Goal: Task Accomplishment & Management: Manage account settings

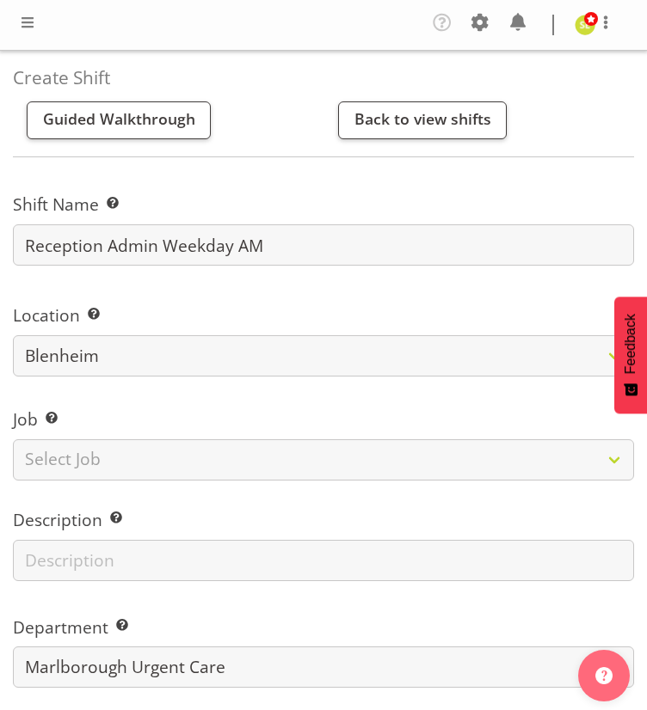
select select "rotating"
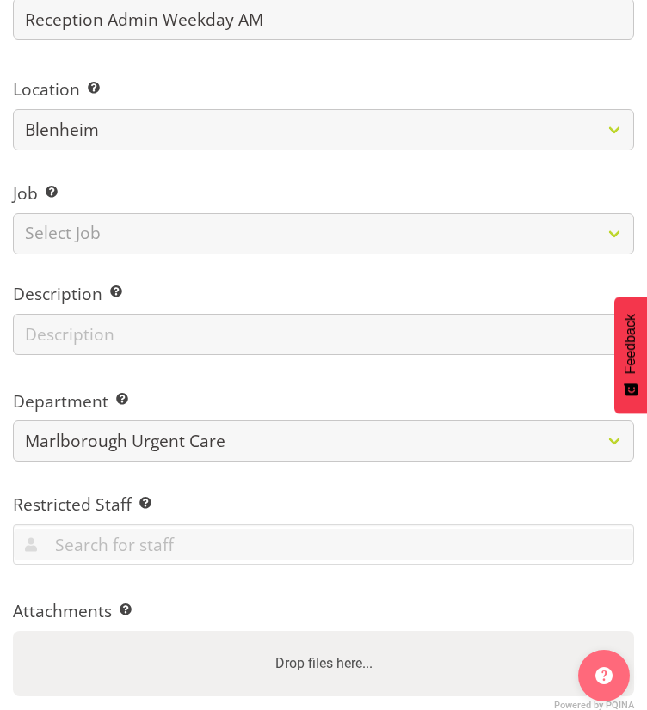
scroll to position [258, 0]
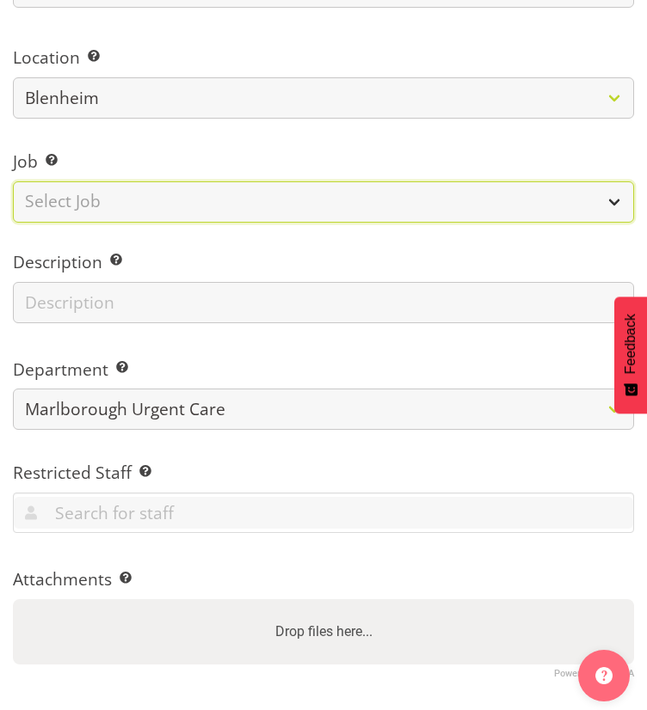
click at [95, 202] on select "Select Job Create new job" at bounding box center [323, 201] width 621 height 41
click at [100, 207] on select "Select Job Create new job" at bounding box center [323, 201] width 621 height 41
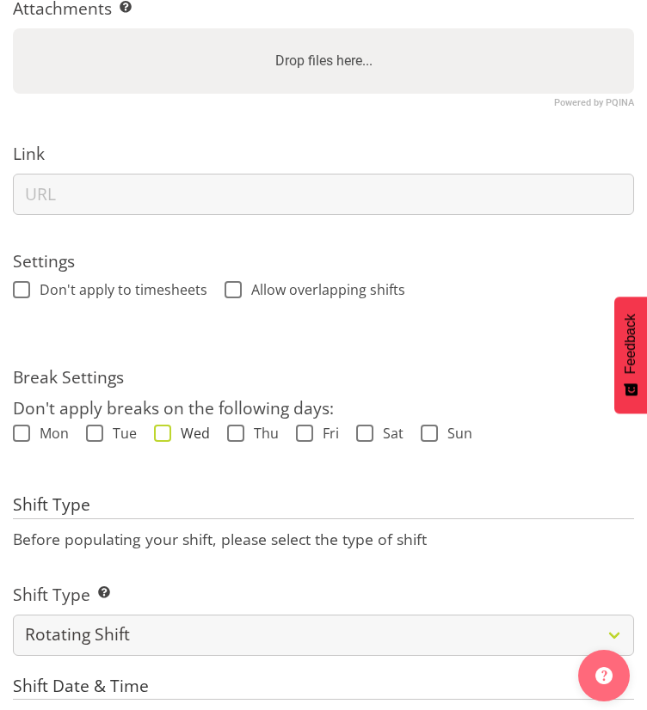
scroll to position [860, 0]
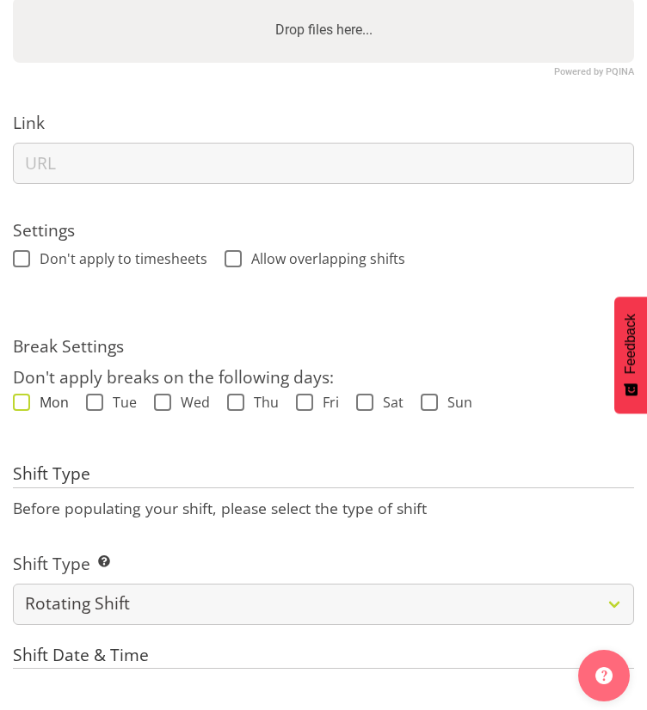
click at [40, 401] on span "Mon" at bounding box center [49, 402] width 39 height 17
click at [24, 401] on input "Mon" at bounding box center [18, 402] width 11 height 11
click at [40, 401] on span "Mon" at bounding box center [49, 402] width 39 height 17
click at [24, 401] on input "Mon" at bounding box center [18, 402] width 11 height 11
checkbox input "false"
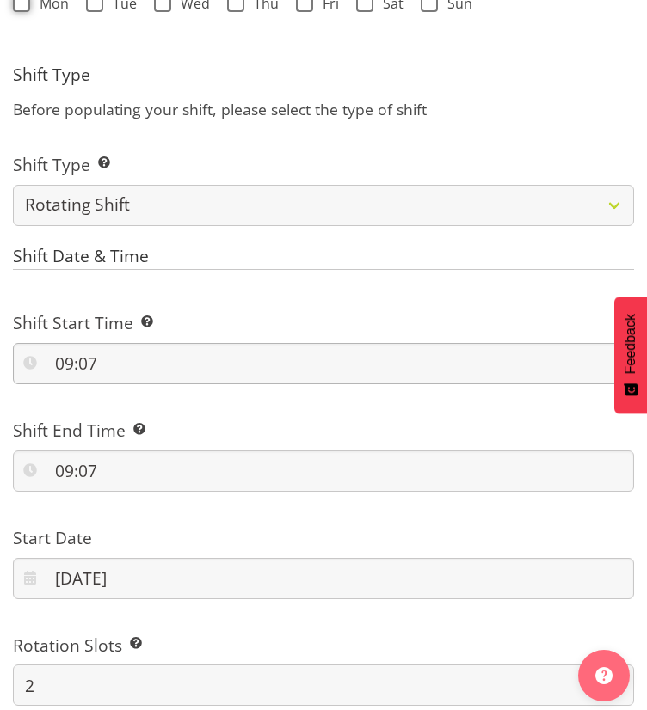
scroll to position [1290, 0]
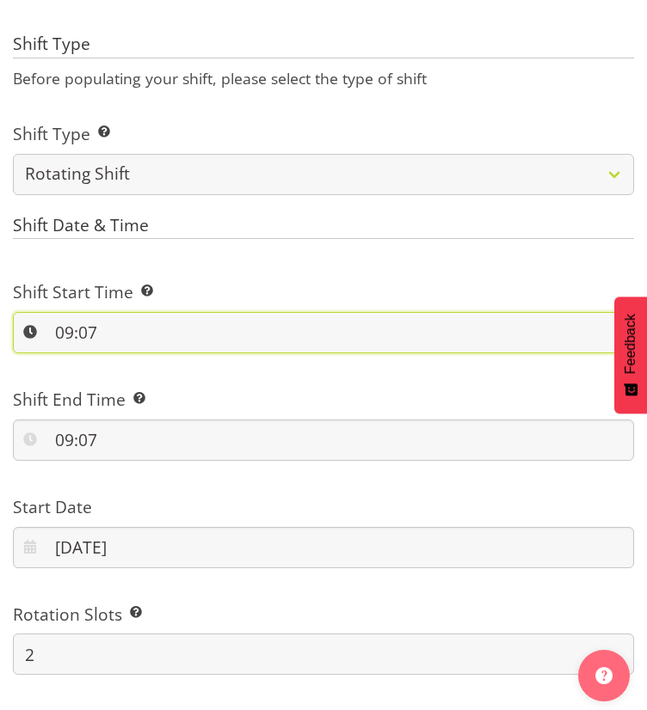
click at [131, 341] on input "09:07" at bounding box center [323, 332] width 621 height 41
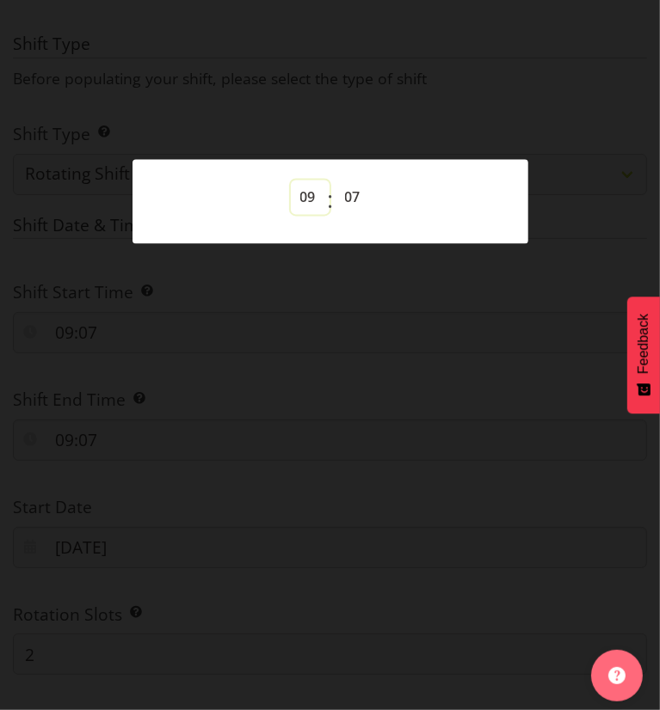
click at [311, 196] on select "00 01 02 03 04 05 06 07 08 09 10 11 12 13 14 15 16 17 18 19 20 21 22 23" at bounding box center [310, 197] width 39 height 34
select select "7"
click at [291, 180] on select "00 01 02 03 04 05 06 07 08 09 10 11 12 13 14 15 16 17 18 19 20 21 22 23" at bounding box center [310, 197] width 39 height 34
type input "07:07"
click at [350, 201] on select "00 01 02 03 04 05 06 07 08 09 10 11 12 13 14 15 16 17 18 19 20 21 22 23 24 25 2…" at bounding box center [354, 197] width 39 height 34
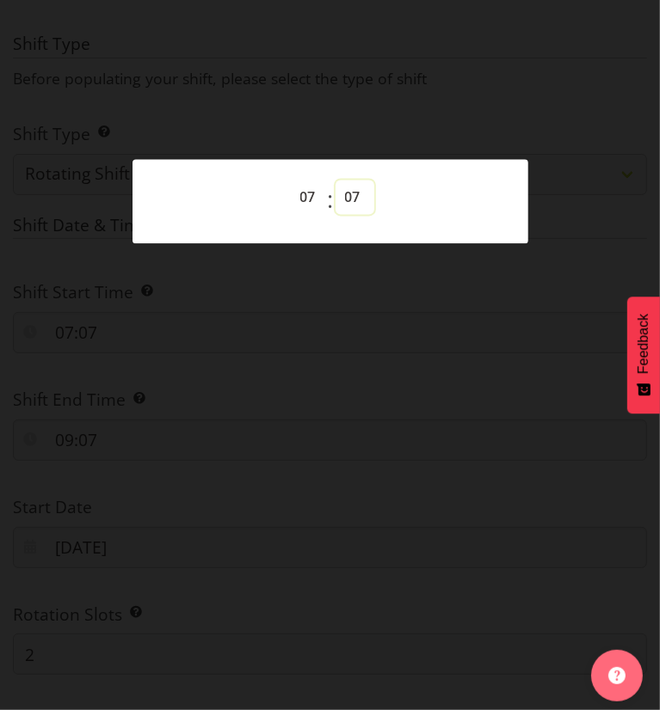
select select "45"
click at [335, 180] on select "00 01 02 03 04 05 06 07 08 09 10 11 12 13 14 15 16 17 18 19 20 21 22 23 24 25 2…" at bounding box center [354, 197] width 39 height 34
type input "07:45"
click at [392, 396] on div at bounding box center [330, 355] width 660 height 710
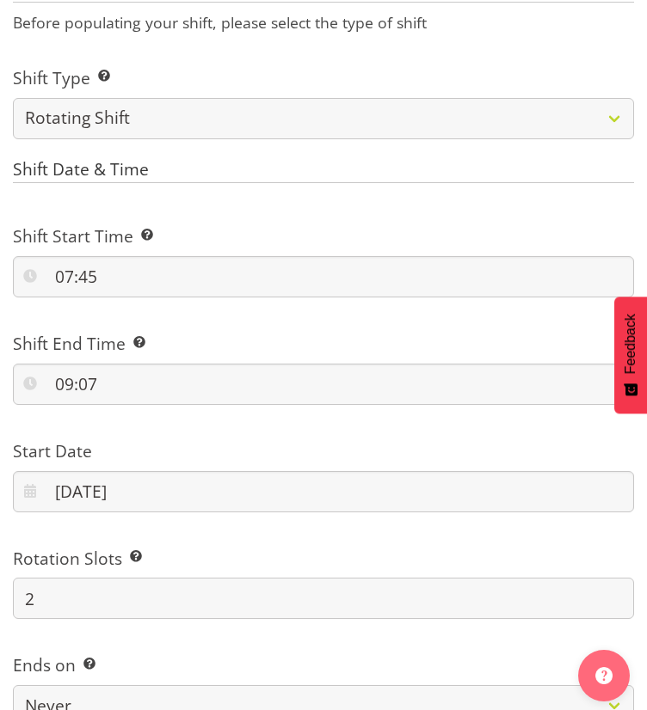
scroll to position [1376, 0]
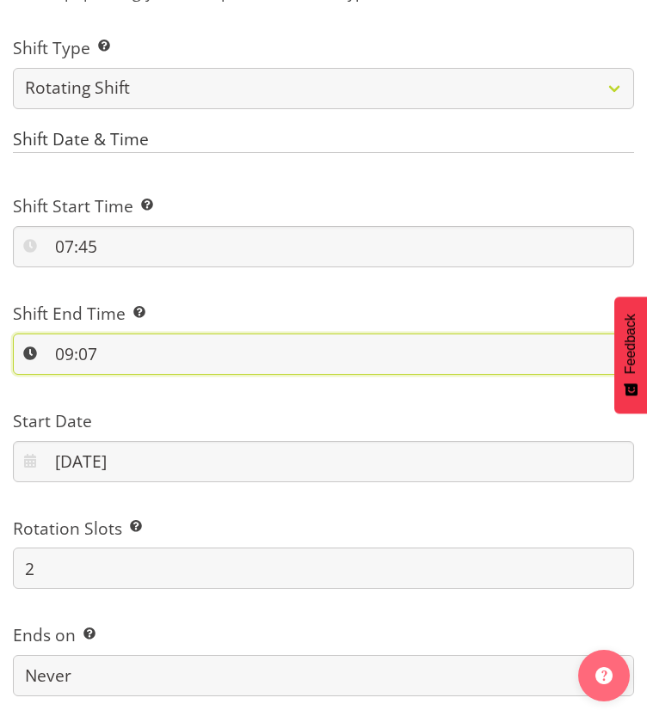
click at [39, 354] on input "09:07" at bounding box center [323, 354] width 621 height 41
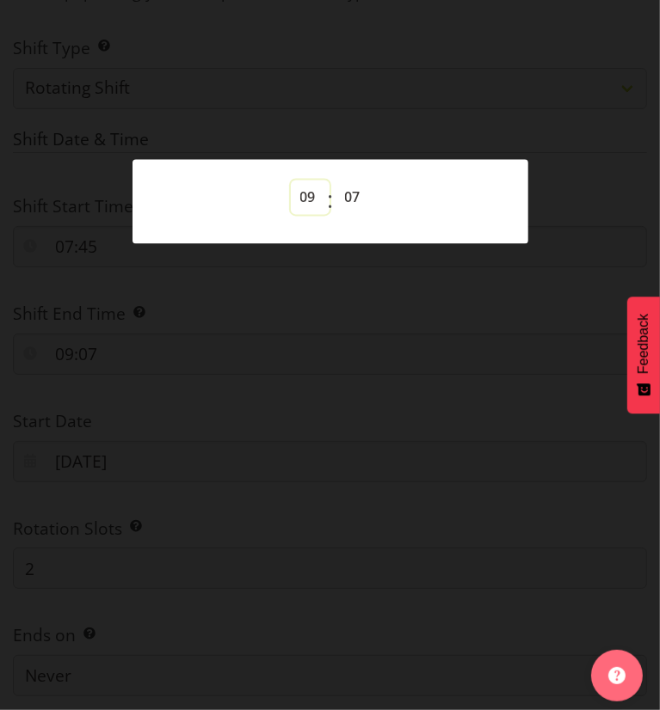
click at [309, 197] on select "00 01 02 03 04 05 06 07 08 09 10 11 12 13 14 15 16 17 18 19 20 21 22 23" at bounding box center [310, 197] width 39 height 34
select select "14"
click at [291, 180] on select "00 01 02 03 04 05 06 07 08 09 10 11 12 13 14 15 16 17 18 19 20 21 22 23" at bounding box center [310, 197] width 39 height 34
type input "14:07"
click at [341, 190] on select "00 01 02 03 04 05 06 07 08 09 10 11 12 13 14 15 16 17 18 19 20 21 22 23 24 25 2…" at bounding box center [354, 197] width 39 height 34
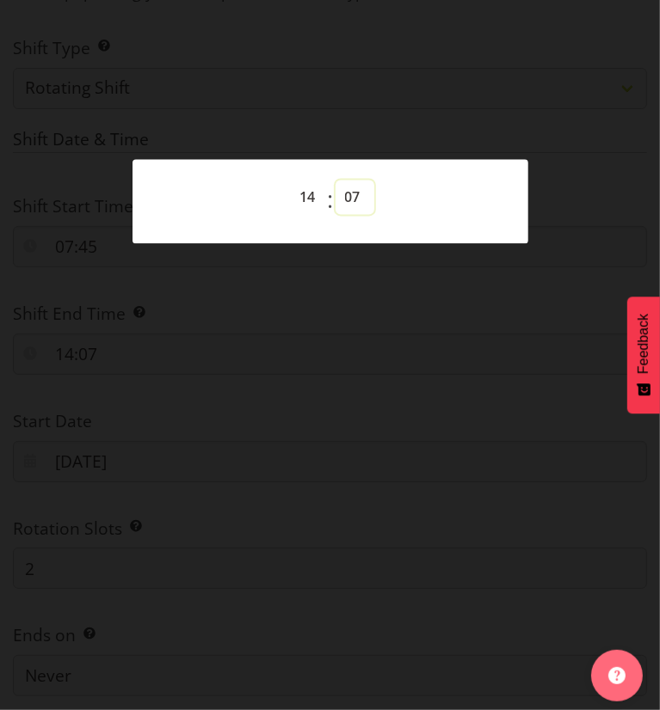
select select "15"
click at [335, 180] on select "00 01 02 03 04 05 06 07 08 09 10 11 12 13 14 15 16 17 18 19 20 21 22 23 24 25 2…" at bounding box center [354, 197] width 39 height 34
type input "14:15"
click at [375, 400] on div at bounding box center [330, 355] width 660 height 710
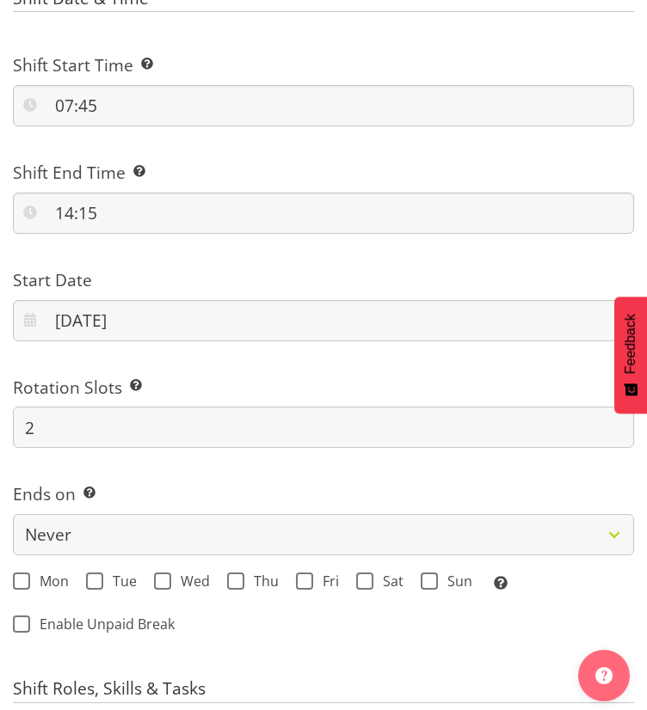
scroll to position [1548, 0]
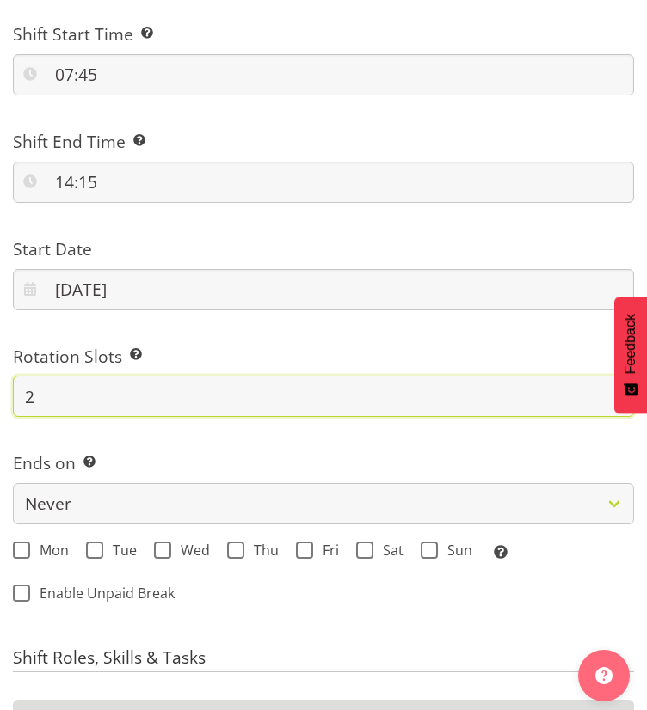
click at [93, 405] on input "2" at bounding box center [323, 396] width 621 height 41
type input "15"
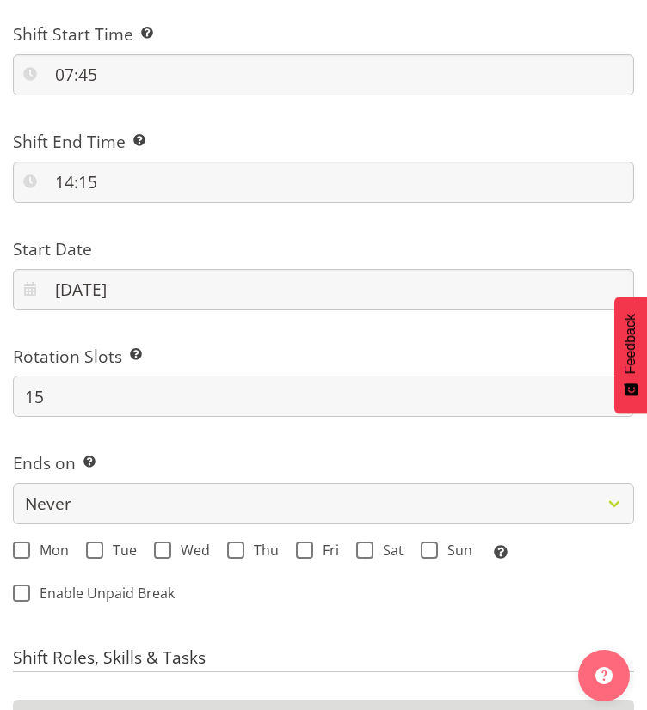
click at [176, 449] on div "Ends on This is the end of the recurring period. Selecting ‘Never’ means that t…" at bounding box center [324, 477] width 642 height 101
click at [31, 547] on span "Mon" at bounding box center [49, 550] width 39 height 17
click at [24, 547] on input "Mon" at bounding box center [18, 550] width 11 height 11
checkbox input "true"
click at [86, 547] on span at bounding box center [94, 550] width 17 height 17
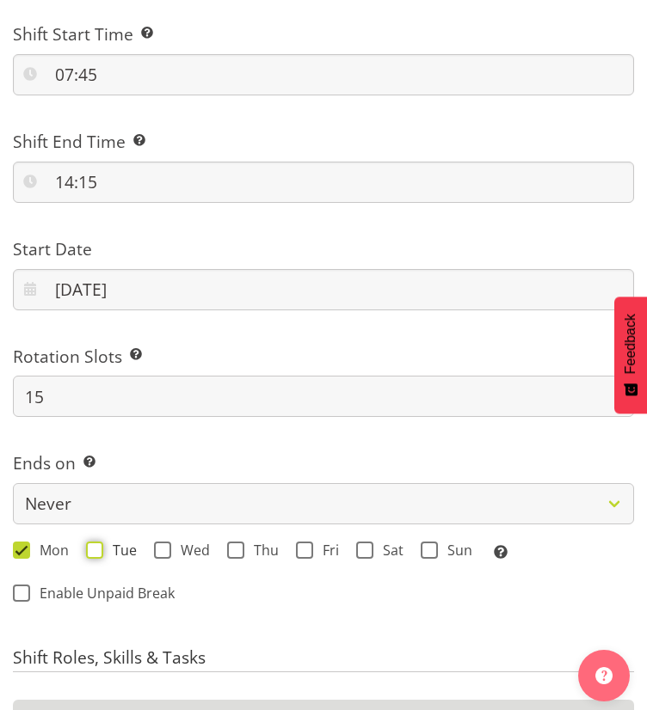
click at [86, 547] on input "Tue" at bounding box center [91, 550] width 11 height 11
checkbox input "true"
click at [176, 556] on span "Wed" at bounding box center [190, 550] width 39 height 17
click at [165, 556] on input "Wed" at bounding box center [159, 550] width 11 height 11
checkbox input "true"
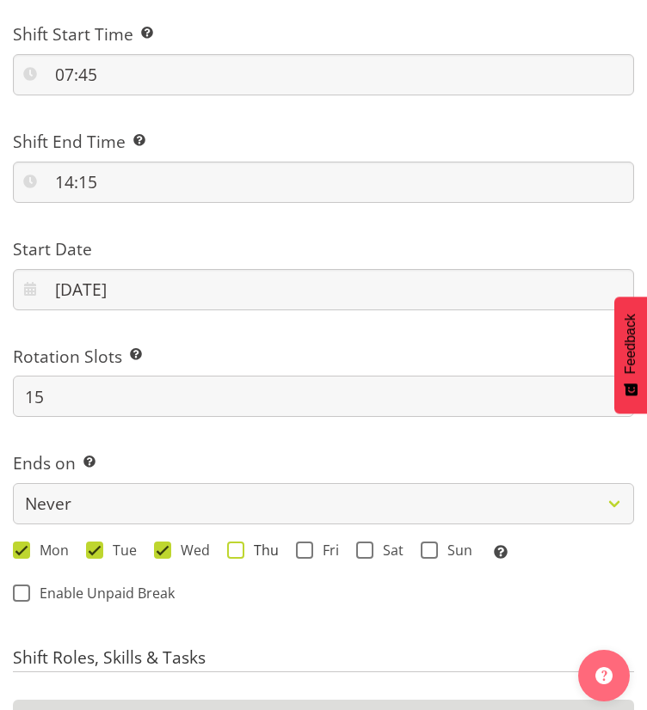
click at [234, 550] on span at bounding box center [235, 550] width 17 height 17
click at [234, 550] on input "Thu" at bounding box center [232, 550] width 11 height 11
checkbox input "true"
click at [298, 547] on span at bounding box center [304, 550] width 17 height 17
click at [298, 547] on input "Fri" at bounding box center [301, 550] width 11 height 11
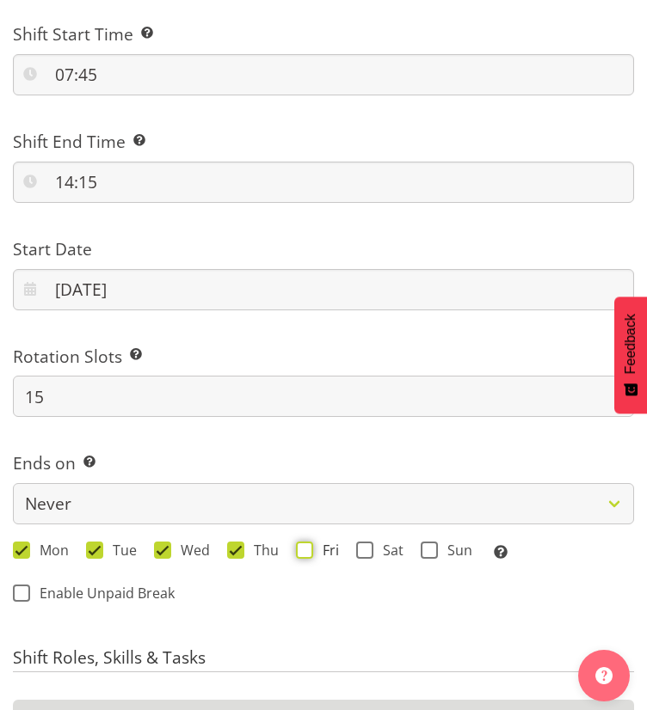
checkbox input "true"
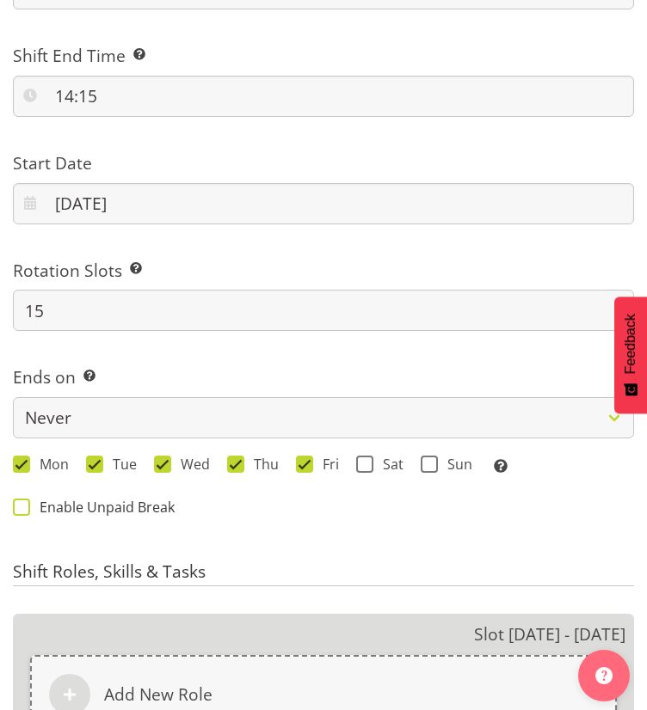
click at [43, 509] on span "Enable Unpaid Break" at bounding box center [102, 507] width 144 height 17
click at [24, 509] on input "Enable Unpaid Break" at bounding box center [18, 507] width 11 height 11
checkbox input "true"
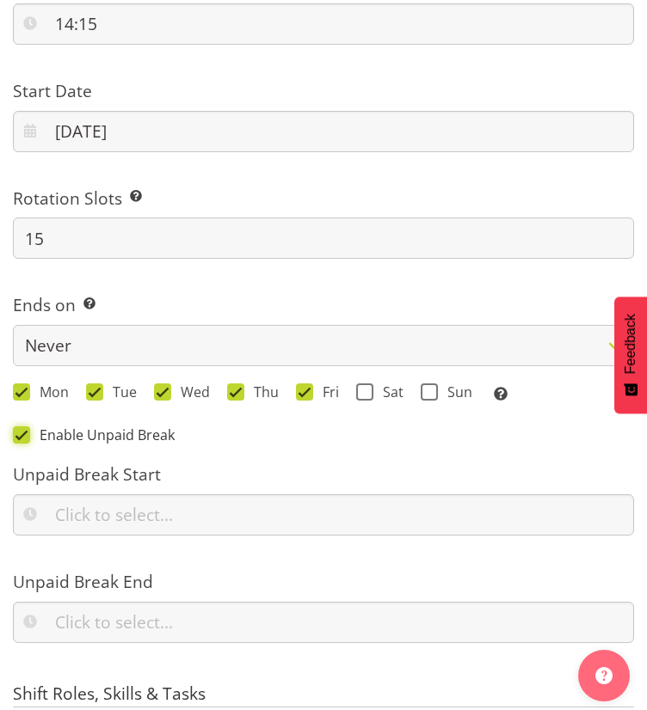
scroll to position [1806, 0]
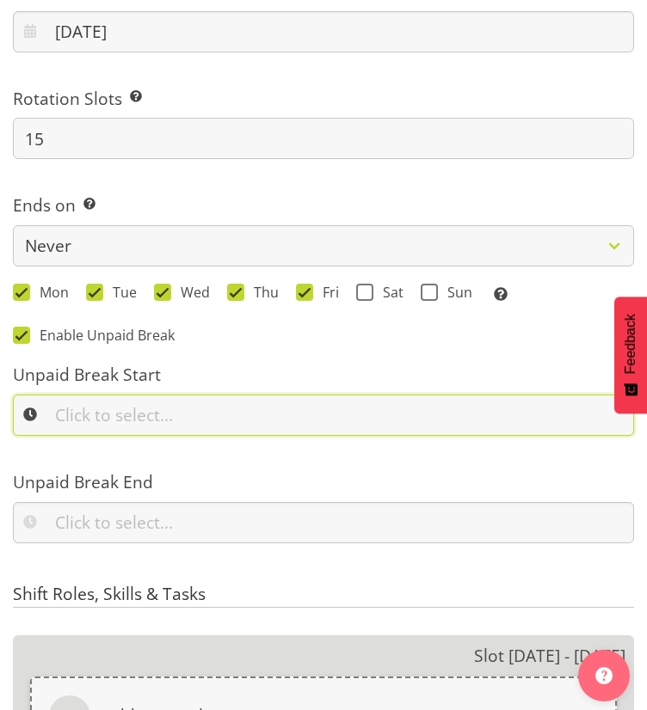
click at [123, 421] on input "text" at bounding box center [323, 415] width 621 height 41
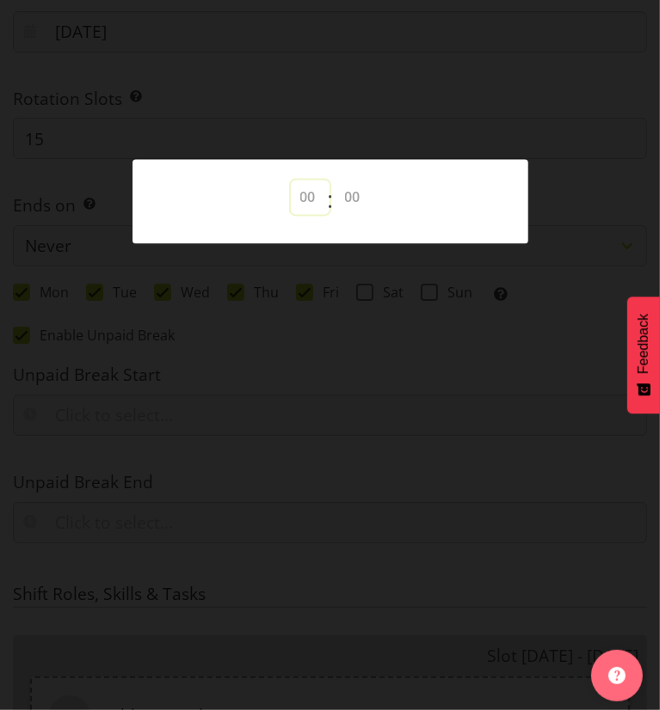
click at [309, 193] on select "00 00 01 02 03 04 05 06 07 08 09 10 11 12 13 14 15 16 17 18 19 20 21 22 23" at bounding box center [310, 197] width 39 height 34
select select "11"
click at [291, 180] on select "00 00 01 02 03 04 05 06 07 08 09 10 11 12 13 14 15 16 17 18 19 20 21 22 23" at bounding box center [310, 197] width 39 height 34
click at [342, 187] on select "00 00 01 02 03 04 05 06 07 08 09 10 11 12 13 14 15 16 17 18 19 20 21 22 23 24 2…" at bounding box center [354, 197] width 39 height 34
select select "30"
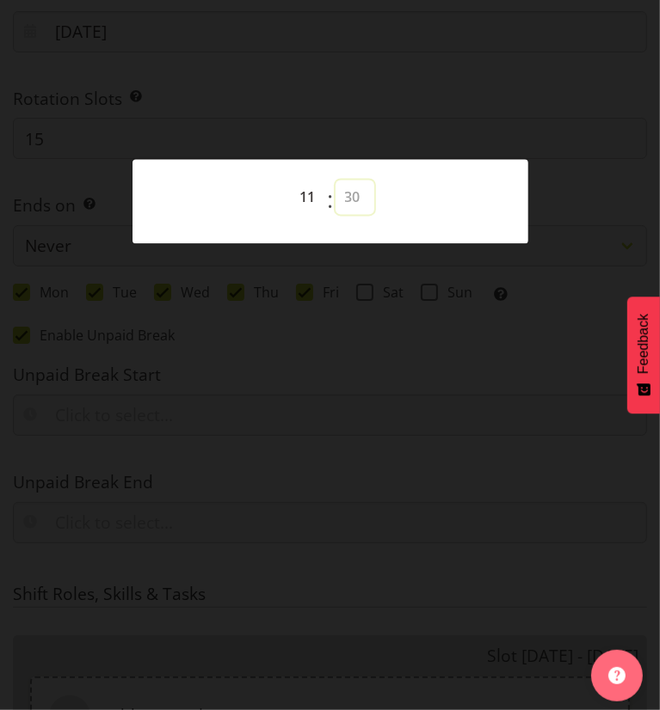
click at [335, 180] on select "00 00 01 02 03 04 05 06 07 08 09 10 11 12 13 14 15 16 17 18 19 20 21 22 23 24 2…" at bounding box center [354, 197] width 39 height 34
type input "11:30"
click at [328, 345] on div at bounding box center [330, 355] width 660 height 710
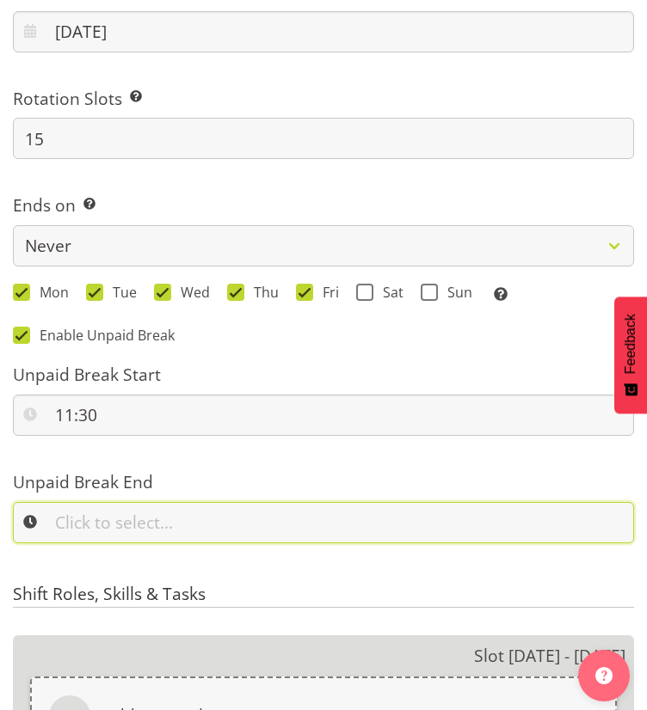
click at [177, 526] on input "text" at bounding box center [323, 522] width 621 height 41
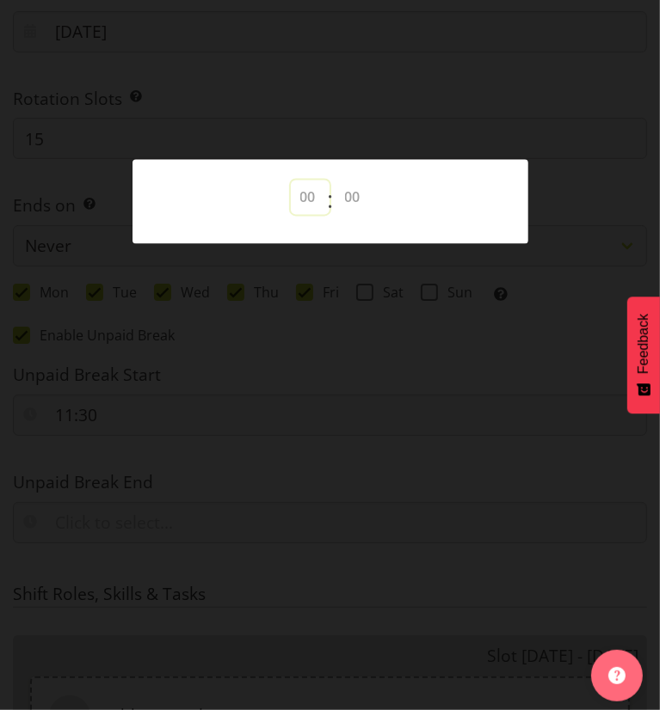
click at [316, 194] on select "00 00 01 02 03 04 05 06 07 08 09 10 11 12 13 14 15 16 17 18 19 20 21 22 23" at bounding box center [310, 197] width 39 height 34
select select "12"
click at [291, 180] on select "00 00 01 02 03 04 05 06 07 08 09 10 11 12 13 14 15 16 17 18 19 20 21 22 23" at bounding box center [310, 197] width 39 height 34
click at [371, 201] on select "00 00 01 02 03 04 05 06 07 08 09 10 11 12 13 14 15 16 17 18 19 20 21 22 23 24 2…" at bounding box center [354, 197] width 39 height 34
select select "0"
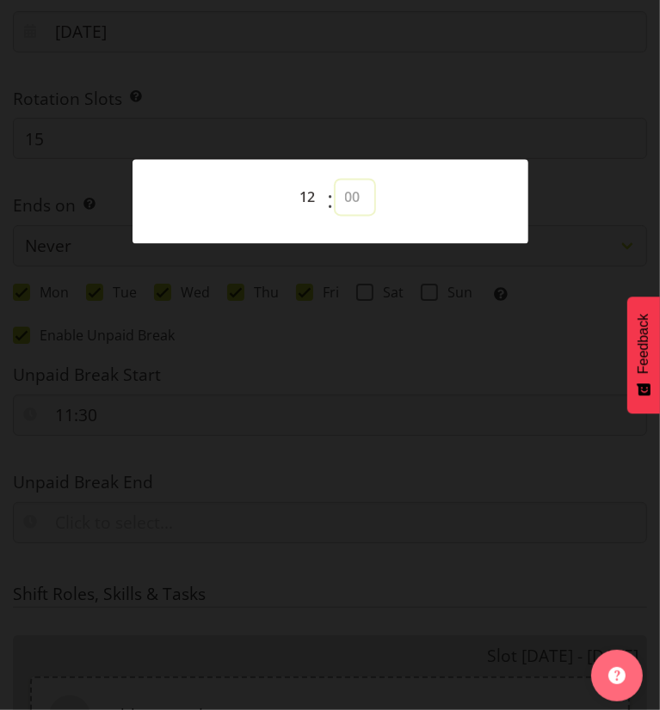
click at [335, 180] on select "00 00 01 02 03 04 05 06 07 08 09 10 11 12 13 14 15 16 17 18 19 20 21 22 23 24 2…" at bounding box center [354, 197] width 39 height 34
type input "12:00"
click at [333, 499] on div at bounding box center [330, 355] width 660 height 710
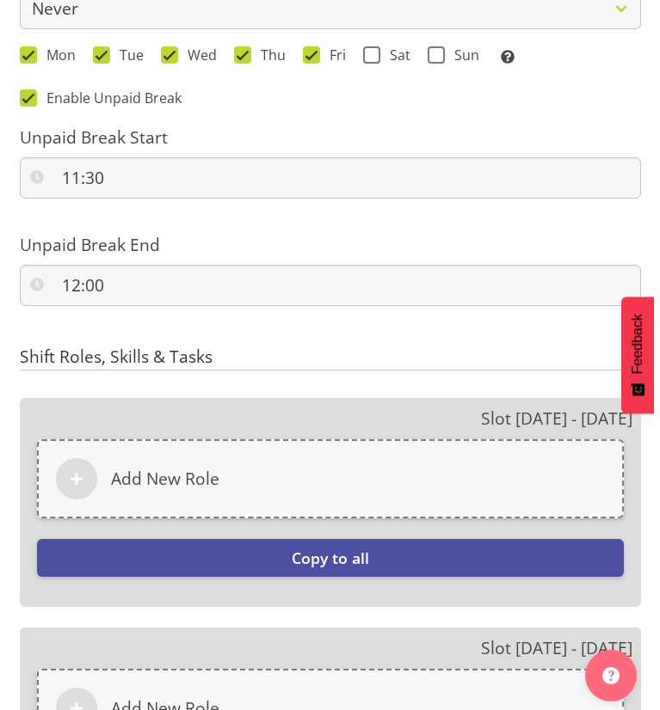
scroll to position [2064, 0]
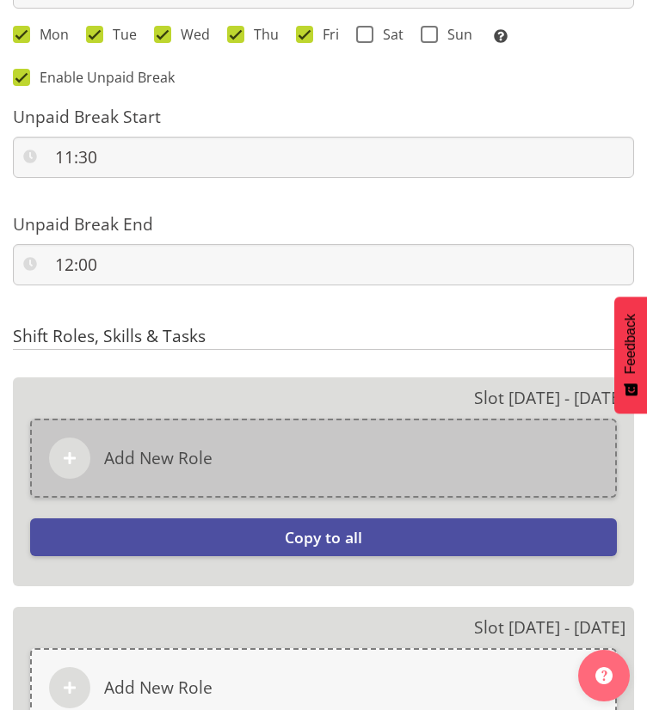
click at [300, 467] on div "Add New Role" at bounding box center [323, 458] width 586 height 79
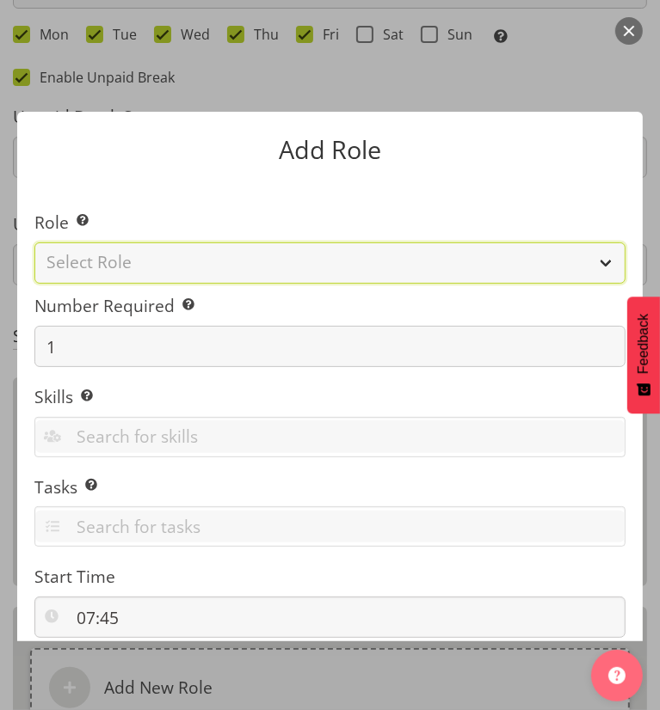
click at [89, 261] on select "Select Role Casual Registered Nurse Casual Weekday Medical Officer Casual Weekd…" at bounding box center [329, 263] width 591 height 41
select select "1558"
click at [34, 243] on select "Select Role Casual Registered Nurse Casual Weekday Medical Officer Casual Weekd…" at bounding box center [329, 263] width 591 height 41
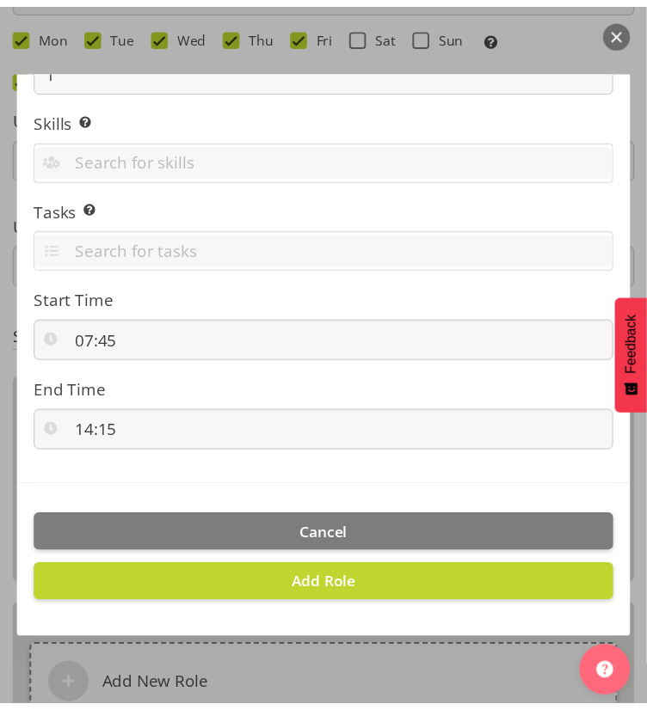
scroll to position [279, 0]
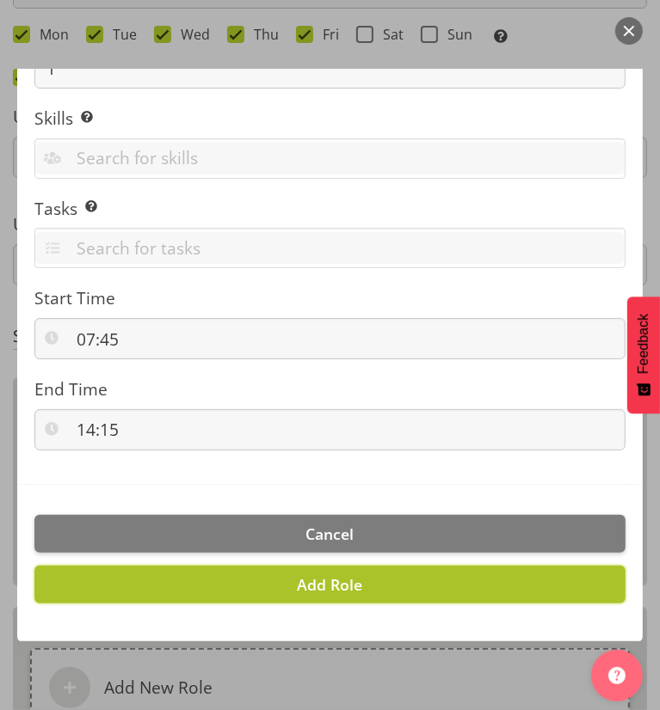
click at [214, 594] on button "Add Role" at bounding box center [329, 585] width 591 height 38
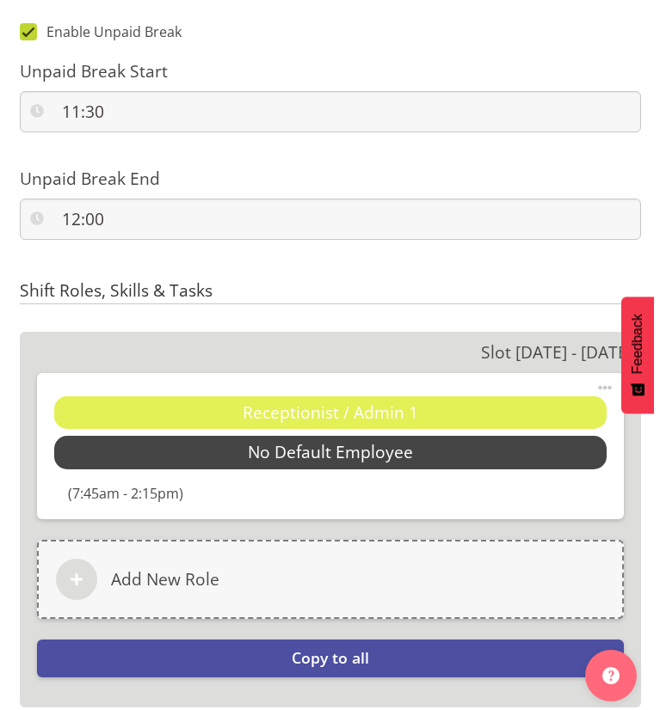
scroll to position [2150, 0]
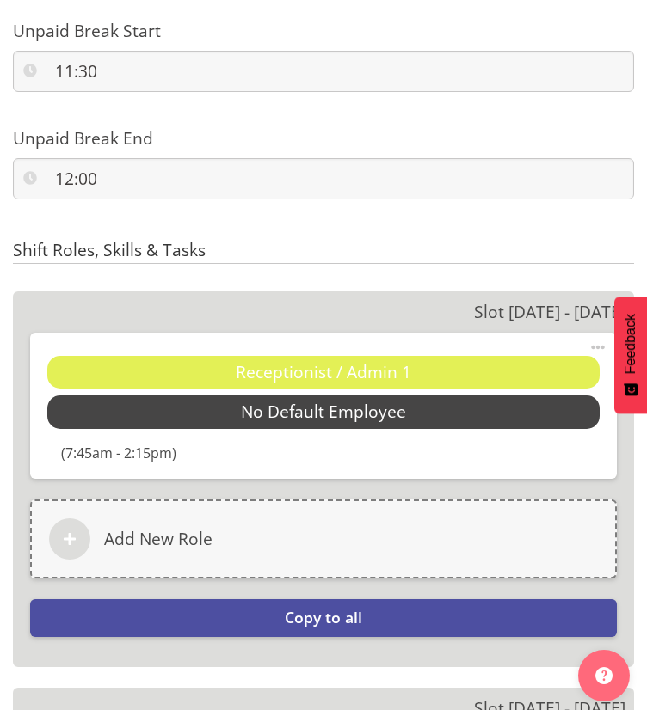
click at [601, 347] on span at bounding box center [597, 347] width 21 height 21
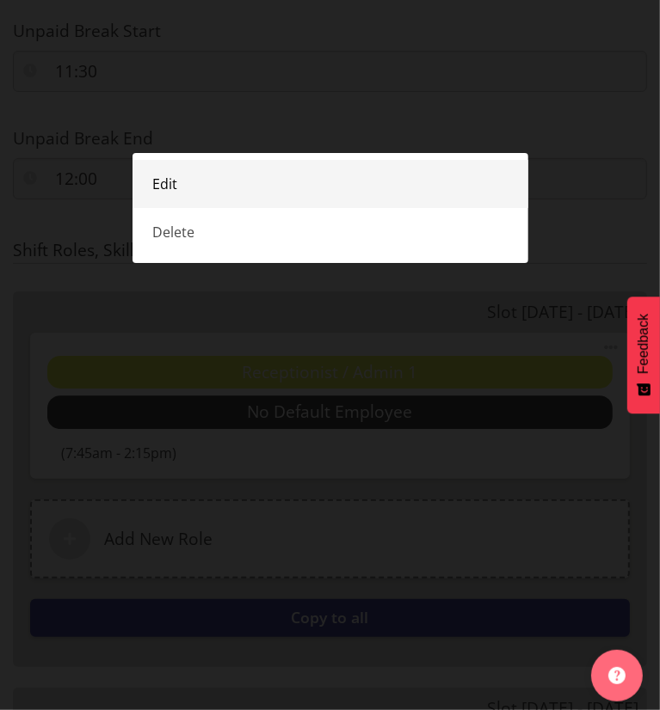
click at [169, 184] on link "Edit" at bounding box center [330, 184] width 396 height 48
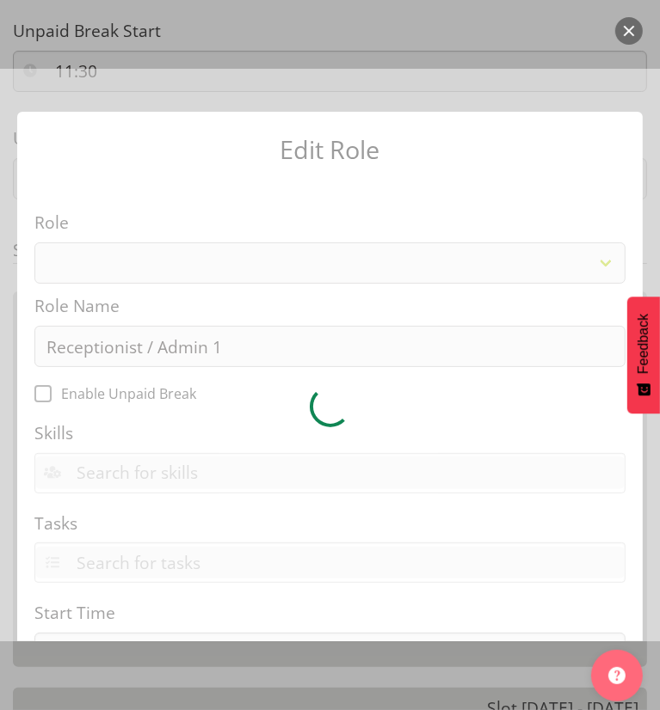
select select "1558"
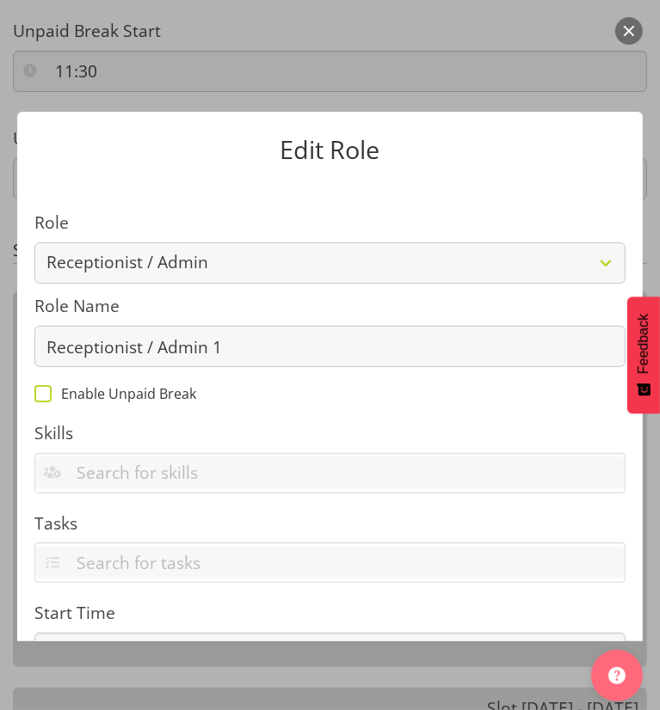
click at [74, 386] on span "Enable Unpaid Break" at bounding box center [124, 393] width 144 height 17
click at [46, 388] on input "Enable Unpaid Break" at bounding box center [39, 393] width 11 height 11
checkbox input "true"
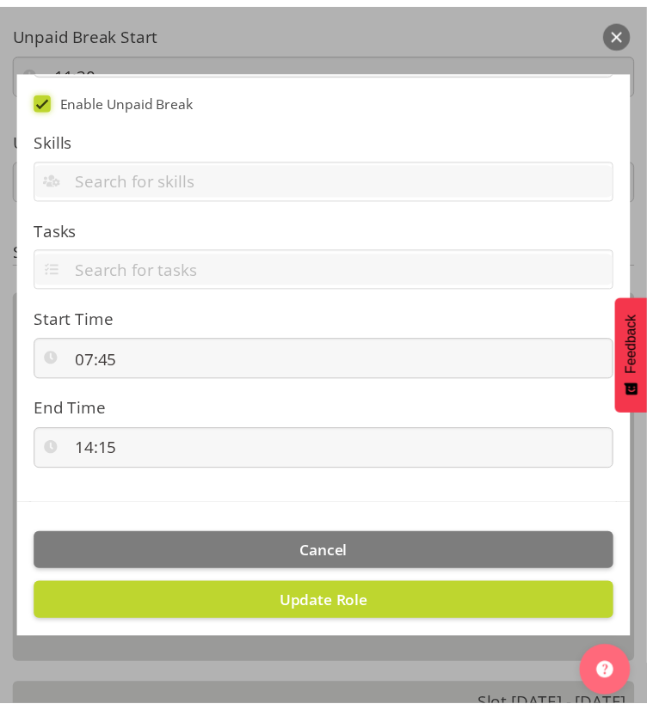
scroll to position [316, 0]
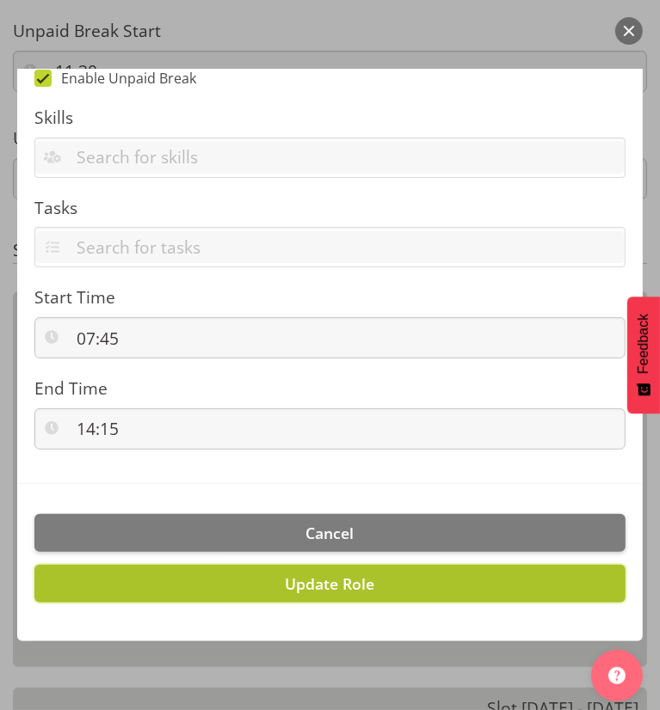
click at [402, 582] on button "Update Role" at bounding box center [329, 584] width 591 height 38
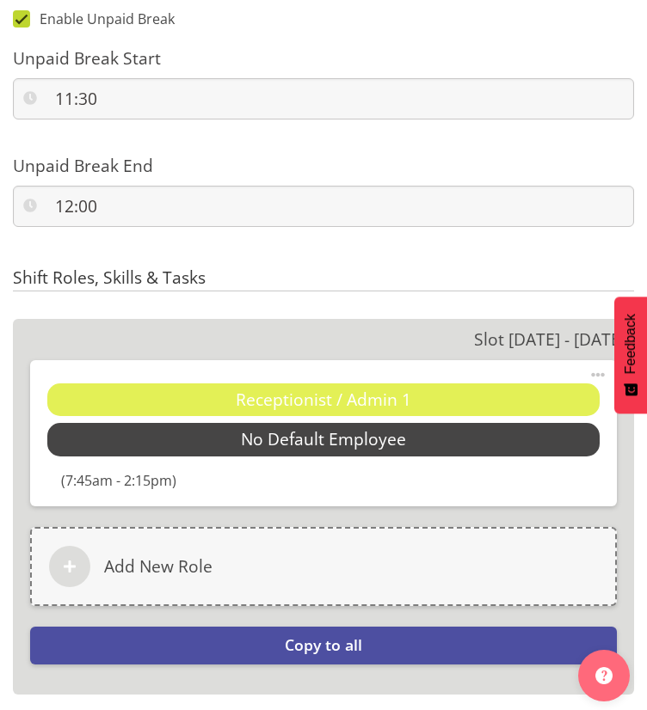
scroll to position [2150, 0]
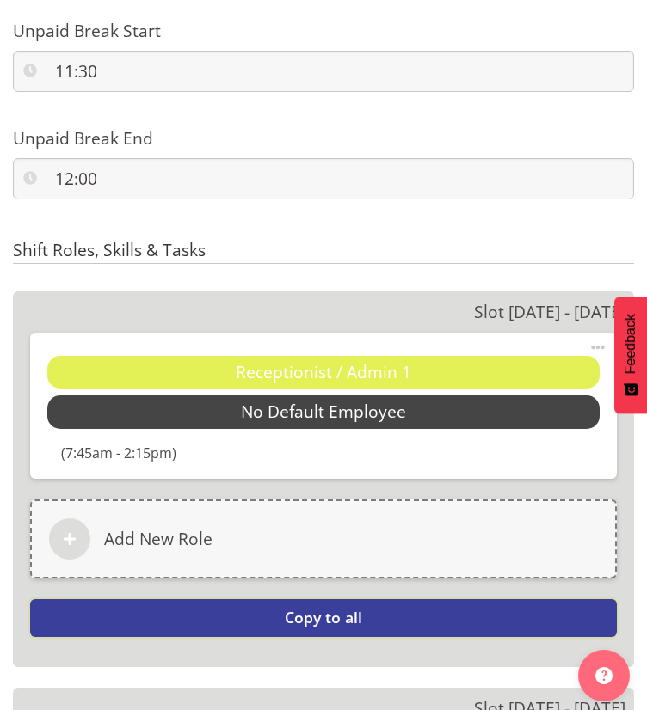
click at [301, 613] on span "Copy to all" at bounding box center [323, 617] width 77 height 21
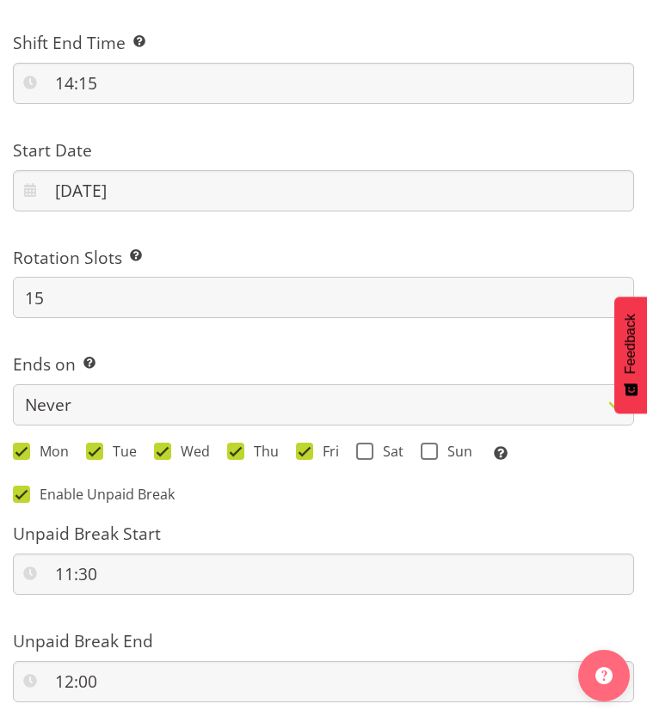
scroll to position [1548, 0]
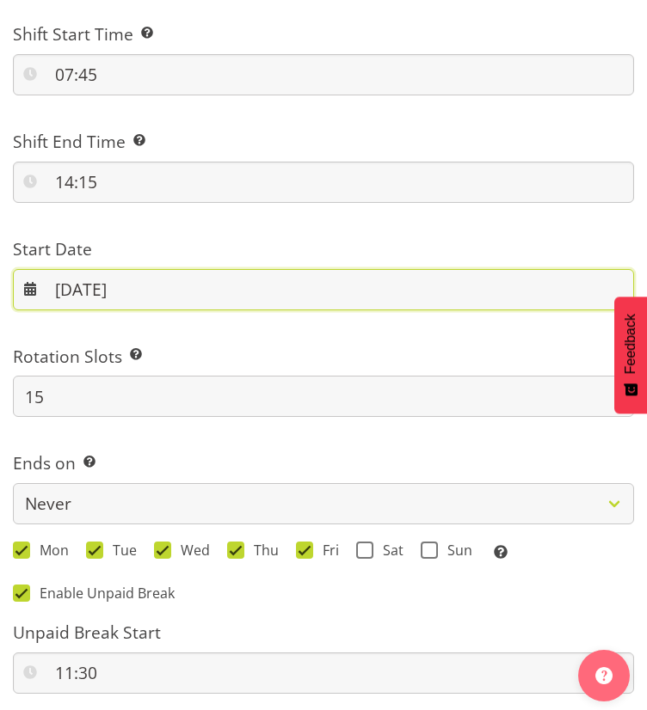
click at [124, 296] on input "27/08/2025" at bounding box center [323, 289] width 621 height 41
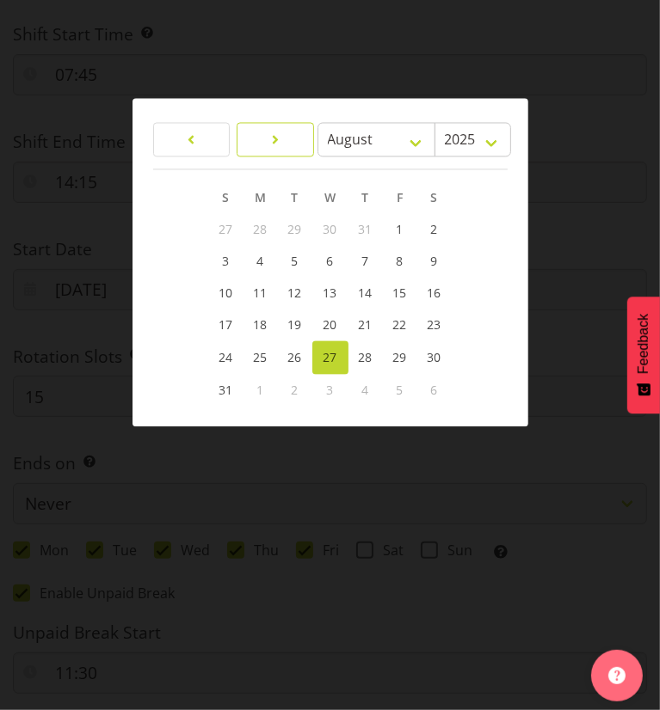
click at [260, 145] on link at bounding box center [274, 139] width 77 height 34
select select "8"
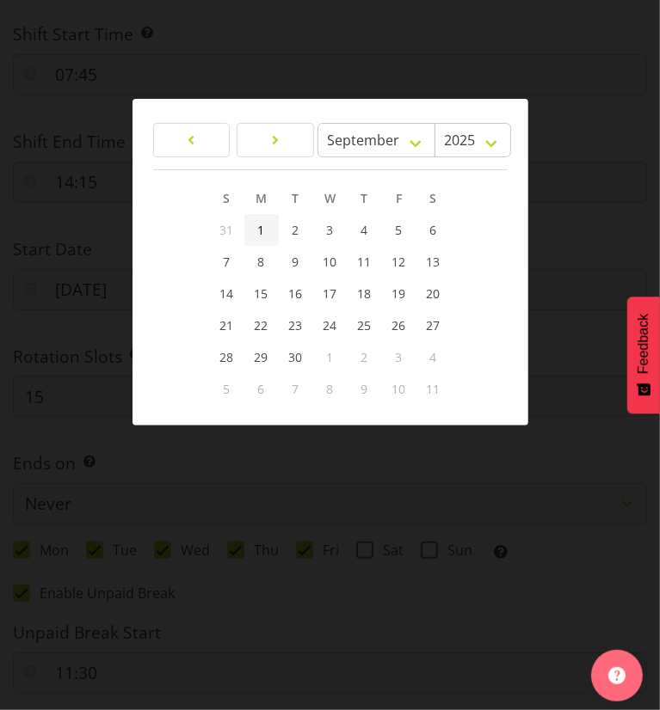
click at [255, 218] on link "1" at bounding box center [261, 230] width 34 height 32
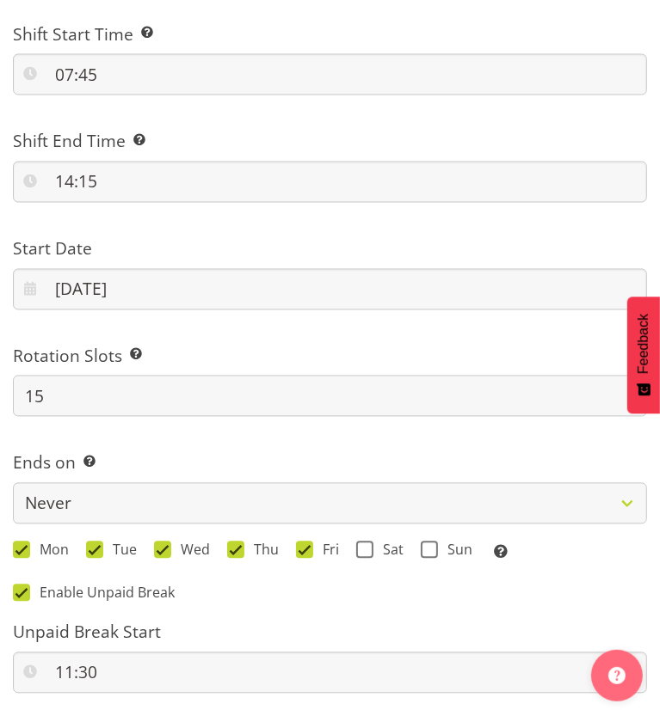
type input "[DATE]"
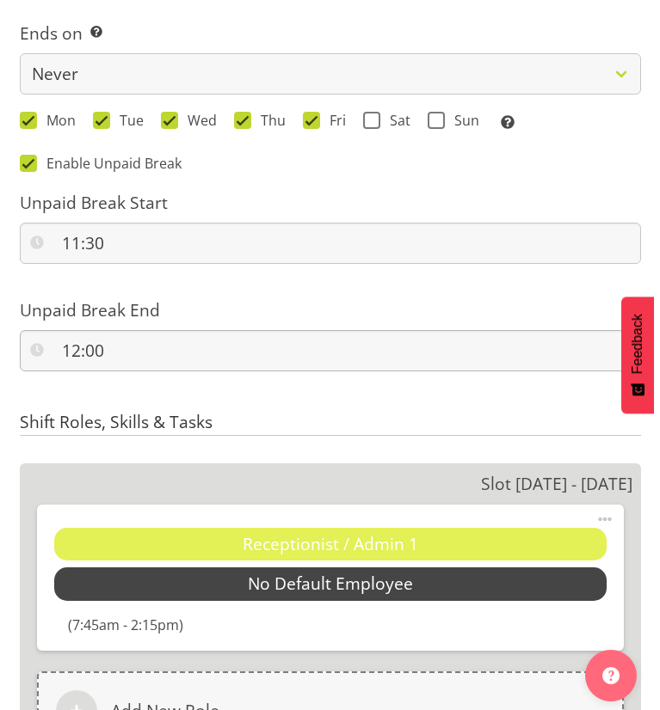
scroll to position [2236, 0]
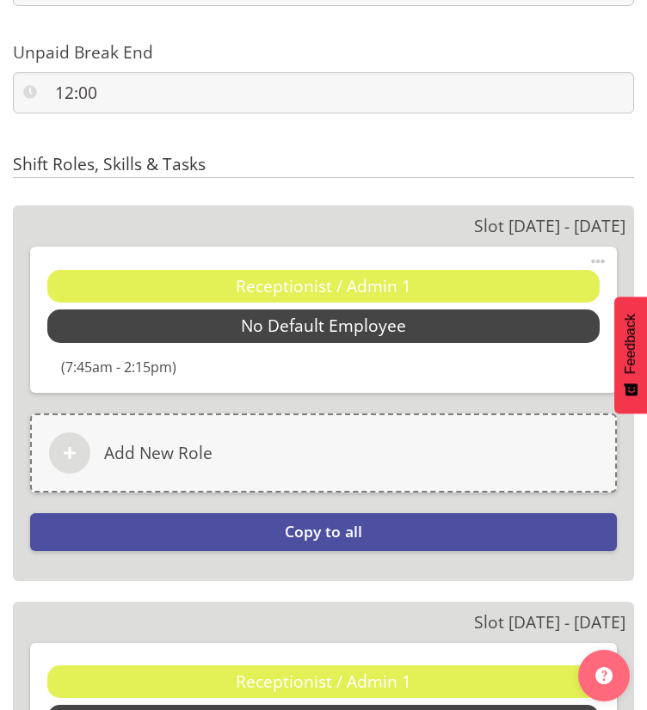
click at [588, 256] on span at bounding box center [597, 261] width 21 height 21
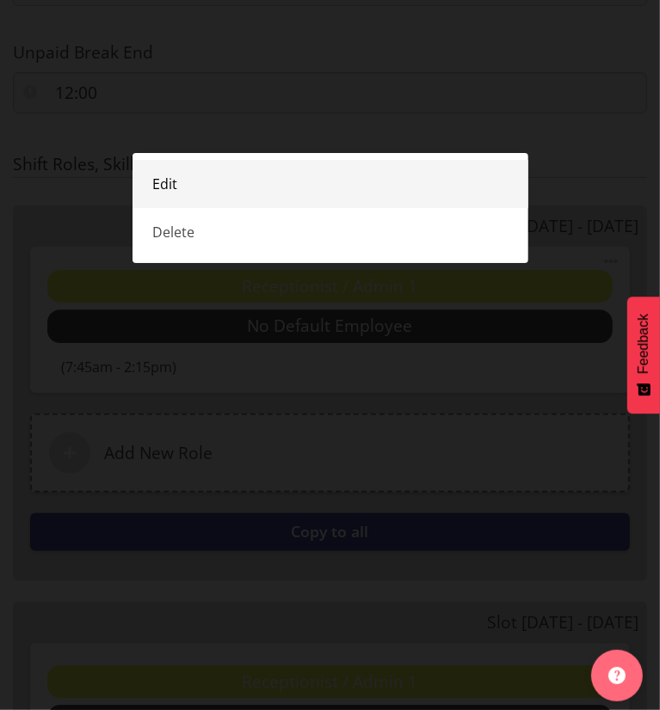
click at [227, 193] on link "Edit" at bounding box center [330, 184] width 396 height 48
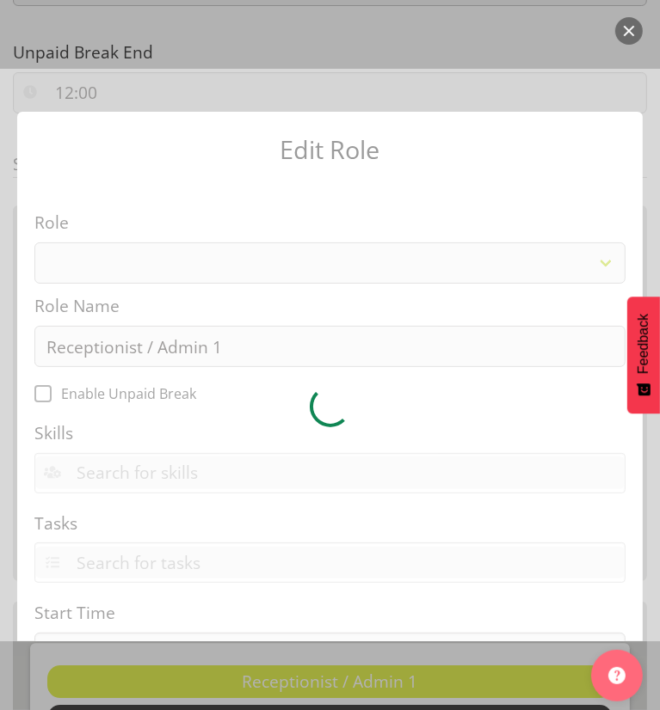
select select "1558"
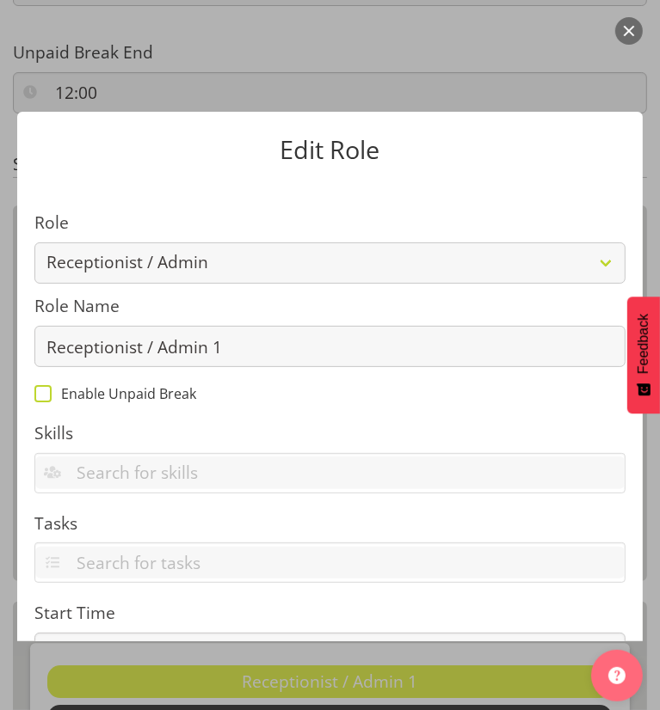
click at [99, 398] on span "Enable Unpaid Break" at bounding box center [124, 393] width 144 height 17
click at [46, 398] on input "Enable Unpaid Break" at bounding box center [39, 393] width 11 height 11
checkbox input "true"
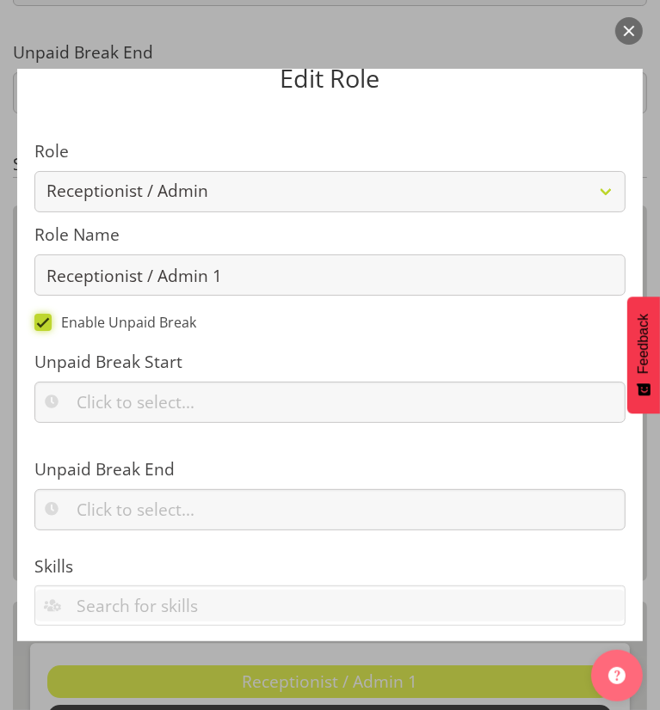
scroll to position [172, 0]
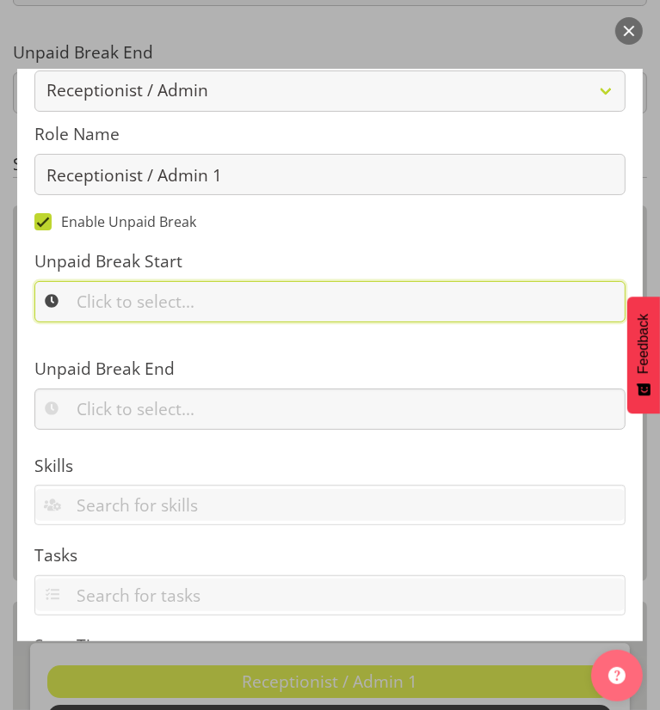
click at [167, 306] on input "text" at bounding box center [329, 301] width 591 height 41
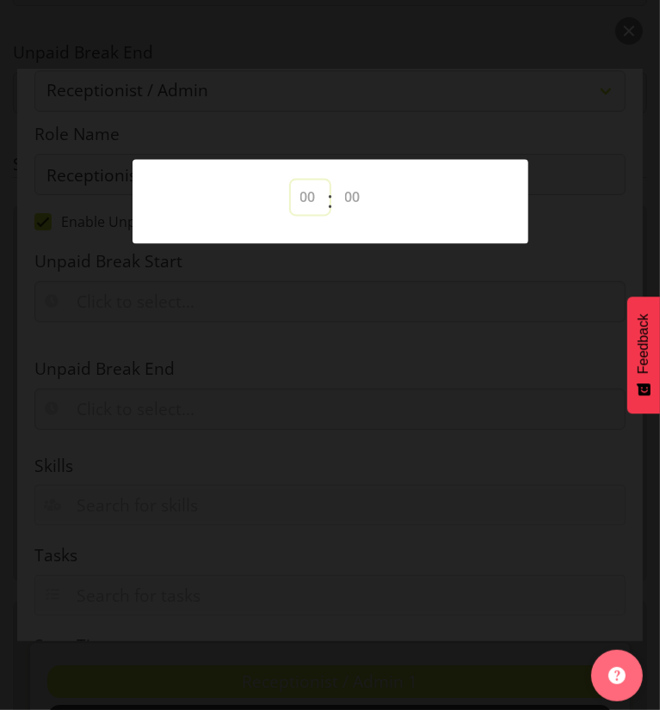
click at [312, 199] on select "00 00 01 02 03 04 05 06 07 08 09 10 11 12 13 14 15 16 17 18 19 20 21 22 23" at bounding box center [310, 197] width 39 height 34
select select "11"
click at [291, 180] on select "00 00 01 02 03 04 05 06 07 08 09 10 11 12 13 14 15 16 17 18 19 20 21 22 23" at bounding box center [310, 197] width 39 height 34
click at [345, 196] on select "00 00 01 02 03 04 05 06 07 08 09 10 11 12 13 14 15 16 17 18 19 20 21 22 23 24 2…" at bounding box center [354, 197] width 39 height 34
select select "30"
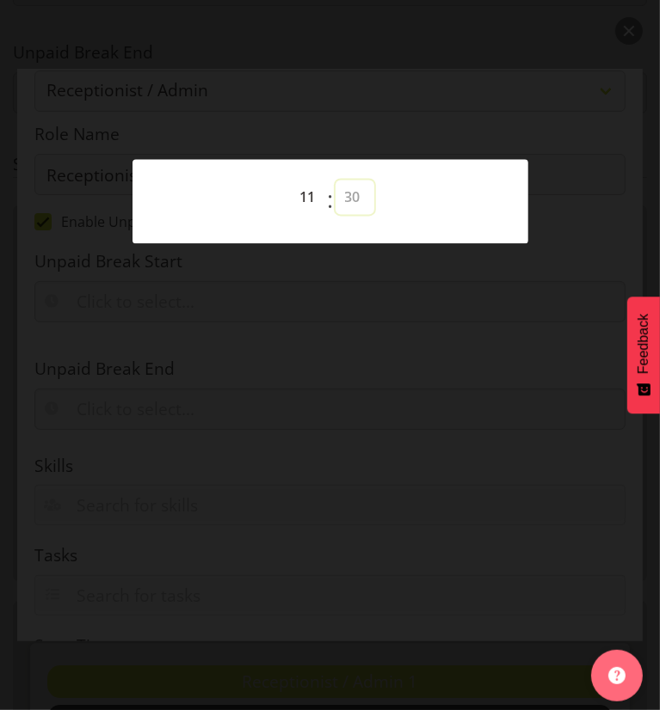
click at [335, 180] on select "00 00 01 02 03 04 05 06 07 08 09 10 11 12 13 14 15 16 17 18 19 20 21 22 23 24 2…" at bounding box center [354, 197] width 39 height 34
type input "11:30"
click at [436, 335] on div at bounding box center [330, 355] width 660 height 710
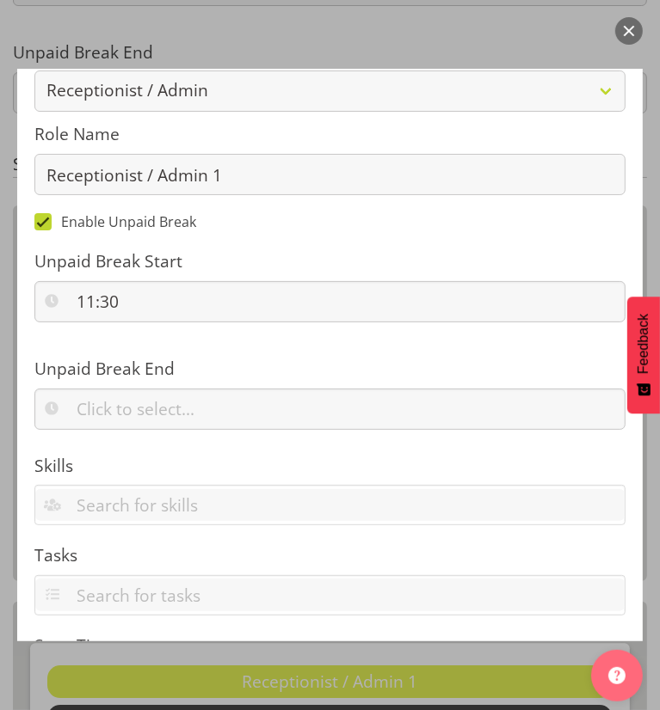
scroll to position [258, 0]
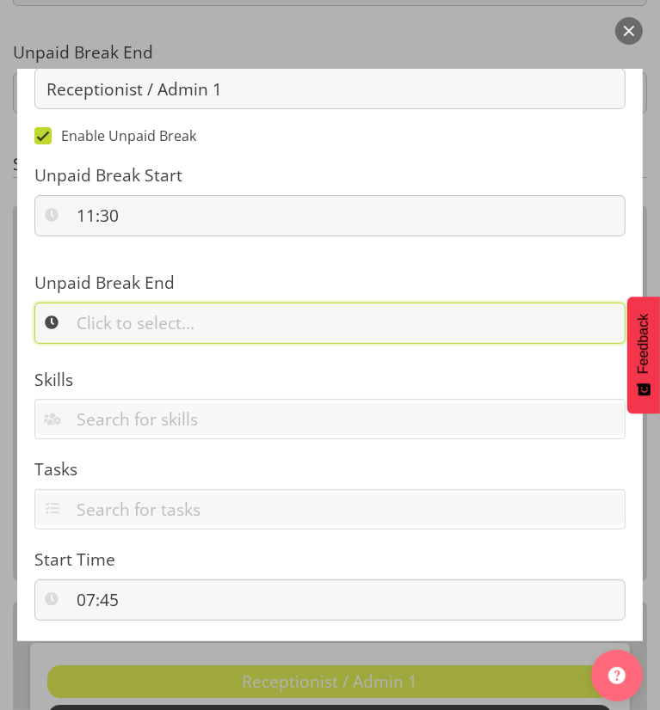
click at [181, 312] on input "text" at bounding box center [329, 323] width 591 height 41
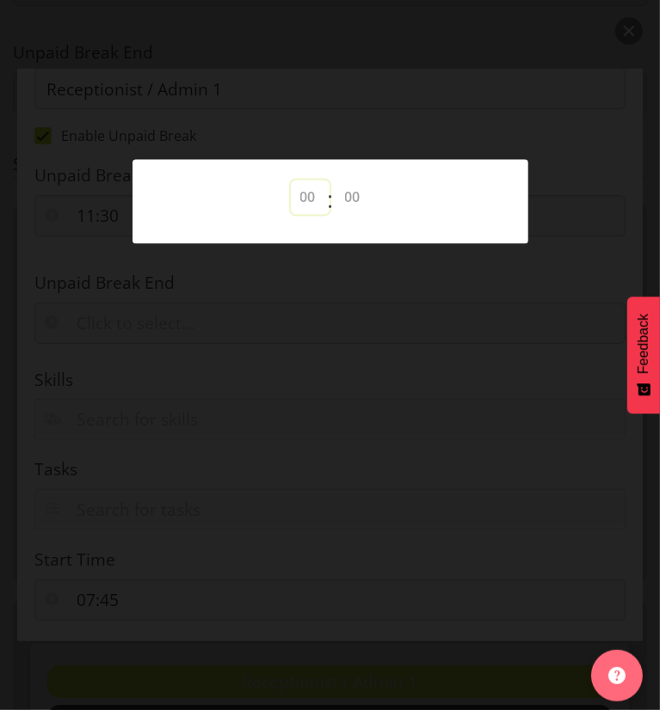
click at [306, 187] on select "00 00 01 02 03 04 05 06 07 08 09 10 11 12 13 14 15 16 17 18 19 20 21 22 23" at bounding box center [310, 197] width 39 height 34
select select "12"
click at [291, 180] on select "00 00 01 02 03 04 05 06 07 08 09 10 11 12 13 14 15 16 17 18 19 20 21 22 23" at bounding box center [310, 197] width 39 height 34
click at [348, 189] on select "00 00 01 02 03 04 05 06 07 08 09 10 11 12 13 14 15 16 17 18 19 20 21 22 23 24 2…" at bounding box center [354, 197] width 39 height 34
select select "0"
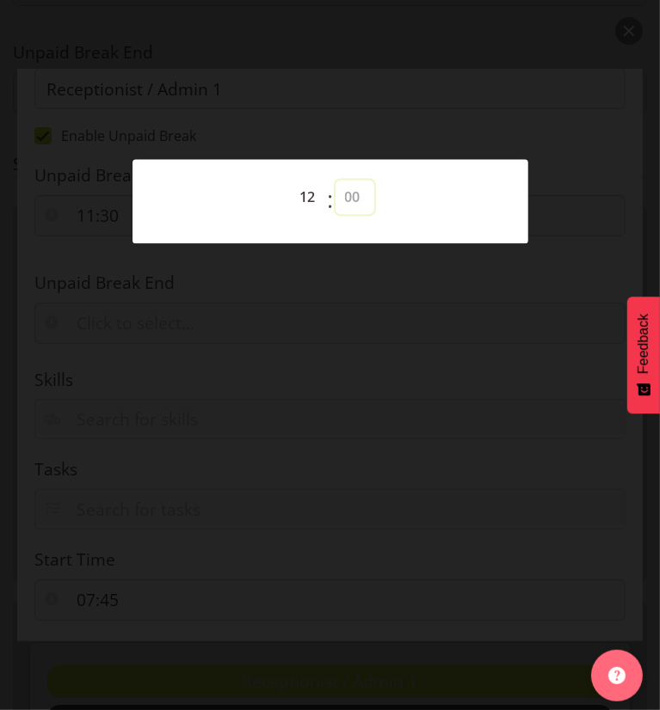
click at [335, 180] on select "00 00 01 02 03 04 05 06 07 08 09 10 11 12 13 14 15 16 17 18 19 20 21 22 23 24 2…" at bounding box center [354, 197] width 39 height 34
type input "12:00"
click at [389, 413] on div at bounding box center [330, 355] width 660 height 710
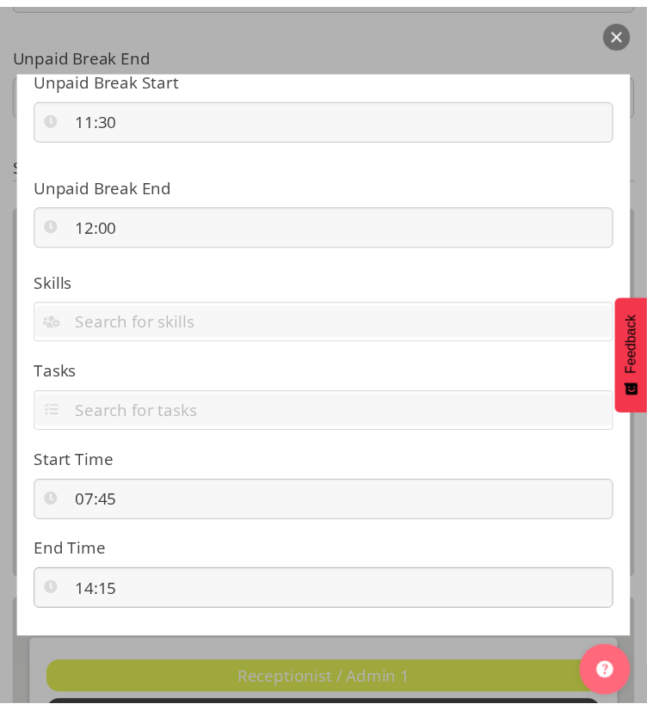
scroll to position [516, 0]
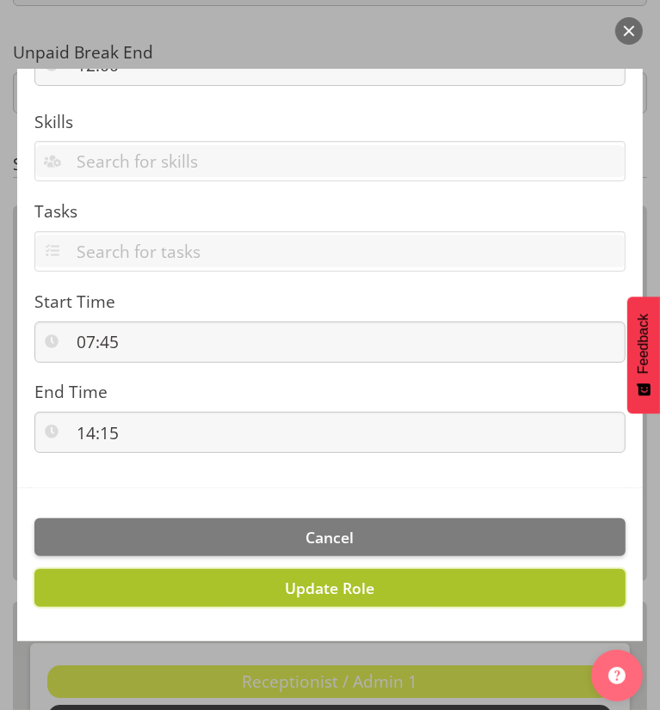
click at [339, 593] on span "Update Role" at bounding box center [330, 588] width 89 height 21
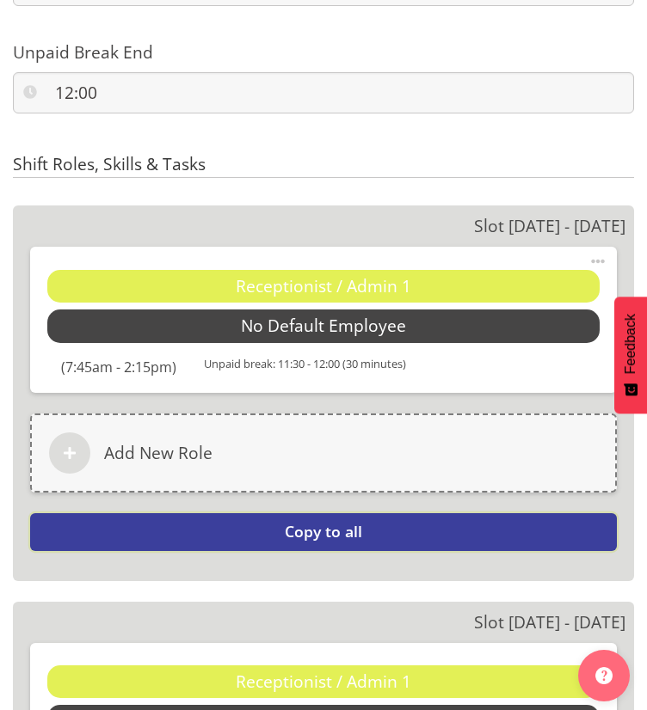
click at [275, 535] on button "Copy to all" at bounding box center [323, 532] width 586 height 38
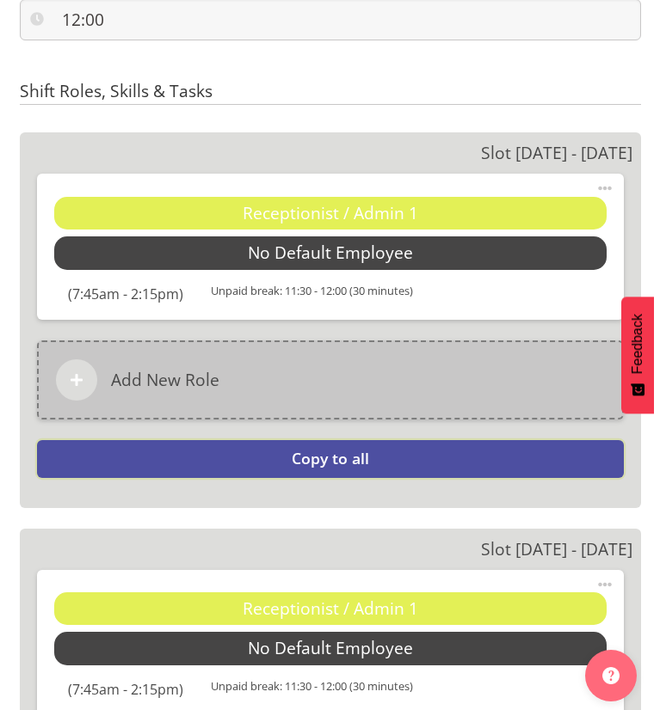
scroll to position [2236, 0]
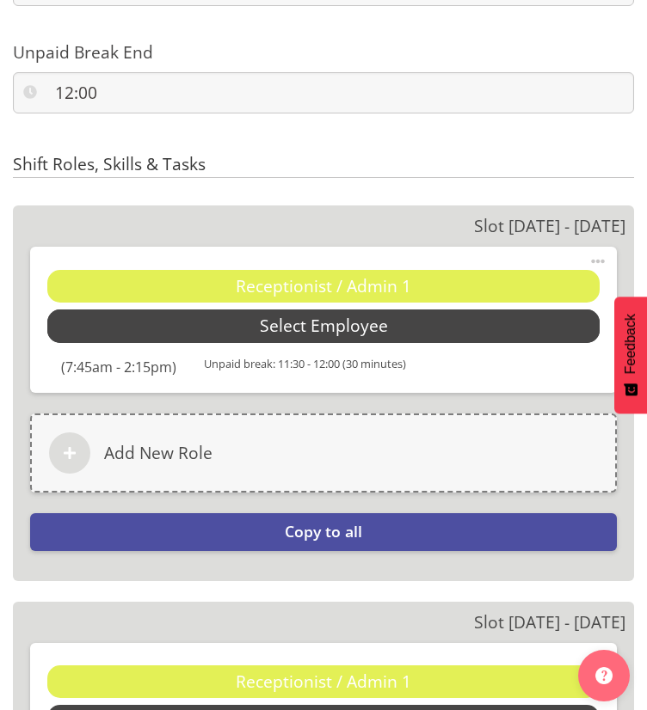
click at [211, 326] on span "Select Employee" at bounding box center [323, 326] width 552 height 33
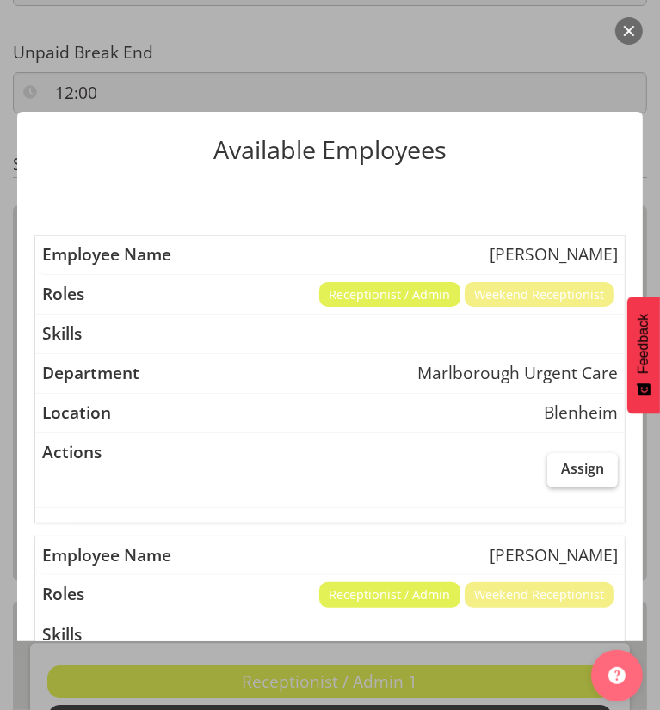
click at [561, 469] on span "Assign" at bounding box center [582, 468] width 43 height 17
click at [558, 469] on input "Assign" at bounding box center [552, 468] width 11 height 11
checkbox input "true"
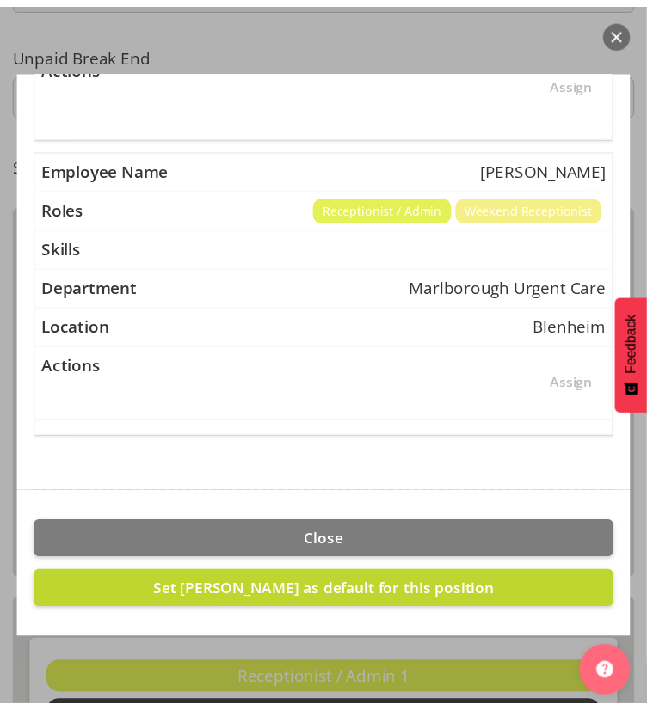
scroll to position [1291, 0]
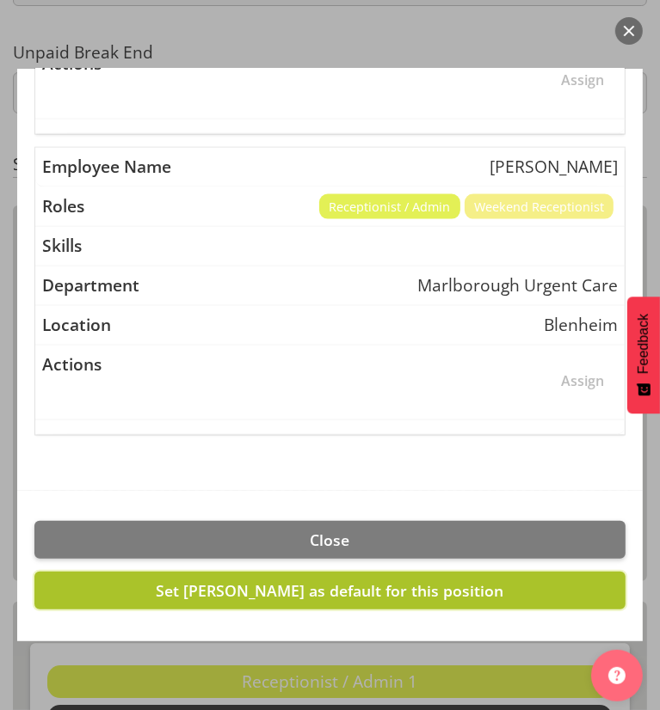
click at [439, 593] on span "Set Josephine Godinez as default for this position" at bounding box center [330, 590] width 347 height 21
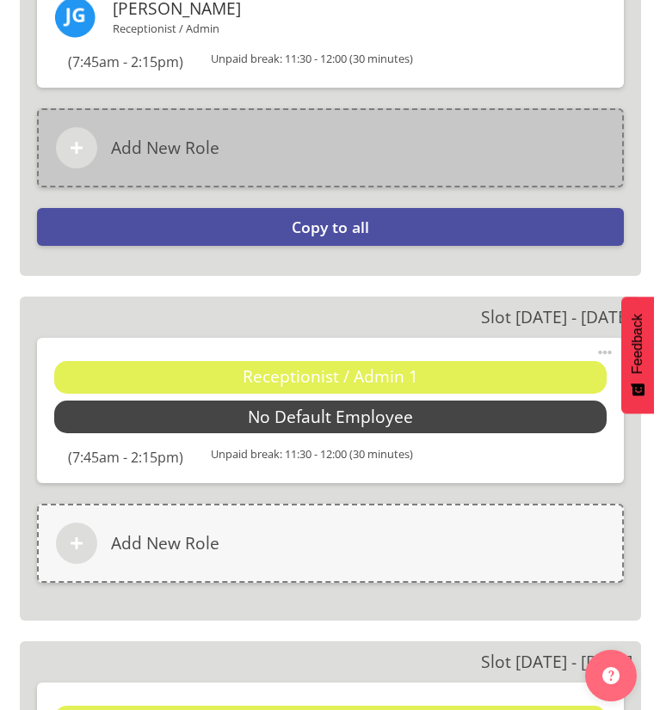
scroll to position [2580, 0]
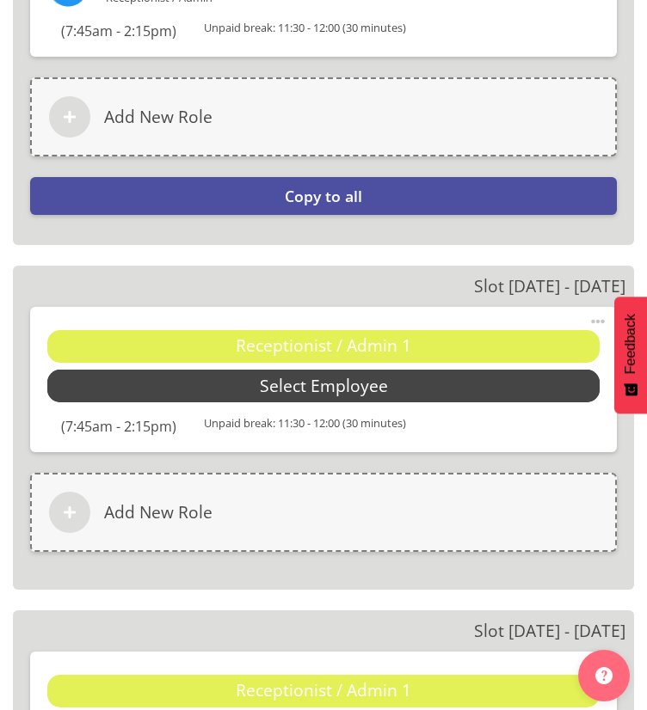
click at [302, 396] on span "Select Employee" at bounding box center [324, 386] width 128 height 25
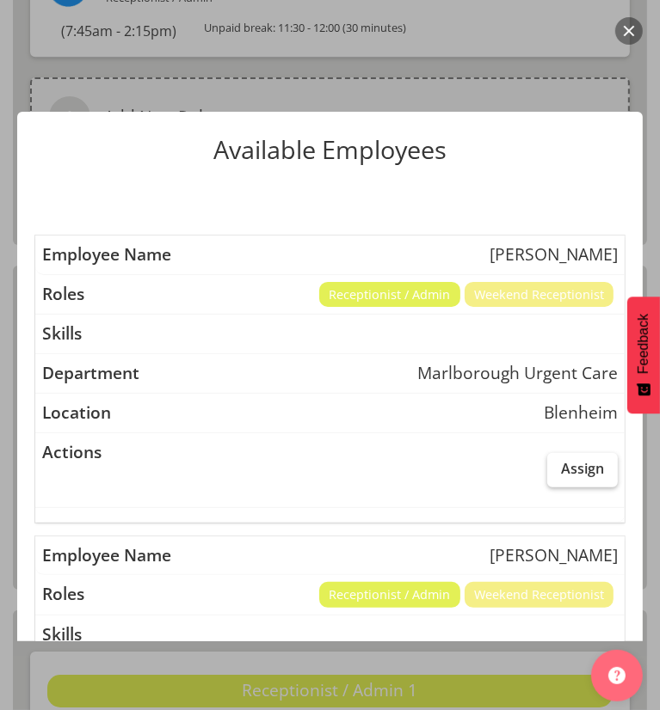
click at [547, 455] on label "Assign" at bounding box center [582, 470] width 71 height 34
click at [547, 463] on input "Assign" at bounding box center [552, 468] width 11 height 11
checkbox input "true"
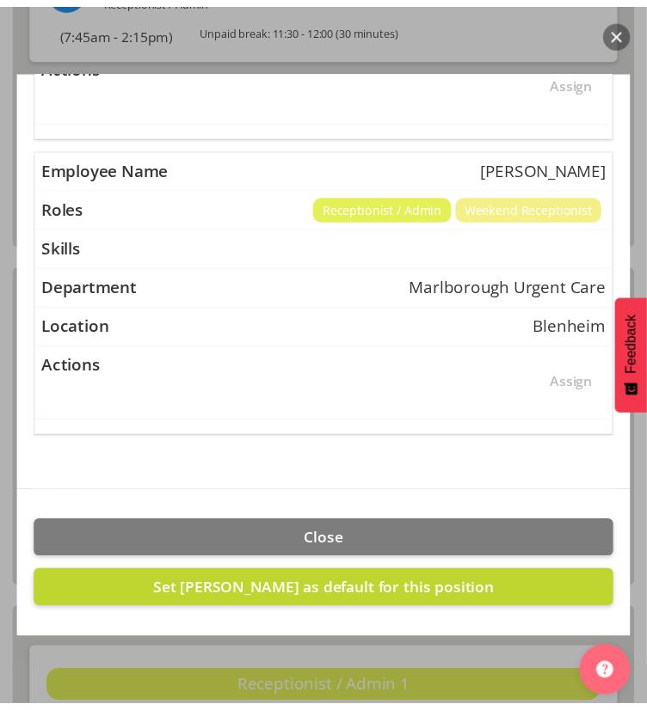
scroll to position [1291, 0]
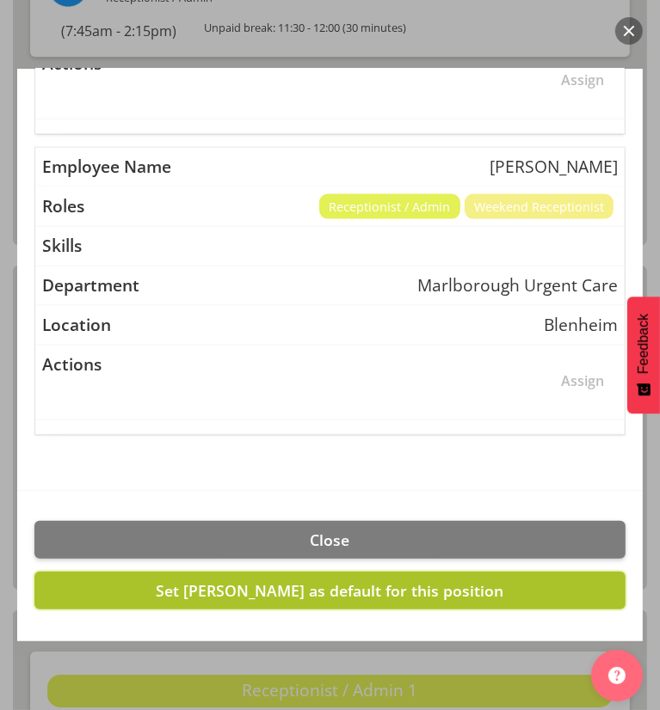
click at [374, 586] on span "Set Josephine Godinez as default for this position" at bounding box center [330, 590] width 347 height 21
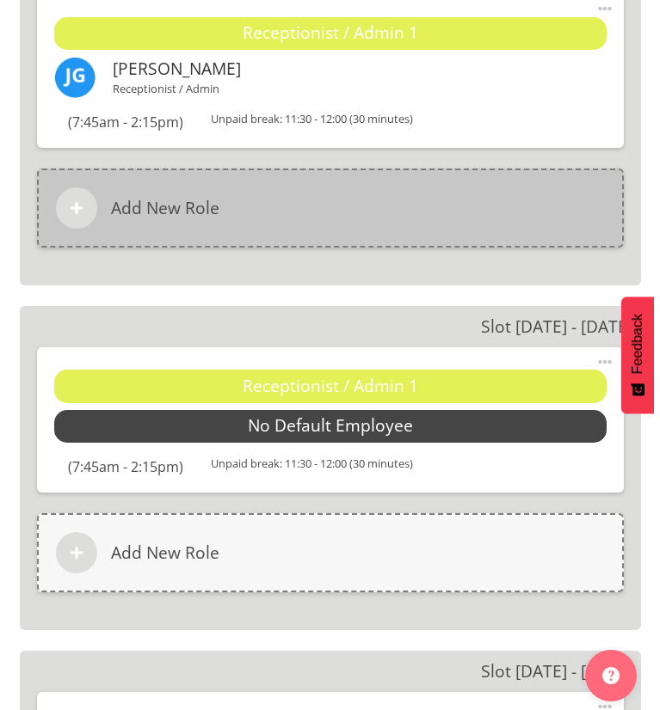
scroll to position [2924, 0]
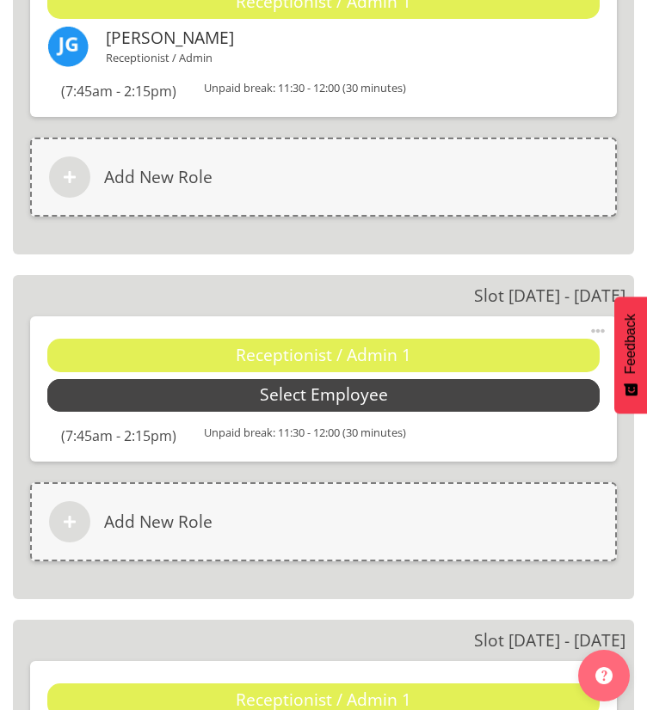
click at [337, 394] on span "Select Employee" at bounding box center [324, 395] width 128 height 25
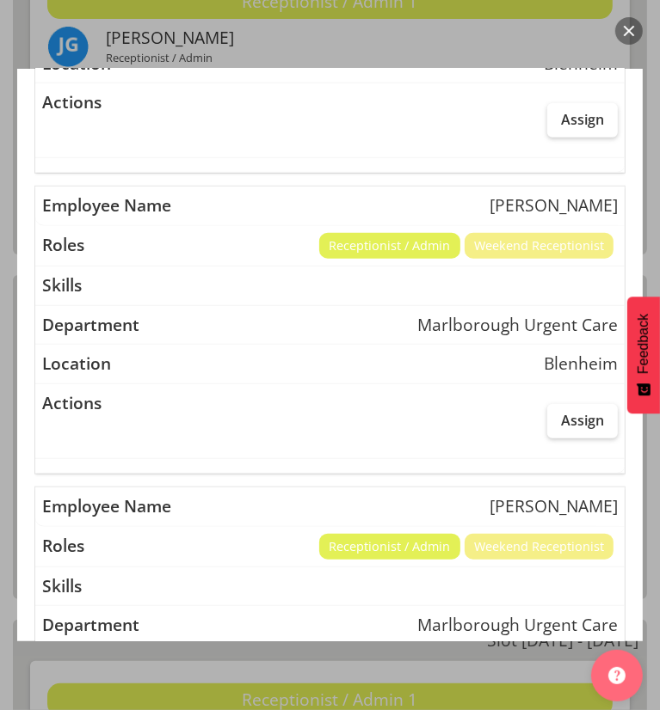
scroll to position [688, 0]
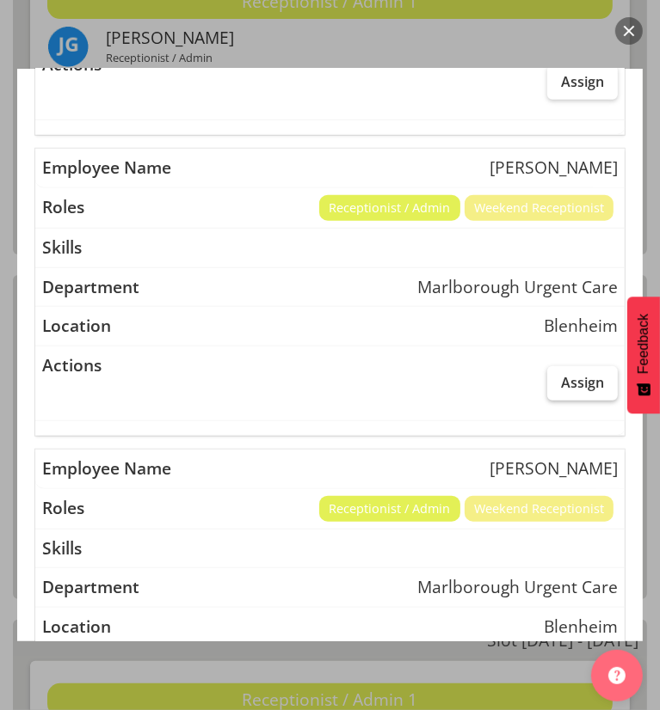
click at [547, 381] on label "Assign" at bounding box center [582, 383] width 71 height 34
click at [547, 381] on input "Assign" at bounding box center [552, 382] width 11 height 11
checkbox input "true"
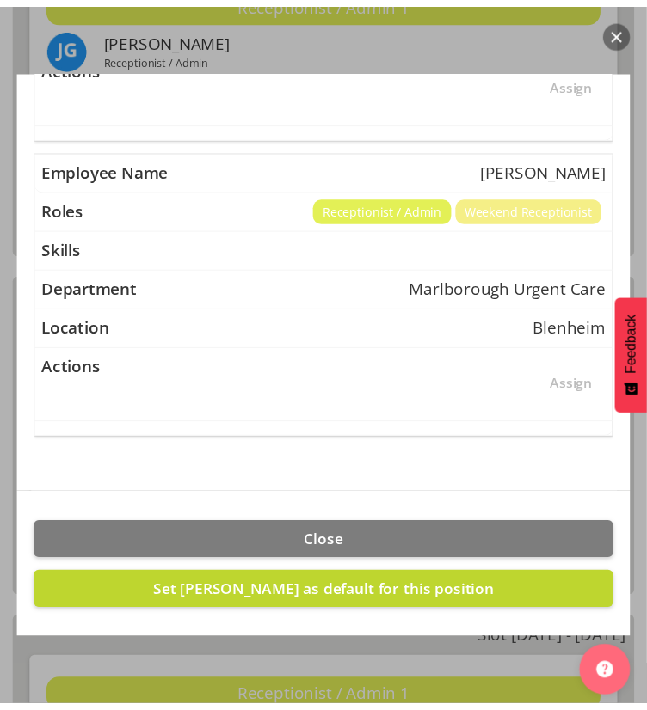
scroll to position [1291, 0]
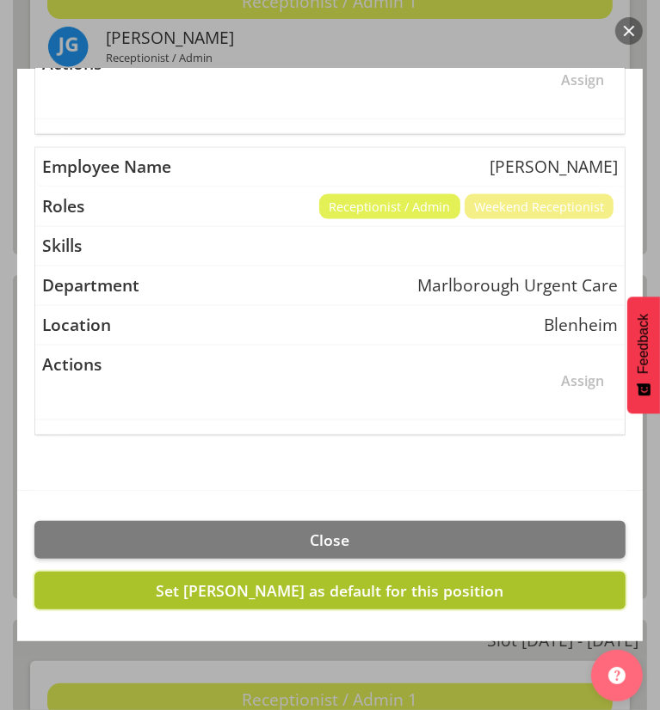
click at [424, 580] on span "Set Margret Hall as default for this position" at bounding box center [330, 590] width 347 height 21
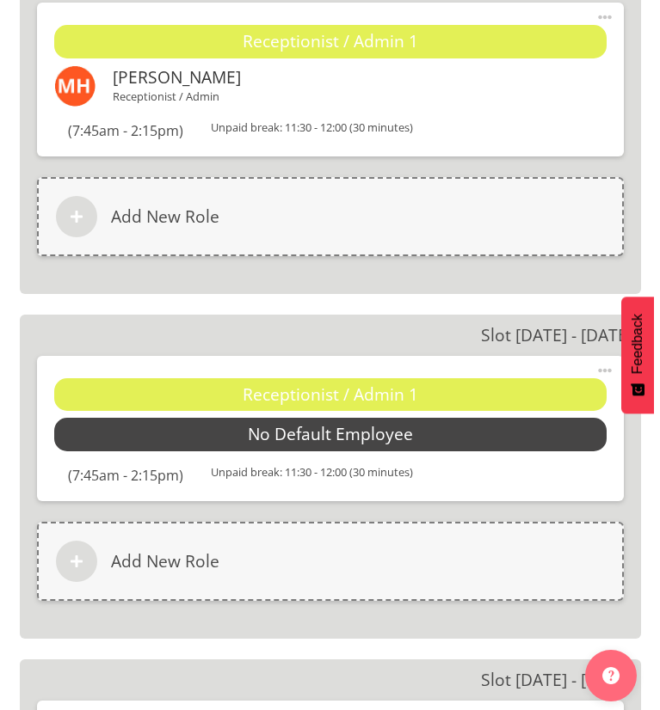
scroll to position [3268, 0]
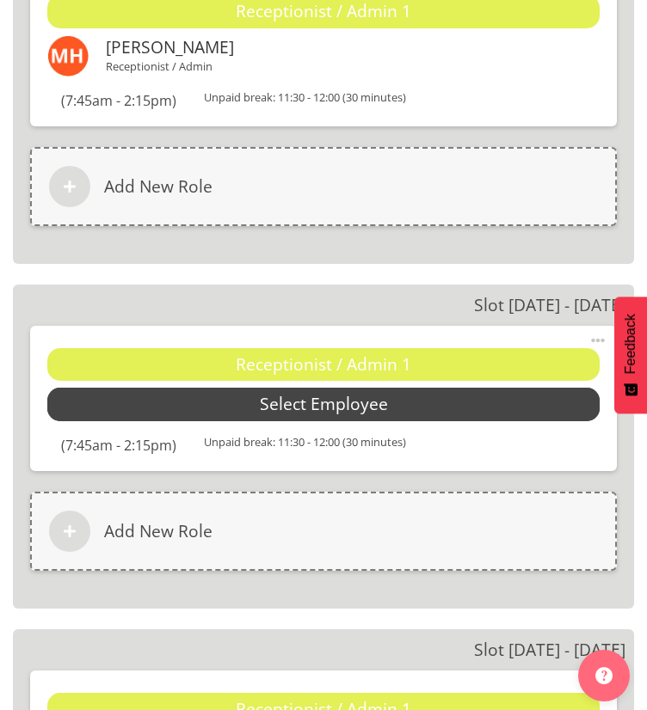
click at [319, 410] on span "Select Employee" at bounding box center [324, 404] width 128 height 25
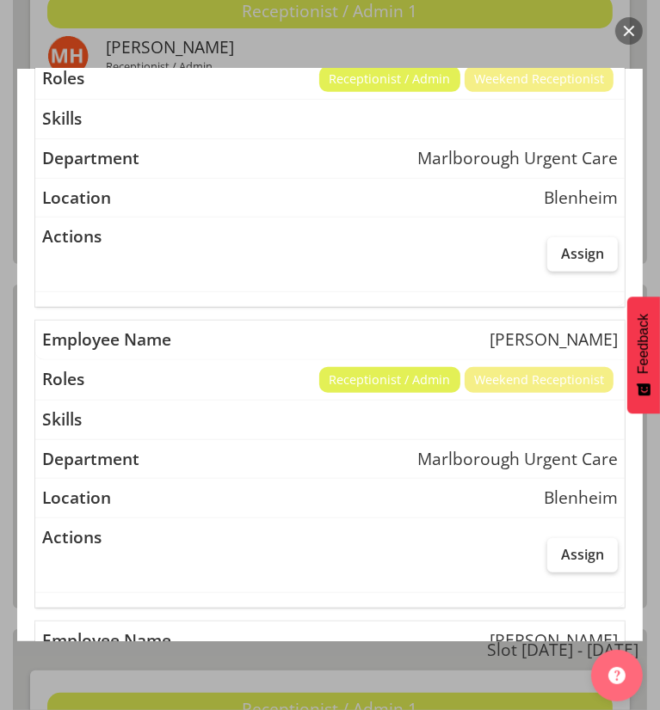
scroll to position [688, 0]
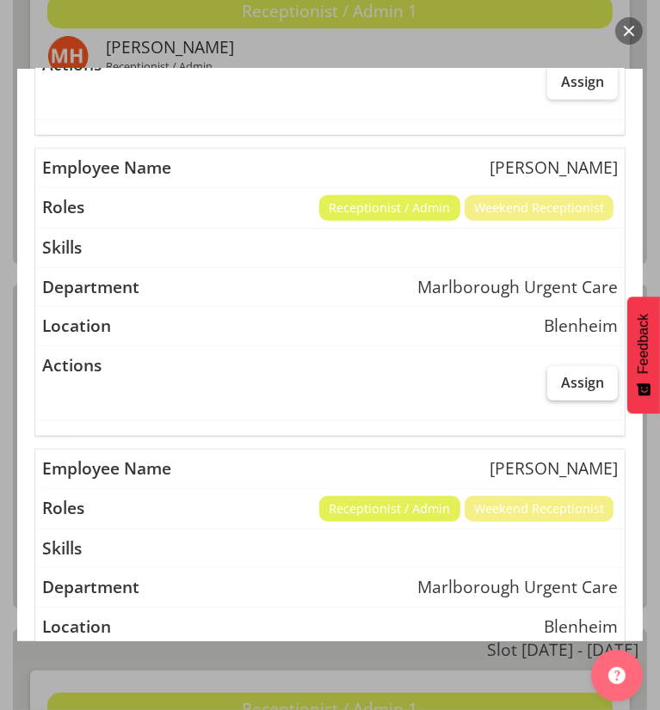
click at [574, 374] on span "Assign" at bounding box center [582, 382] width 43 height 17
click at [558, 377] on input "Assign" at bounding box center [552, 382] width 11 height 11
checkbox input "true"
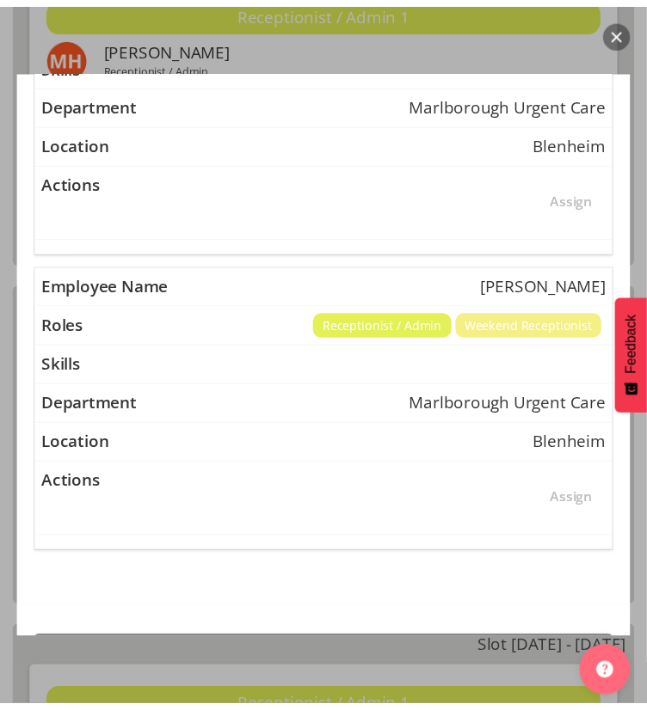
scroll to position [1291, 0]
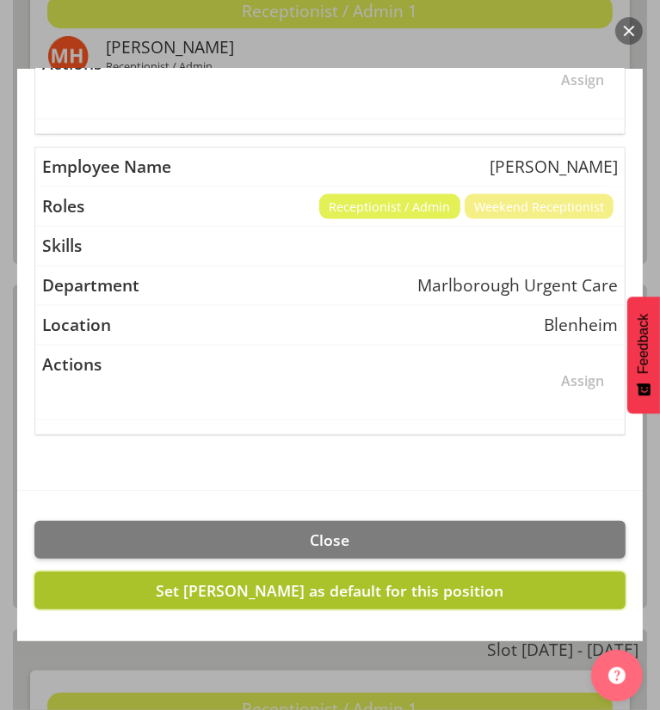
click at [391, 585] on span "Set Margret Hall as default for this position" at bounding box center [330, 590] width 347 height 21
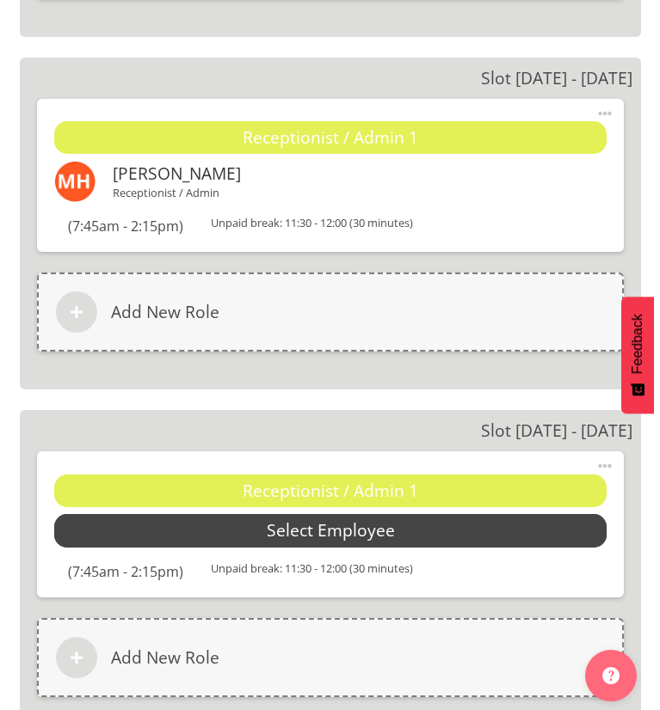
scroll to position [3526, 0]
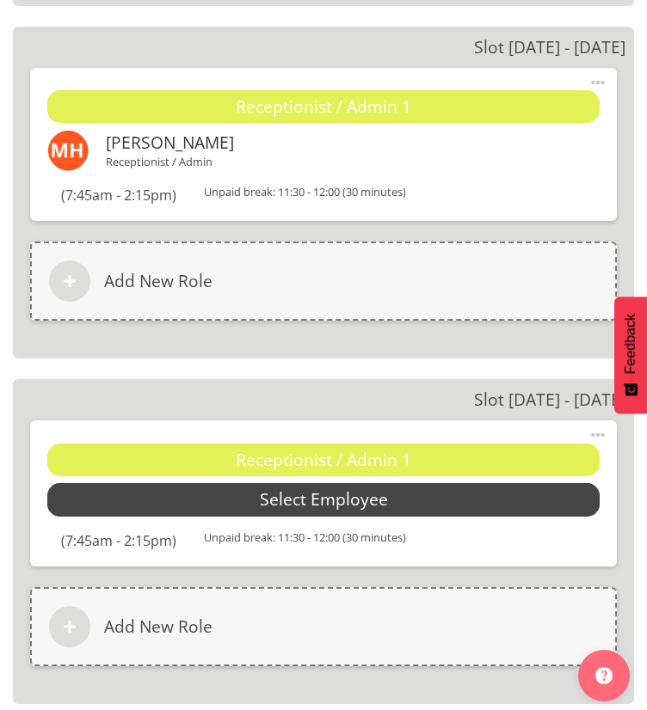
click at [327, 503] on span "Select Employee" at bounding box center [324, 500] width 128 height 25
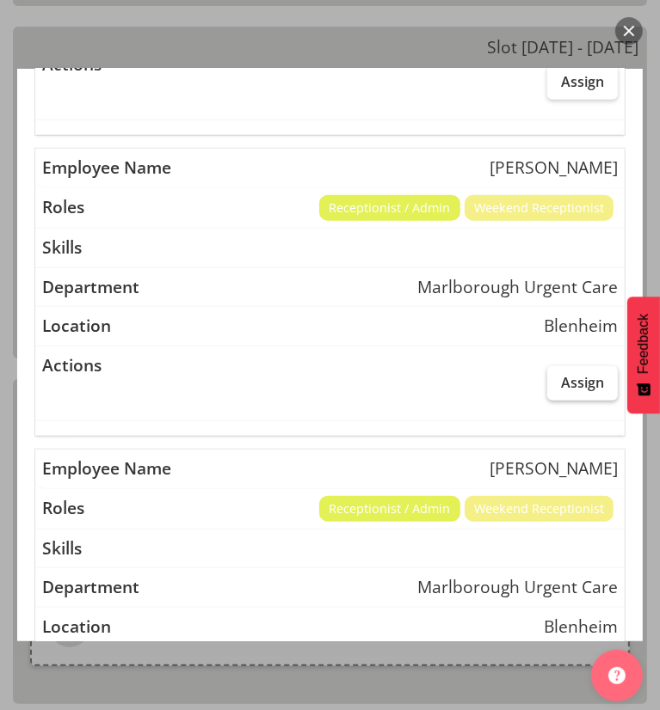
click at [567, 378] on span "Assign" at bounding box center [582, 382] width 43 height 17
click at [558, 378] on input "Assign" at bounding box center [552, 382] width 11 height 11
checkbox input "true"
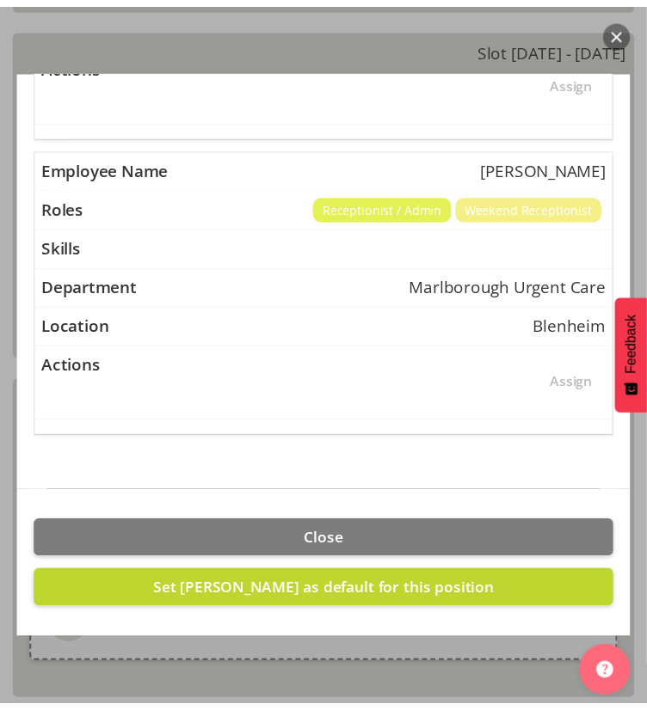
scroll to position [1291, 0]
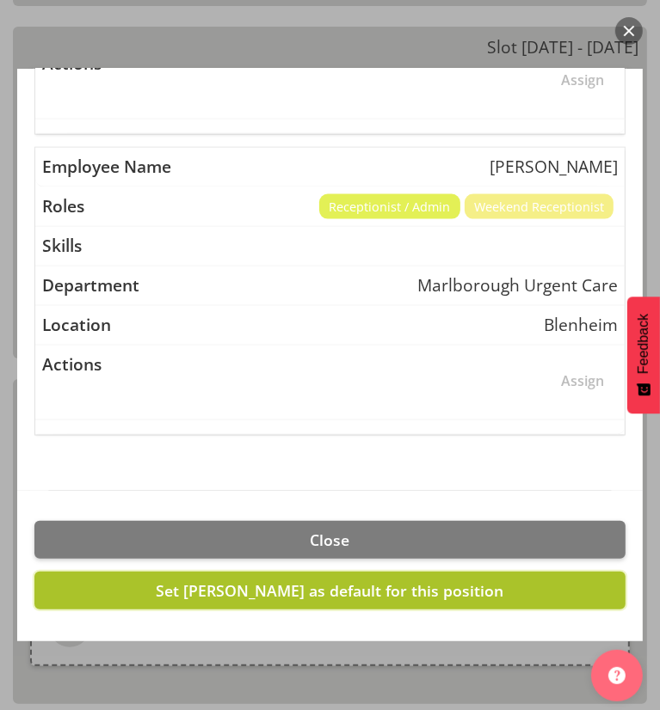
click at [272, 591] on span "Set Margret Hall as default for this position" at bounding box center [330, 590] width 347 height 21
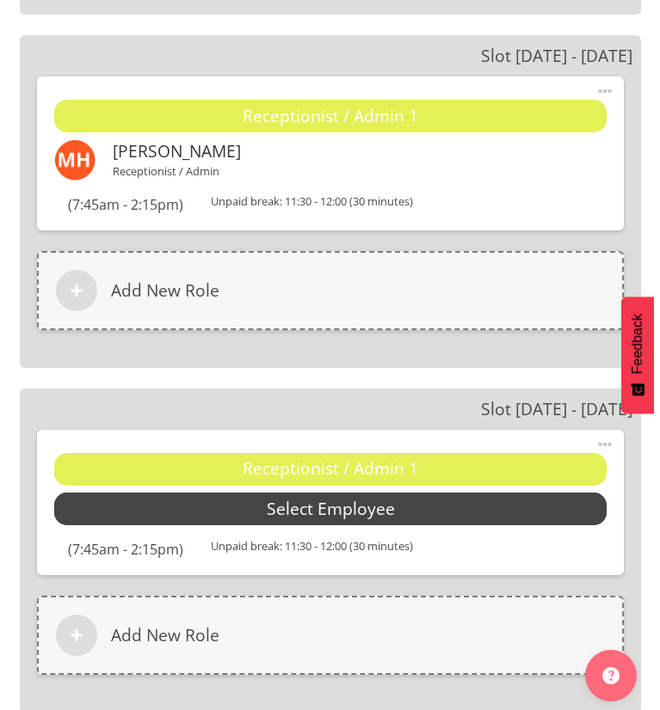
scroll to position [3956, 0]
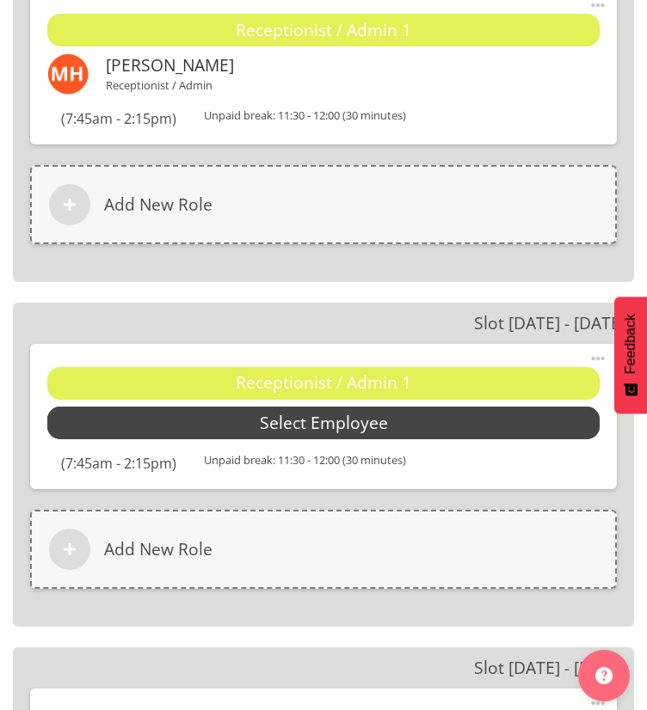
click at [206, 407] on span "Select Employee" at bounding box center [323, 423] width 552 height 33
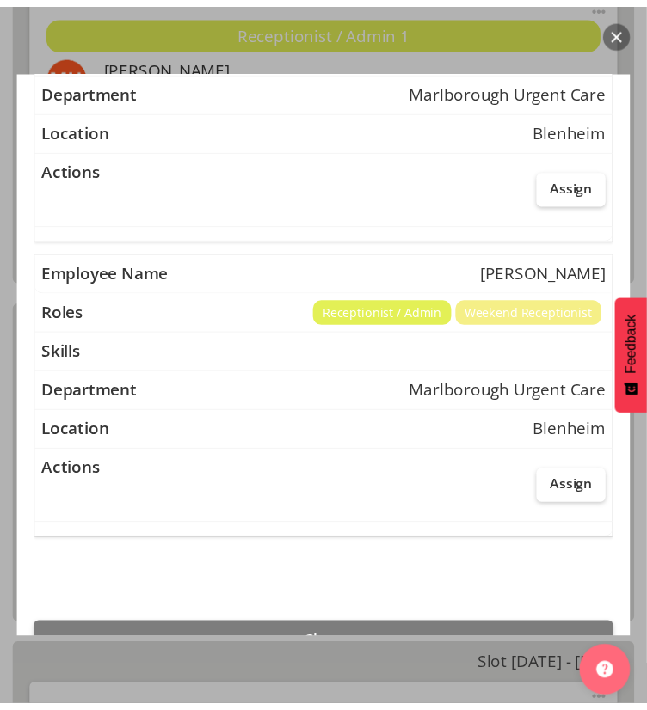
scroll to position [1290, 0]
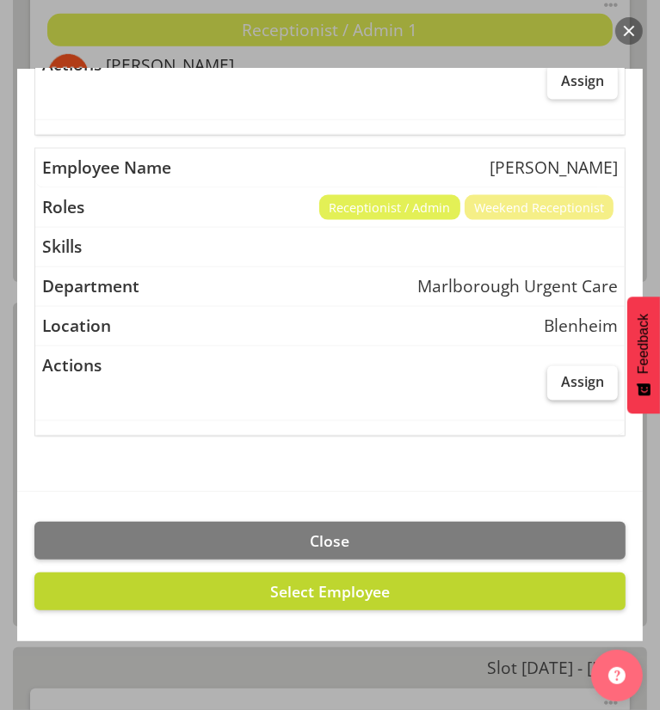
click at [561, 373] on span "Assign" at bounding box center [582, 381] width 43 height 17
click at [558, 377] on input "Assign" at bounding box center [552, 382] width 11 height 11
checkbox input "true"
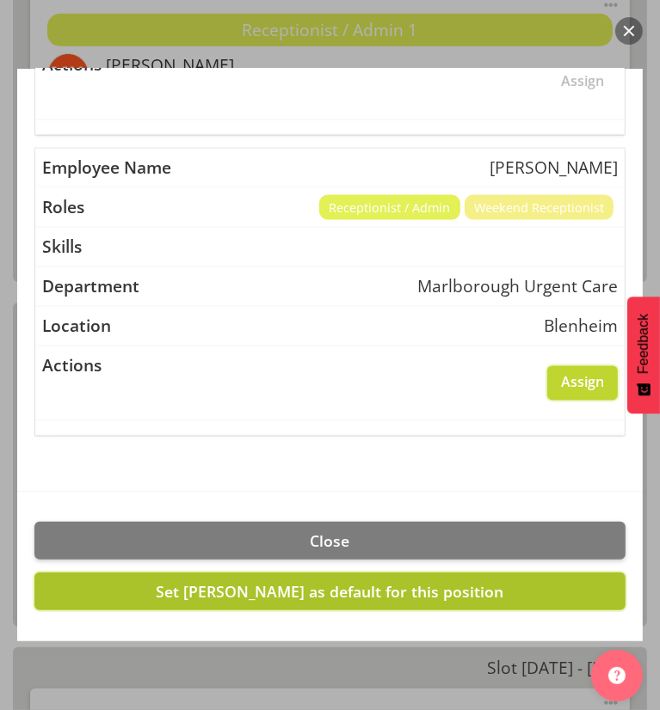
click at [297, 581] on span "Set Rochelle Harris as default for this position" at bounding box center [330, 591] width 347 height 21
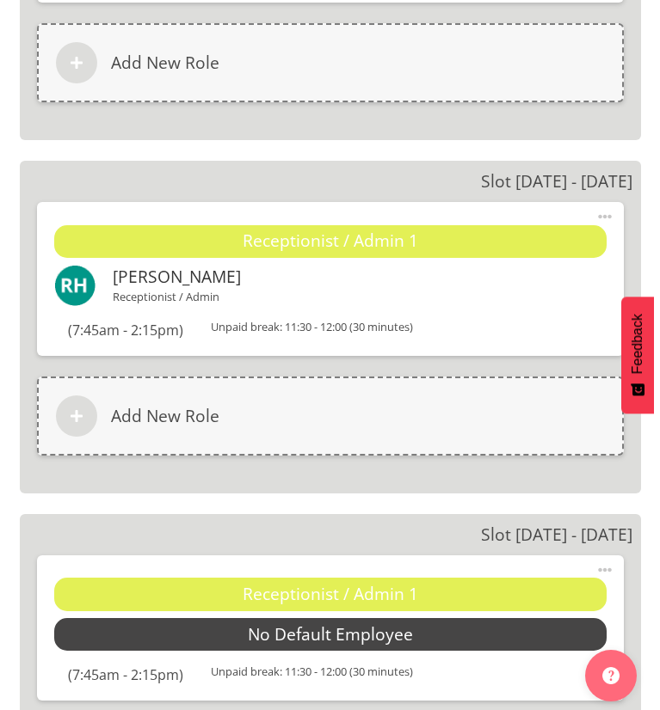
scroll to position [4128, 0]
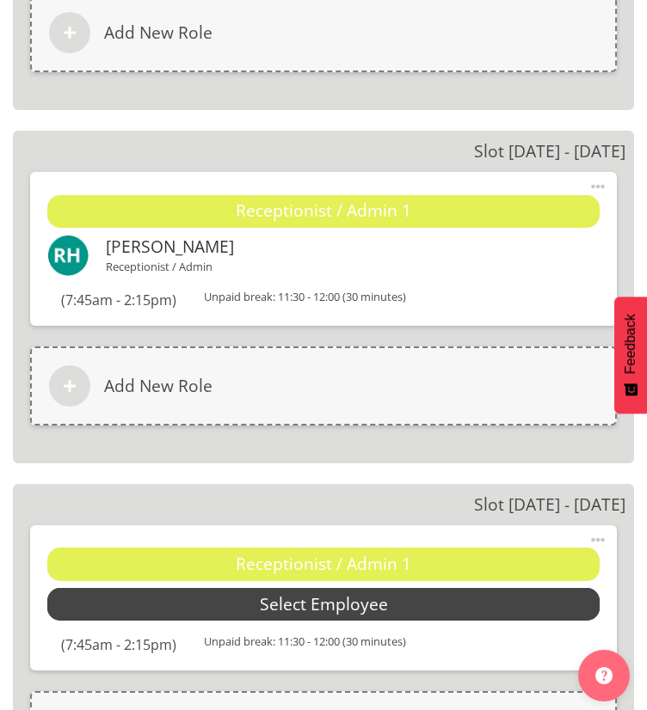
click at [282, 610] on span "Select Employee" at bounding box center [324, 605] width 128 height 25
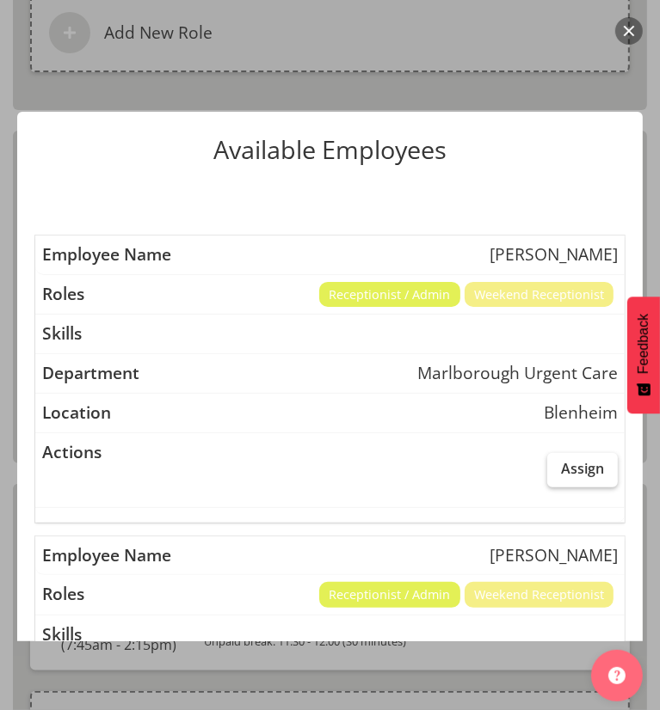
click at [547, 458] on label "Assign" at bounding box center [582, 470] width 71 height 34
click at [547, 463] on input "Assign" at bounding box center [552, 468] width 11 height 11
checkbox input "true"
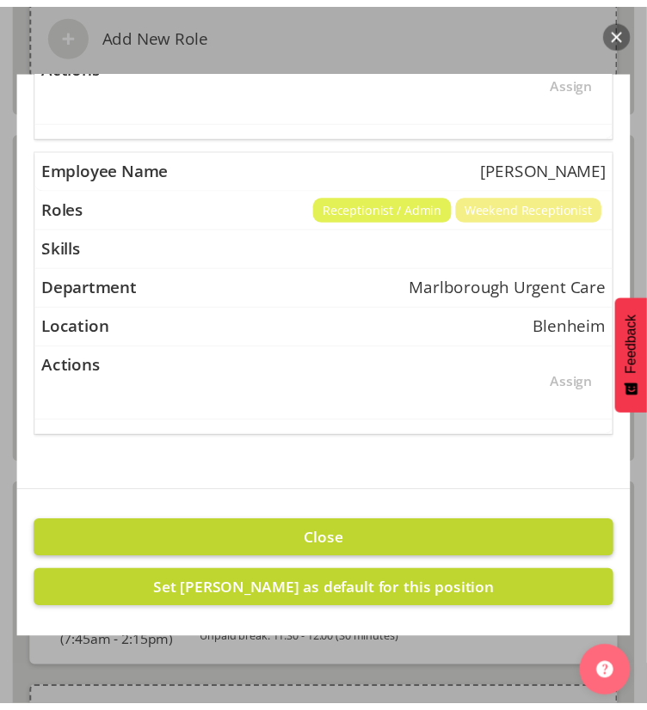
scroll to position [1291, 0]
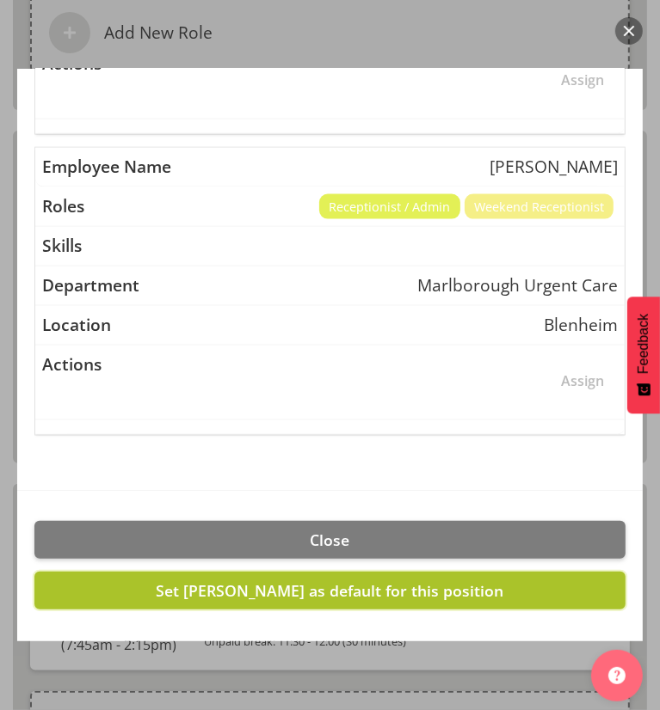
click at [444, 581] on span "Set Josephine Godinez as default for this position" at bounding box center [330, 590] width 347 height 21
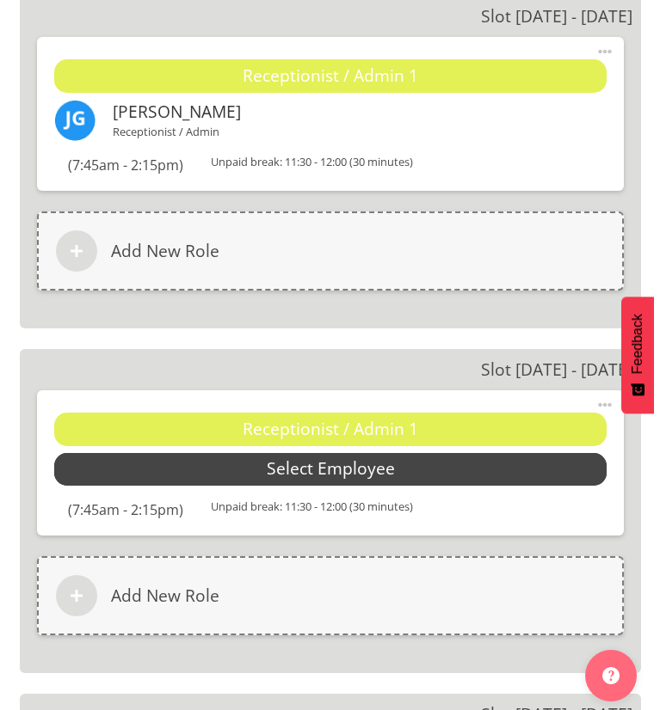
scroll to position [4644, 0]
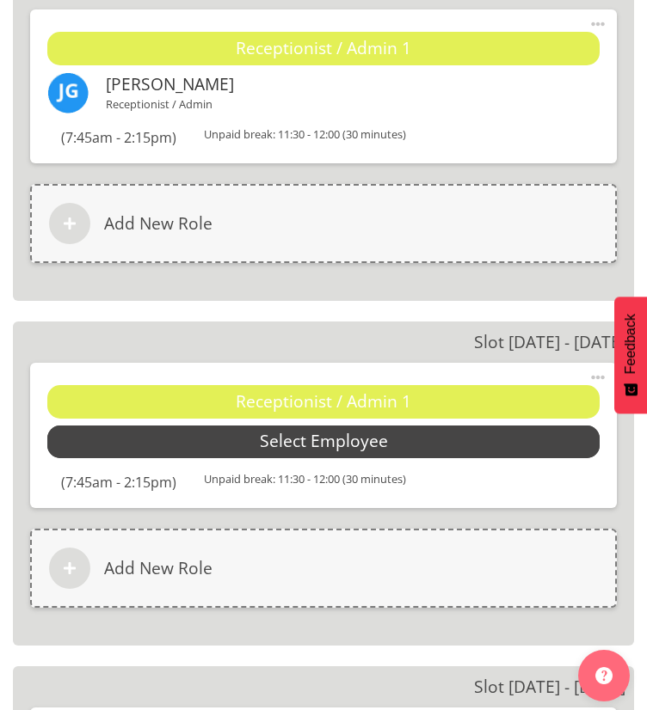
click at [296, 445] on span "Select Employee" at bounding box center [324, 441] width 128 height 25
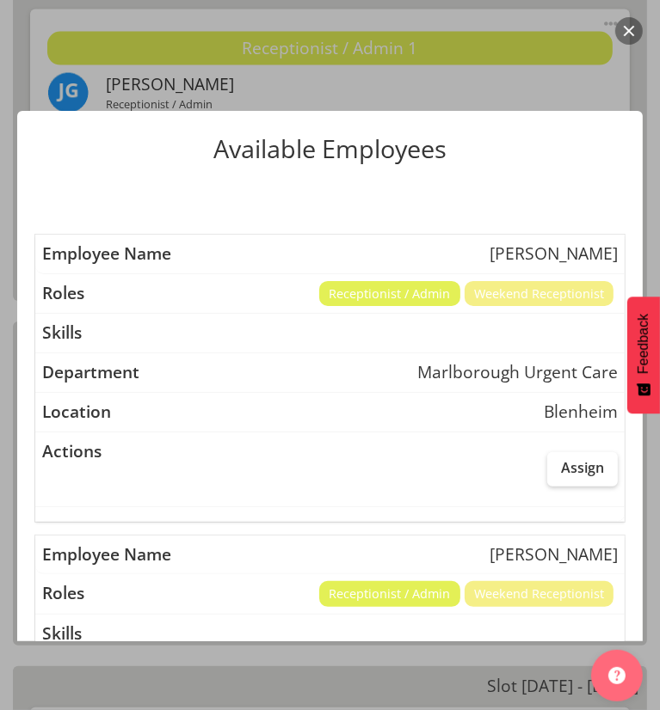
scroll to position [0, 0]
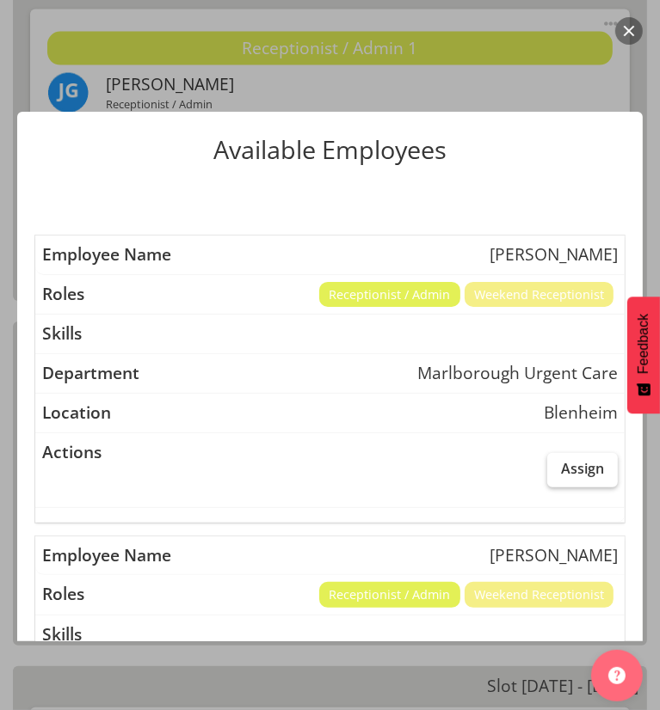
click at [568, 457] on label "Assign" at bounding box center [582, 470] width 71 height 34
click at [558, 463] on input "Assign" at bounding box center [552, 468] width 11 height 11
checkbox input "true"
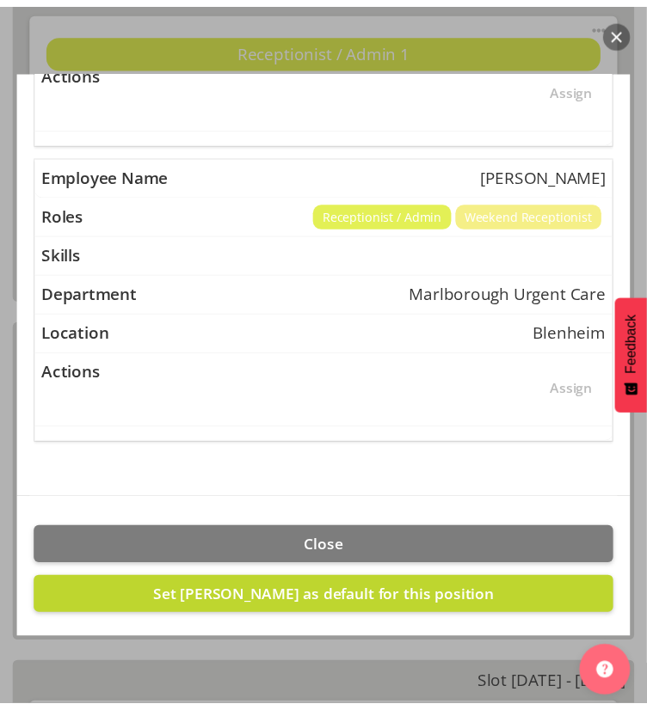
scroll to position [1291, 0]
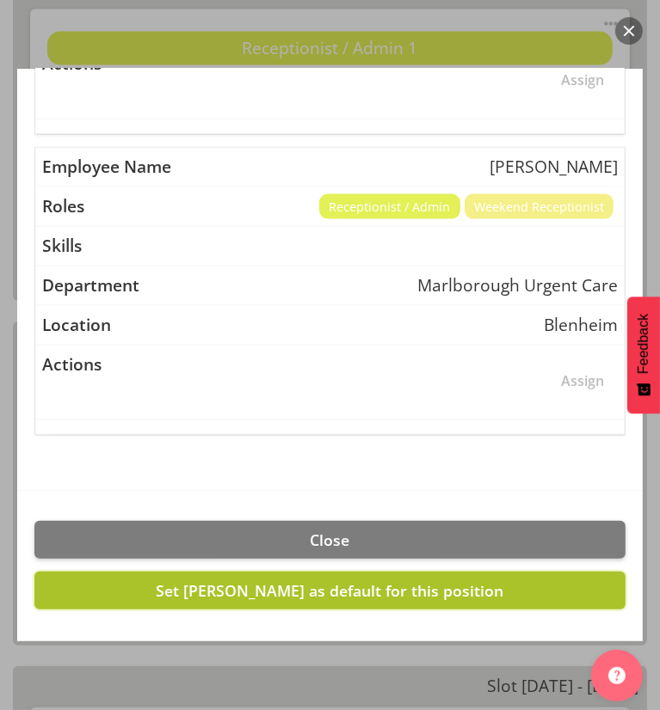
click at [445, 587] on span "Set Josephine Godinez as default for this position" at bounding box center [330, 590] width 347 height 21
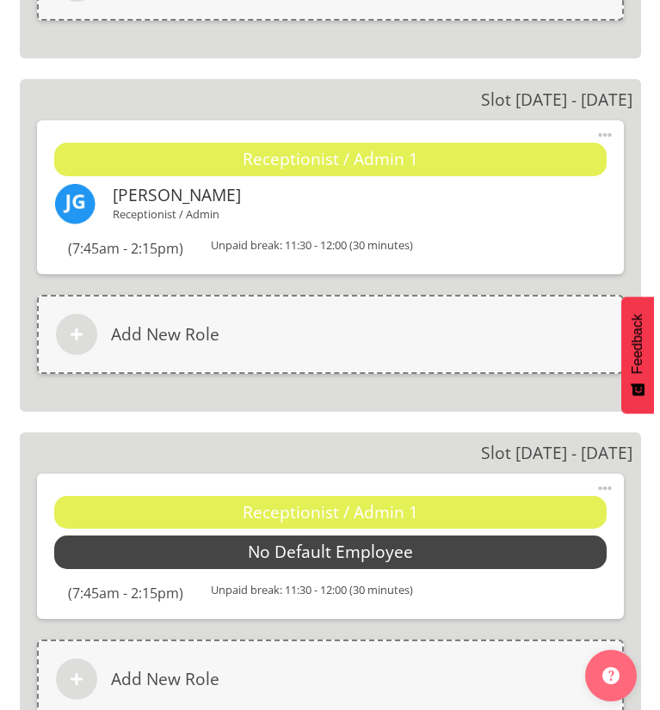
scroll to position [4988, 0]
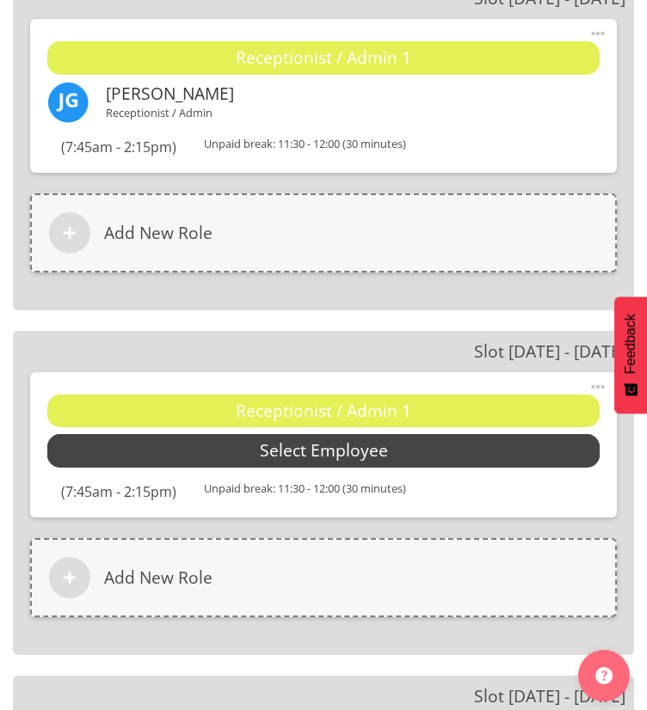
click at [197, 450] on span "Select Employee" at bounding box center [323, 450] width 552 height 33
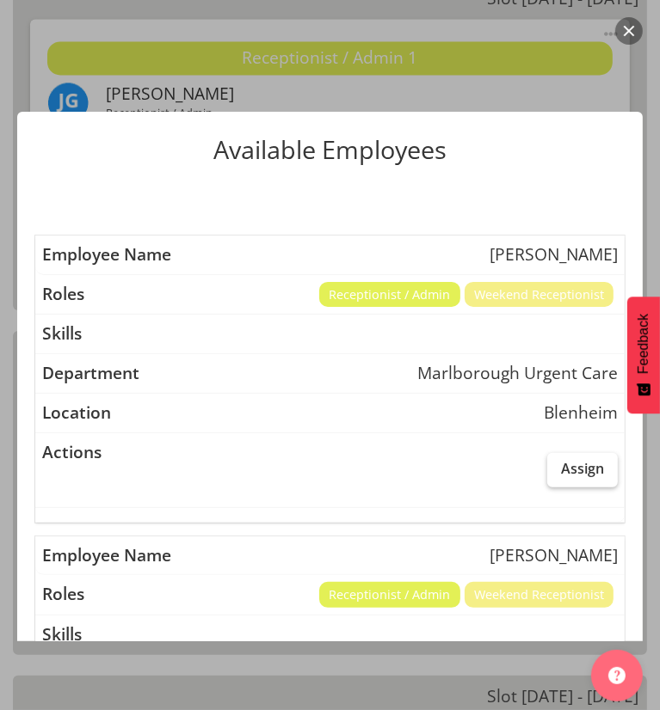
click at [558, 456] on label "Assign" at bounding box center [582, 470] width 71 height 34
click at [558, 463] on input "Assign" at bounding box center [552, 468] width 11 height 11
checkbox input "true"
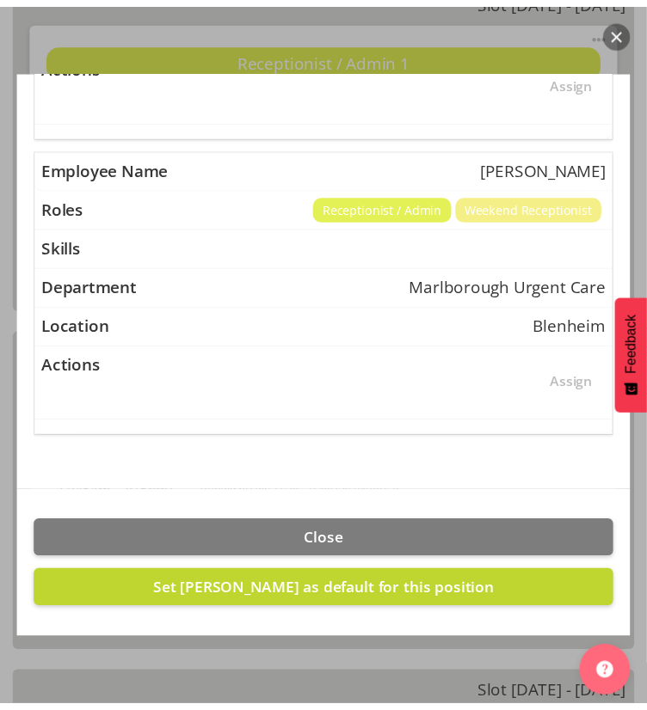
scroll to position [1291, 0]
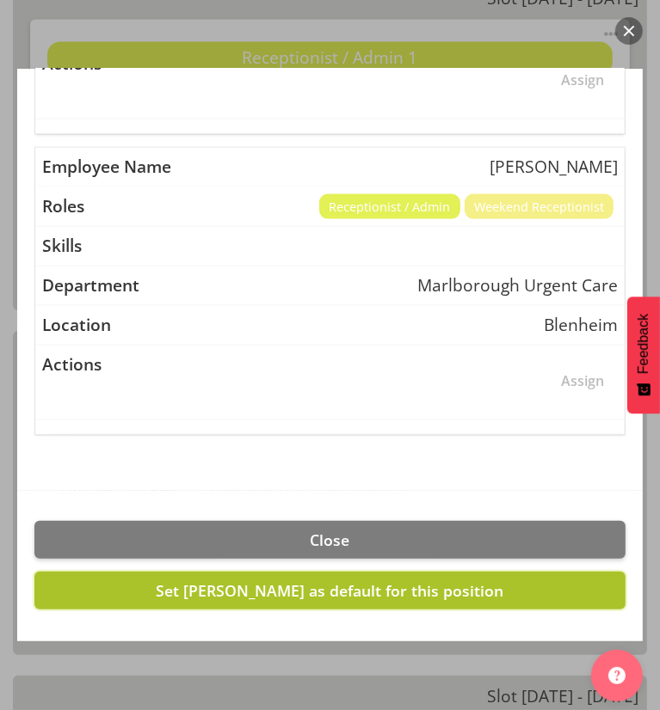
click at [330, 591] on span "Set Josephine Godinez as default for this position" at bounding box center [330, 590] width 347 height 21
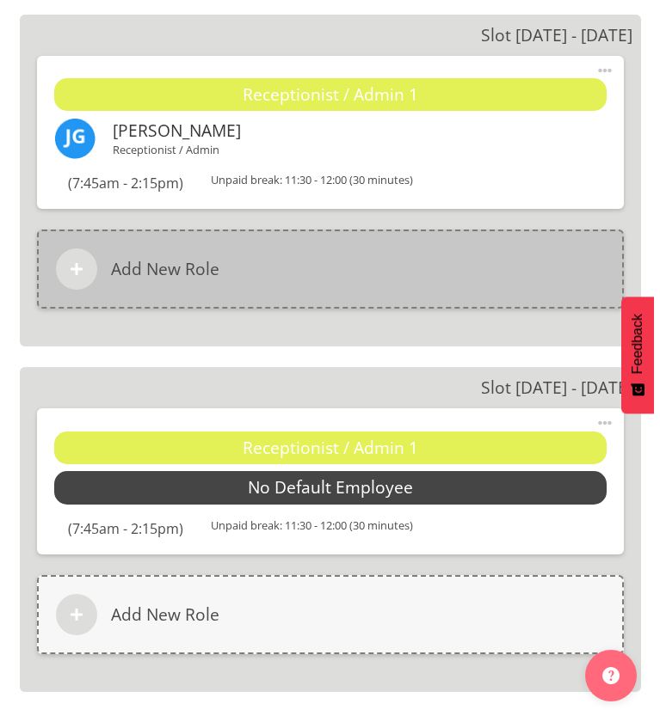
scroll to position [5332, 0]
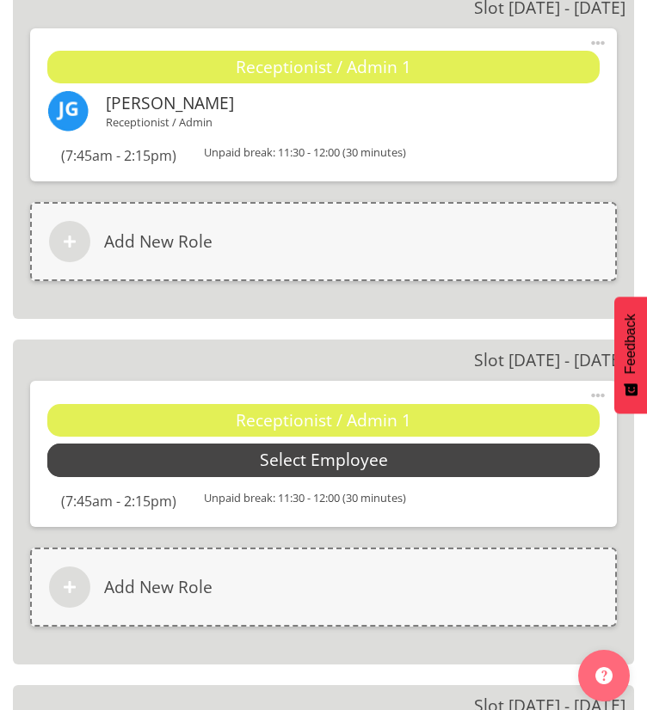
click at [394, 465] on span "Select Employee" at bounding box center [323, 460] width 552 height 33
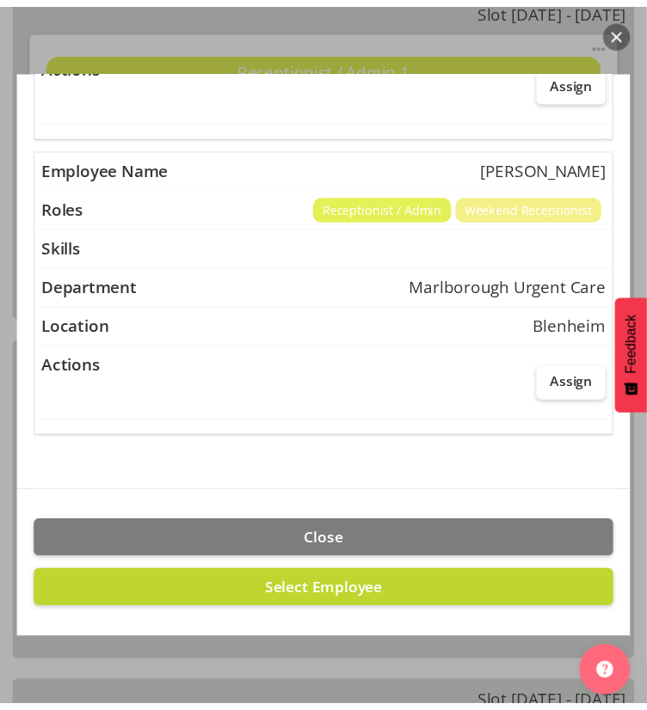
scroll to position [1291, 0]
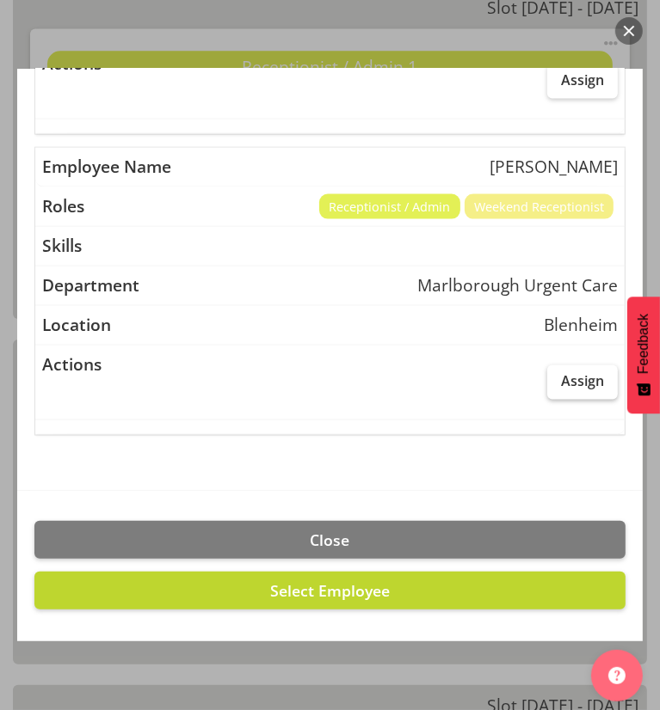
click at [584, 383] on span "Assign" at bounding box center [582, 380] width 43 height 17
click at [558, 383] on input "Assign" at bounding box center [552, 381] width 11 height 11
checkbox input "true"
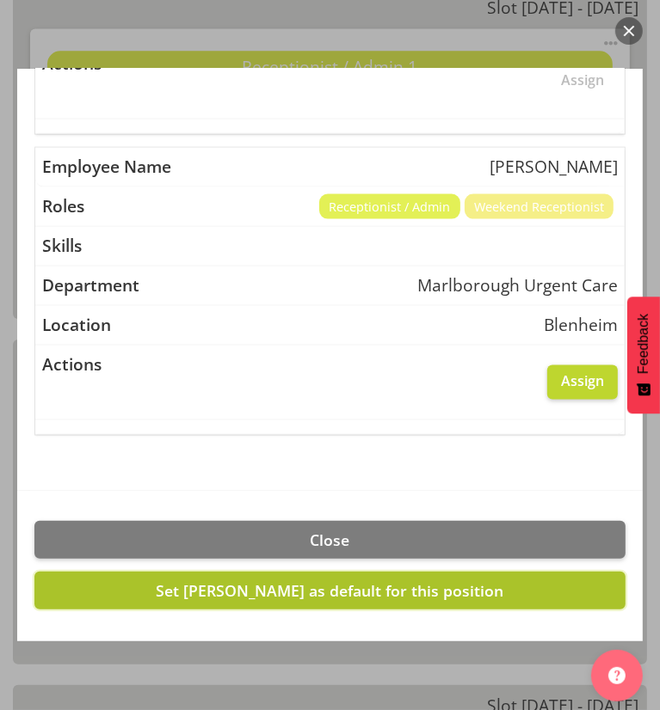
click at [388, 585] on span "Set Rochelle Harris as default for this position" at bounding box center [330, 590] width 347 height 21
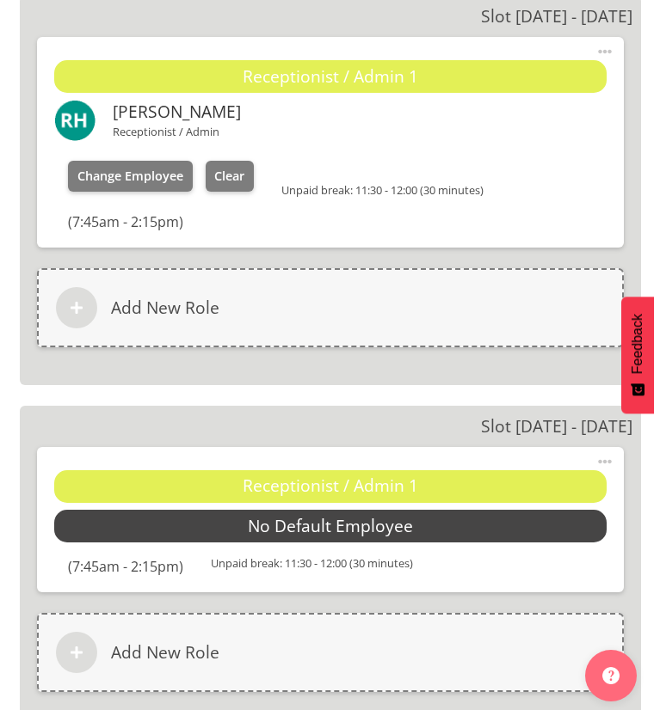
scroll to position [5762, 0]
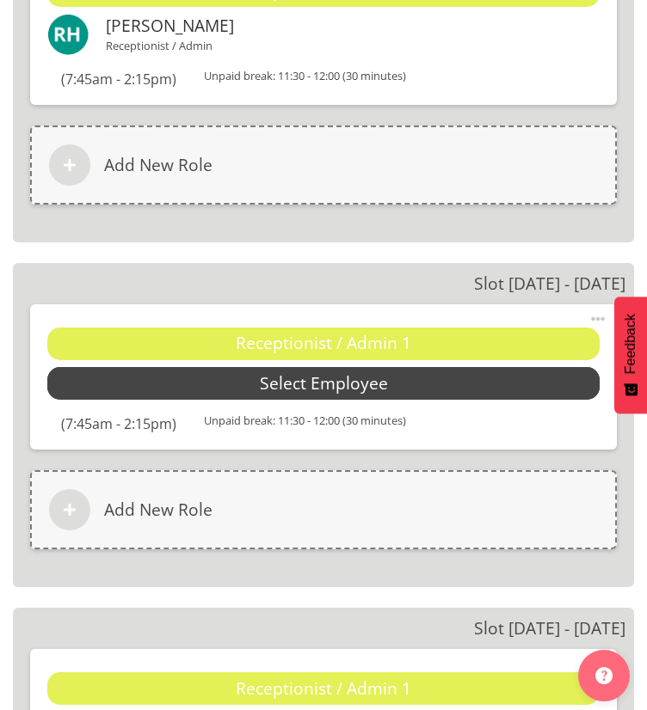
click at [304, 375] on span "Select Employee" at bounding box center [324, 383] width 128 height 25
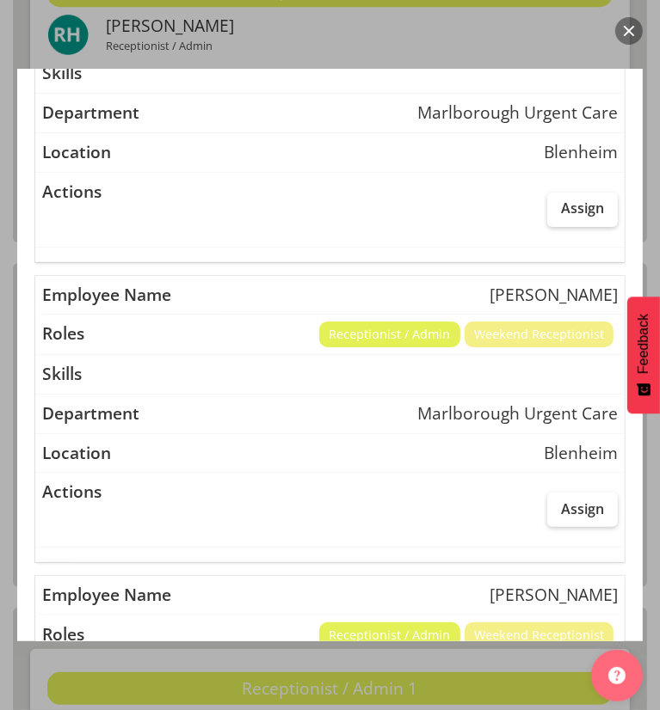
scroll to position [344, 0]
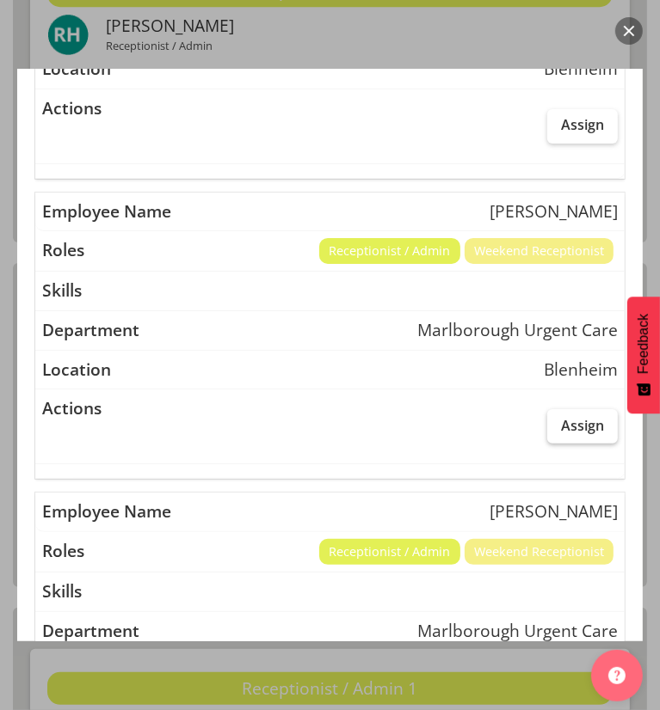
click at [579, 436] on label "Assign" at bounding box center [582, 426] width 71 height 34
click at [558, 431] on input "Assign" at bounding box center [552, 425] width 11 height 11
checkbox input "true"
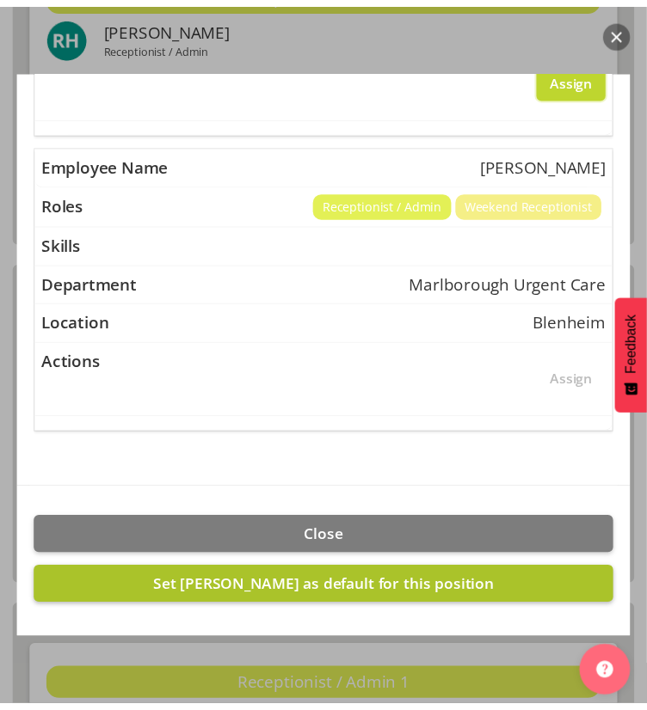
scroll to position [691, 0]
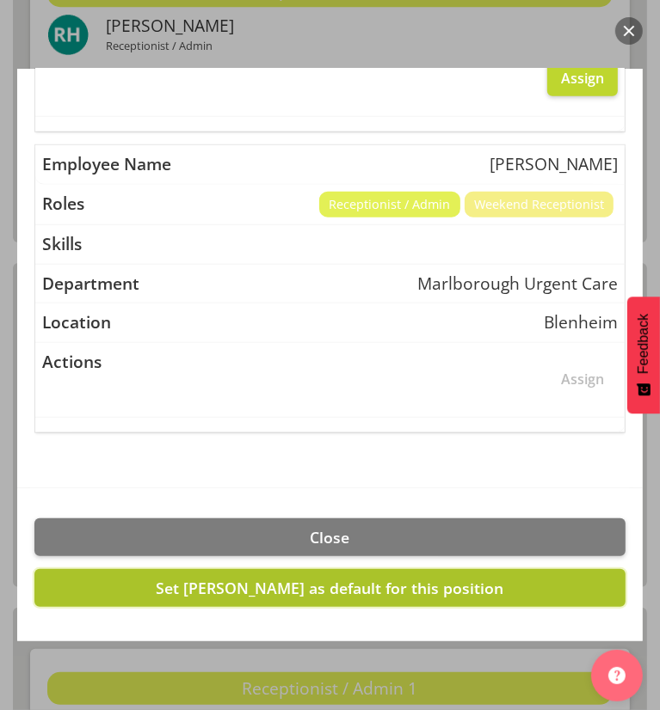
click at [403, 598] on button "Set Margret Hall as default for this position" at bounding box center [329, 588] width 591 height 38
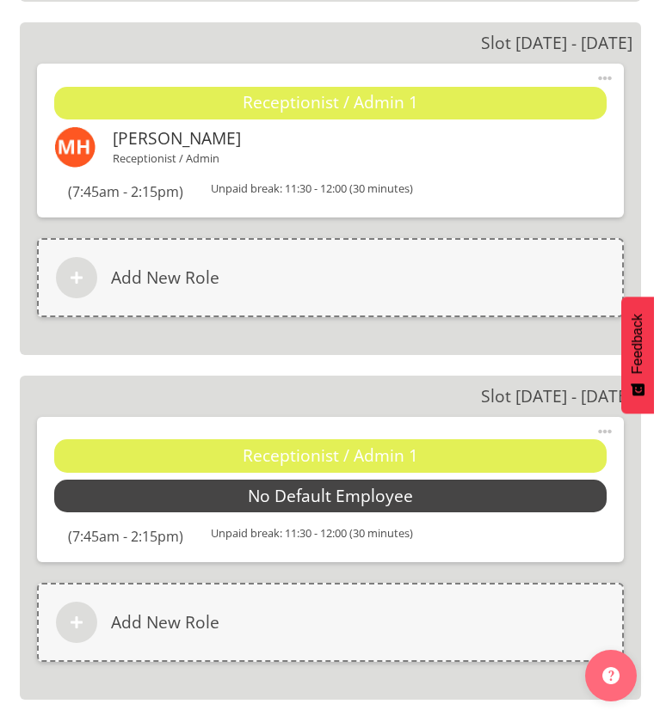
scroll to position [6020, 0]
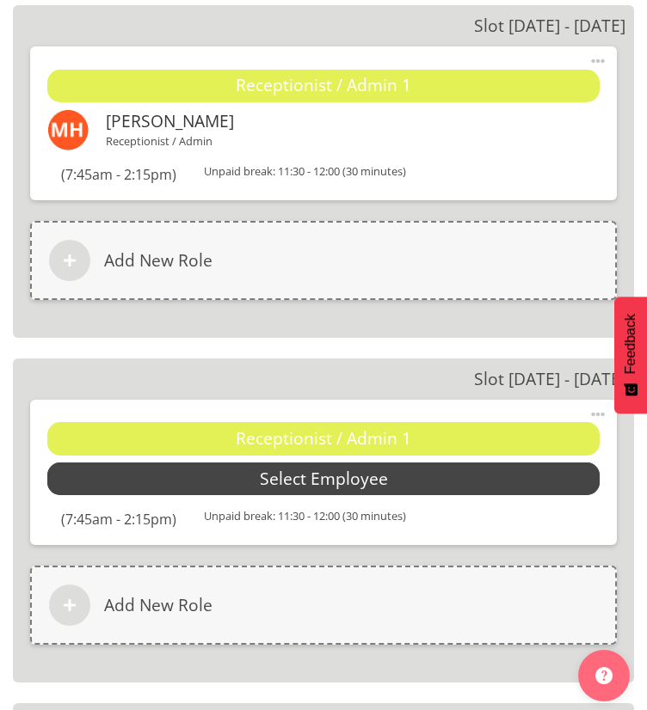
click at [405, 472] on span "Select Employee" at bounding box center [323, 479] width 552 height 33
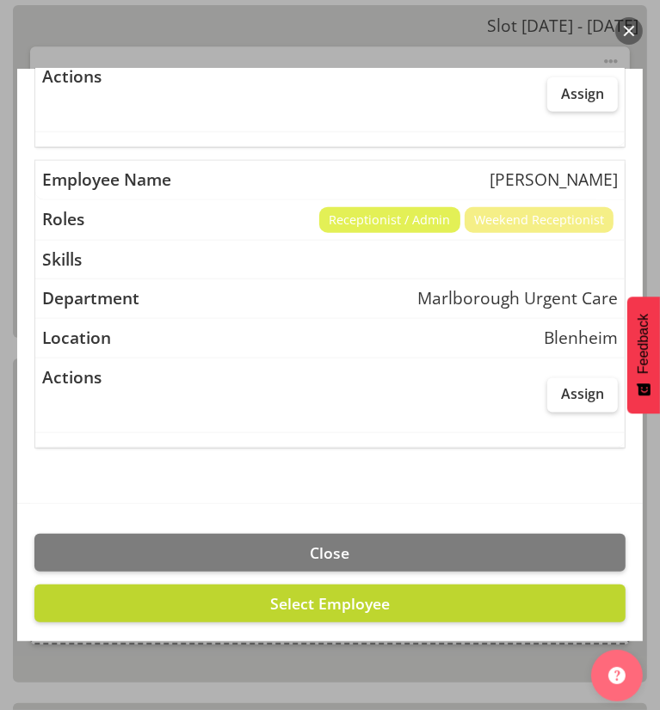
scroll to position [992, 0]
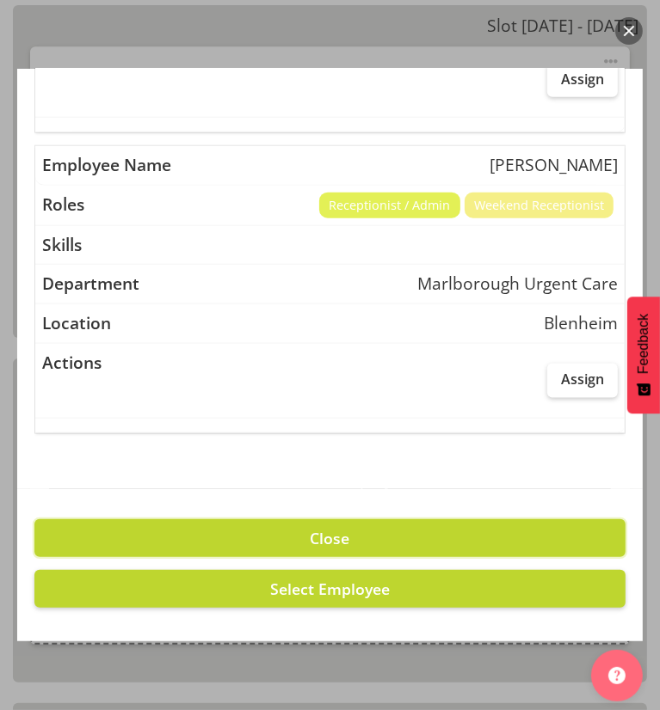
click at [406, 520] on button "Close" at bounding box center [329, 538] width 591 height 38
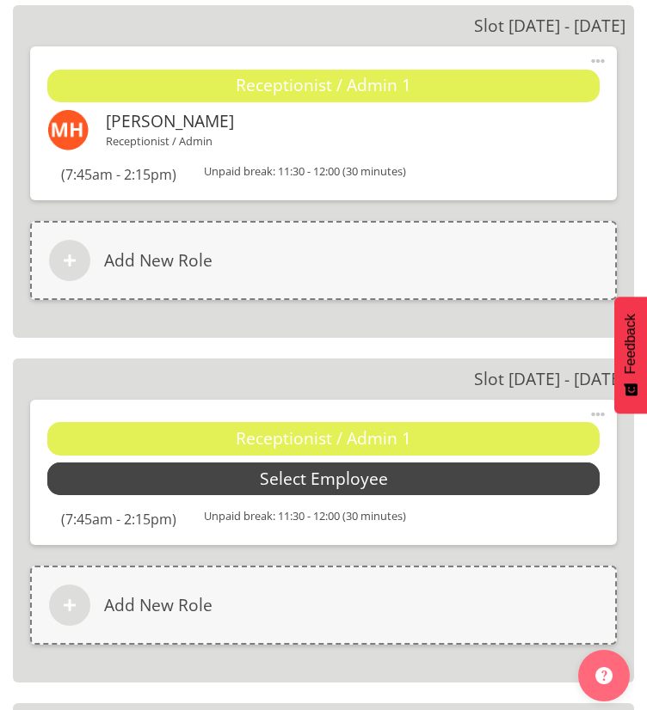
click at [354, 484] on span "Select Employee" at bounding box center [324, 479] width 128 height 25
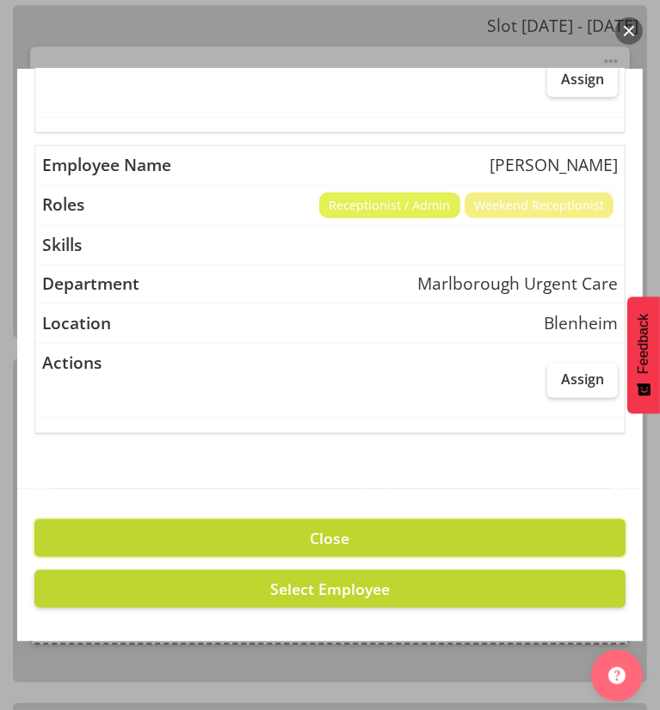
click at [284, 534] on button "Close" at bounding box center [329, 538] width 591 height 38
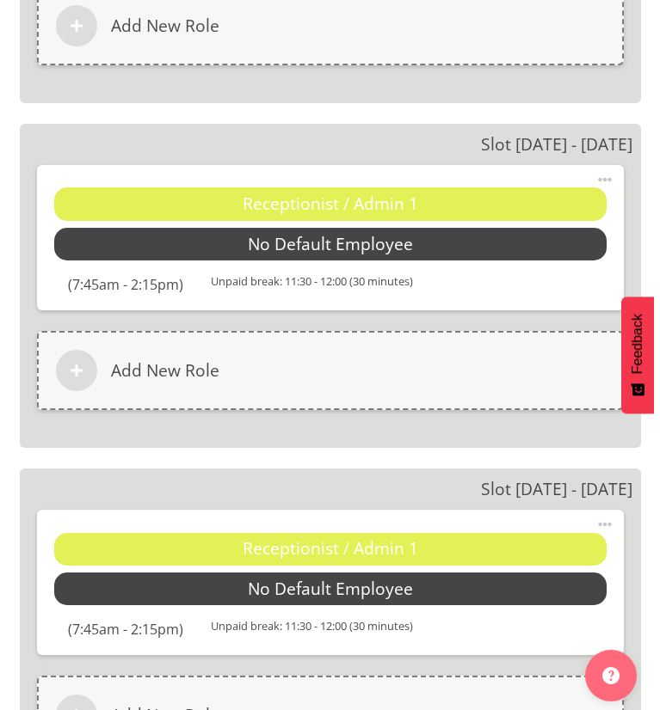
scroll to position [6278, 0]
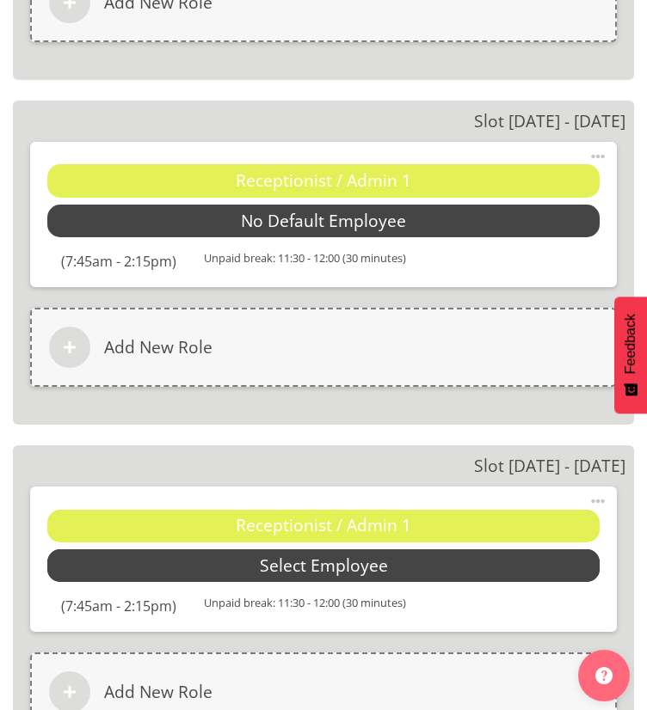
click at [0, 0] on span "Select Employee" at bounding box center [0, 0] width 0 height 0
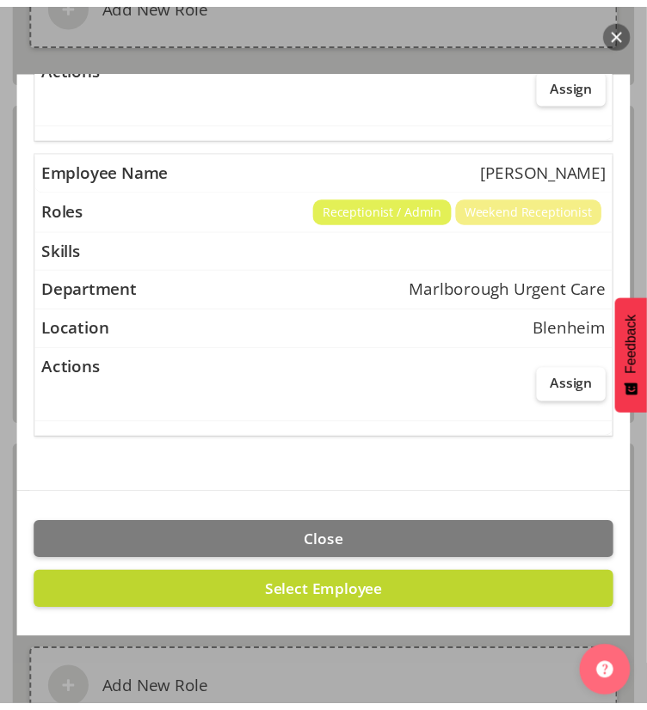
scroll to position [992, 0]
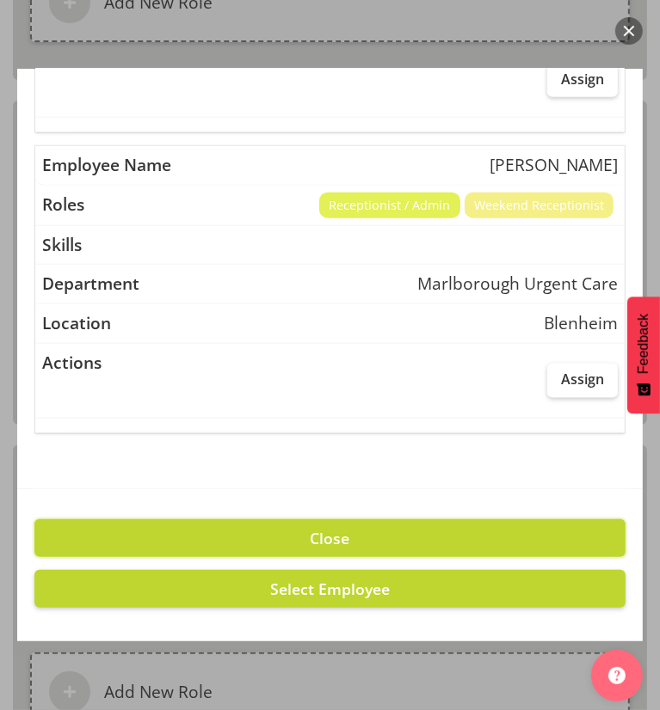
click at [310, 530] on span "Close" at bounding box center [330, 538] width 40 height 21
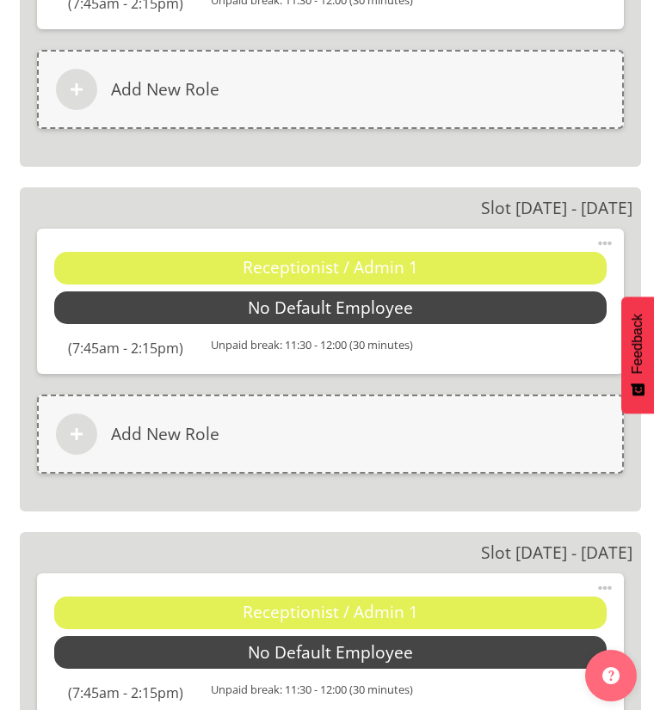
scroll to position [6622, 0]
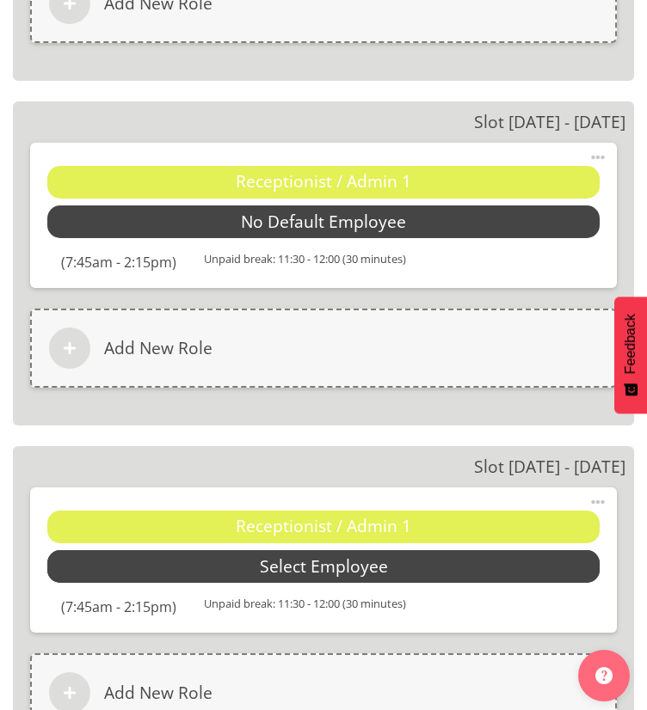
click at [0, 0] on span "Select Employee" at bounding box center [0, 0] width 0 height 0
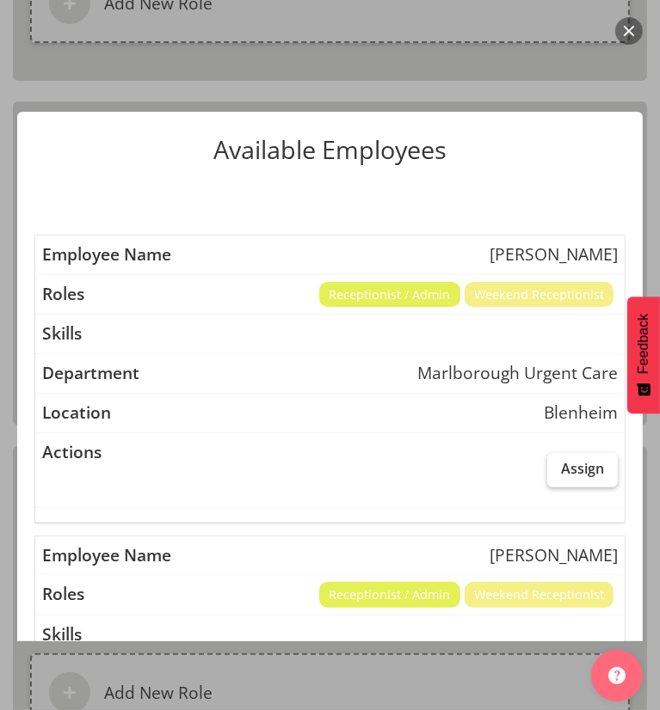
click at [547, 457] on label "Assign" at bounding box center [582, 470] width 71 height 34
click at [547, 463] on input "Assign" at bounding box center [552, 468] width 11 height 11
checkbox input "true"
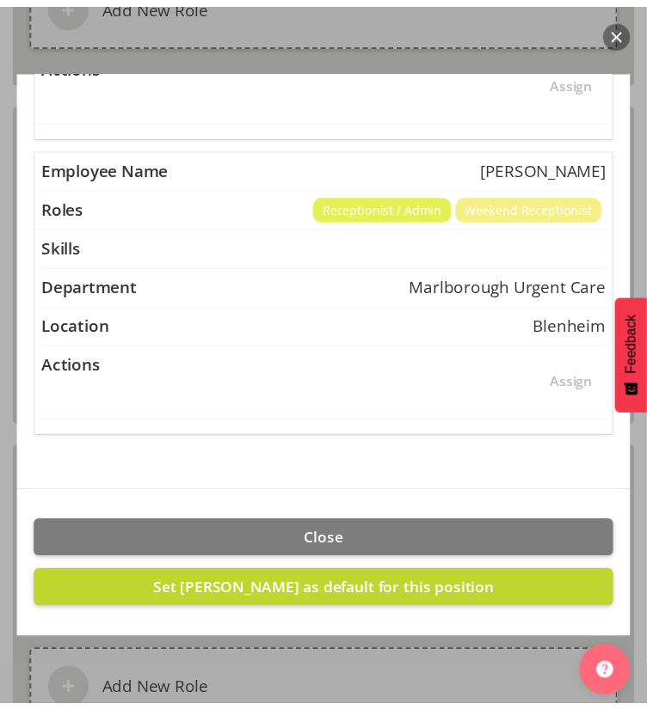
scroll to position [1291, 0]
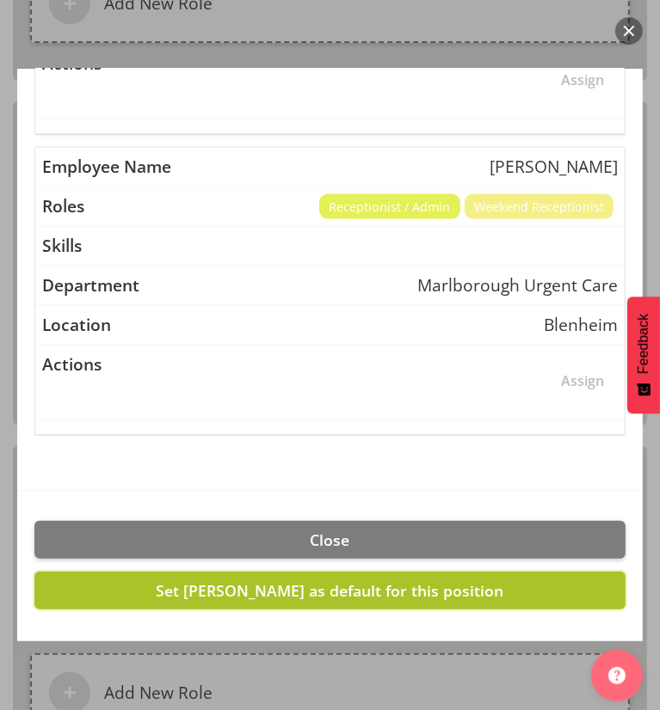
click at [407, 589] on span "Set Josephine Godinez as default for this position" at bounding box center [330, 590] width 347 height 21
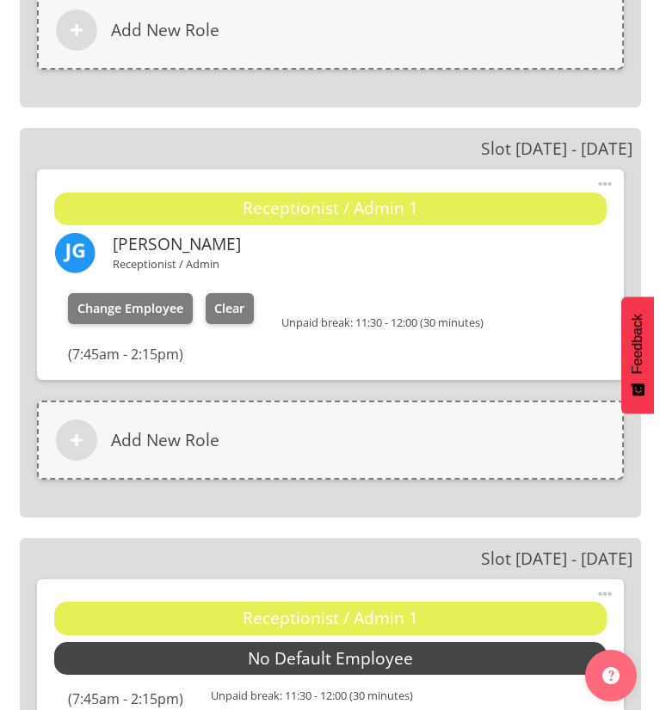
scroll to position [6966, 0]
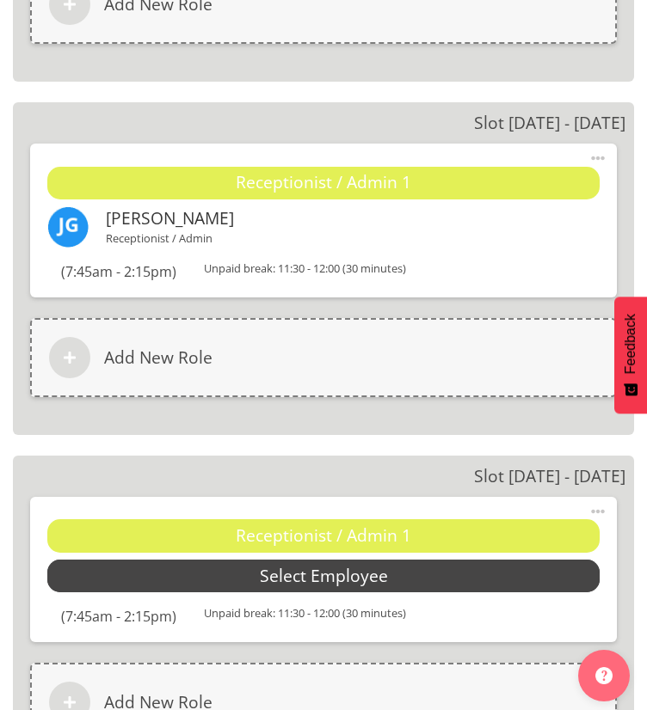
click at [0, 0] on span "Select Employee" at bounding box center [0, 0] width 0 height 0
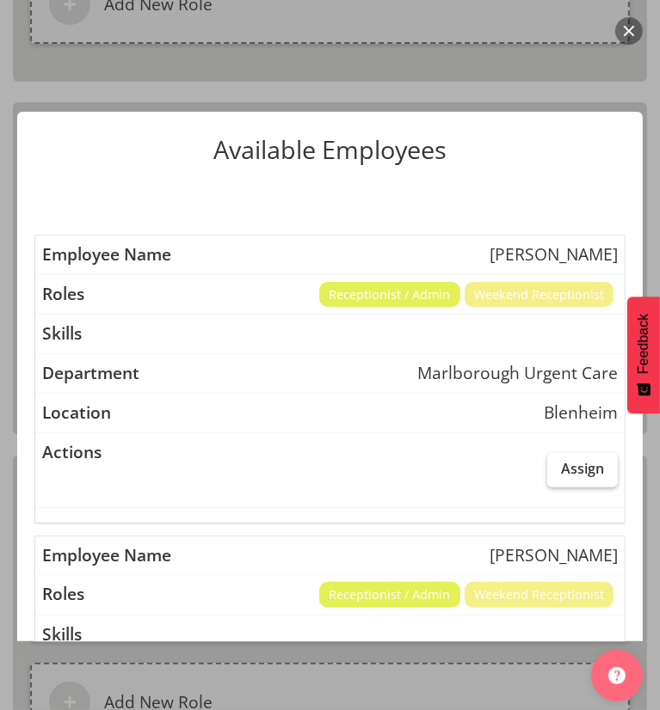
click at [564, 460] on span "Assign" at bounding box center [582, 468] width 43 height 17
click at [558, 463] on input "Assign" at bounding box center [552, 468] width 11 height 11
checkbox input "true"
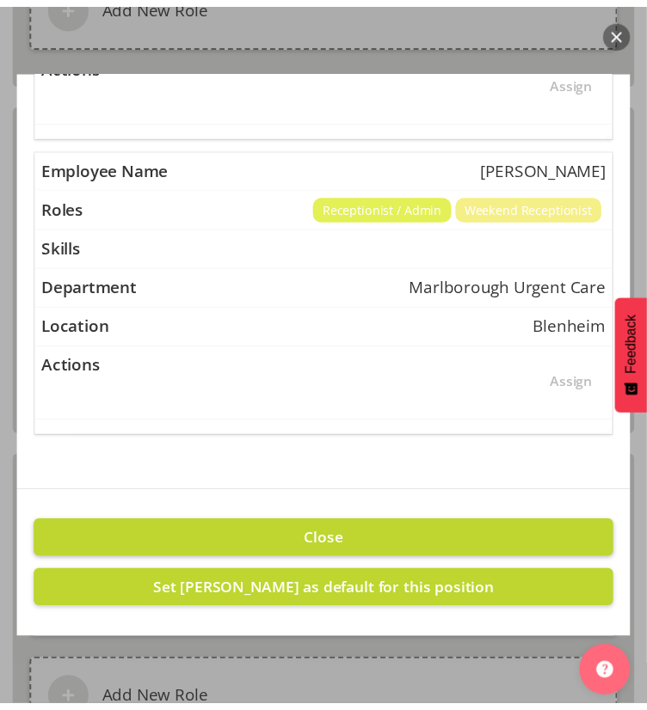
scroll to position [1291, 0]
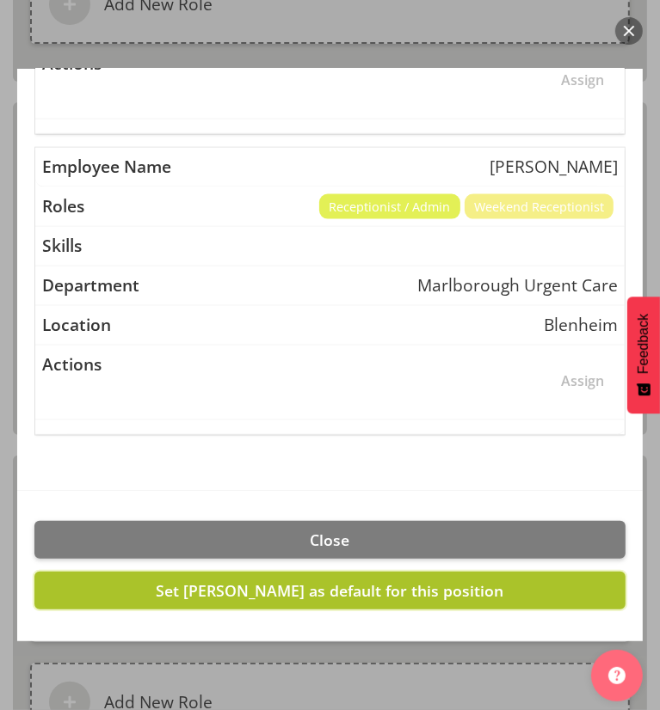
click at [402, 580] on span "Set Josephine Godinez as default for this position" at bounding box center [330, 590] width 347 height 21
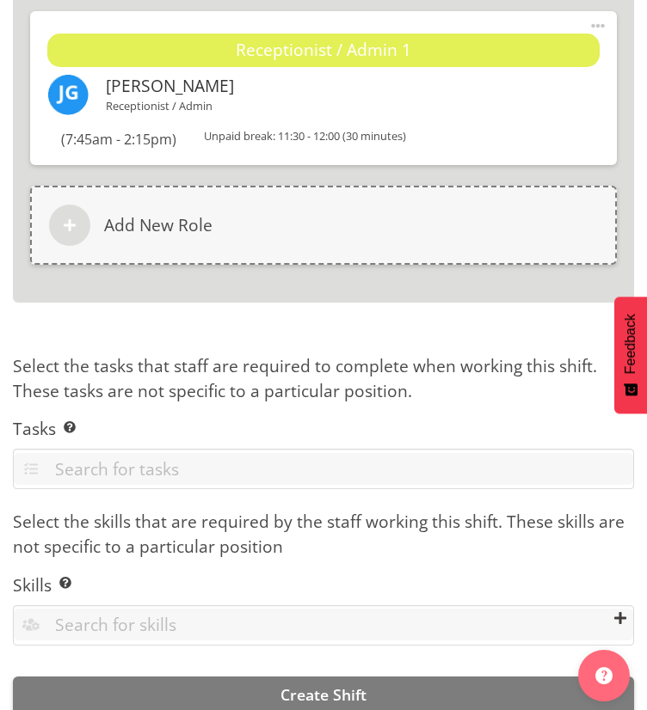
scroll to position [7484, 0]
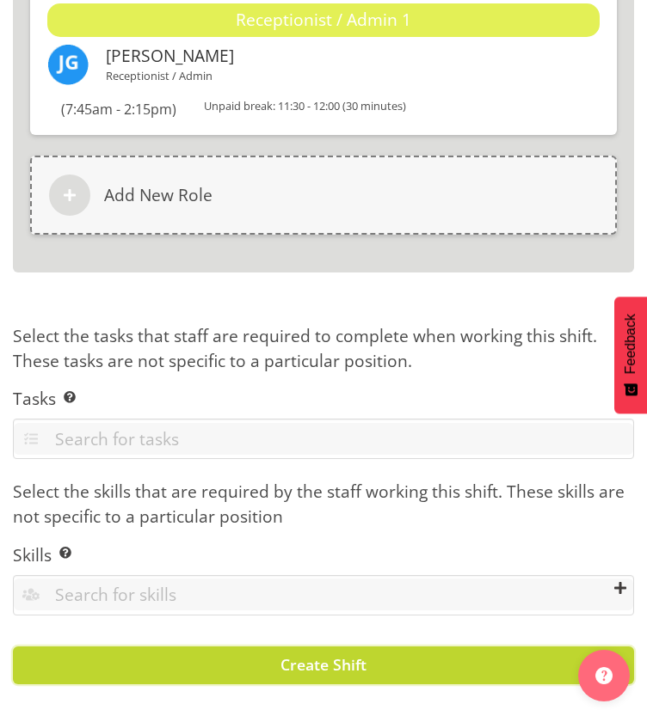
click at [318, 647] on button "Create Shift" at bounding box center [323, 666] width 621 height 38
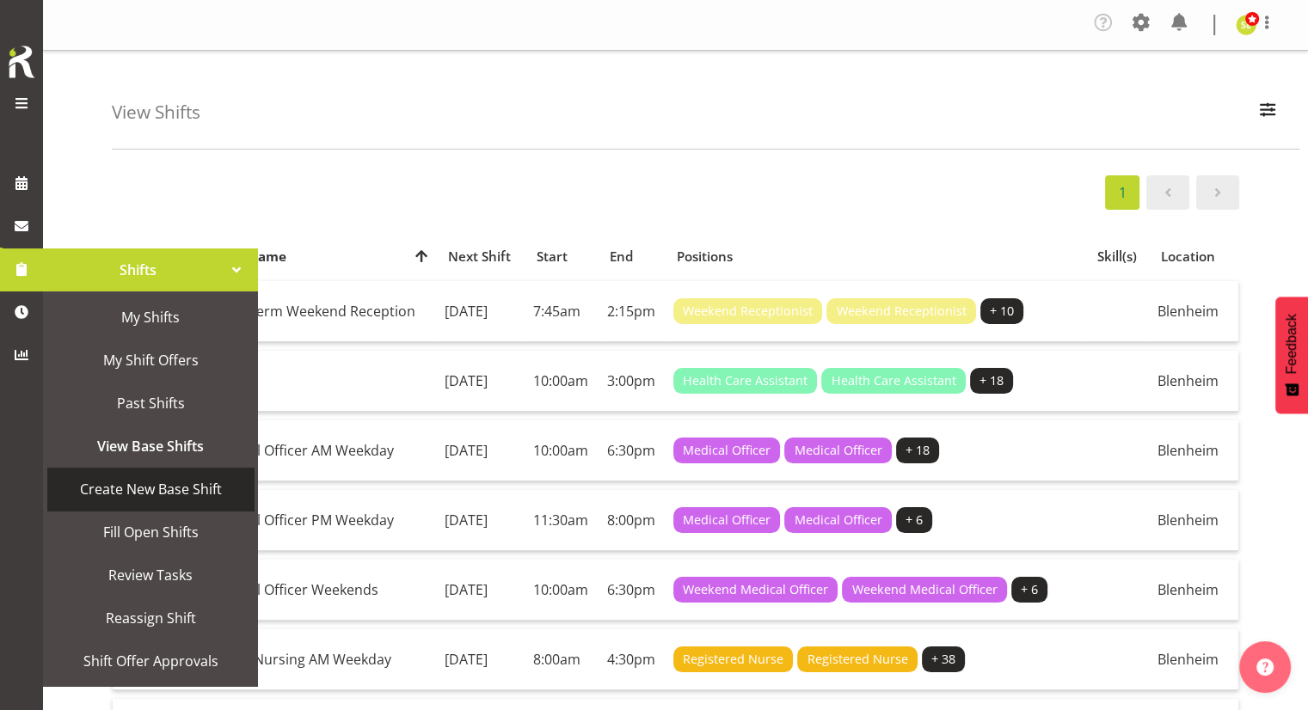
click at [168, 482] on span "Create New Base Shift" at bounding box center [150, 489] width 189 height 26
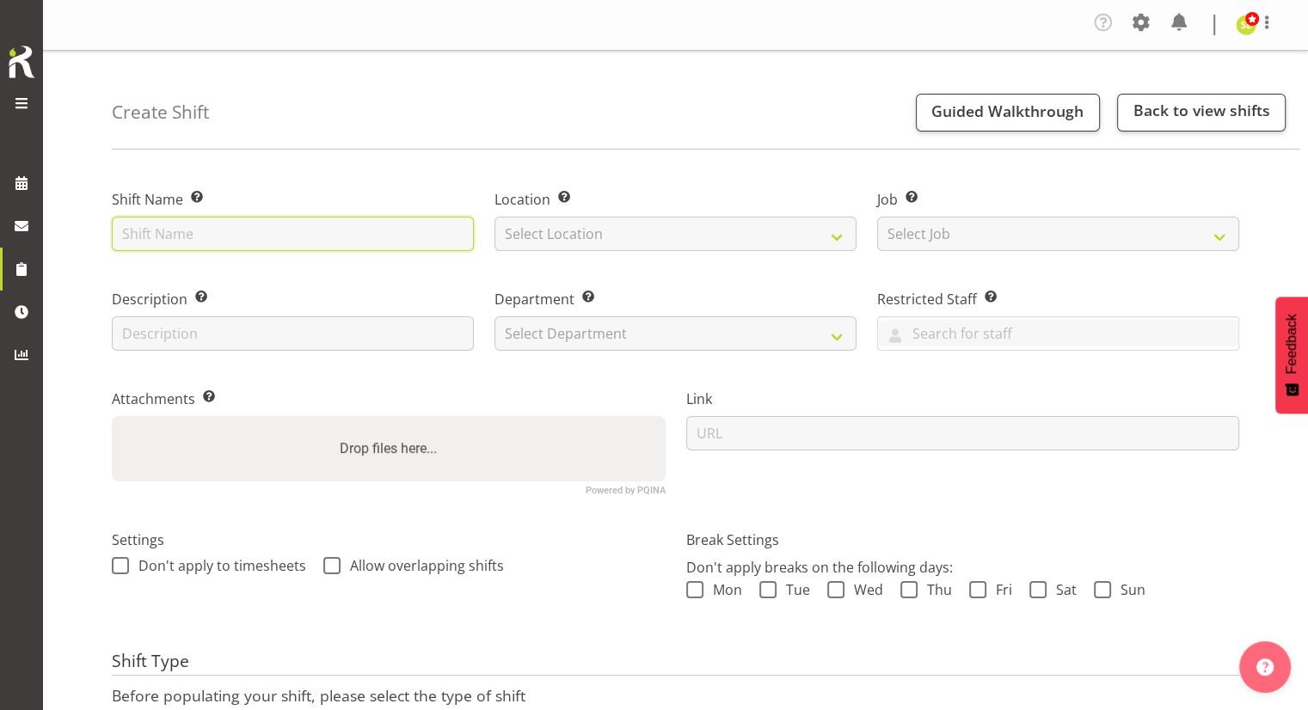
click at [237, 239] on input "text" at bounding box center [293, 234] width 362 height 34
click at [306, 238] on input "Reception Admin Weekday AM" at bounding box center [293, 234] width 362 height 34
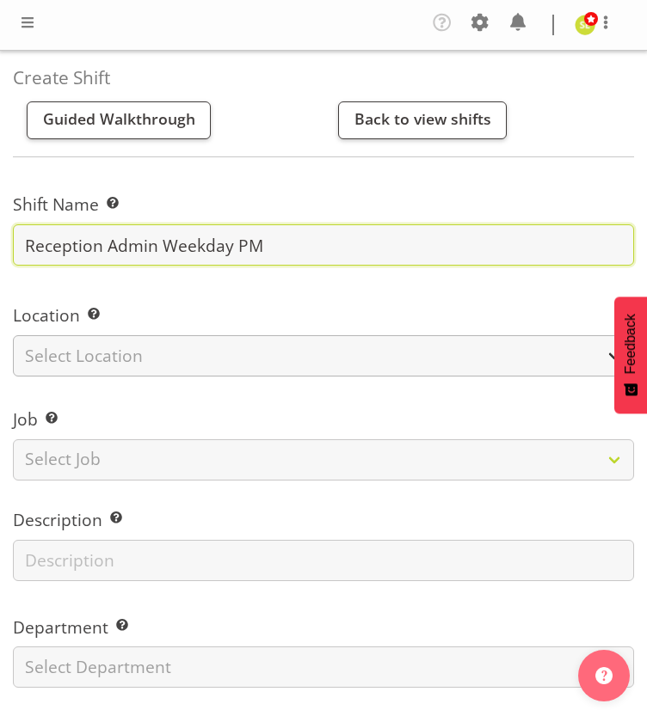
type input "Reception Admin Weekday PM"
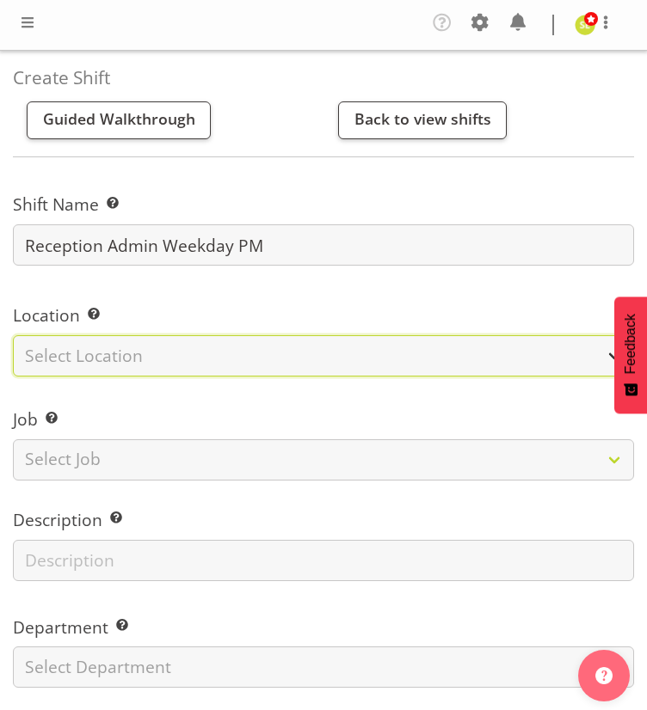
click at [224, 350] on select "Select Location Blenheim" at bounding box center [323, 355] width 621 height 41
select select "1282"
click at [13, 335] on select "Select Location Blenheim" at bounding box center [323, 355] width 621 height 41
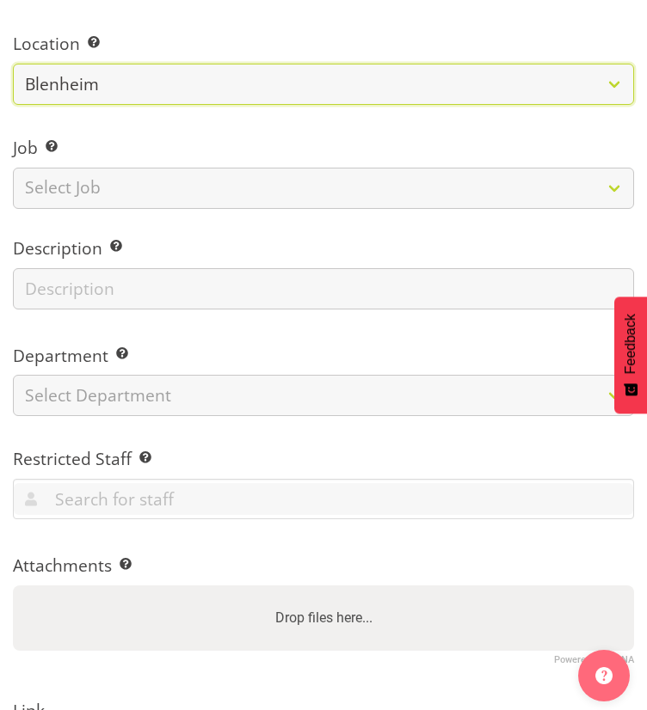
scroll to position [272, 0]
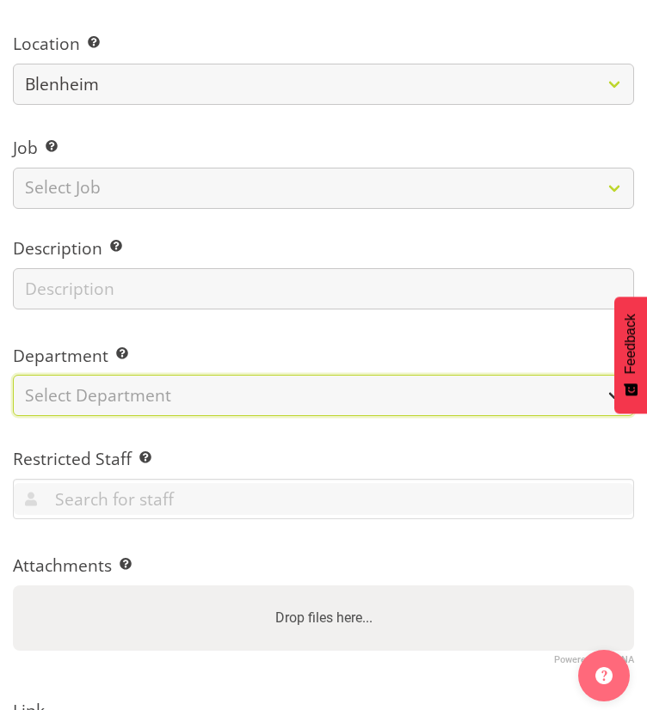
click at [181, 390] on select "Select Department Marlborough Urgent Care Renal Dialysis Unit" at bounding box center [323, 395] width 621 height 41
select select "925"
click at [13, 375] on select "Select Department Marlborough Urgent Care Renal Dialysis Unit" at bounding box center [323, 395] width 621 height 41
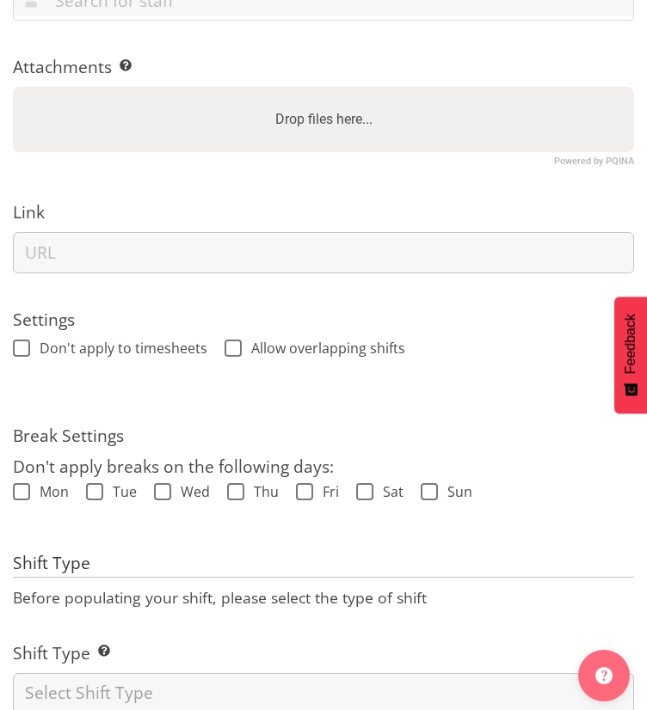
scroll to position [821, 0]
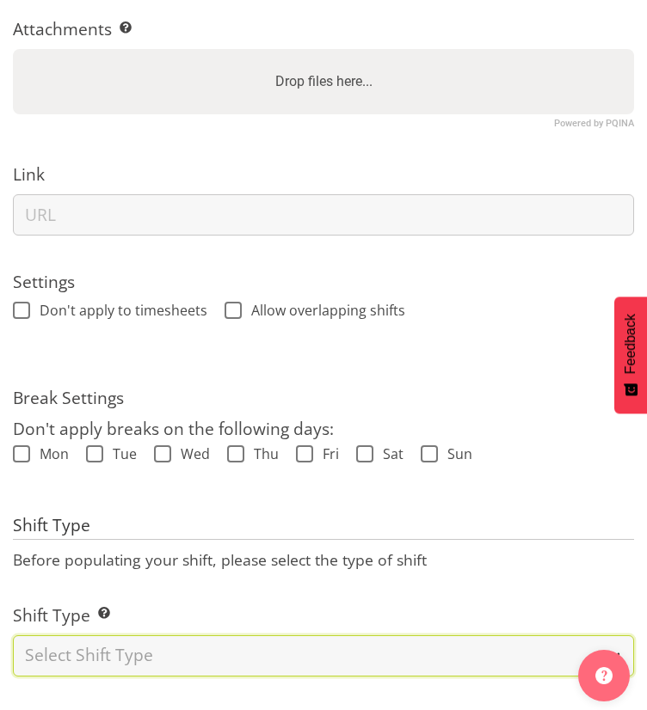
click at [89, 636] on select "Select Shift Type One Off Shift Recurring Shift Rotating Shift" at bounding box center [323, 656] width 621 height 41
select select "rotating"
click at [13, 636] on select "Select Shift Type One Off Shift Recurring Shift Rotating Shift" at bounding box center [323, 656] width 621 height 41
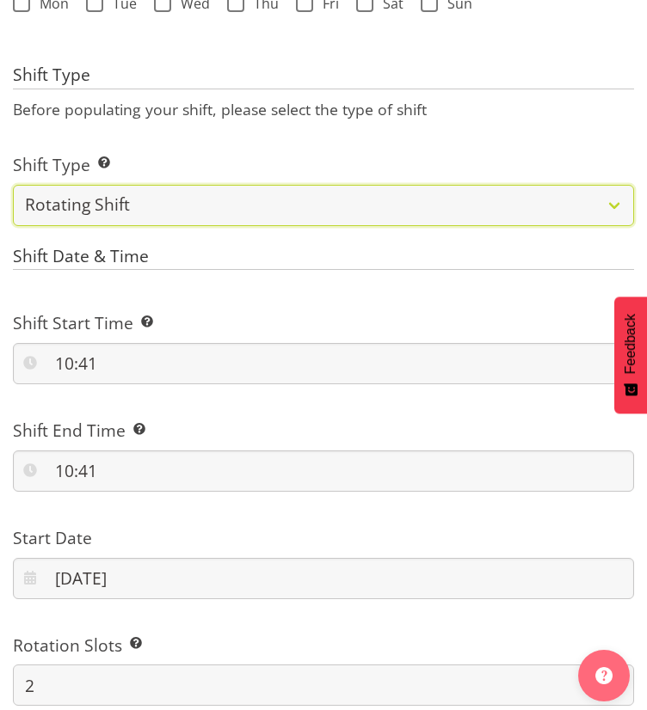
scroll to position [1264, 0]
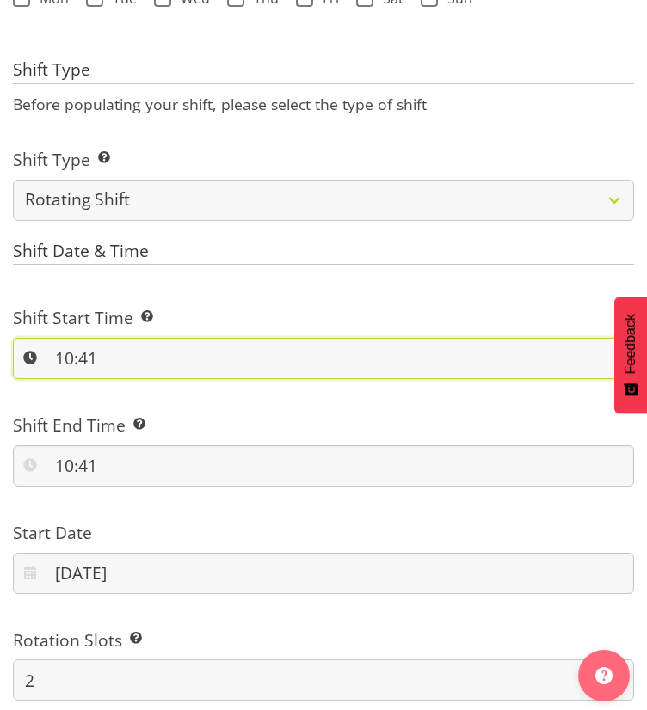
click at [78, 351] on input "10:41" at bounding box center [323, 358] width 621 height 41
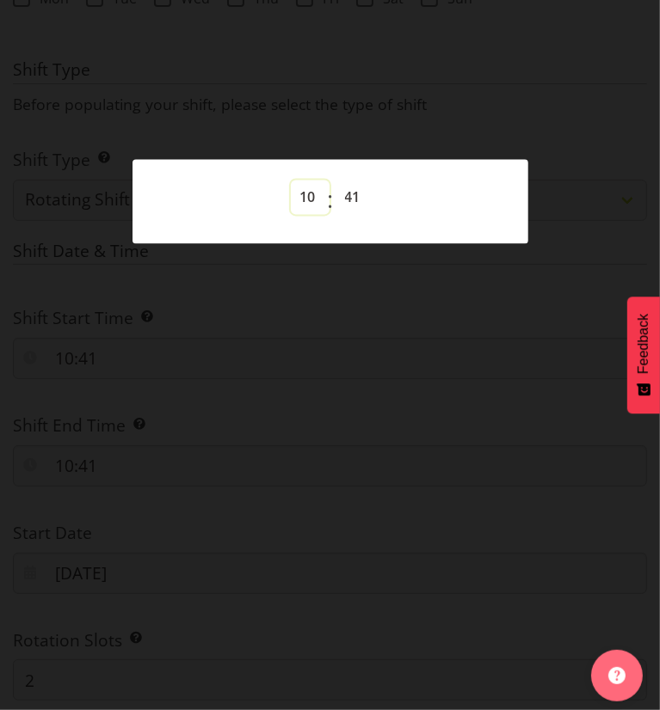
click at [306, 200] on select "00 01 02 03 04 05 06 07 08 09 10 11 12 13 14 15 16 17 18 19 20 21 22 23" at bounding box center [310, 197] width 39 height 34
select select "13"
click at [291, 180] on select "00 01 02 03 04 05 06 07 08 09 10 11 12 13 14 15 16 17 18 19 20 21 22 23" at bounding box center [310, 197] width 39 height 34
type input "13:41"
click at [351, 196] on select "00 01 02 03 04 05 06 07 08 09 10 11 12 13 14 15 16 17 18 19 20 21 22 23 24 25 2…" at bounding box center [354, 197] width 39 height 34
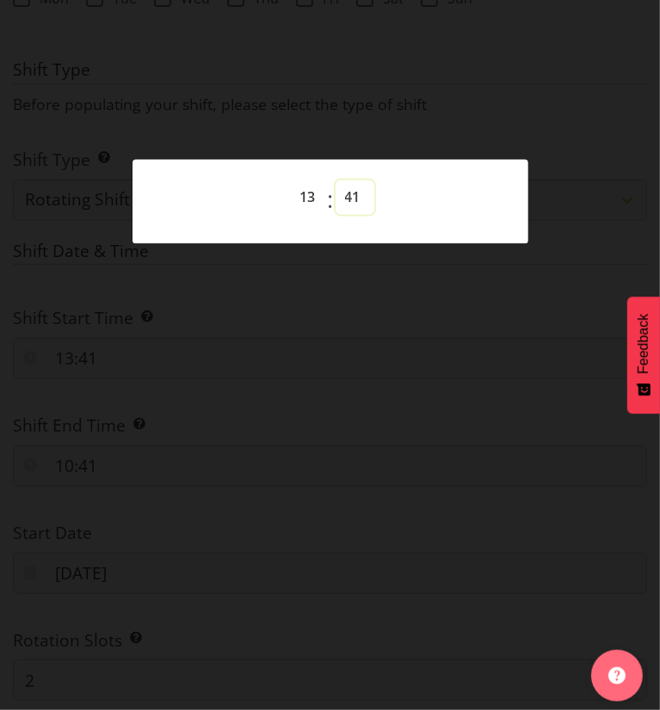
select select "30"
click at [335, 180] on select "00 01 02 03 04 05 06 07 08 09 10 11 12 13 14 15 16 17 18 19 20 21 22 23 24 25 2…" at bounding box center [354, 197] width 39 height 34
type input "13:30"
click at [390, 292] on div at bounding box center [330, 355] width 660 height 710
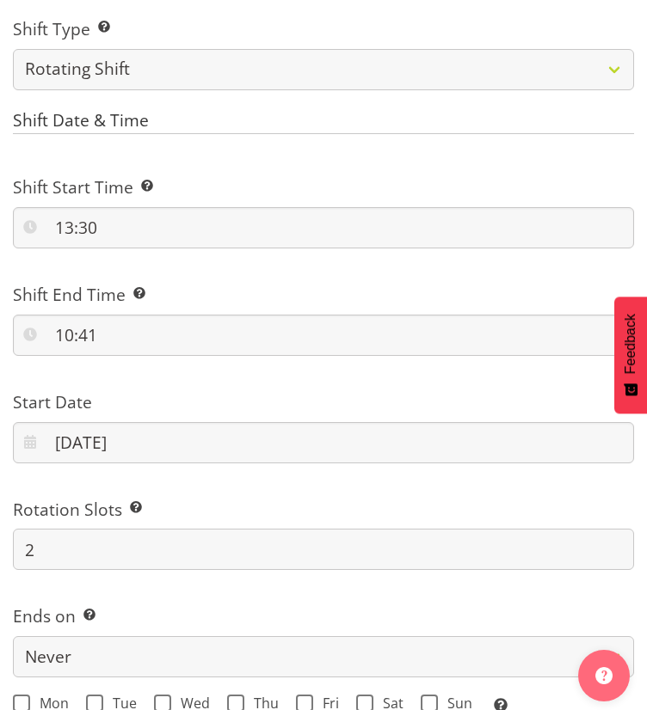
scroll to position [1396, 0]
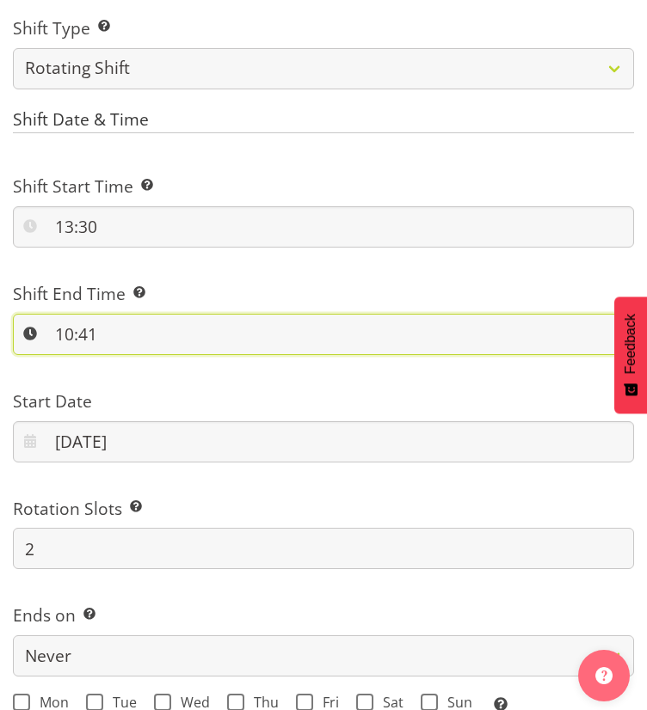
click at [65, 337] on input "10:41" at bounding box center [323, 334] width 621 height 41
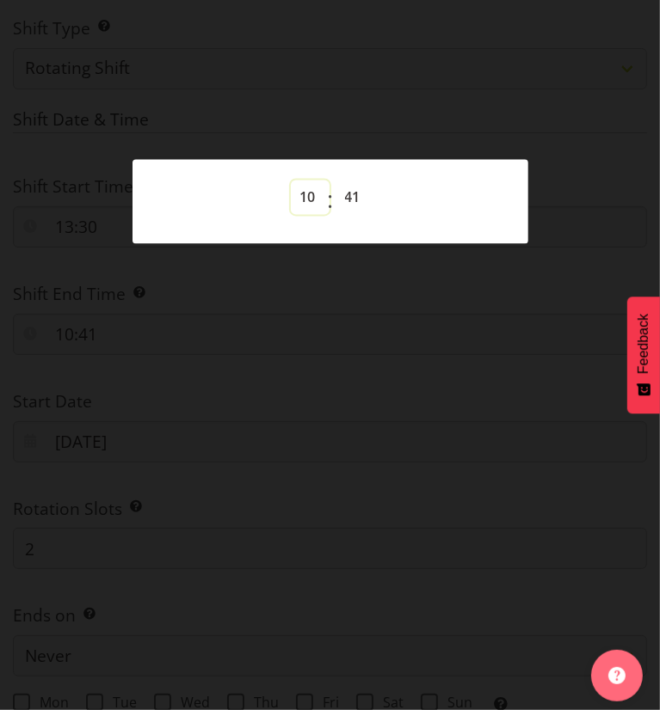
click at [303, 196] on select "00 01 02 03 04 05 06 07 08 09 10 11 12 13 14 15 16 17 18 19 20 21 22 23" at bounding box center [310, 197] width 39 height 34
select select "20"
click at [291, 180] on select "00 01 02 03 04 05 06 07 08 09 10 11 12 13 14 15 16 17 18 19 20 21 22 23" at bounding box center [310, 197] width 39 height 34
type input "20:41"
click at [351, 195] on select "00 01 02 03 04 05 06 07 08 09 10 11 12 13 14 15 16 17 18 19 20 21 22 23 24 25 2…" at bounding box center [354, 197] width 39 height 34
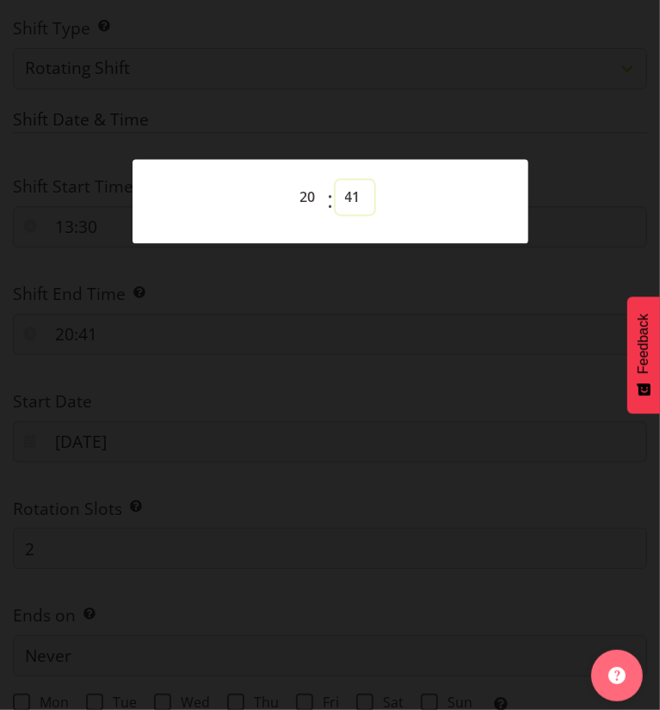
select select "0"
click at [335, 180] on select "00 01 02 03 04 05 06 07 08 09 10 11 12 13 14 15 16 17 18 19 20 21 22 23 24 25 2…" at bounding box center [354, 197] width 39 height 34
type input "20:00"
click at [347, 224] on div "00 01 02 03 04 05 06 07 08 09 10 11 12 13 14 15 16 17 18 19 20 21 22 23 : 00 01…" at bounding box center [330, 201] width 396 height 71
click at [303, 290] on div at bounding box center [330, 355] width 660 height 710
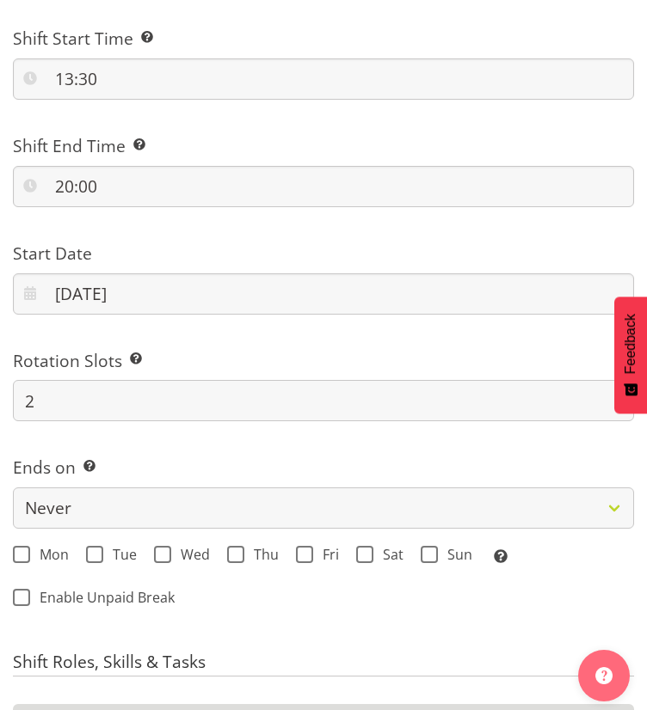
scroll to position [1545, 0]
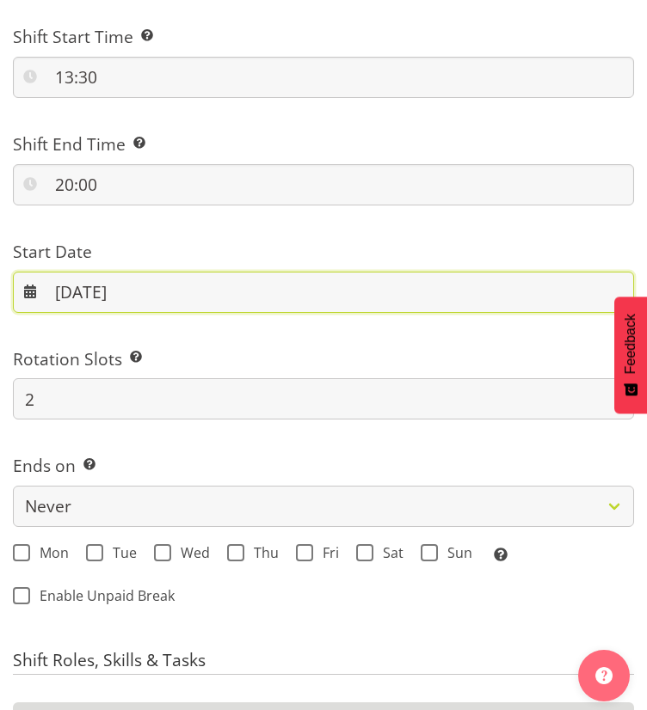
click at [206, 286] on input "27/08/2025" at bounding box center [323, 292] width 621 height 41
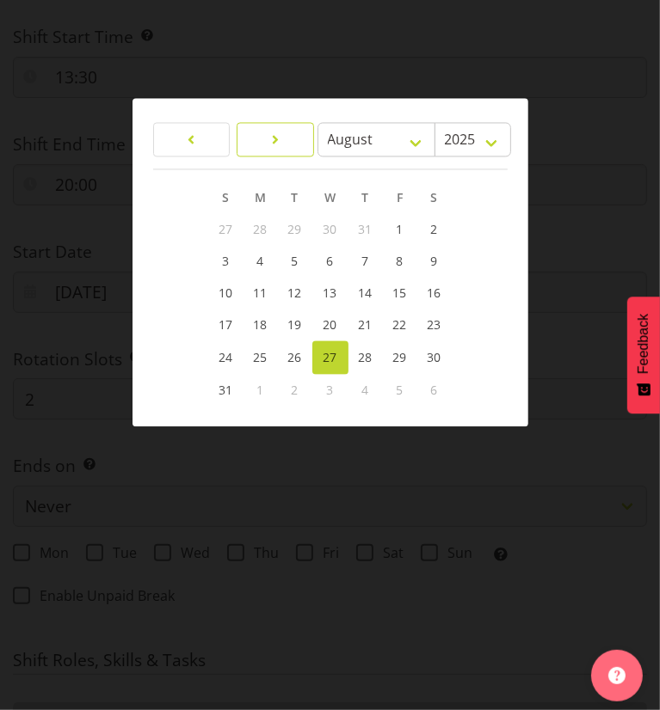
click at [267, 134] on span at bounding box center [275, 139] width 21 height 21
select select "8"
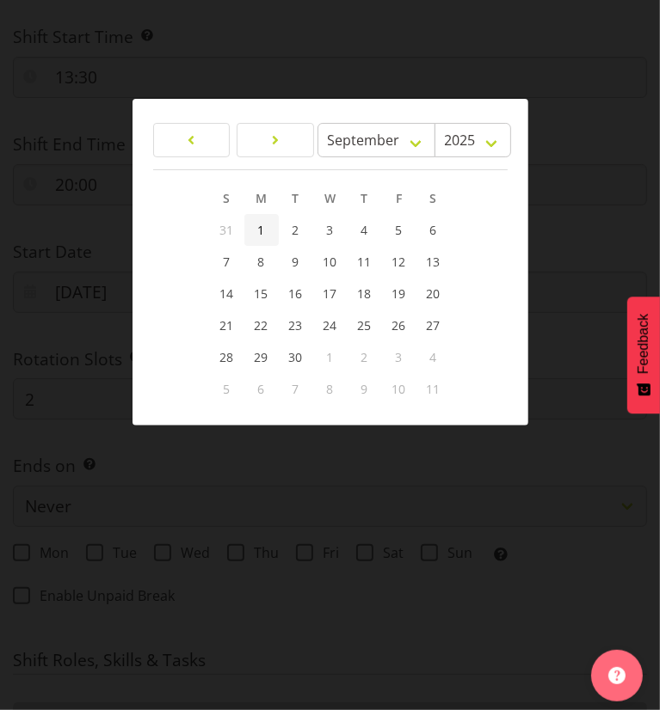
click at [254, 231] on link "1" at bounding box center [261, 230] width 34 height 32
type input "[DATE]"
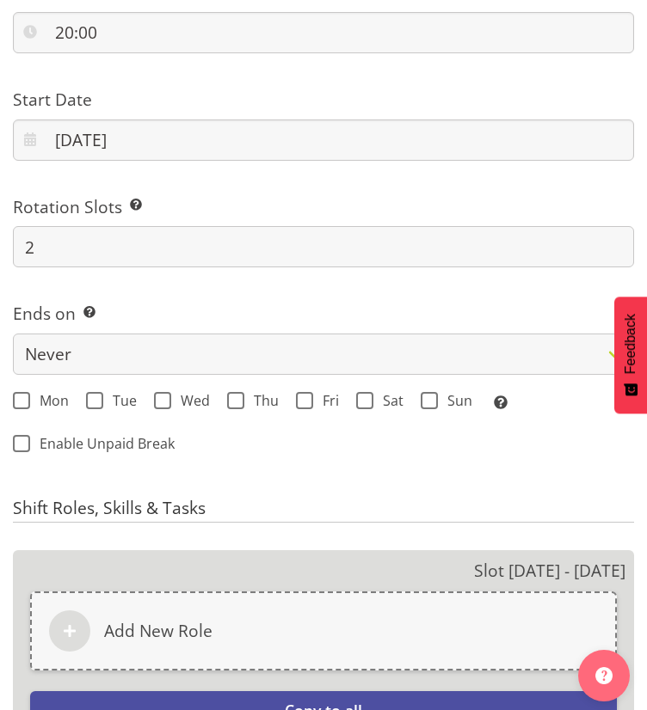
scroll to position [1721, 0]
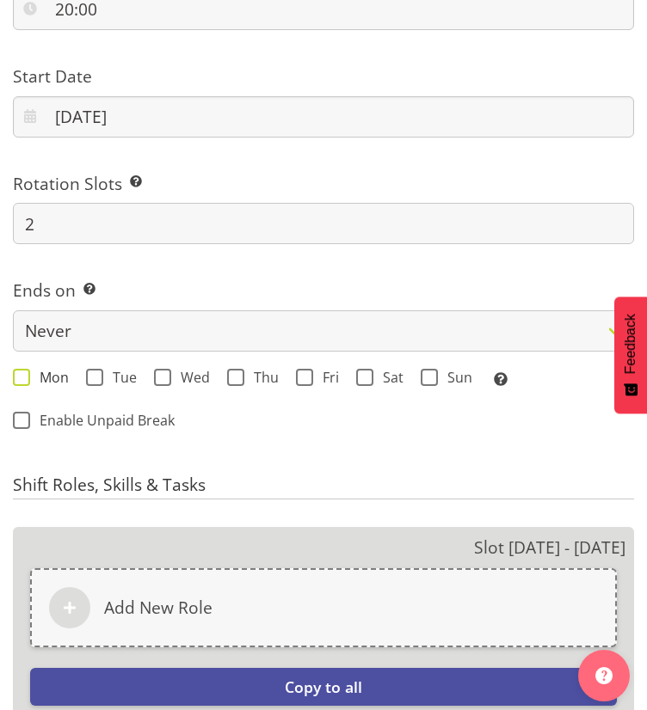
click at [30, 378] on span "Mon" at bounding box center [49, 377] width 39 height 17
click at [24, 378] on input "Mon" at bounding box center [18, 377] width 11 height 11
checkbox input "true"
click at [99, 379] on span at bounding box center [94, 377] width 17 height 17
click at [97, 379] on input "Tue" at bounding box center [91, 377] width 11 height 11
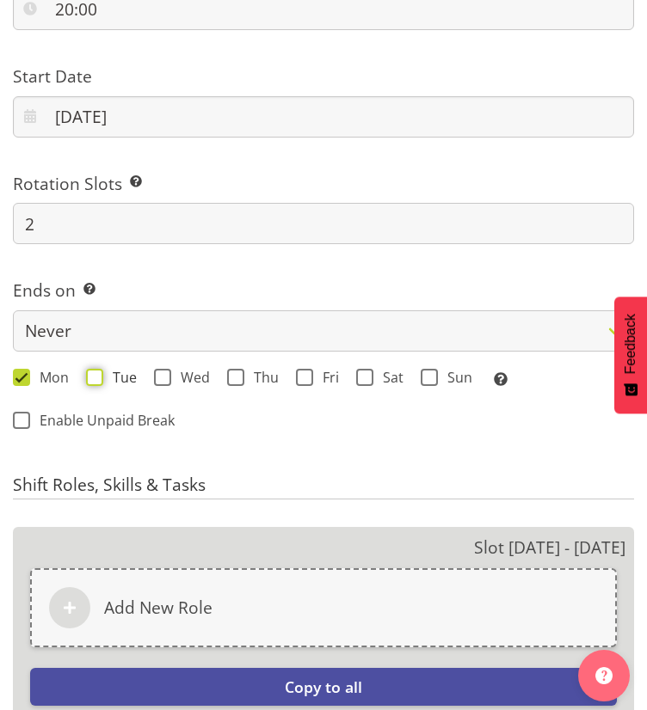
checkbox input "true"
click at [160, 376] on span at bounding box center [162, 377] width 17 height 17
click at [160, 376] on input "Wed" at bounding box center [159, 377] width 11 height 11
checkbox input "true"
click at [229, 375] on span at bounding box center [235, 377] width 17 height 17
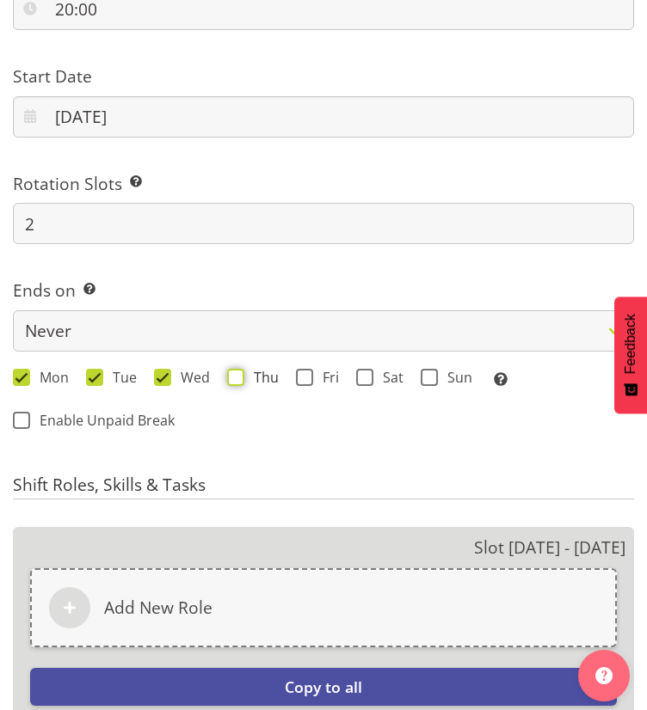
click at [229, 375] on input "Thu" at bounding box center [232, 377] width 11 height 11
checkbox input "true"
click at [303, 377] on span at bounding box center [304, 377] width 17 height 17
click at [303, 377] on input "Fri" at bounding box center [301, 377] width 11 height 11
checkbox input "true"
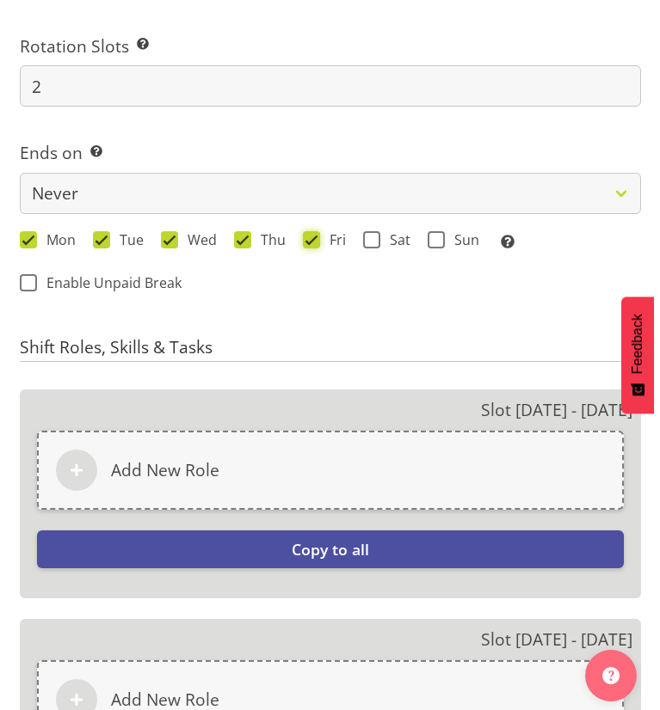
scroll to position [1864, 0]
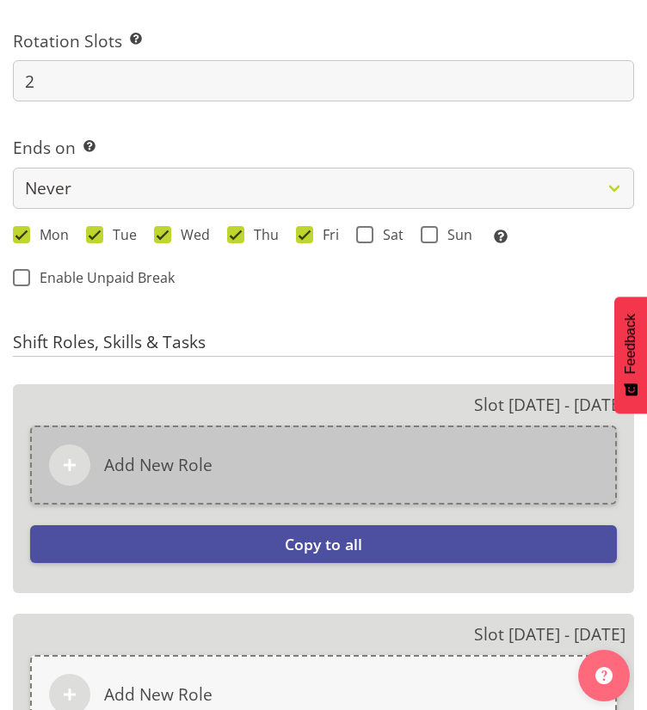
click at [205, 458] on h6 "Add New Role" at bounding box center [158, 465] width 108 height 21
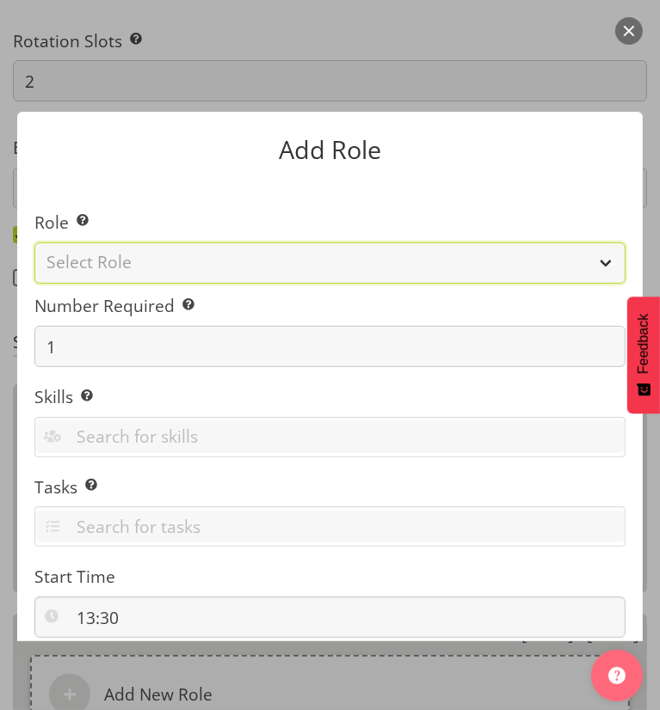
click at [224, 259] on select "Select Role Casual Registered Nurse Casual Weekday Medical Officer Casual Weekd…" at bounding box center [329, 263] width 591 height 41
select select "1558"
click at [34, 243] on select "Select Role Casual Registered Nurse Casual Weekday Medical Officer Casual Weekd…" at bounding box center [329, 263] width 591 height 41
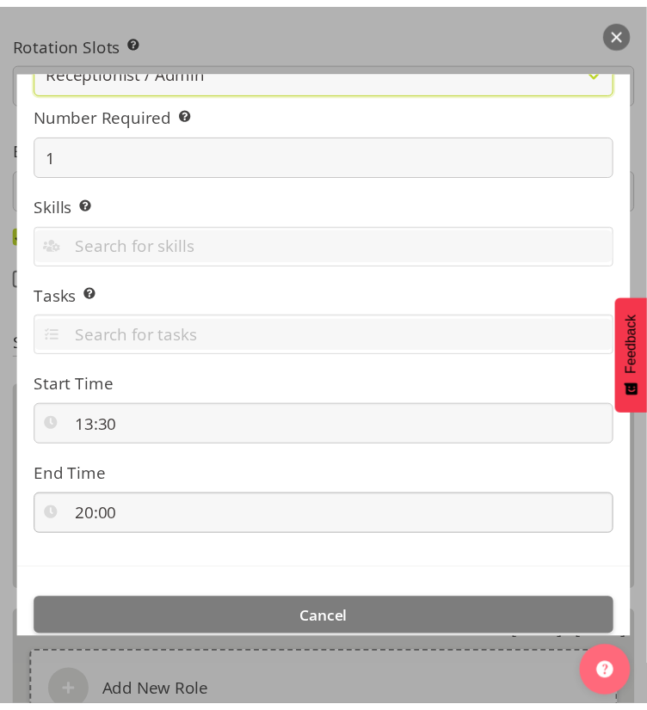
scroll to position [279, 0]
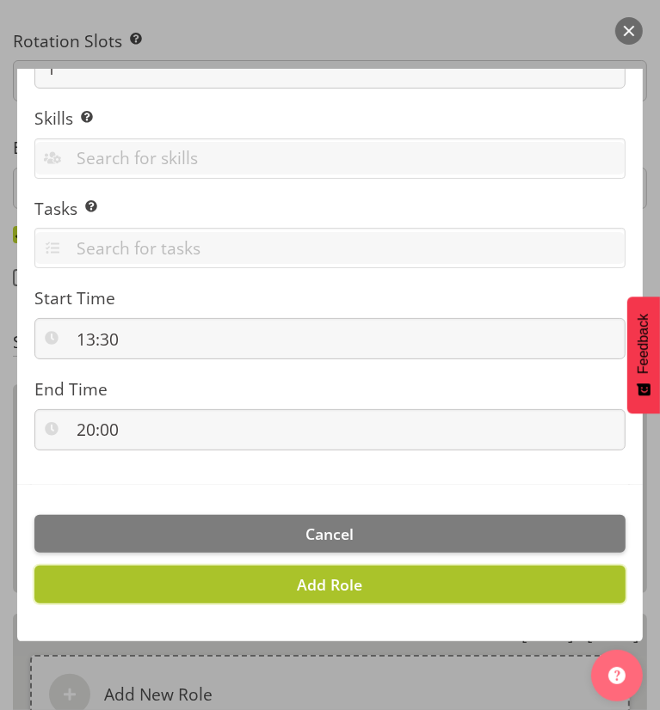
click at [334, 586] on span "Add Role" at bounding box center [330, 584] width 65 height 21
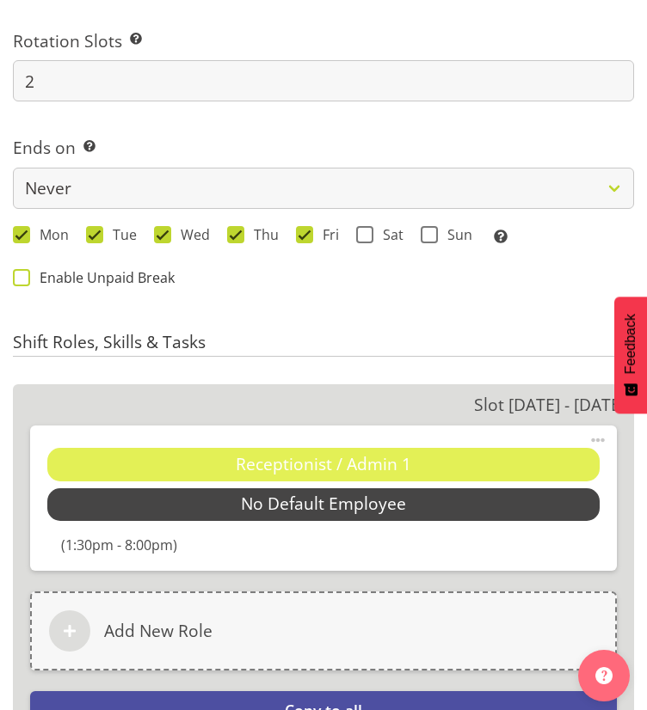
click at [47, 279] on span "Enable Unpaid Break" at bounding box center [102, 277] width 144 height 17
click at [24, 279] on input "Enable Unpaid Break" at bounding box center [18, 278] width 11 height 11
checkbox input "true"
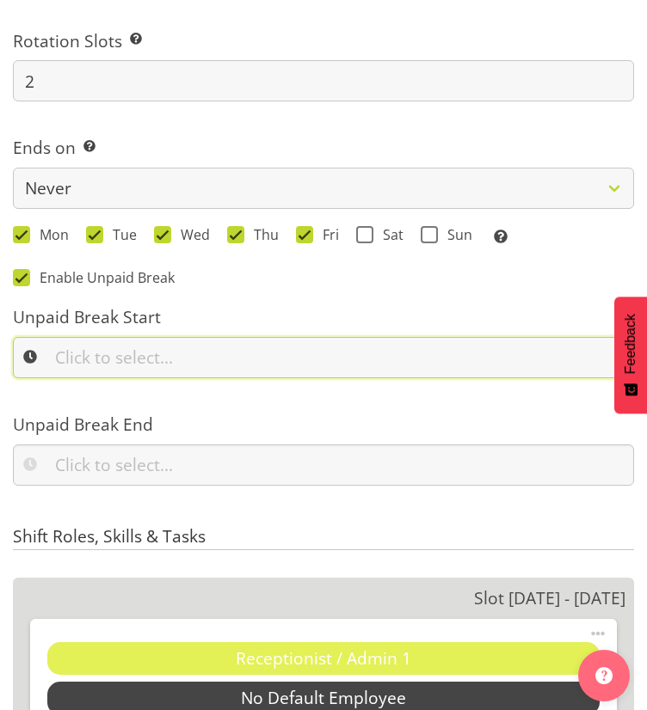
click at [92, 359] on input "text" at bounding box center [323, 357] width 621 height 41
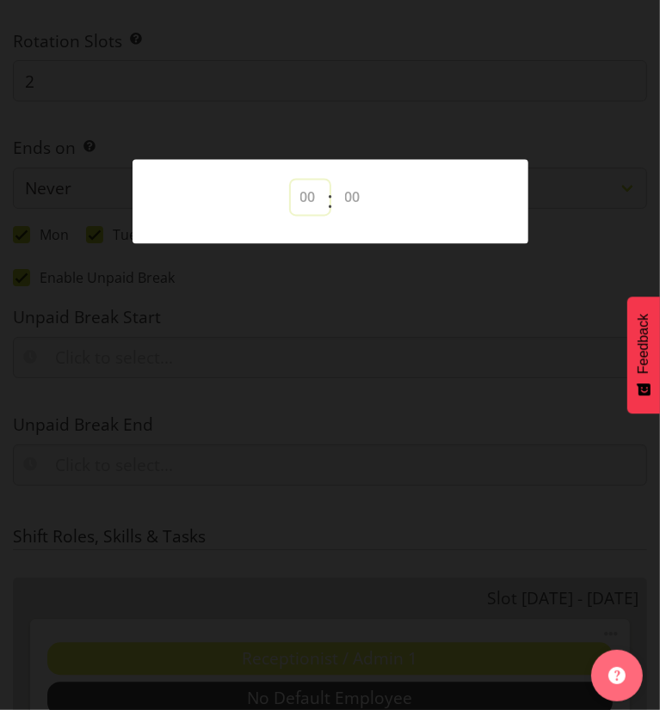
click at [303, 200] on select "00 00 01 02 03 04 05 06 07 08 09 10 11 12 13 14 15 16 17 18 19 20 21 22 23" at bounding box center [310, 197] width 39 height 34
click at [309, 200] on select "00 00 01 02 03 04 05 06 07 08 09 10 11 12 13 14 15 16 17 18 19 20 21 22 23" at bounding box center [310, 197] width 39 height 34
select select "16"
click at [291, 180] on select "00 00 01 02 03 04 05 06 07 08 09 10 11 12 13 14 15 16 17 18 19 20 21 22 23" at bounding box center [310, 197] width 39 height 34
click at [351, 192] on select "00 00 01 02 03 04 05 06 07 08 09 10 11 12 13 14 15 16 17 18 19 20 21 22 23 24 2…" at bounding box center [354, 197] width 39 height 34
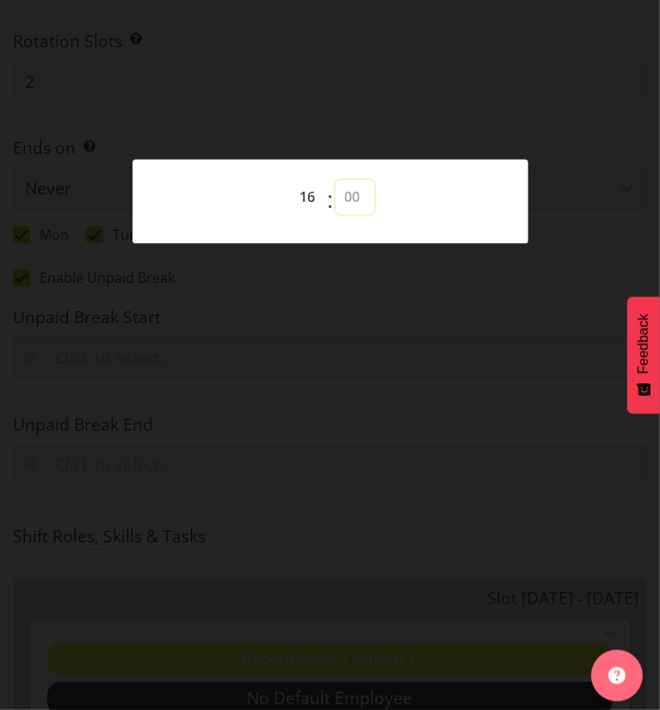
select select "30"
click at [335, 180] on select "00 00 01 02 03 04 05 06 07 08 09 10 11 12 13 14 15 16 17 18 19 20 21 22 23 24 2…" at bounding box center [354, 197] width 39 height 34
type input "16:30"
click at [325, 257] on div at bounding box center [330, 355] width 660 height 710
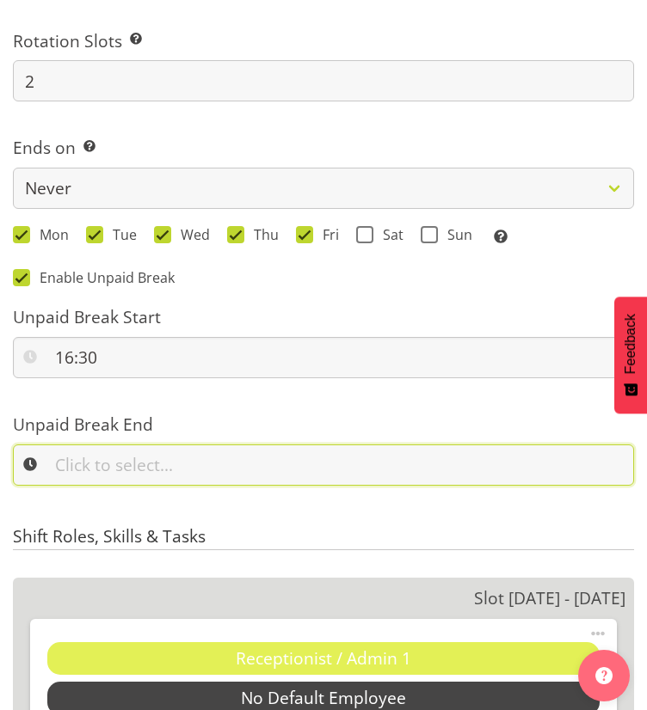
click at [268, 451] on input "text" at bounding box center [323, 465] width 621 height 41
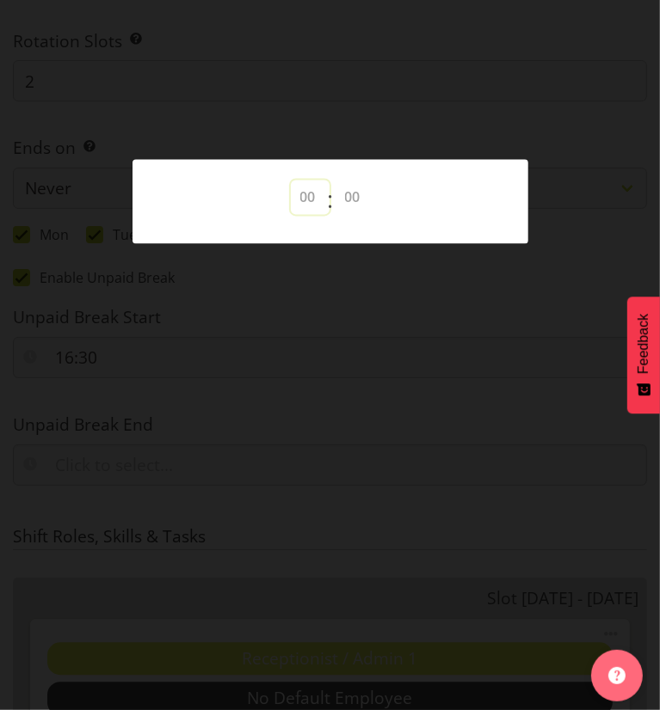
click at [307, 198] on select "00 00 01 02 03 04 05 06 07 08 09 10 11 12 13 14 15 16 17 18 19 20 21 22 23" at bounding box center [310, 197] width 39 height 34
select select "17"
click at [291, 180] on select "00 00 01 02 03 04 05 06 07 08 09 10 11 12 13 14 15 16 17 18 19 20 21 22 23" at bounding box center [310, 197] width 39 height 34
click at [341, 196] on select "00 00 01 02 03 04 05 06 07 08 09 10 11 12 13 14 15 16 17 18 19 20 21 22 23 24 2…" at bounding box center [354, 197] width 39 height 34
select select "0"
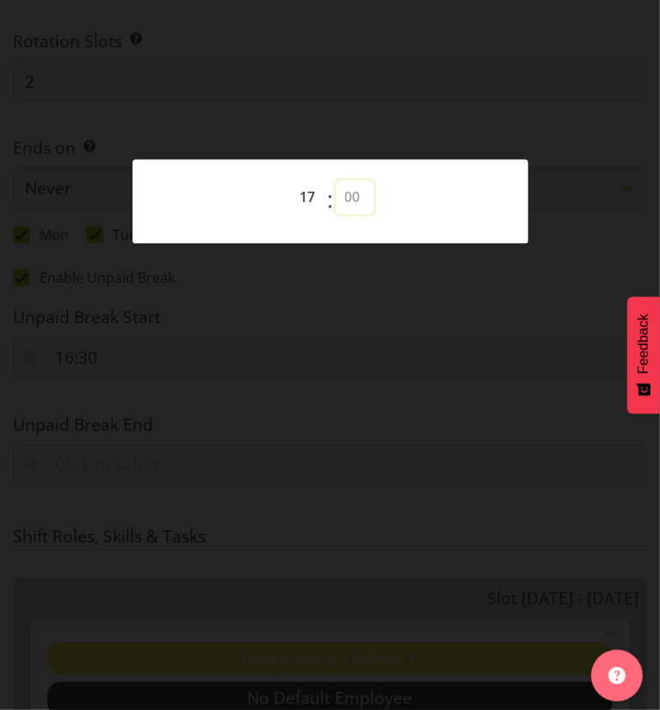
click at [335, 180] on select "00 00 01 02 03 04 05 06 07 08 09 10 11 12 13 14 15 16 17 18 19 20 21 22 23 24 2…" at bounding box center [354, 197] width 39 height 34
type input "17:00"
click at [334, 316] on div at bounding box center [330, 355] width 660 height 710
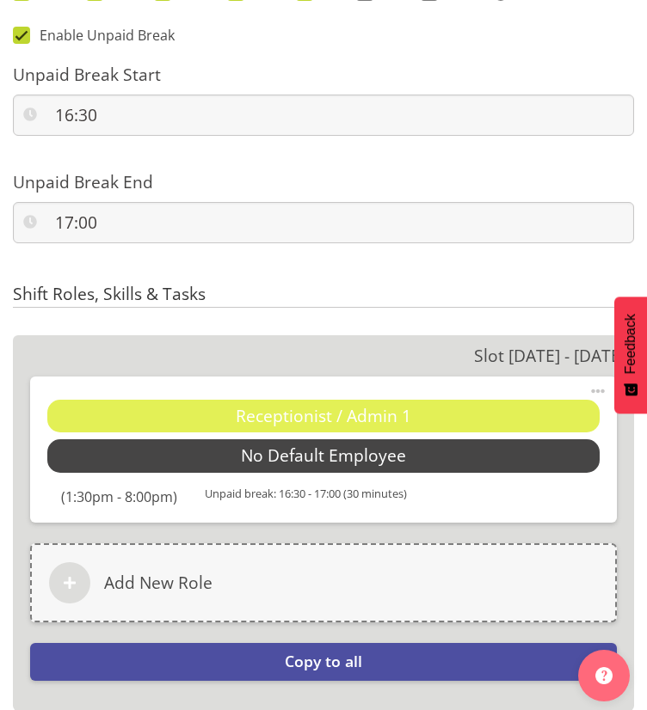
scroll to position [2107, 0]
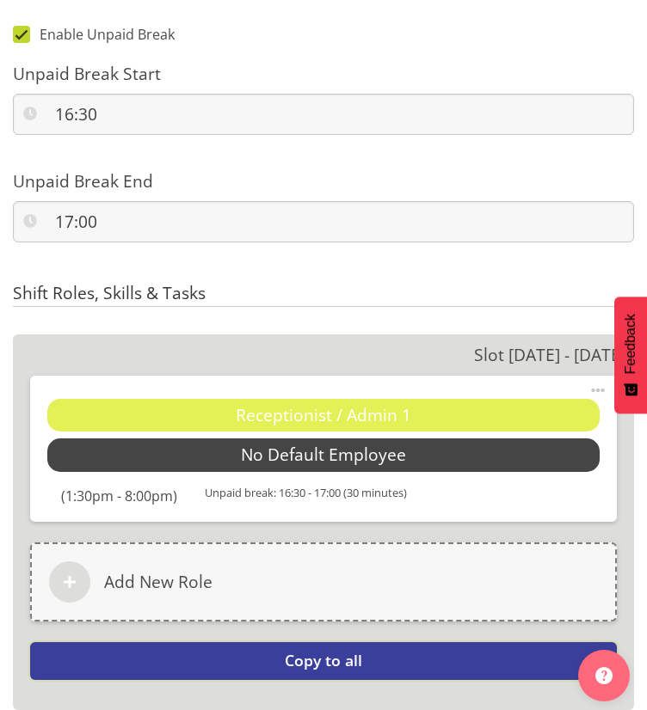
click at [211, 650] on button "Copy to all" at bounding box center [323, 661] width 586 height 38
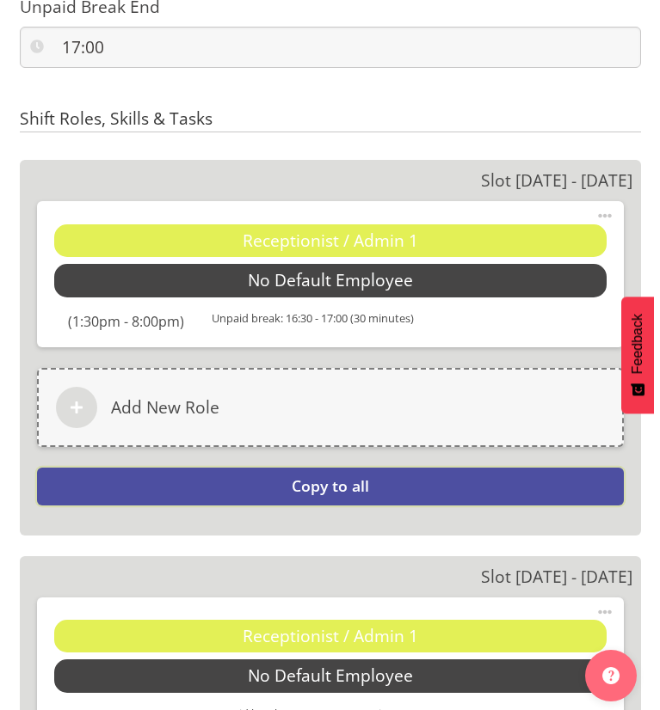
scroll to position [2282, 0]
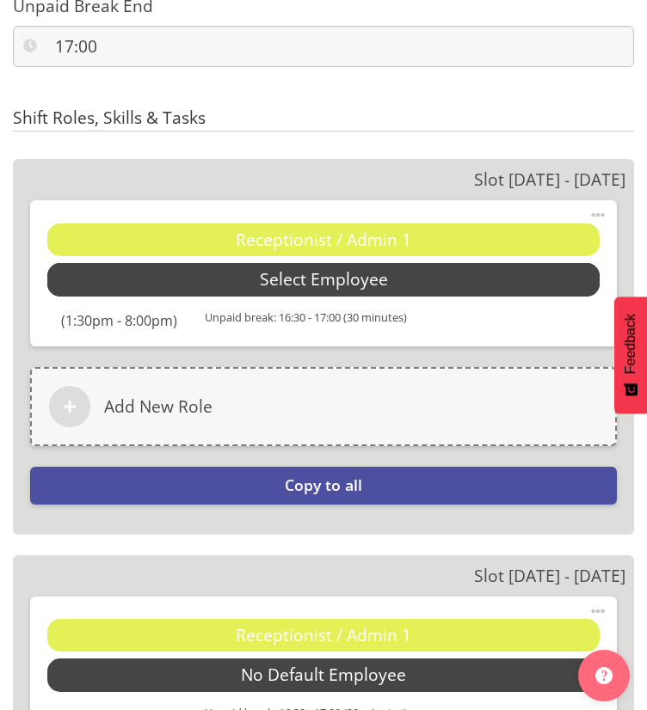
click at [269, 286] on span "Select Employee" at bounding box center [324, 279] width 128 height 25
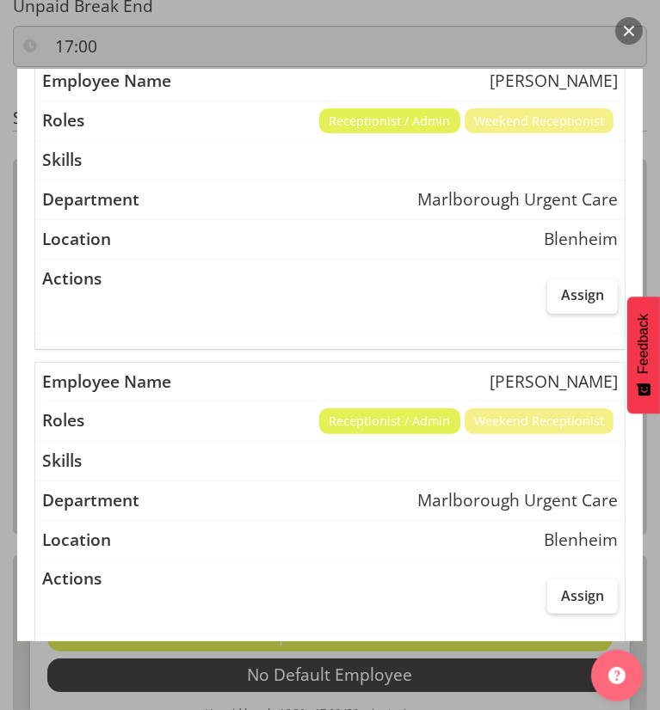
scroll to position [310, 0]
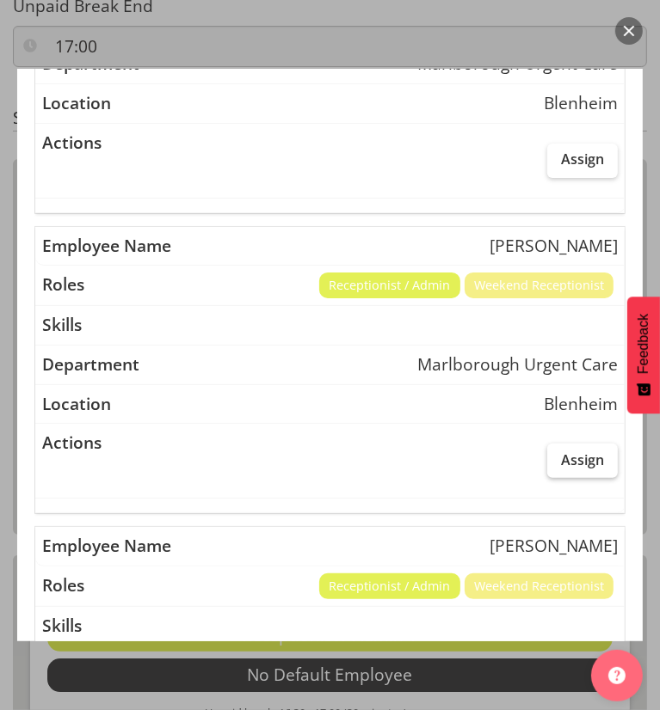
click at [566, 464] on span "Assign" at bounding box center [582, 459] width 43 height 17
click at [558, 464] on input "Assign" at bounding box center [552, 459] width 11 height 11
checkbox input "true"
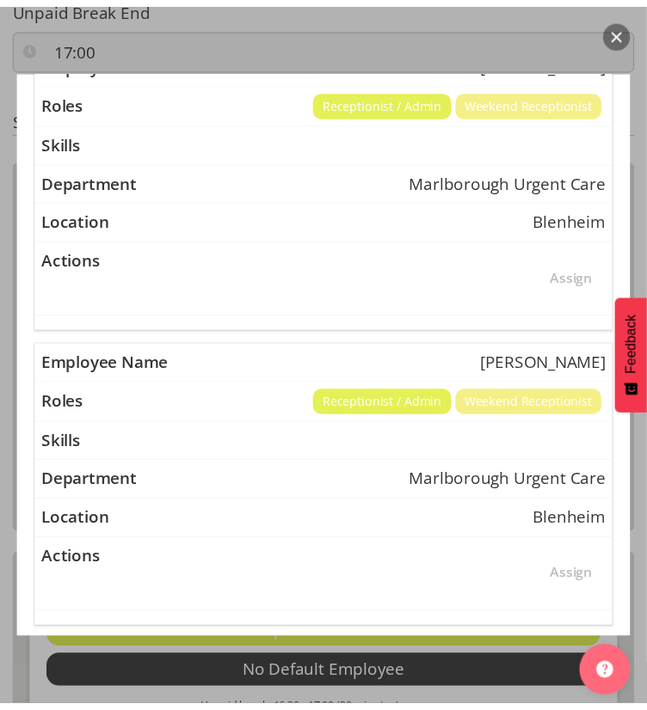
scroll to position [992, 0]
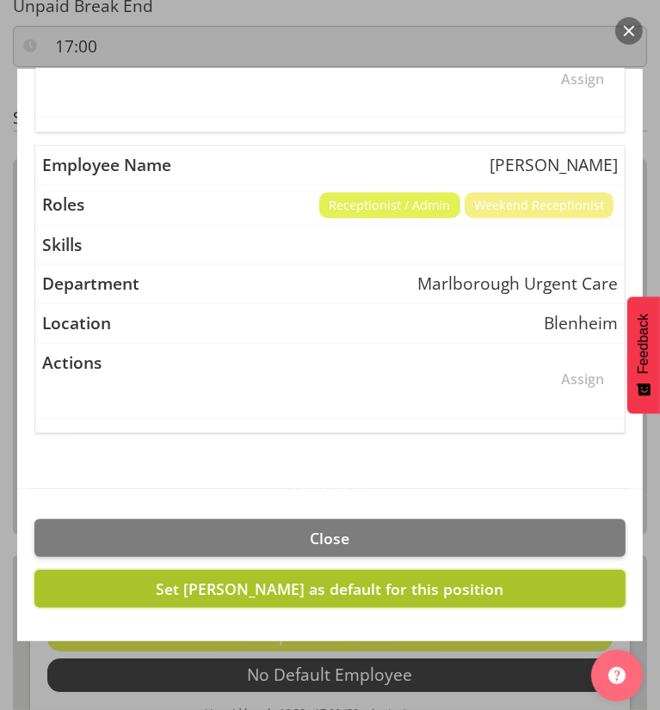
click at [255, 580] on span "Set Margret Hall as default for this position" at bounding box center [330, 589] width 347 height 21
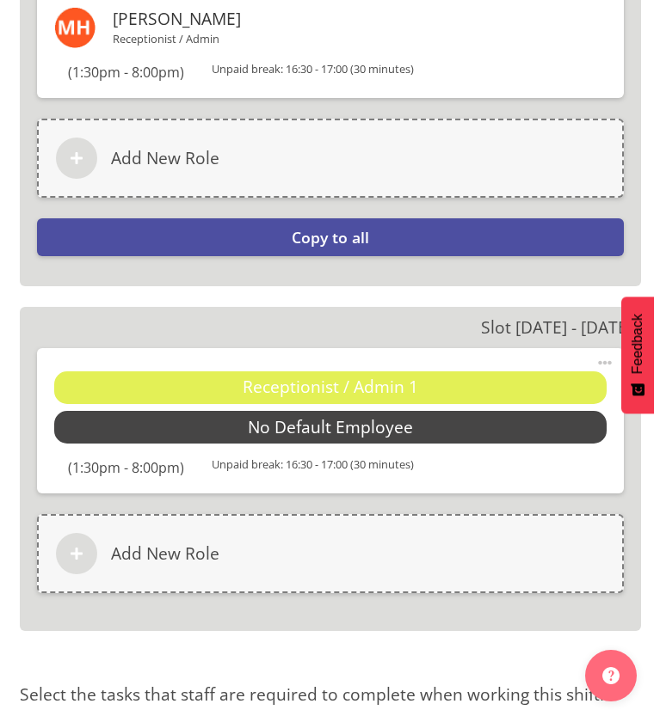
scroll to position [2545, 0]
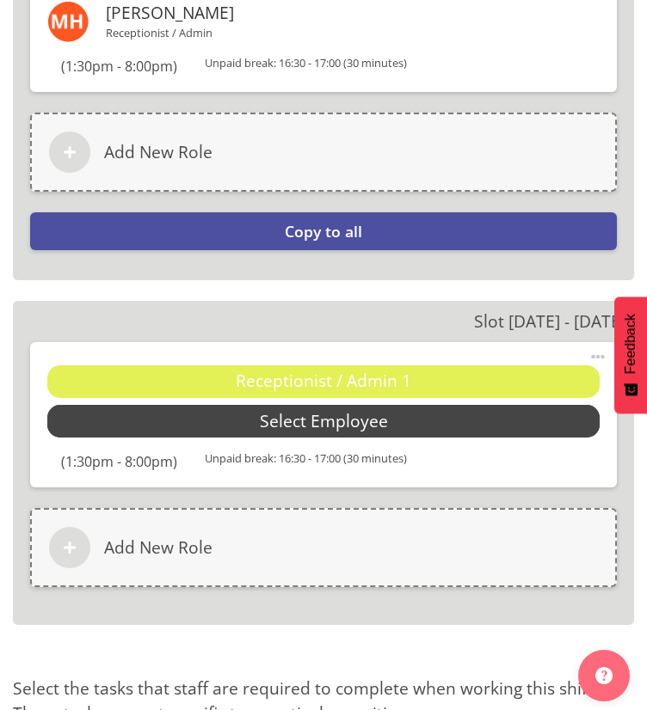
click at [283, 424] on span "Select Employee" at bounding box center [324, 421] width 128 height 25
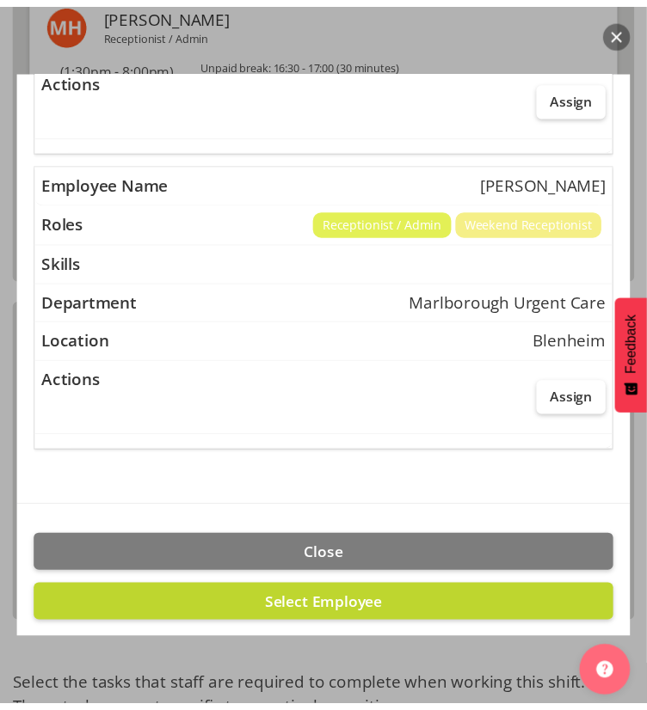
scroll to position [691, 0]
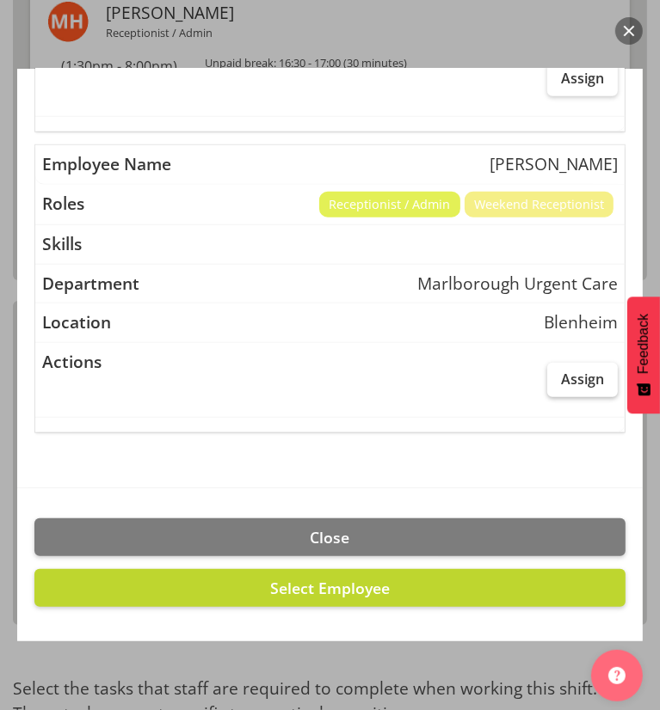
click at [561, 375] on span "Assign" at bounding box center [582, 379] width 43 height 17
click at [548, 375] on input "Assign" at bounding box center [552, 378] width 11 height 11
checkbox input "true"
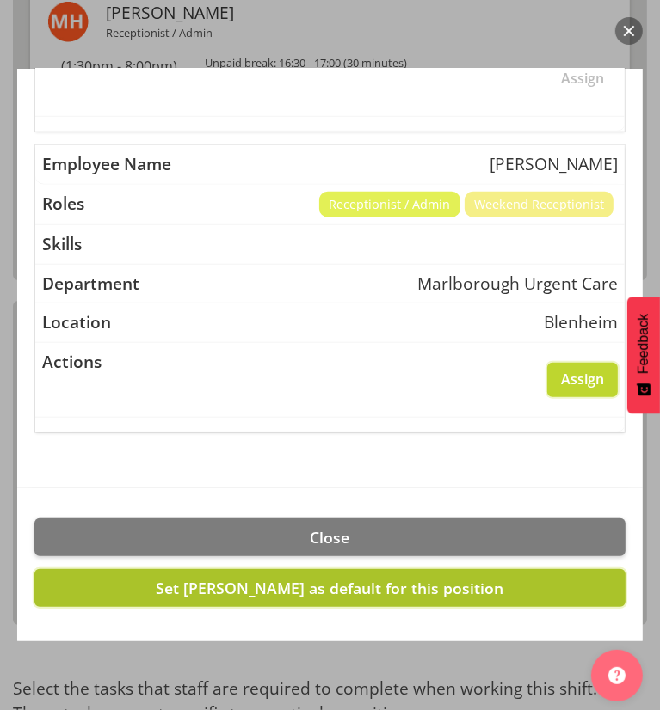
click at [272, 584] on span "Set Rochelle Harris as default for this position" at bounding box center [330, 588] width 347 height 21
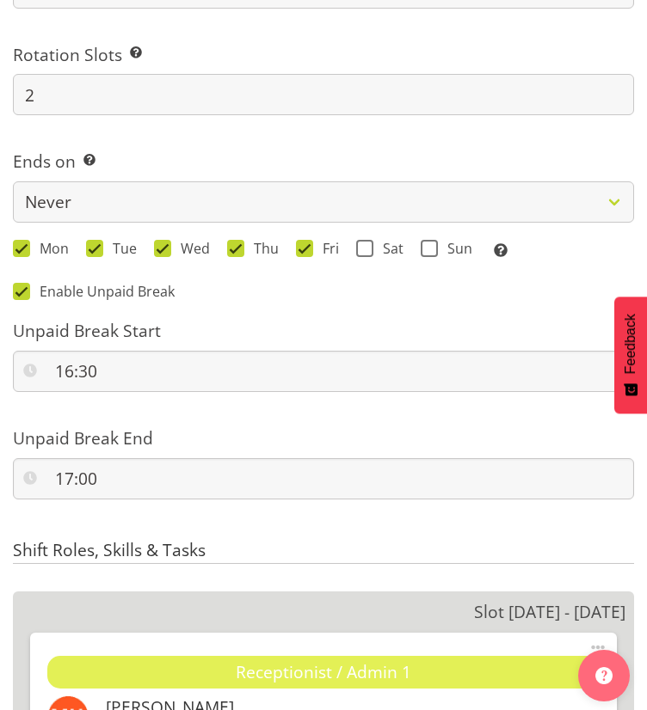
scroll to position [1827, 0]
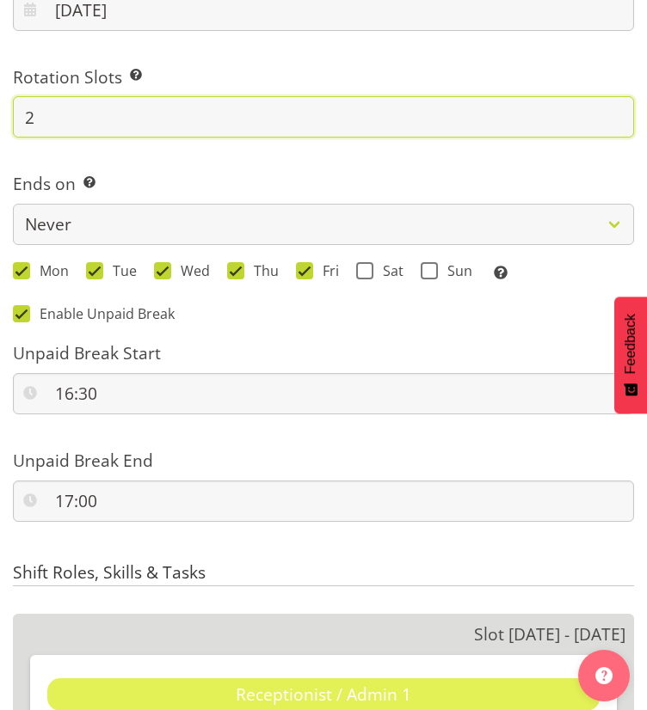
click at [95, 115] on input "2" at bounding box center [323, 116] width 621 height 41
type input "15"
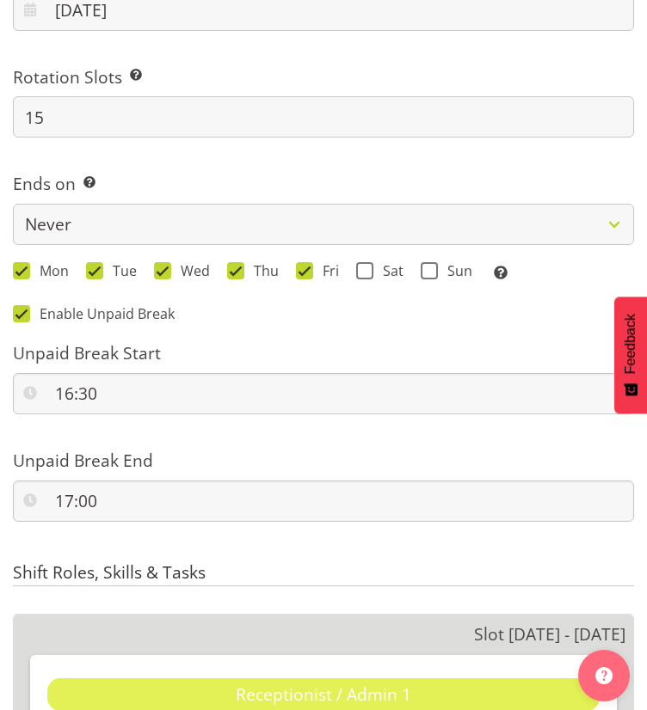
click at [359, 163] on div "Ends on This is the end of the recurring period. Selecting ‘Never’ means that t…" at bounding box center [324, 198] width 642 height 101
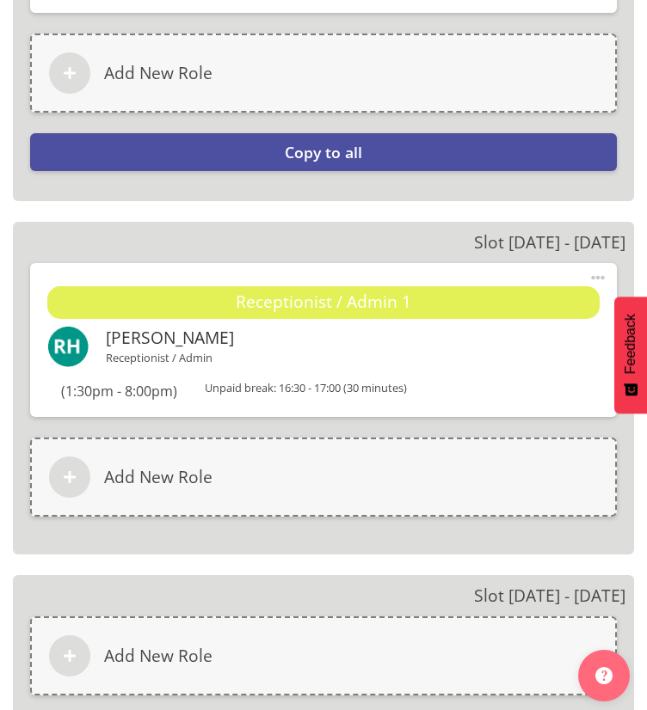
scroll to position [2623, 0]
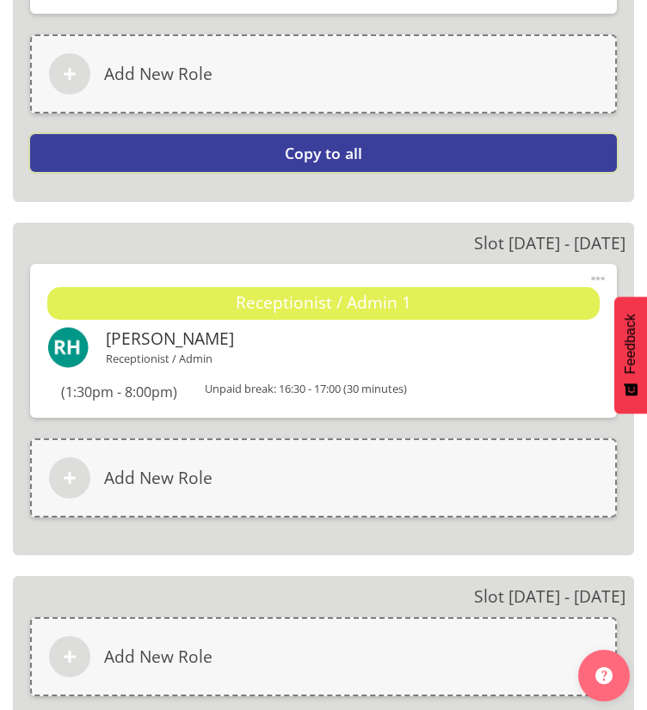
click at [351, 157] on span "Copy to all" at bounding box center [323, 153] width 77 height 21
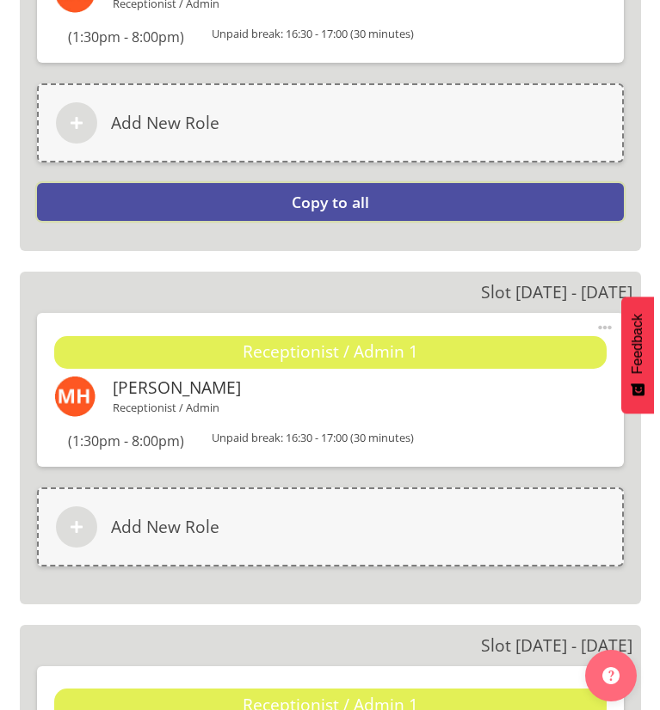
scroll to position [2749, 0]
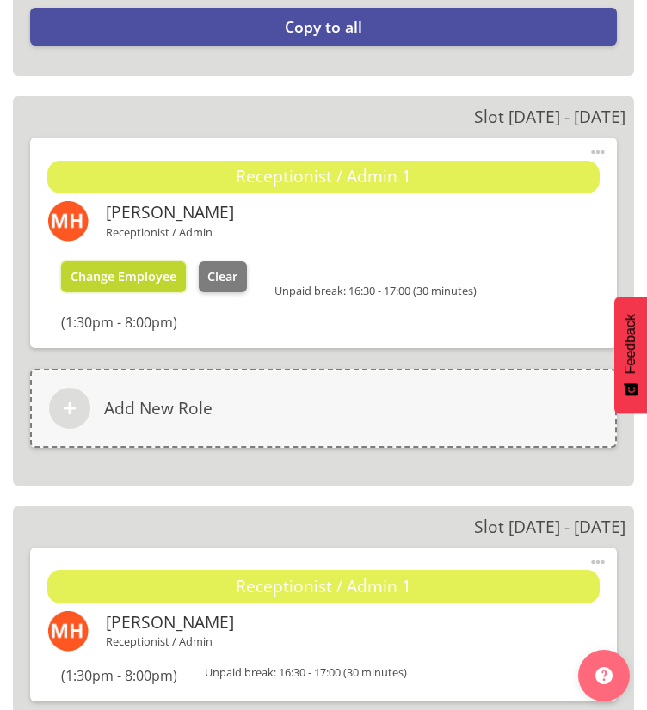
click at [107, 278] on span "Change Employee" at bounding box center [124, 276] width 106 height 16
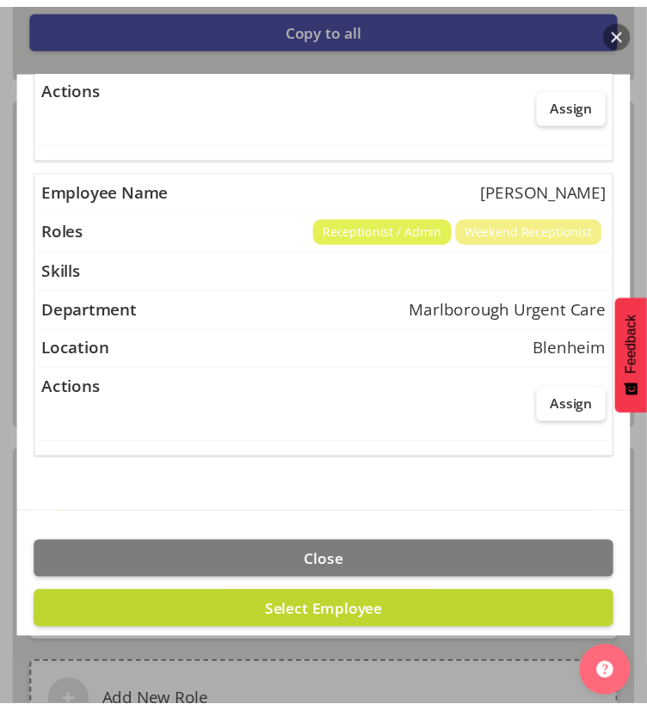
scroll to position [691, 0]
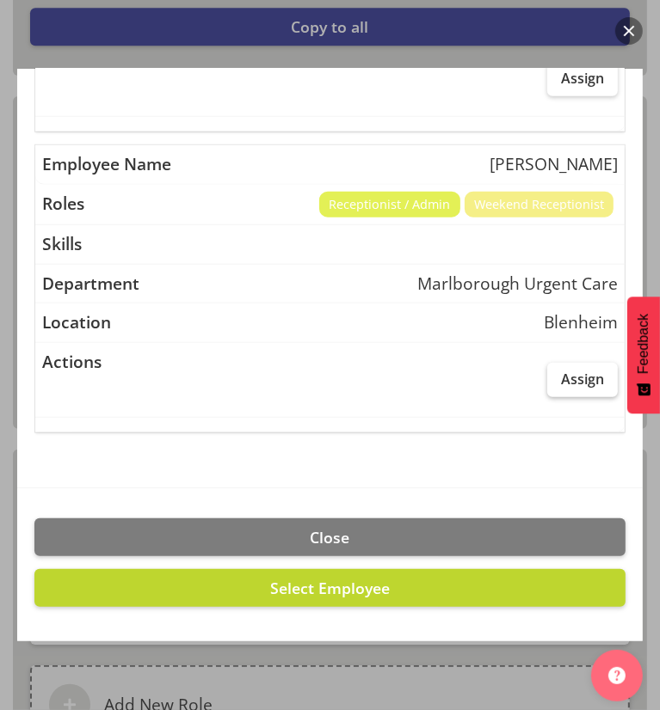
click at [574, 371] on span "Assign" at bounding box center [582, 379] width 43 height 17
click at [558, 373] on input "Assign" at bounding box center [552, 378] width 11 height 11
checkbox input "true"
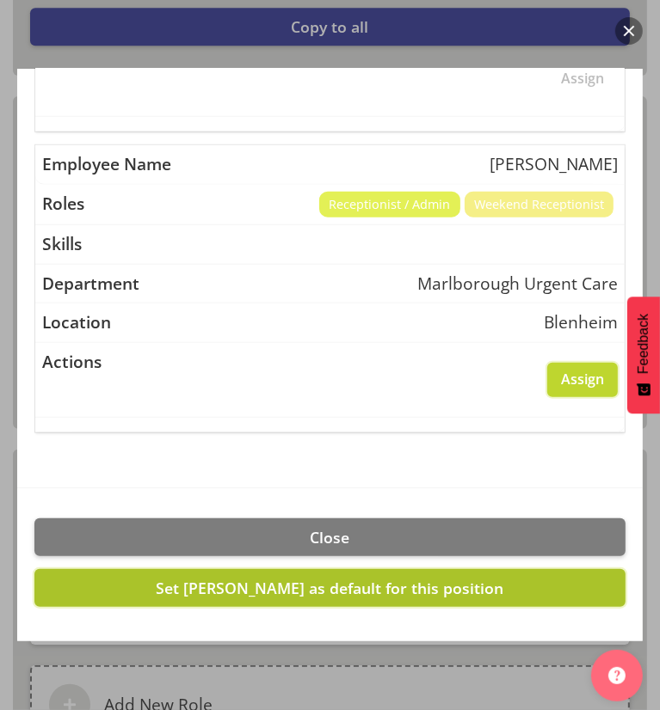
click at [261, 584] on span "Set Rochelle Harris as default for this position" at bounding box center [330, 588] width 347 height 21
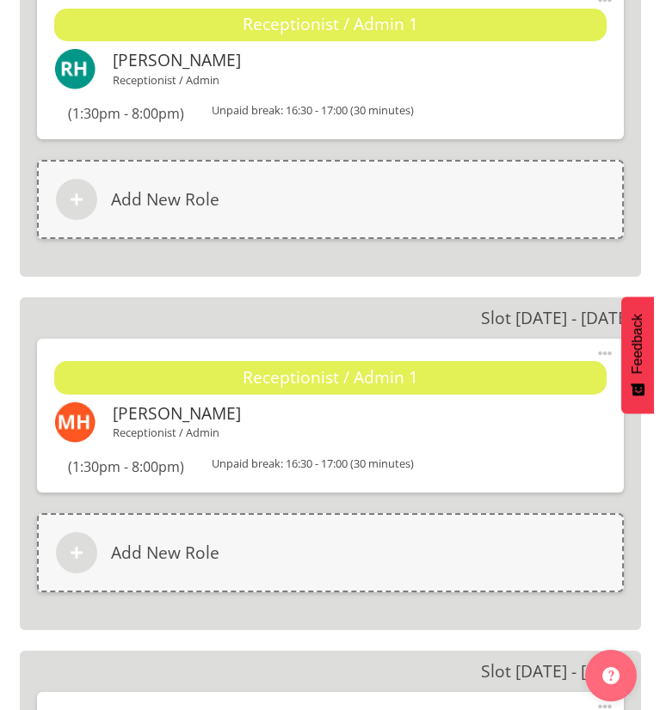
scroll to position [2902, 0]
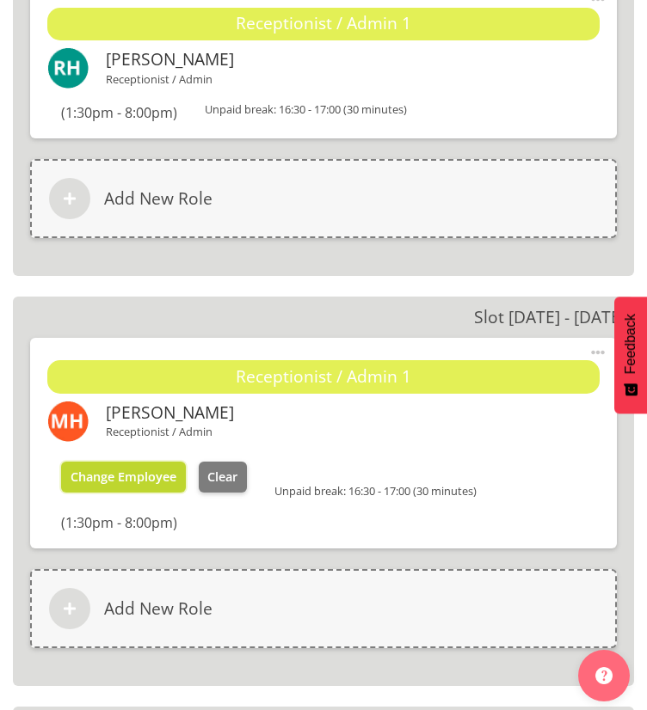
click at [136, 477] on span "Change Employee" at bounding box center [124, 477] width 106 height 16
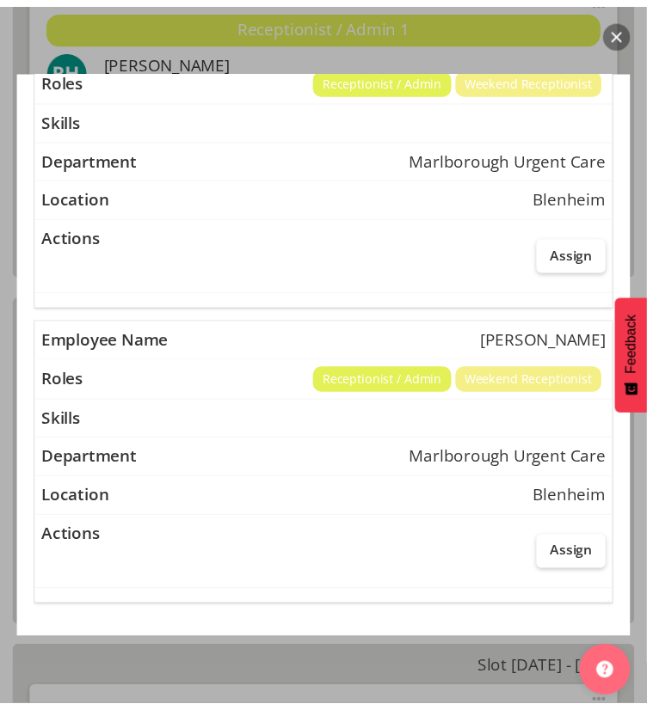
scroll to position [992, 0]
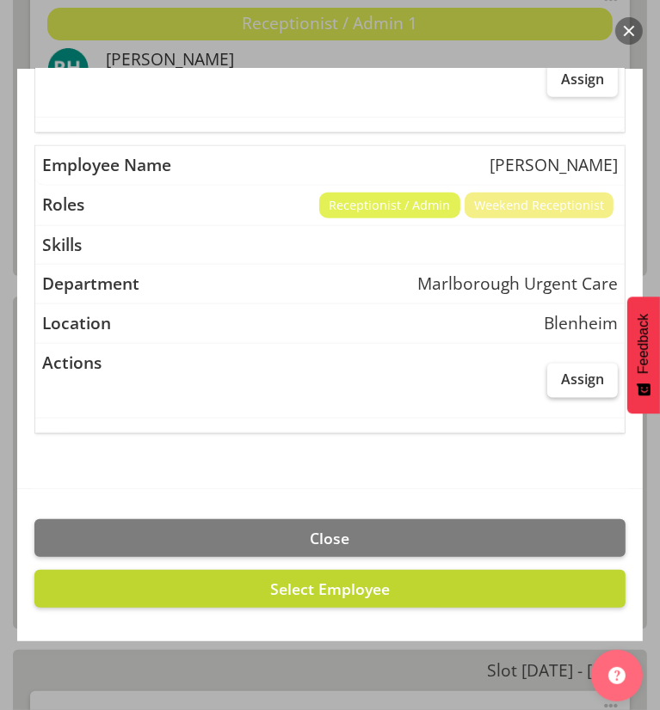
click at [561, 372] on span "Assign" at bounding box center [582, 379] width 43 height 17
click at [557, 374] on input "Assign" at bounding box center [552, 379] width 11 height 11
checkbox input "true"
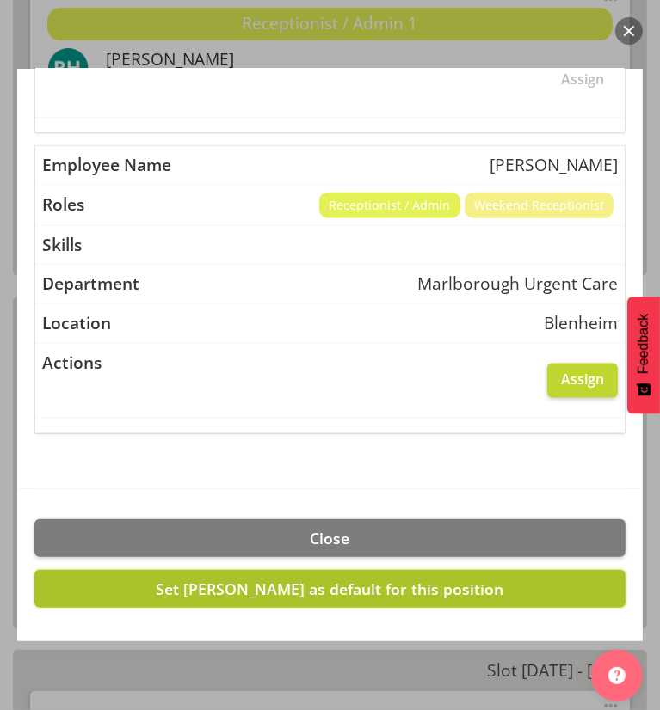
click at [275, 594] on button "Set Rochelle Harris as default for this position" at bounding box center [329, 589] width 591 height 38
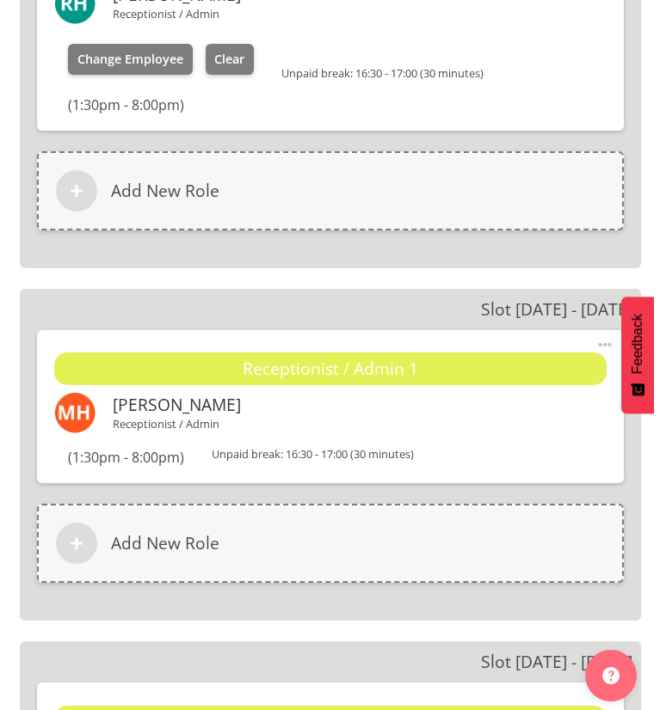
scroll to position [3336, 0]
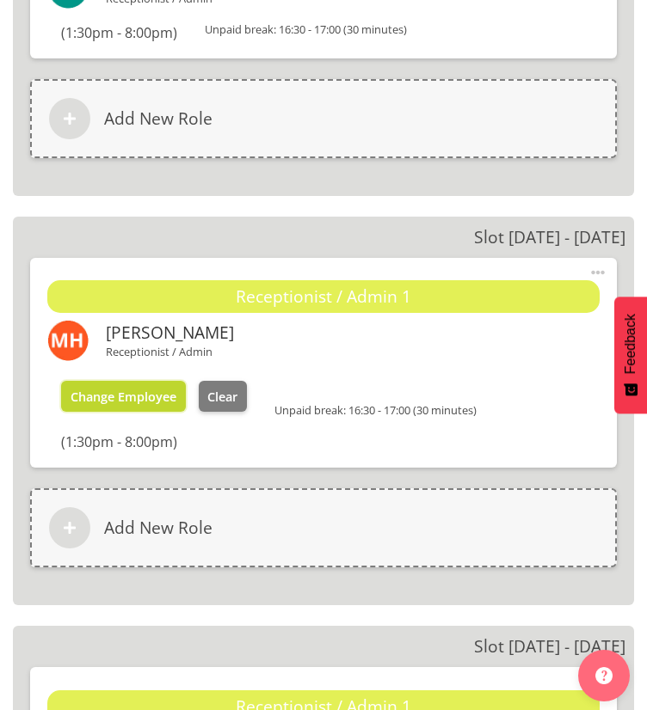
click at [132, 381] on button "Change Employee" at bounding box center [123, 396] width 125 height 31
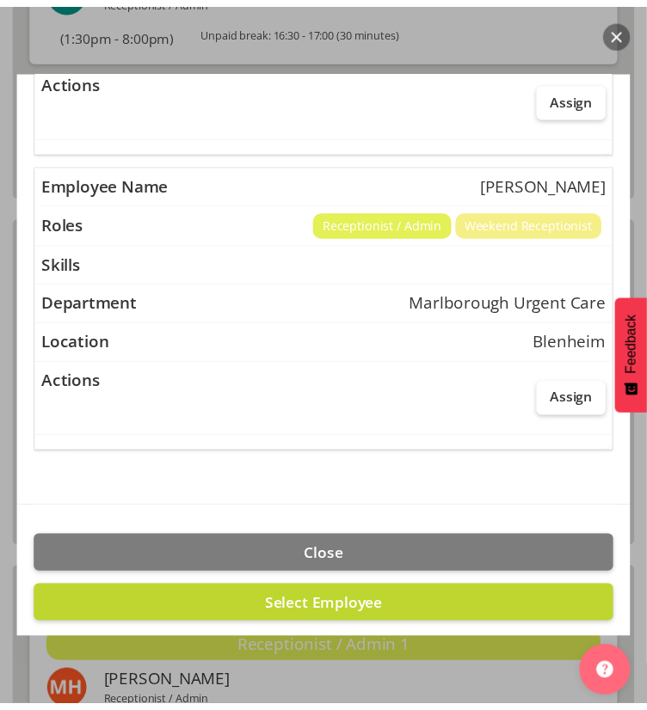
scroll to position [985, 0]
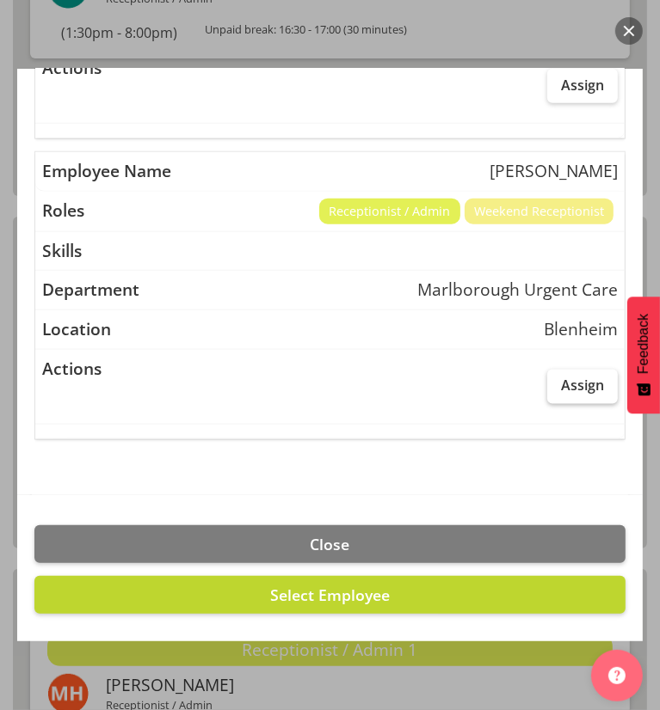
click at [568, 380] on span "Assign" at bounding box center [582, 385] width 43 height 17
click at [558, 380] on input "Assign" at bounding box center [552, 385] width 11 height 11
checkbox input "true"
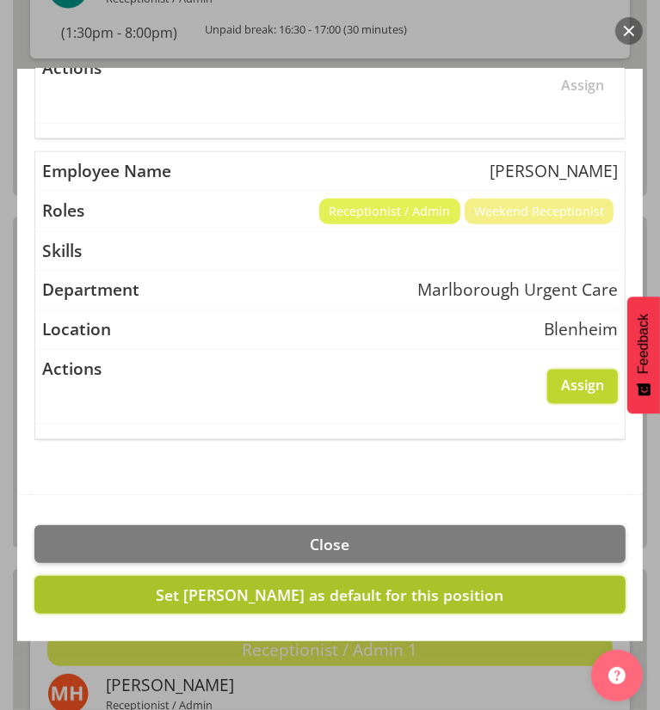
click at [304, 585] on span "Set Rochelle Harris as default for this position" at bounding box center [330, 595] width 347 height 21
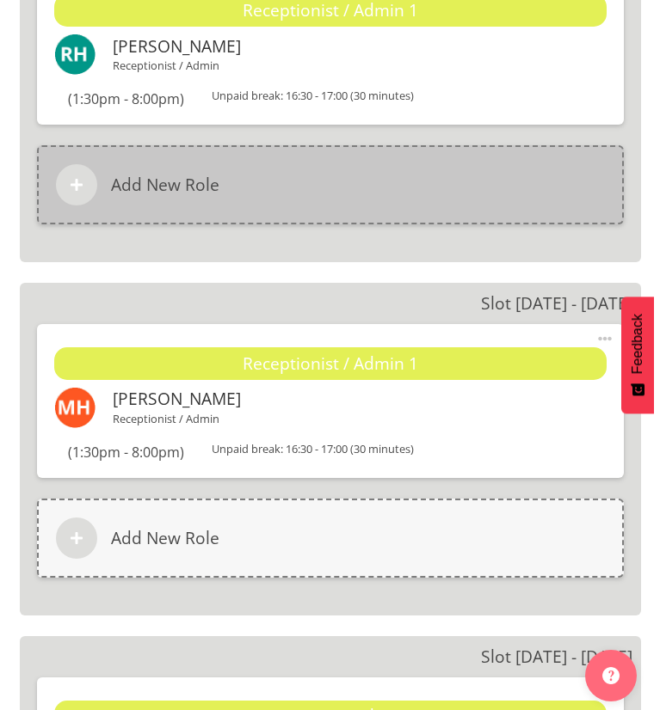
scroll to position [3630, 0]
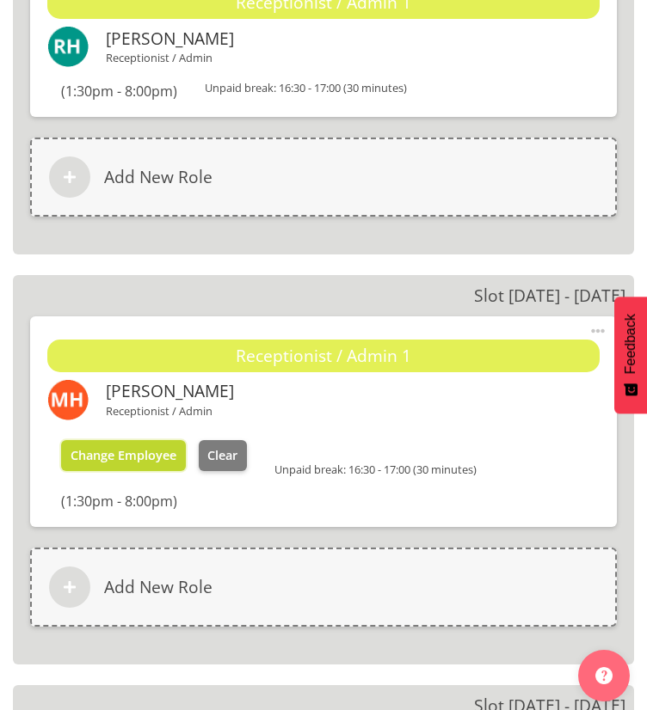
click at [149, 453] on span "Change Employee" at bounding box center [124, 455] width 106 height 16
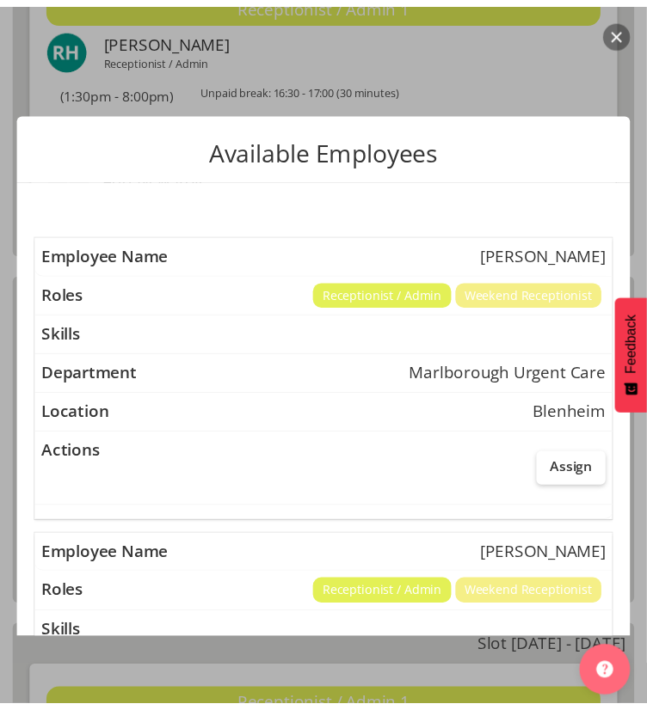
scroll to position [691, 0]
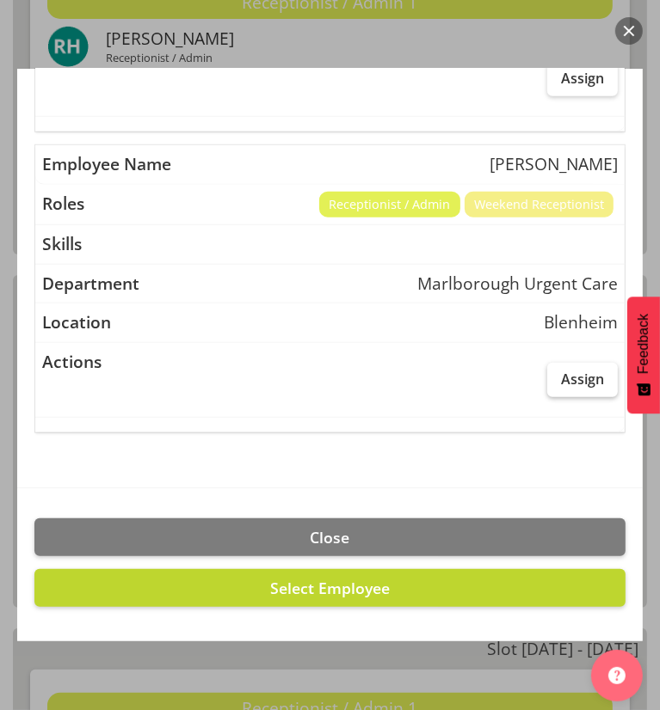
click at [579, 371] on span "Assign" at bounding box center [582, 379] width 43 height 17
click at [558, 373] on input "Assign" at bounding box center [552, 378] width 11 height 11
checkbox input "true"
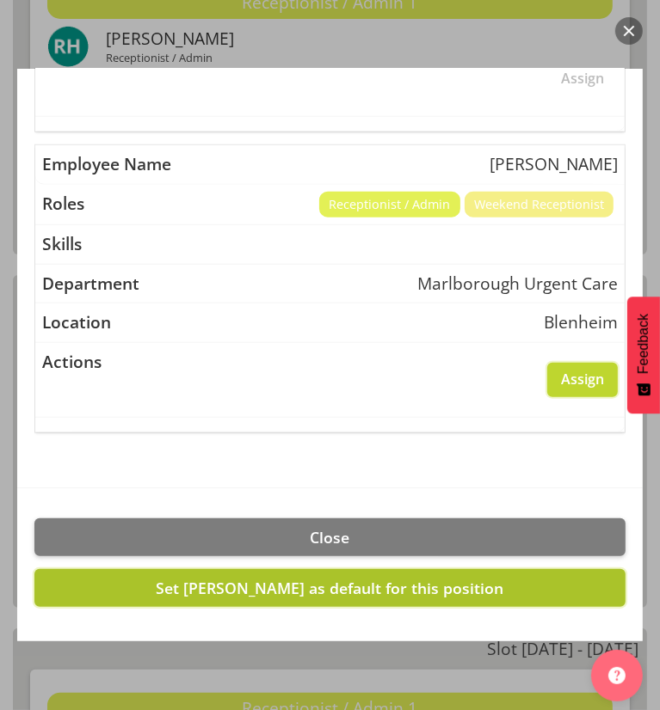
click at [327, 582] on span "Set Rochelle Harris as default for this position" at bounding box center [330, 588] width 347 height 21
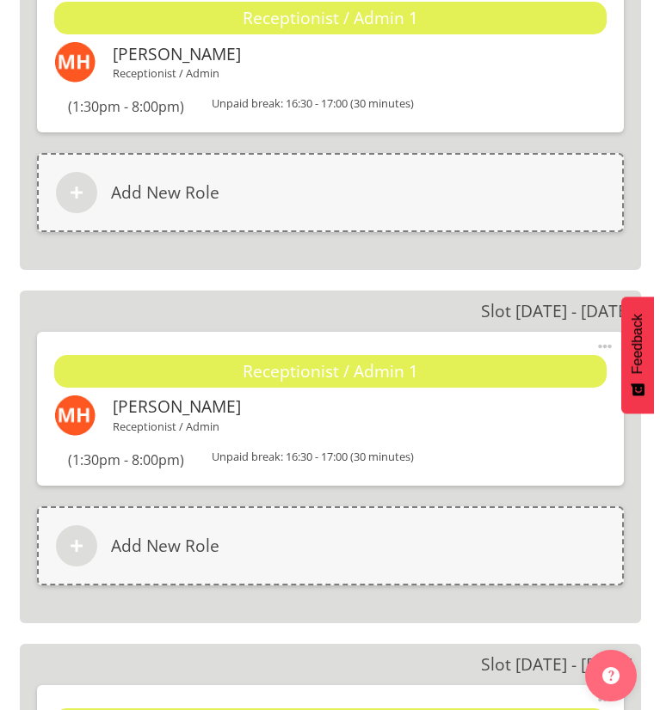
scroll to position [5442, 0]
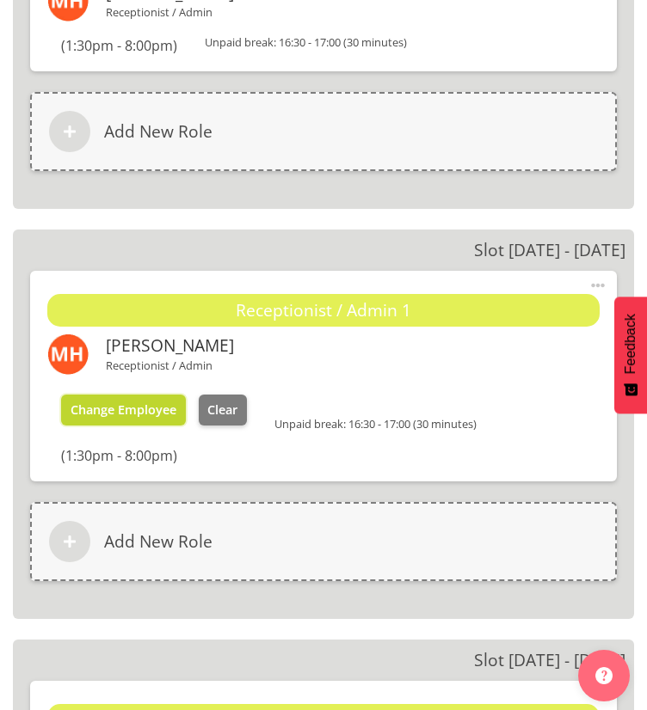
click at [137, 411] on span "Change Employee" at bounding box center [124, 410] width 106 height 16
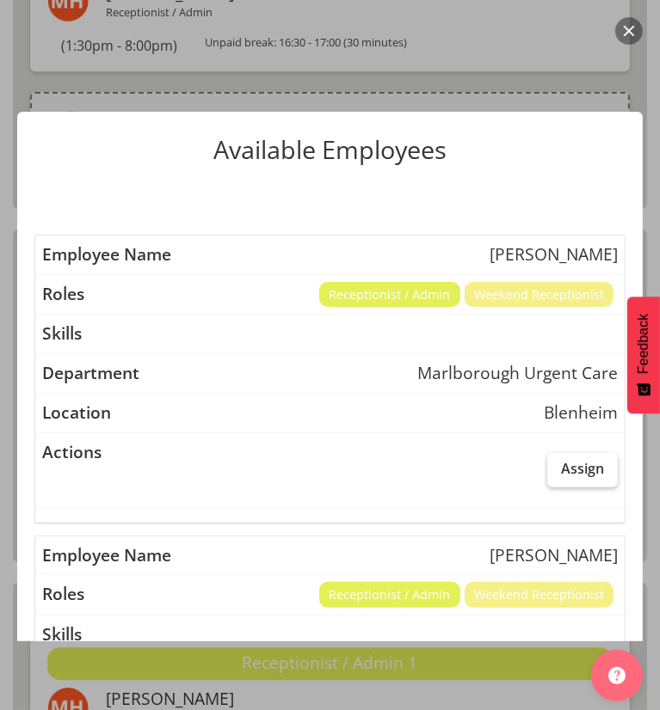
click at [547, 470] on label "Assign" at bounding box center [582, 470] width 71 height 34
click at [547, 470] on input "Assign" at bounding box center [552, 468] width 11 height 11
checkbox input "true"
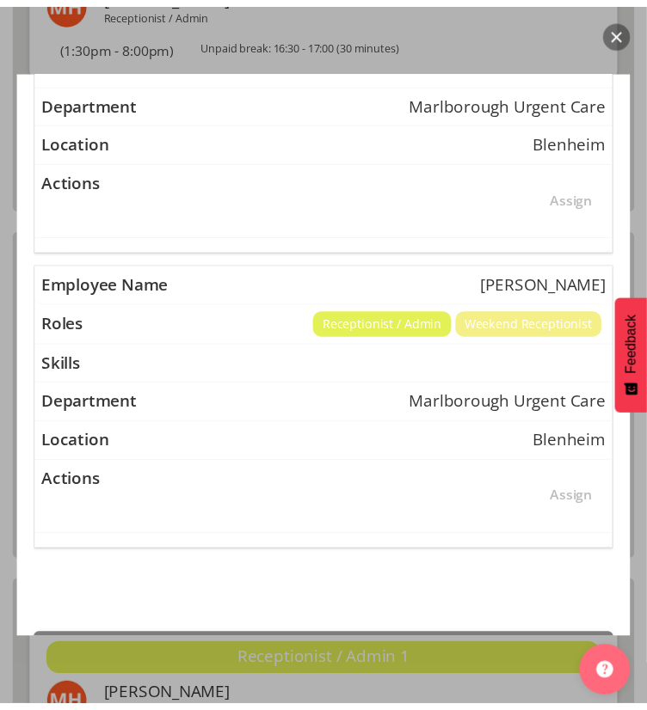
scroll to position [992, 0]
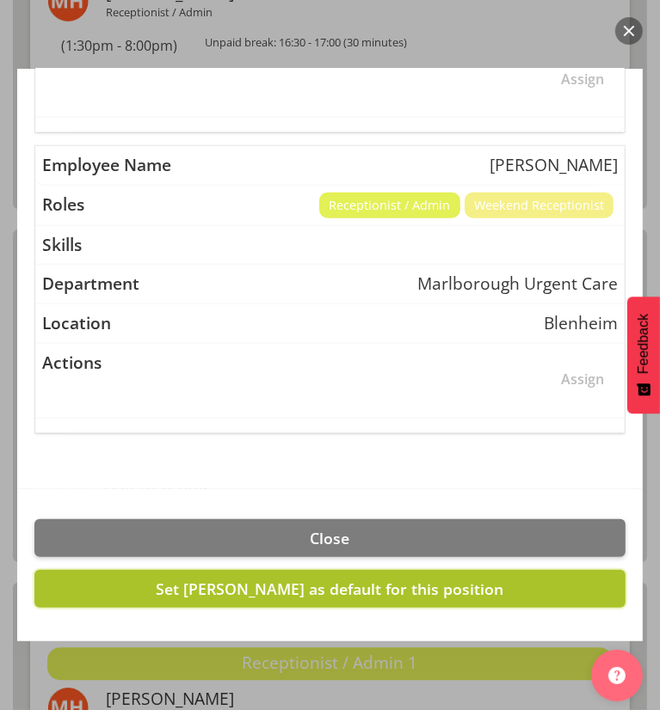
click at [282, 579] on span "Set Josephine Godinez as default for this position" at bounding box center [330, 589] width 347 height 21
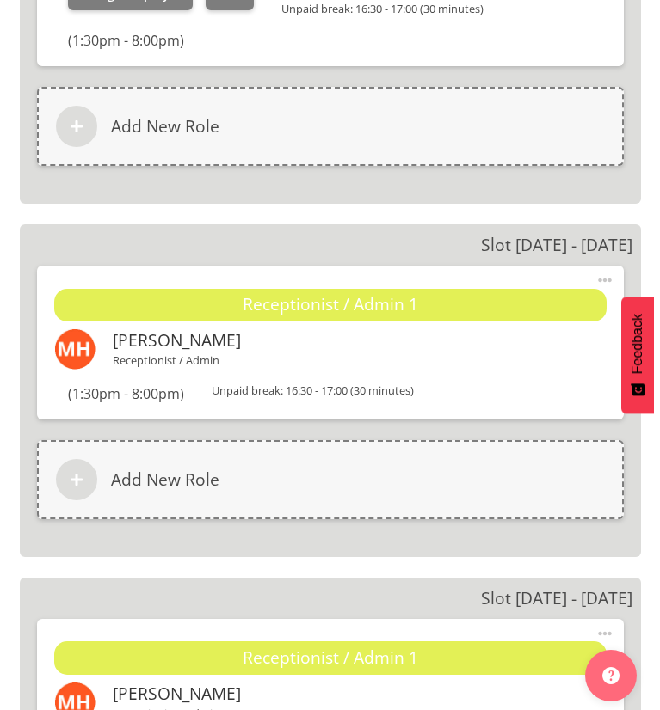
scroll to position [5867, 0]
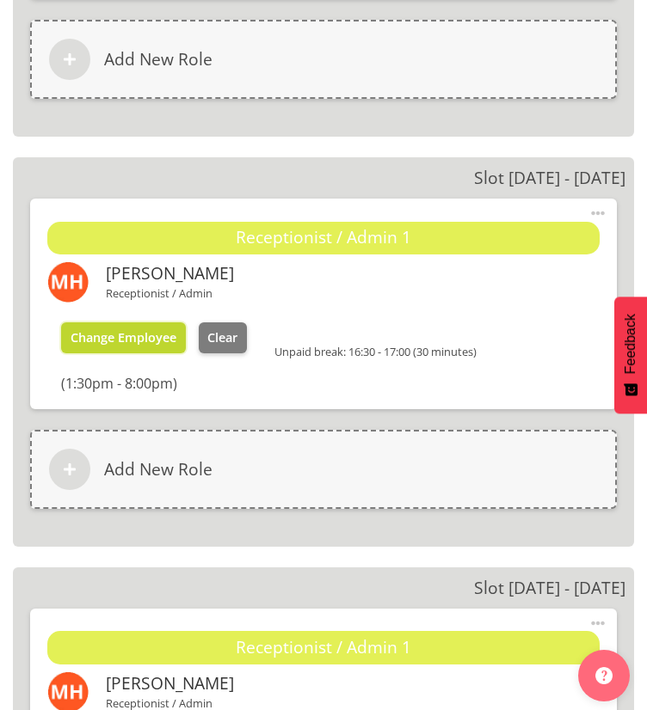
click at [144, 332] on span "Change Employee" at bounding box center [124, 337] width 106 height 16
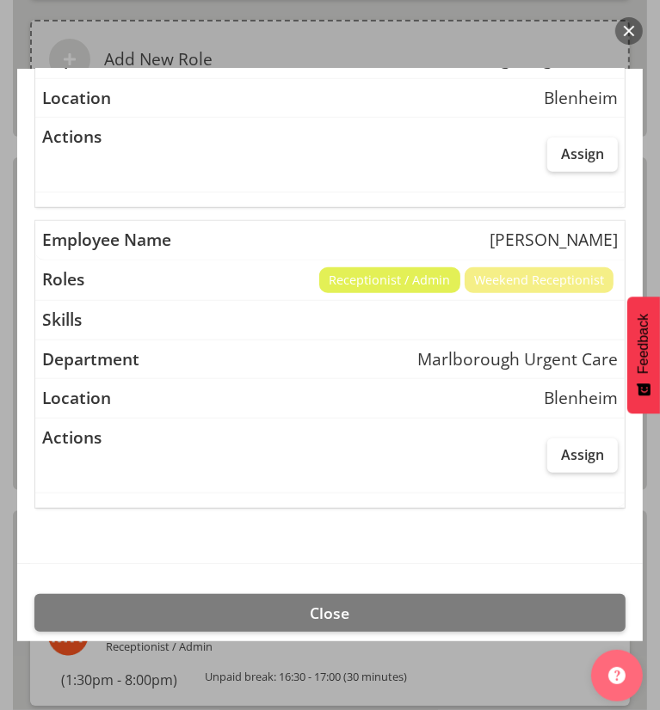
scroll to position [617, 0]
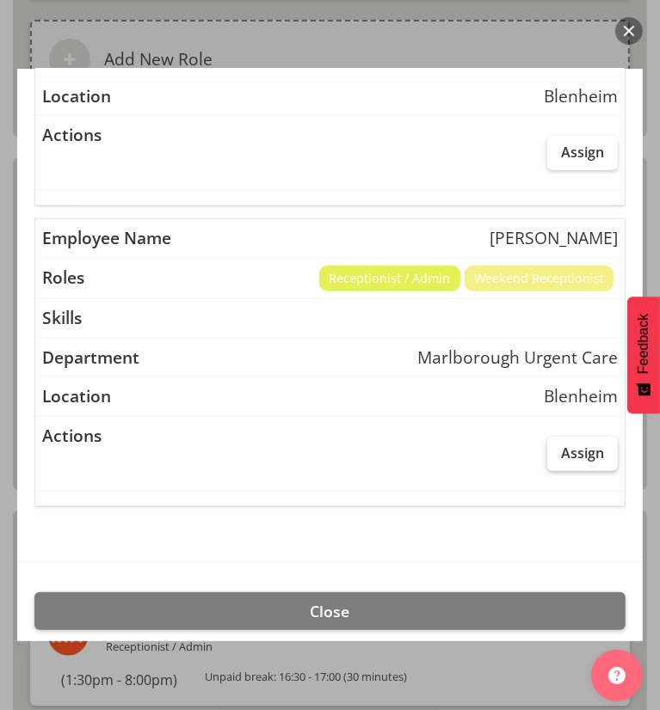
click at [547, 457] on label "Assign" at bounding box center [582, 454] width 71 height 34
click at [547, 457] on input "Assign" at bounding box center [552, 452] width 11 height 11
checkbox input "true"
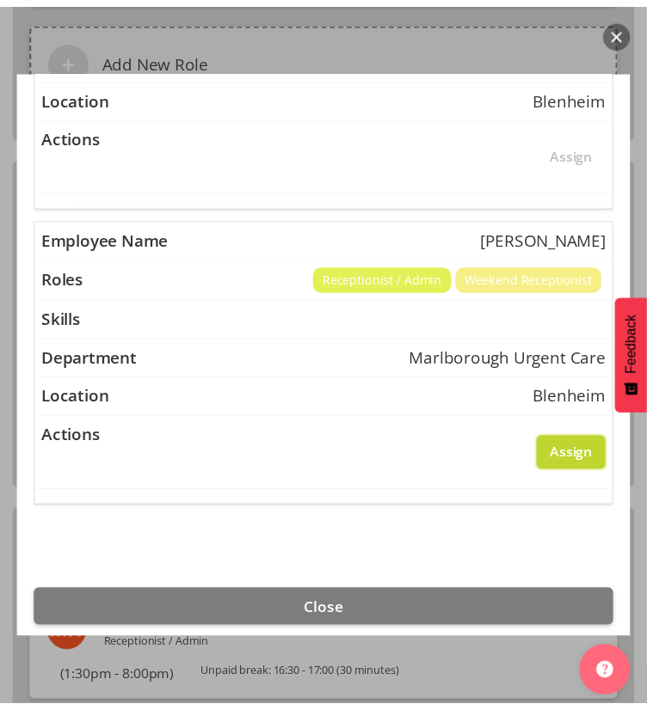
scroll to position [691, 0]
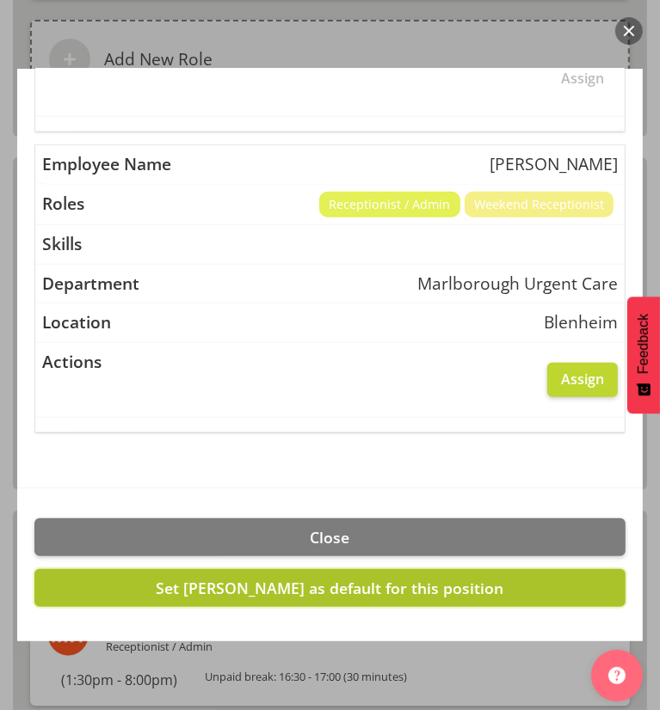
click at [206, 593] on span "Set Rochelle Harris as default for this position" at bounding box center [330, 588] width 347 height 21
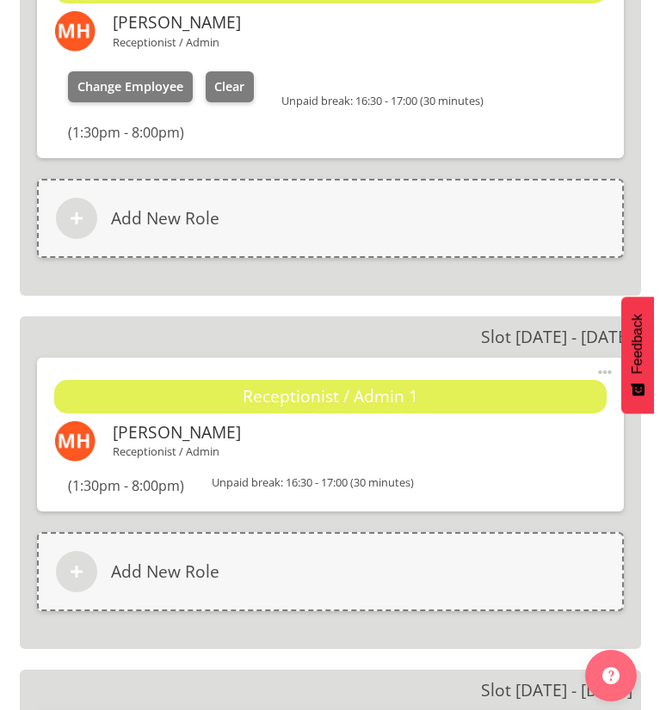
scroll to position [6473, 0]
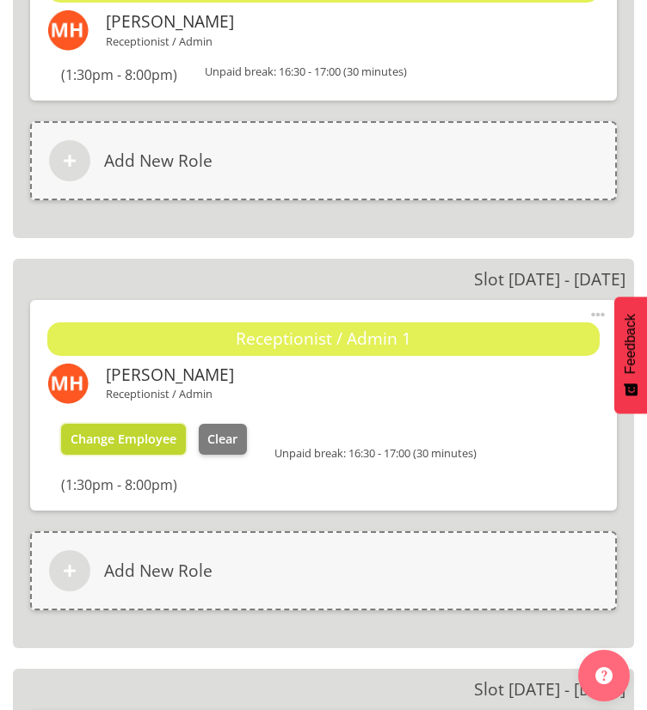
click at [165, 440] on button "Change Employee" at bounding box center [123, 439] width 125 height 31
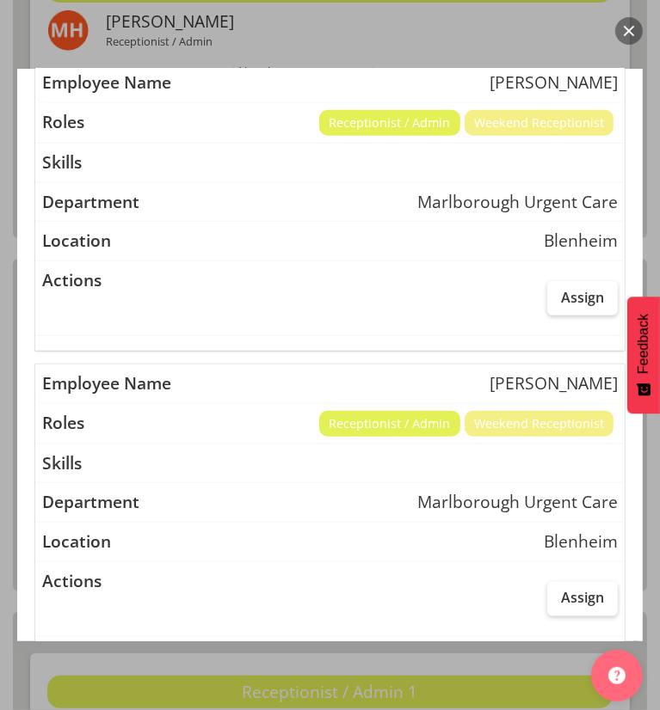
scroll to position [832, 0]
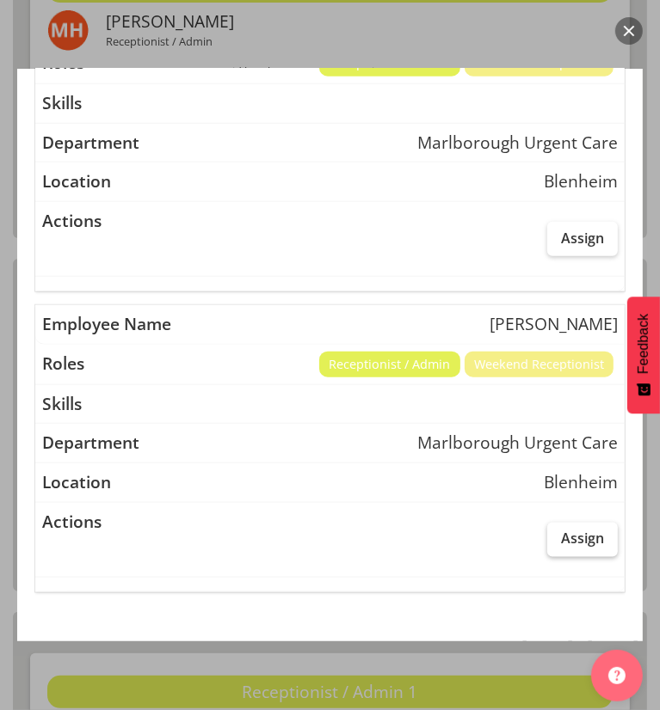
click at [547, 542] on label "Assign" at bounding box center [582, 540] width 71 height 34
click at [547, 542] on input "Assign" at bounding box center [552, 538] width 11 height 11
checkbox input "true"
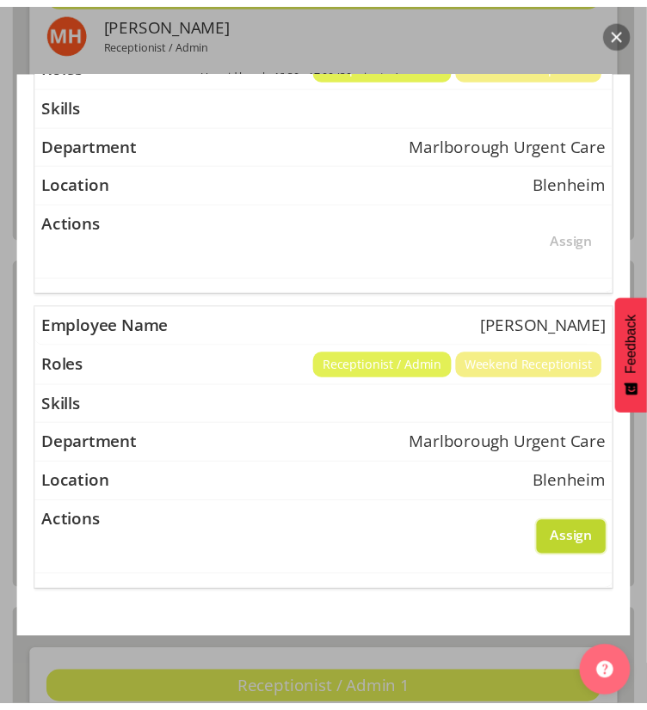
scroll to position [946, 0]
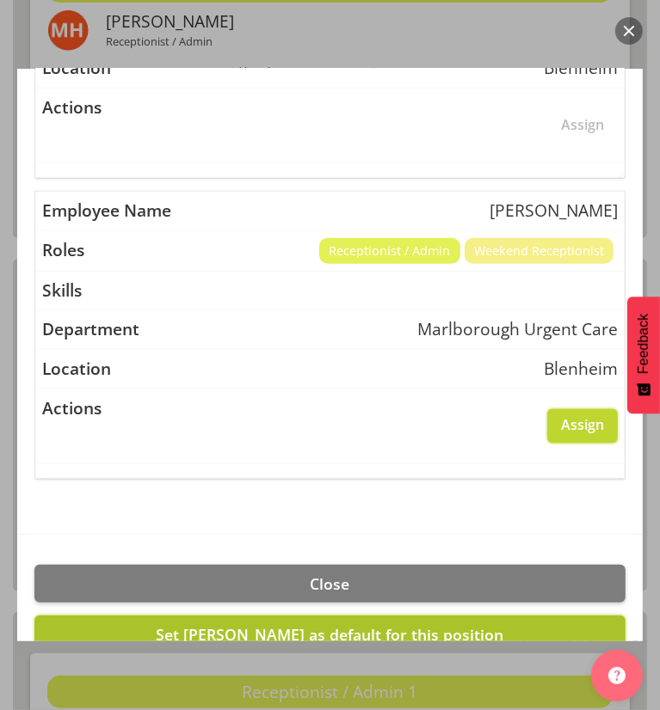
click at [224, 627] on span "Set Rochelle Harris as default for this position" at bounding box center [330, 634] width 347 height 21
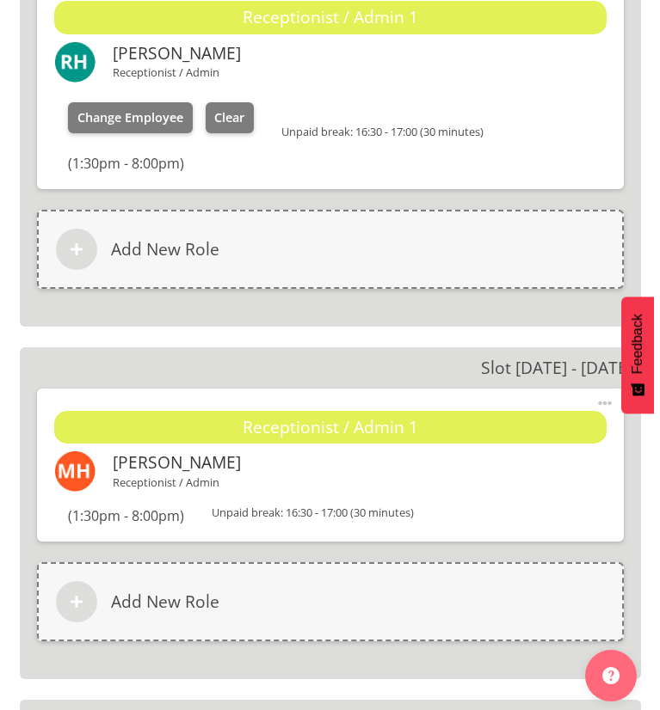
scroll to position [6806, 0]
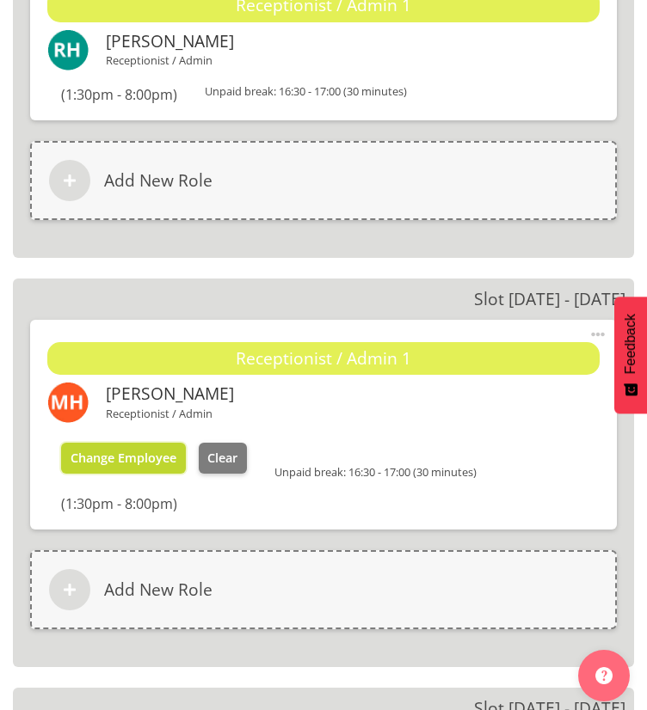
click at [140, 450] on span "Change Employee" at bounding box center [124, 458] width 106 height 16
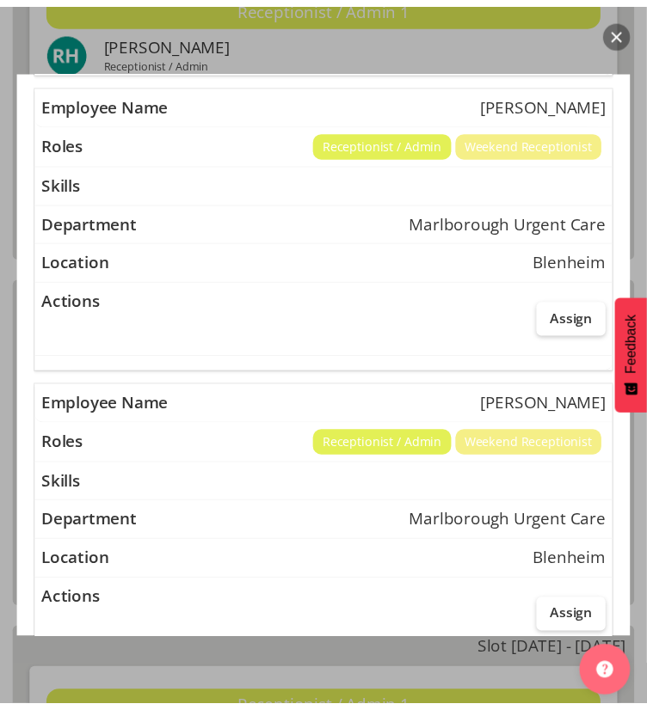
scroll to position [992, 0]
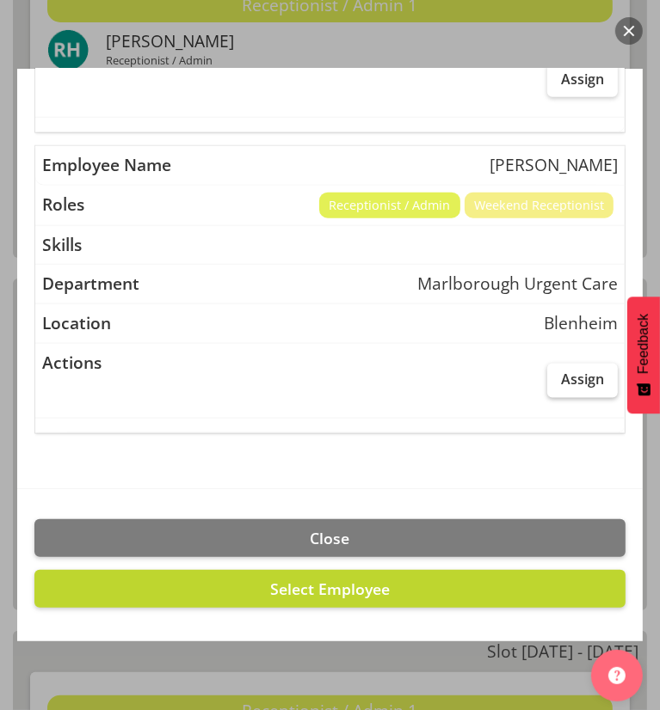
click at [547, 388] on label "Assign" at bounding box center [582, 381] width 71 height 34
click at [547, 385] on input "Assign" at bounding box center [552, 379] width 11 height 11
checkbox input "true"
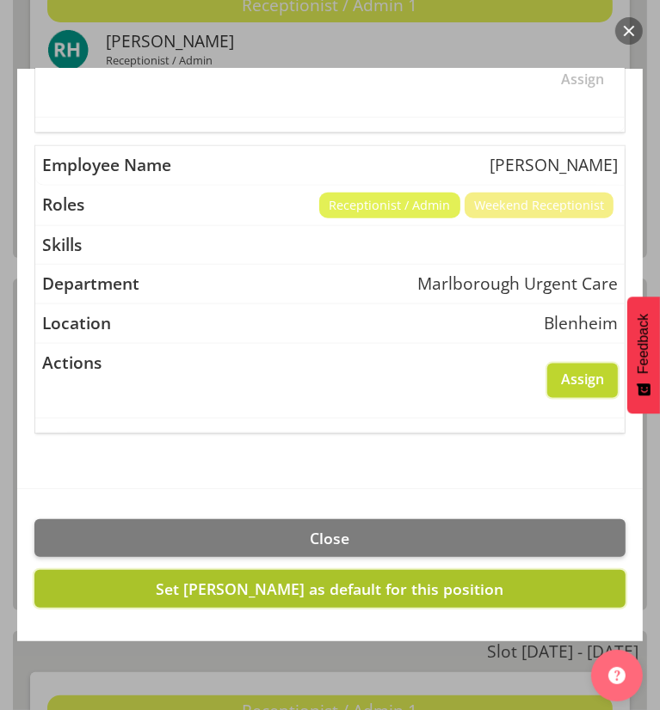
click at [326, 586] on span "Set Rochelle Harris as default for this position" at bounding box center [330, 589] width 347 height 21
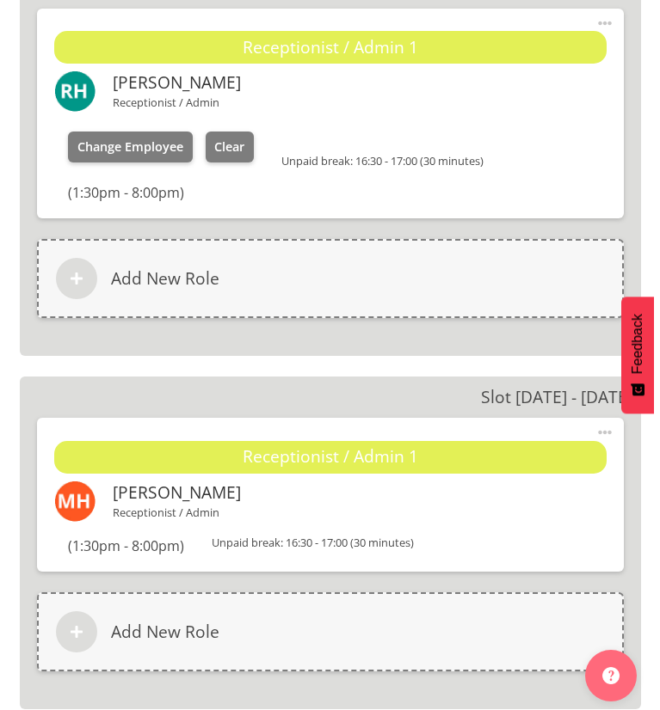
scroll to position [7187, 0]
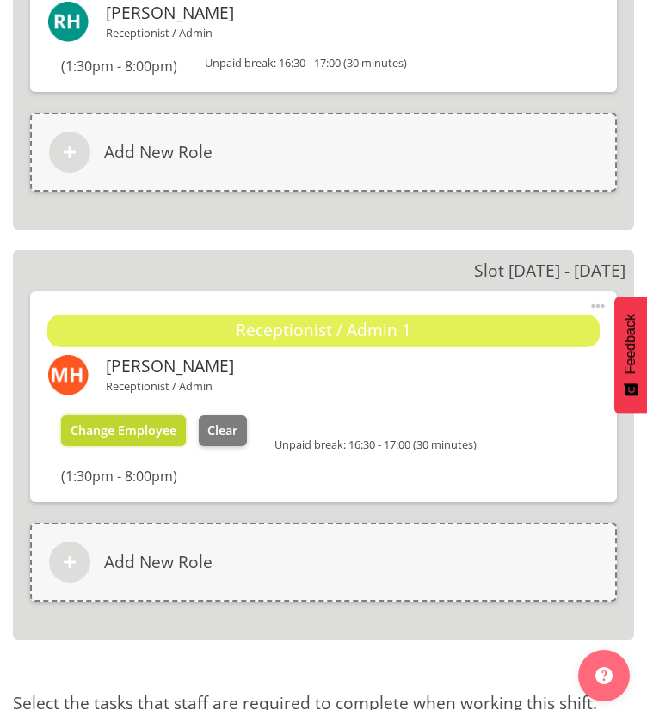
click at [126, 426] on span "Change Employee" at bounding box center [124, 430] width 106 height 16
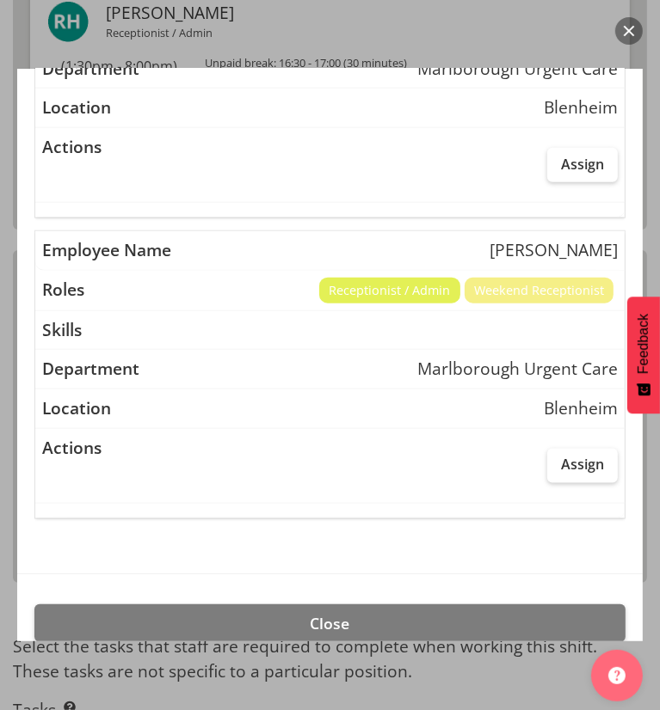
scroll to position [907, 0]
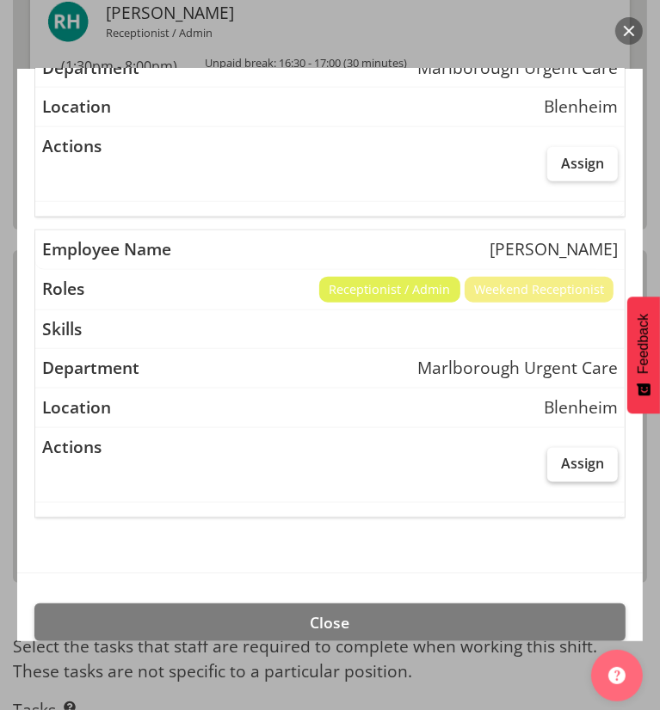
click at [561, 463] on span "Assign" at bounding box center [582, 463] width 43 height 17
click at [547, 463] on input "Assign" at bounding box center [552, 463] width 11 height 11
checkbox input "true"
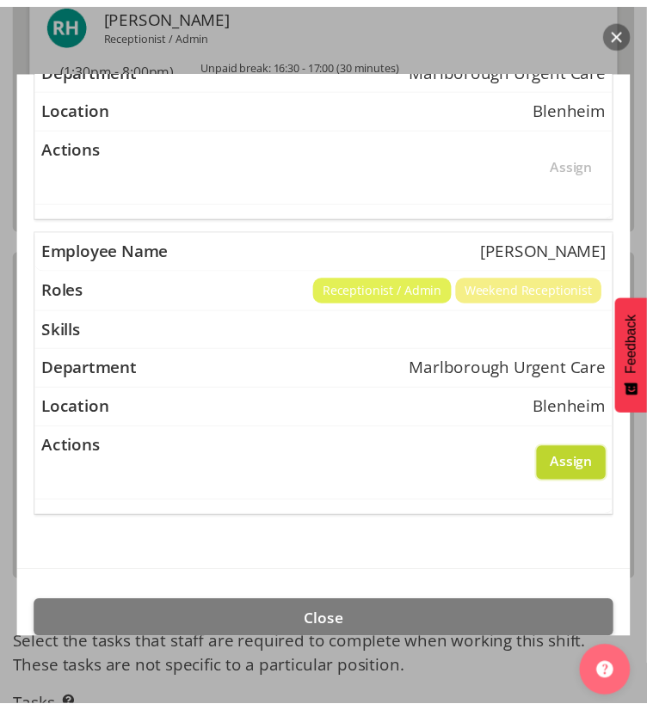
scroll to position [992, 0]
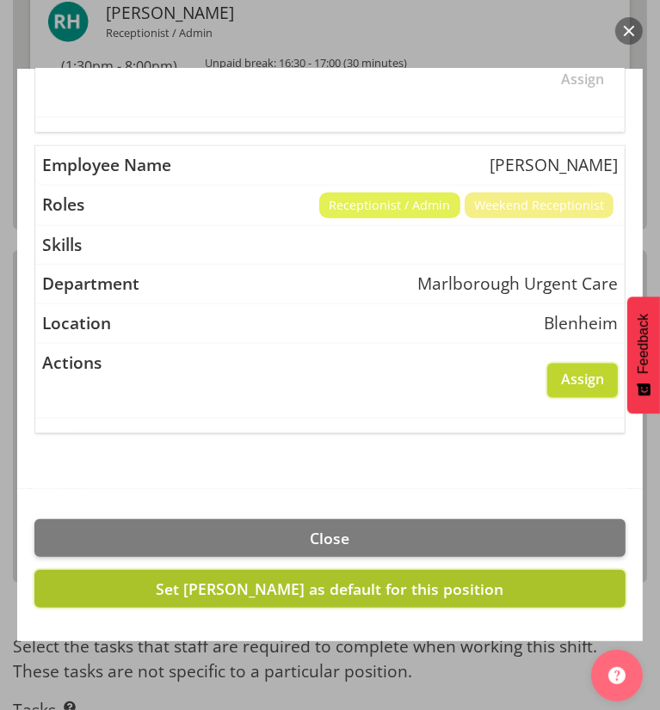
click at [218, 587] on span "Set Rochelle Harris as default for this position" at bounding box center [330, 589] width 347 height 21
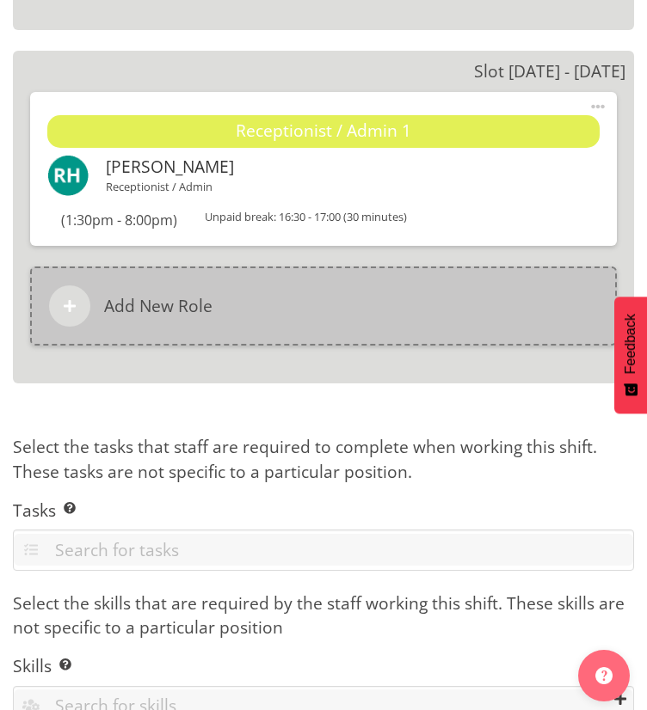
scroll to position [7500, 0]
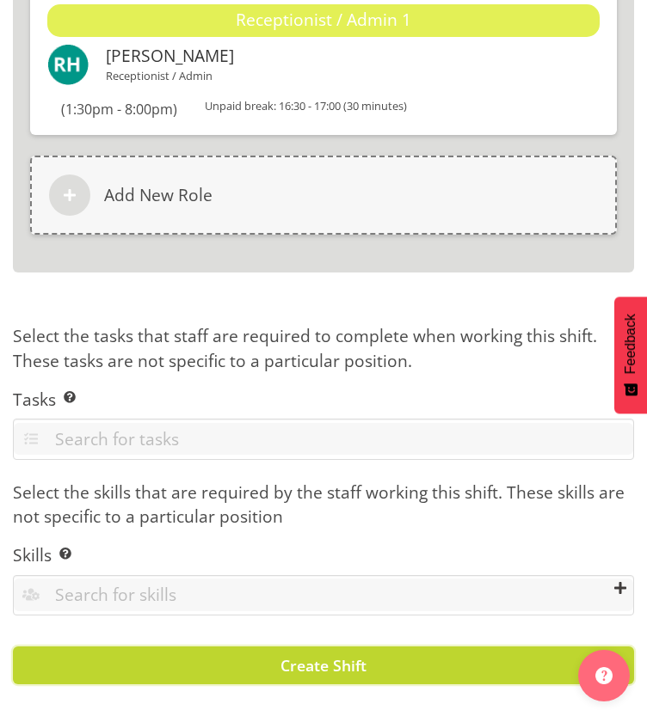
click at [165, 654] on button "Create Shift" at bounding box center [323, 666] width 621 height 38
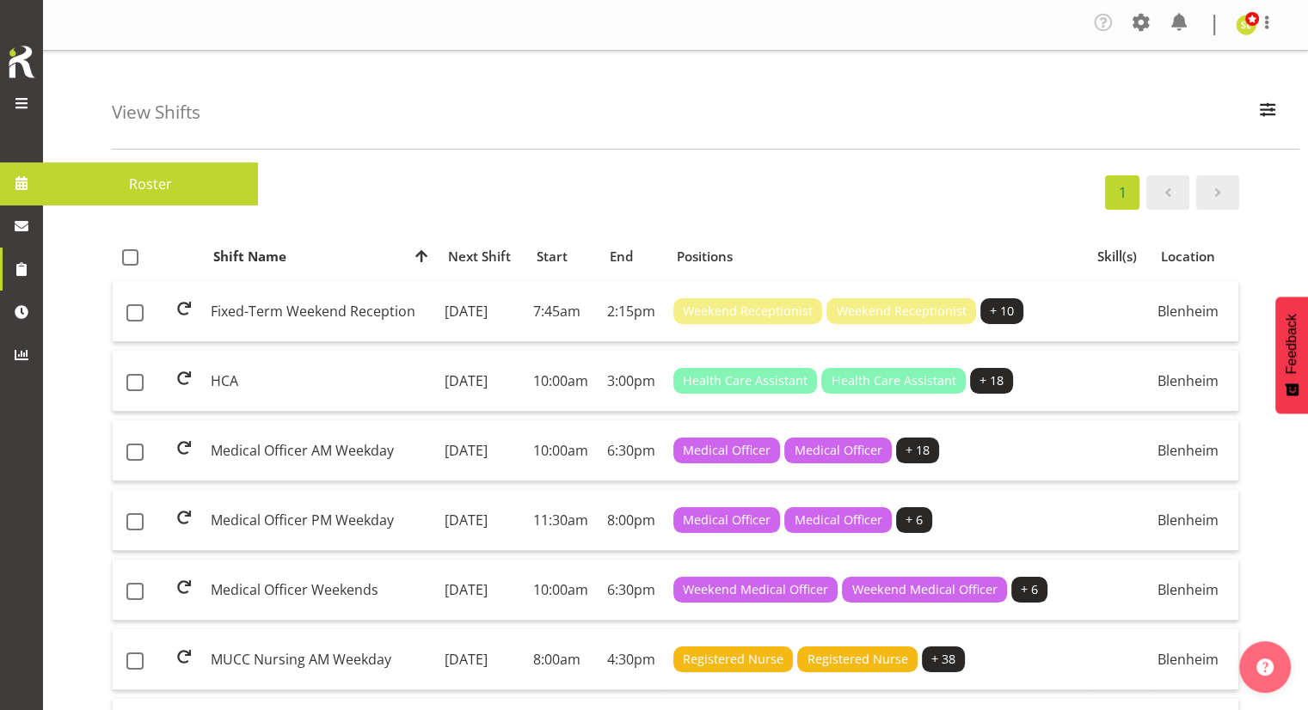
click at [123, 186] on span "Roster" at bounding box center [151, 184] width 198 height 26
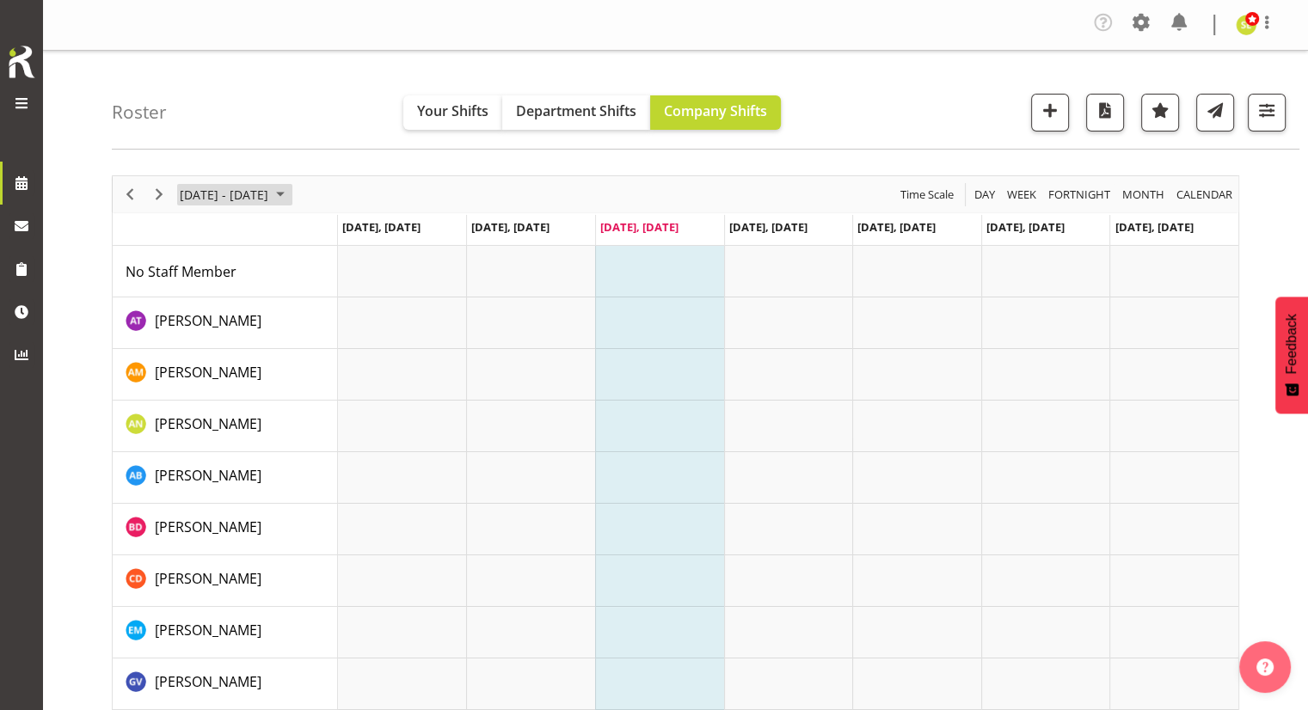
click at [270, 193] on span "August 25 - 31, 2025" at bounding box center [224, 194] width 92 height 21
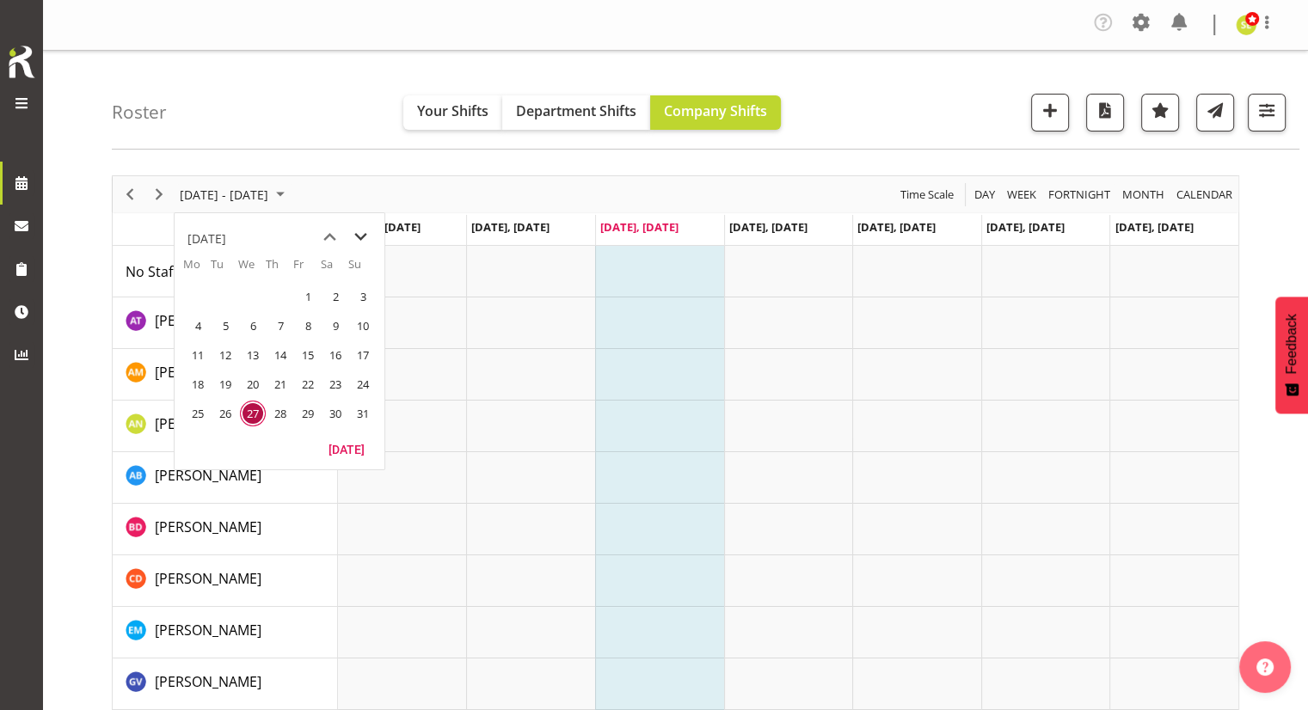
click at [351, 230] on span "next month" at bounding box center [361, 237] width 30 height 31
click at [193, 287] on span "1" at bounding box center [198, 297] width 26 height 26
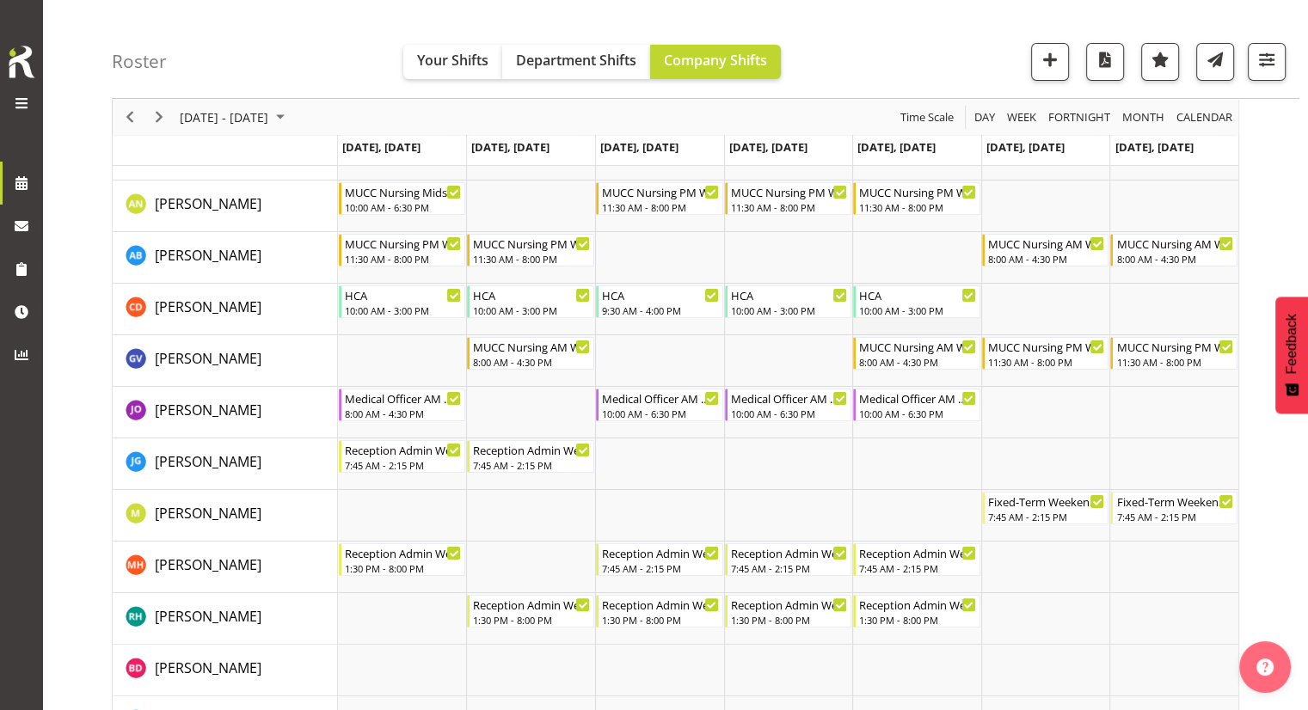
scroll to position [217, 0]
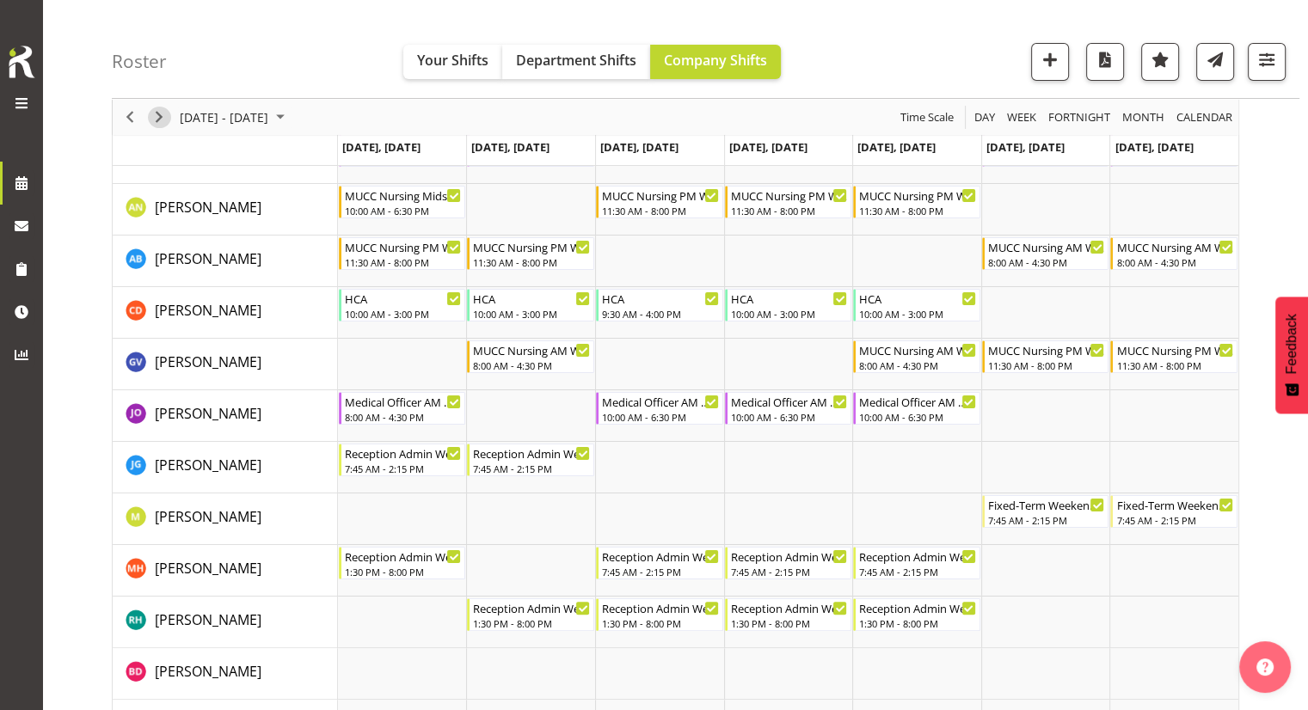
click at [150, 111] on span "Next" at bounding box center [159, 117] width 21 height 21
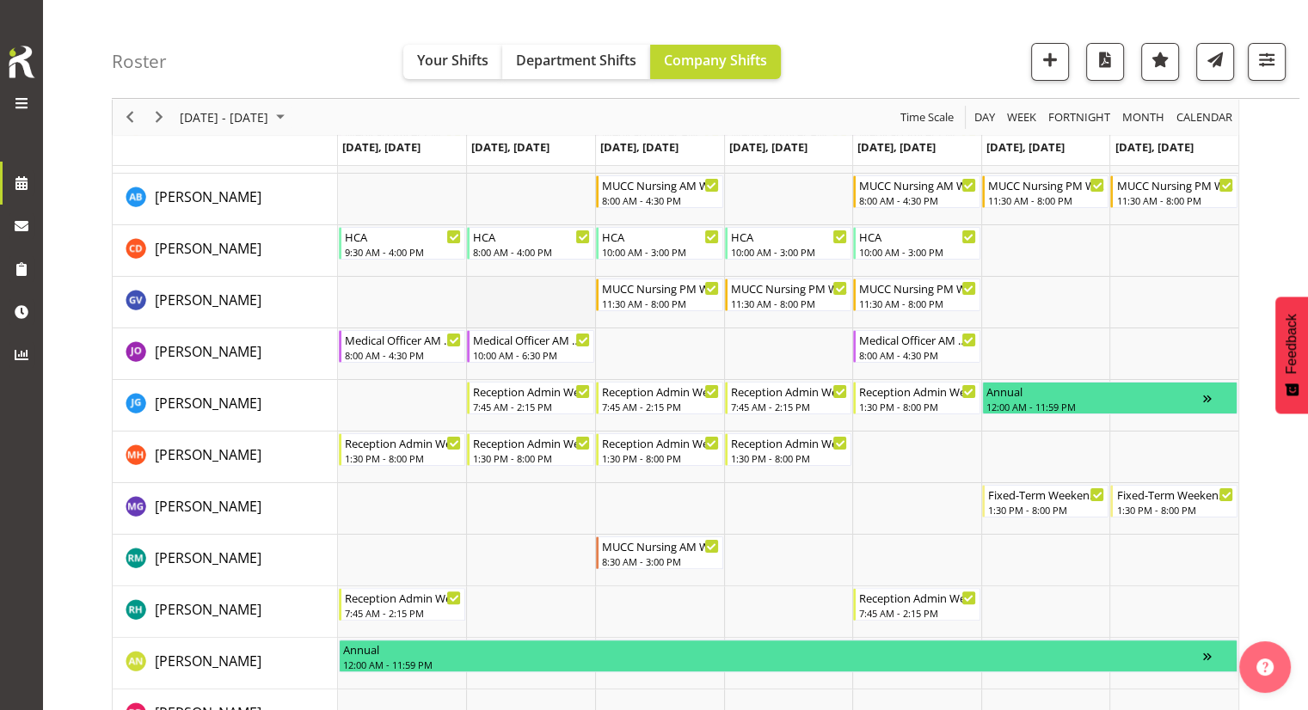
scroll to position [261, 0]
click at [158, 114] on span "Next" at bounding box center [159, 117] width 21 height 21
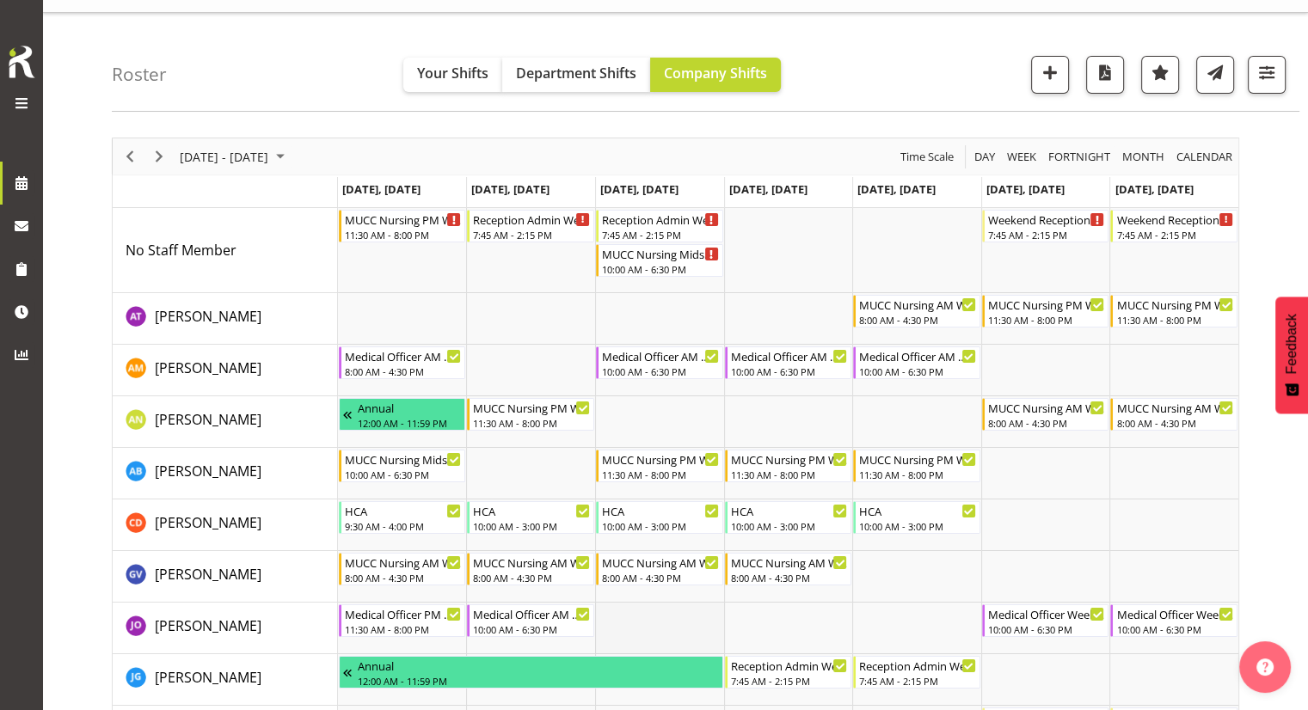
scroll to position [263, 0]
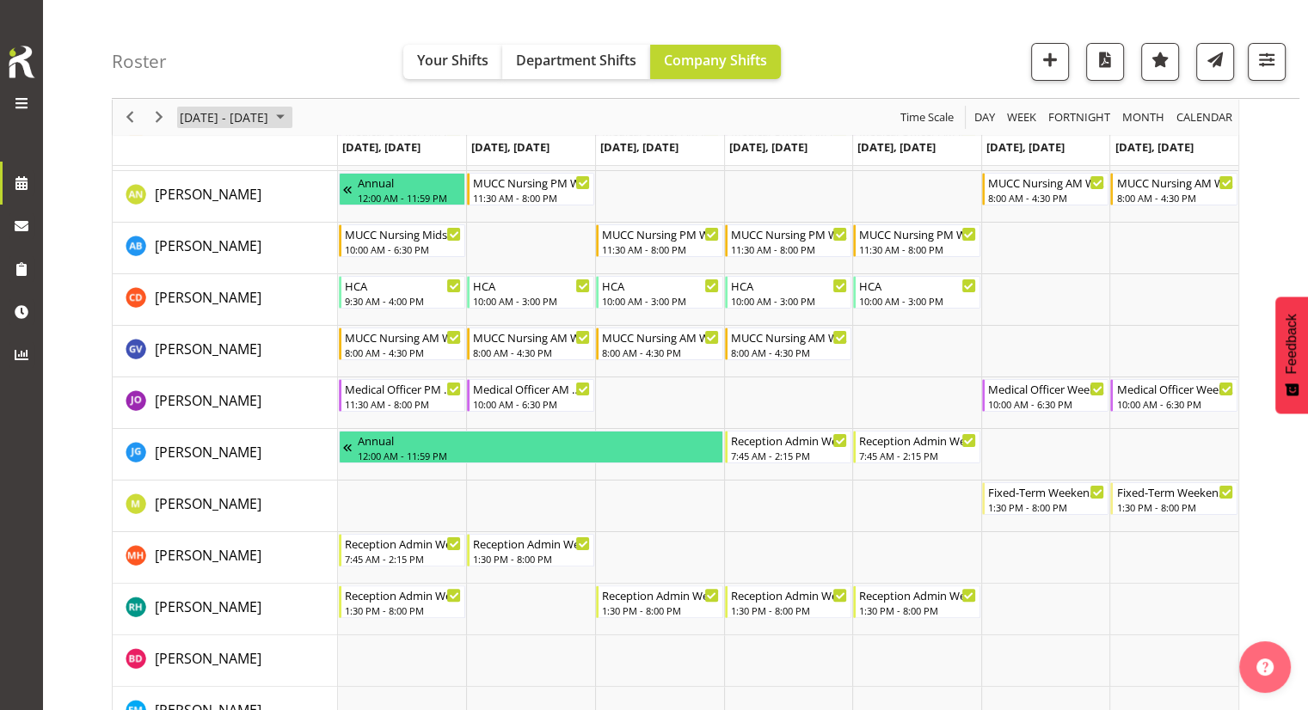
click at [240, 124] on span "September 15 - 21, 2025" at bounding box center [224, 117] width 92 height 21
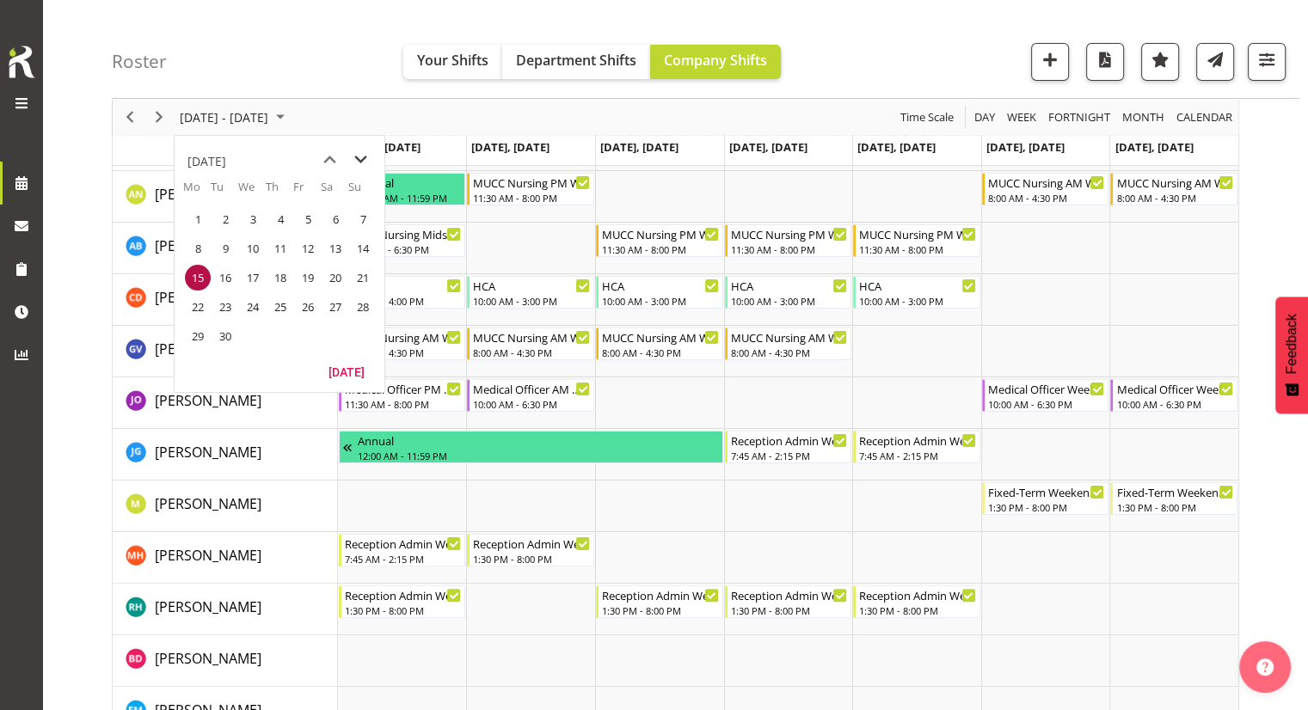
click at [368, 166] on span "next month" at bounding box center [361, 159] width 30 height 31
click at [199, 278] on span "10" at bounding box center [198, 278] width 26 height 26
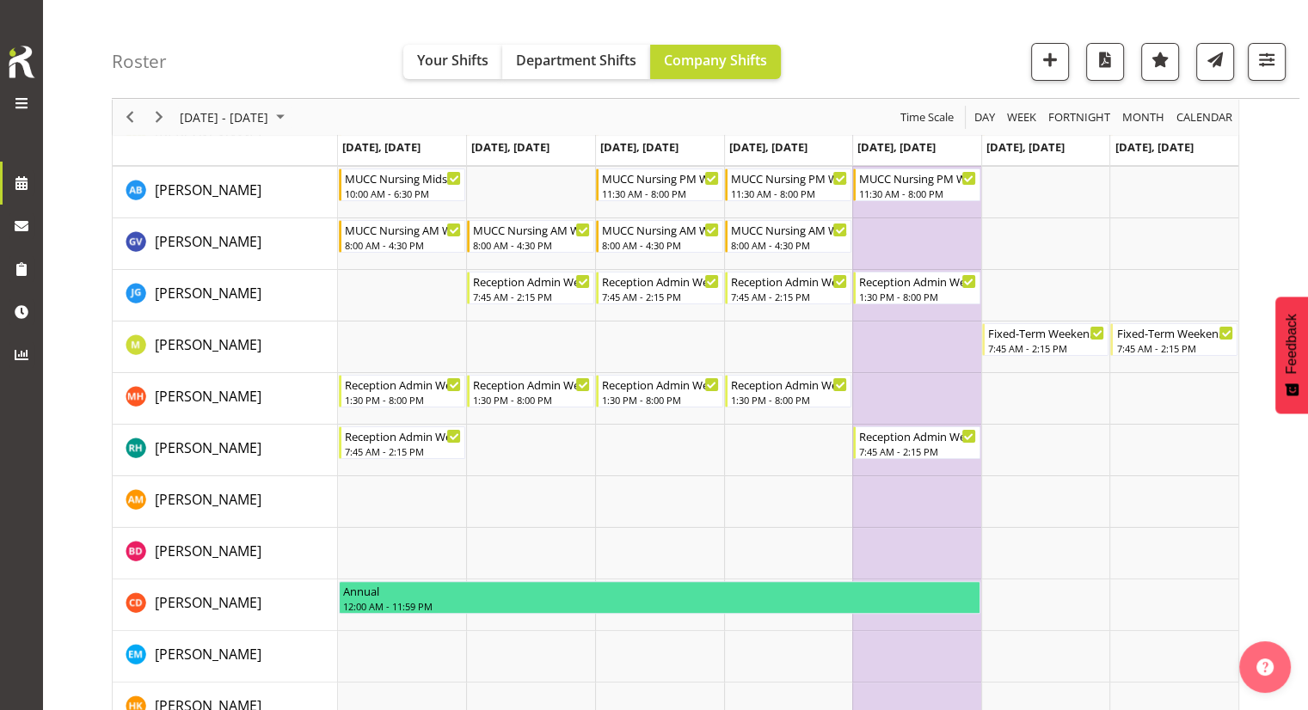
scroll to position [268, 0]
click at [163, 116] on span "Next" at bounding box center [159, 117] width 21 height 21
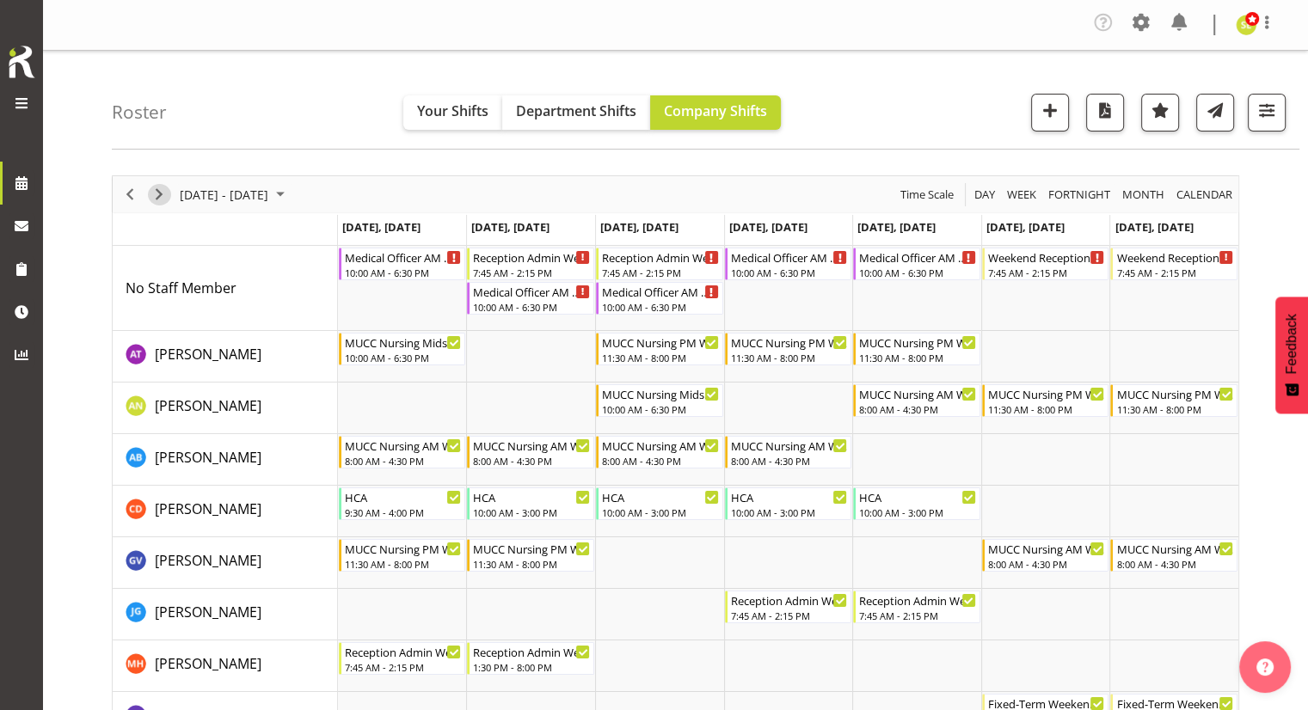
click at [158, 193] on span "Next" at bounding box center [159, 194] width 21 height 21
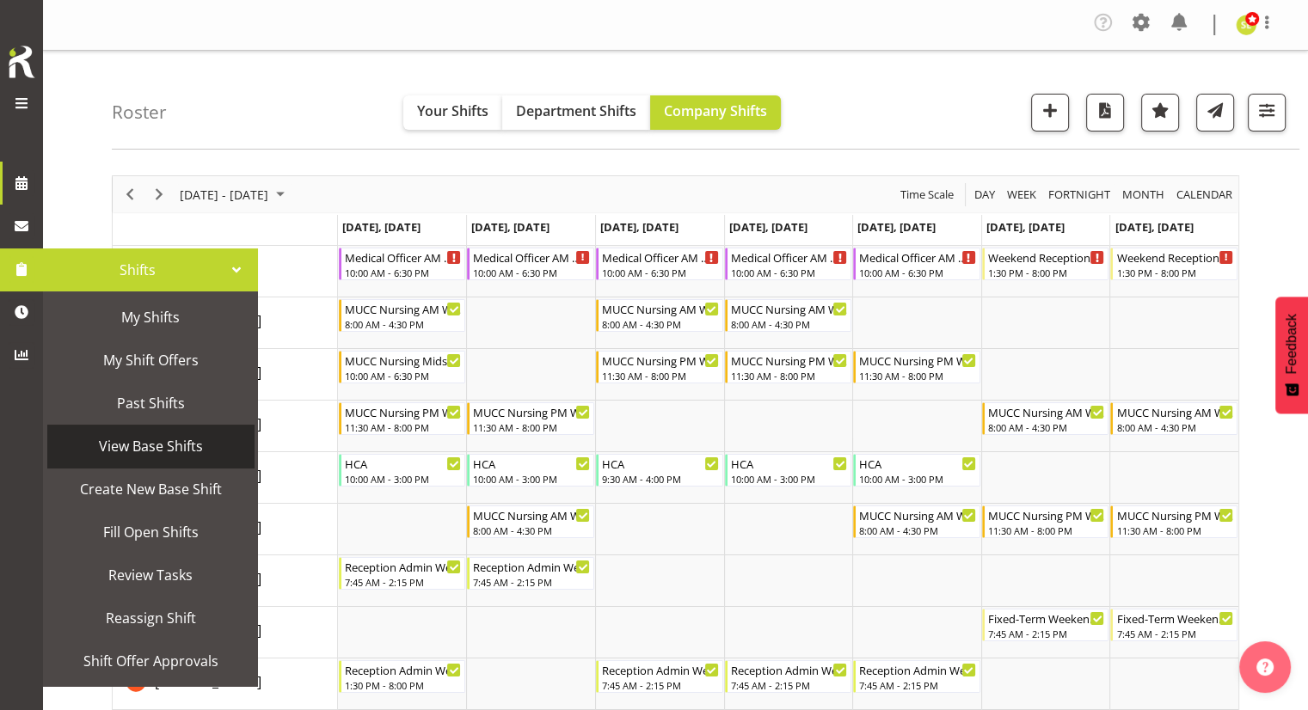
click at [127, 441] on span "View Base Shifts" at bounding box center [150, 446] width 189 height 26
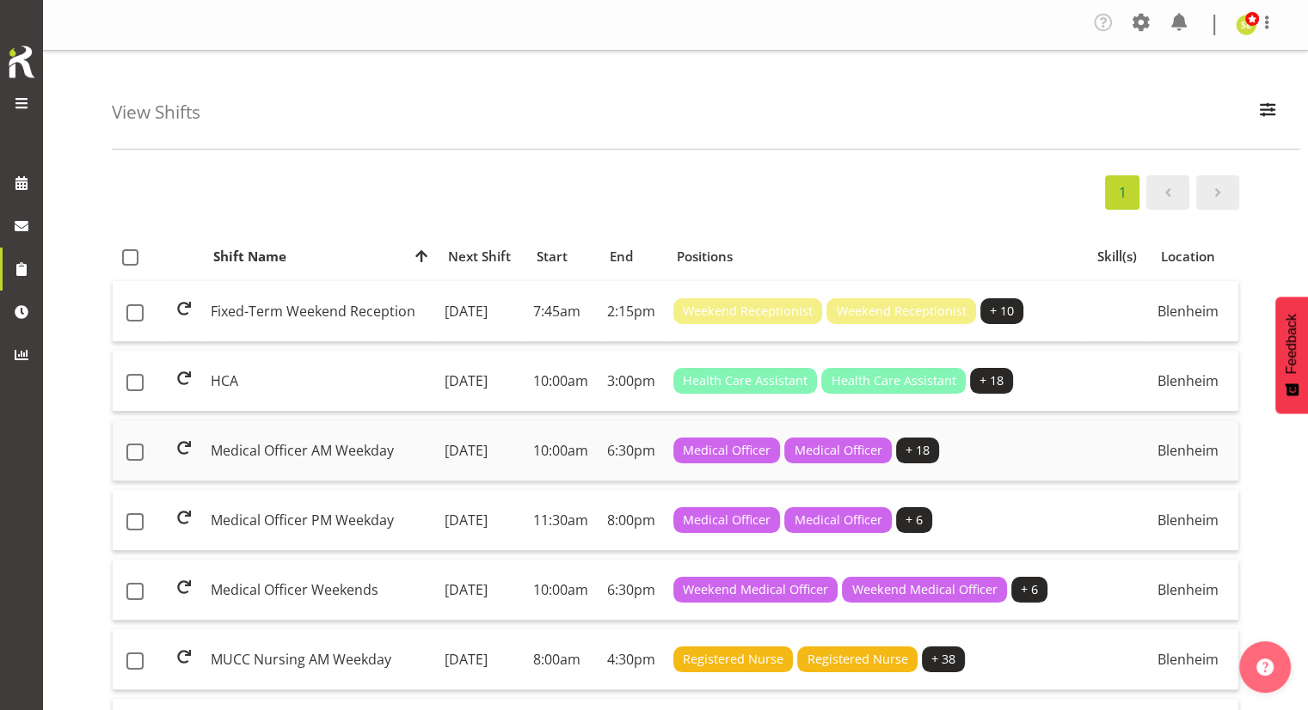
click at [330, 459] on td "Medical Officer AM Weekday" at bounding box center [321, 451] width 234 height 61
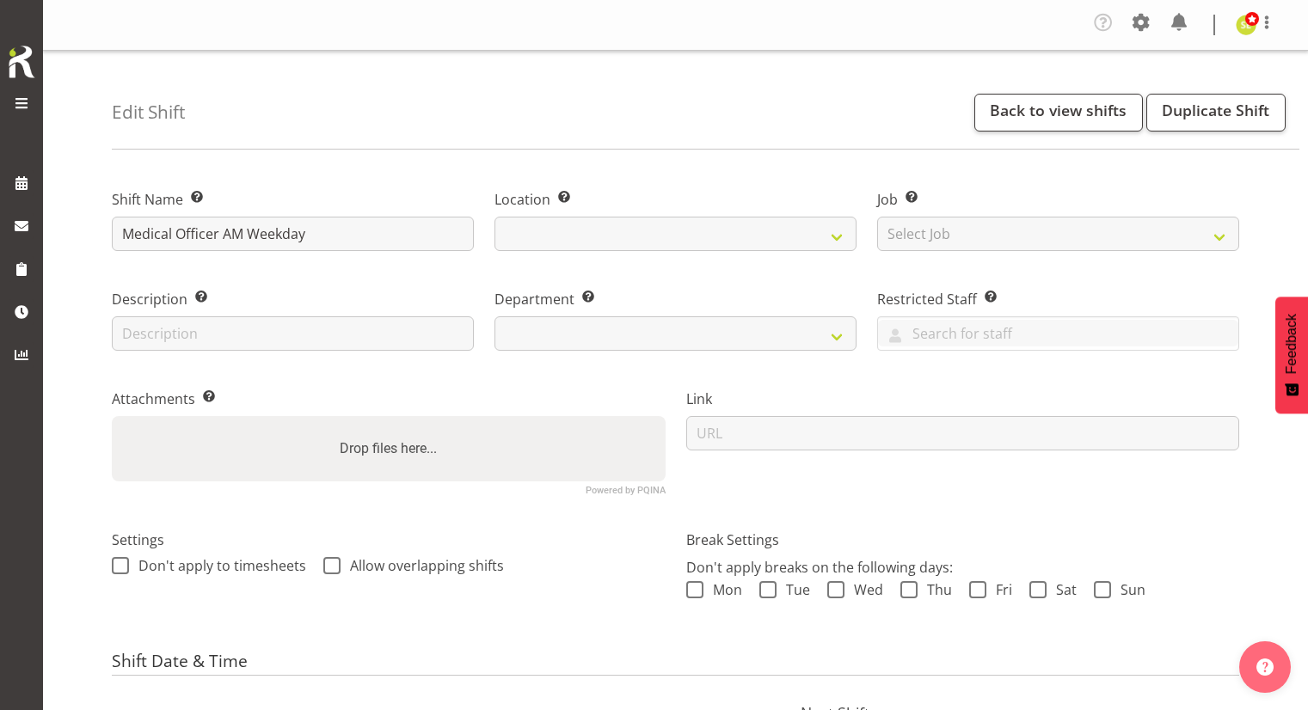
select select "date"
select select
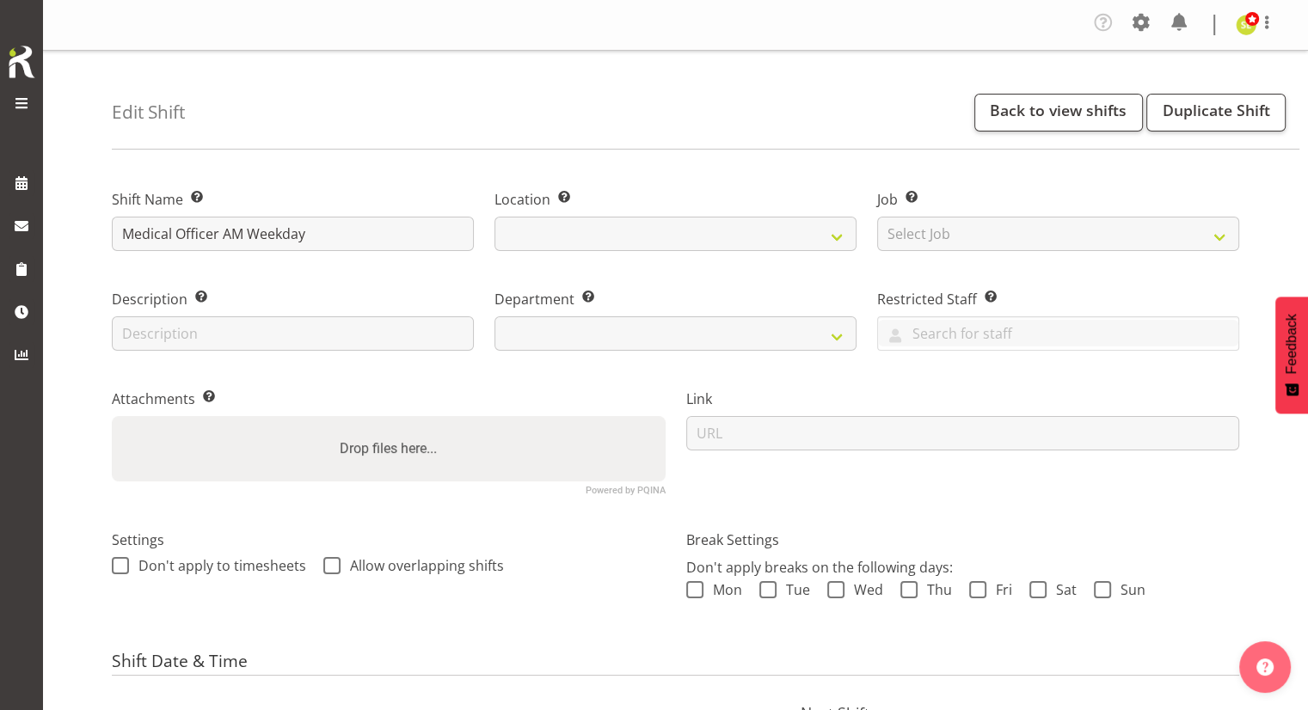
select select
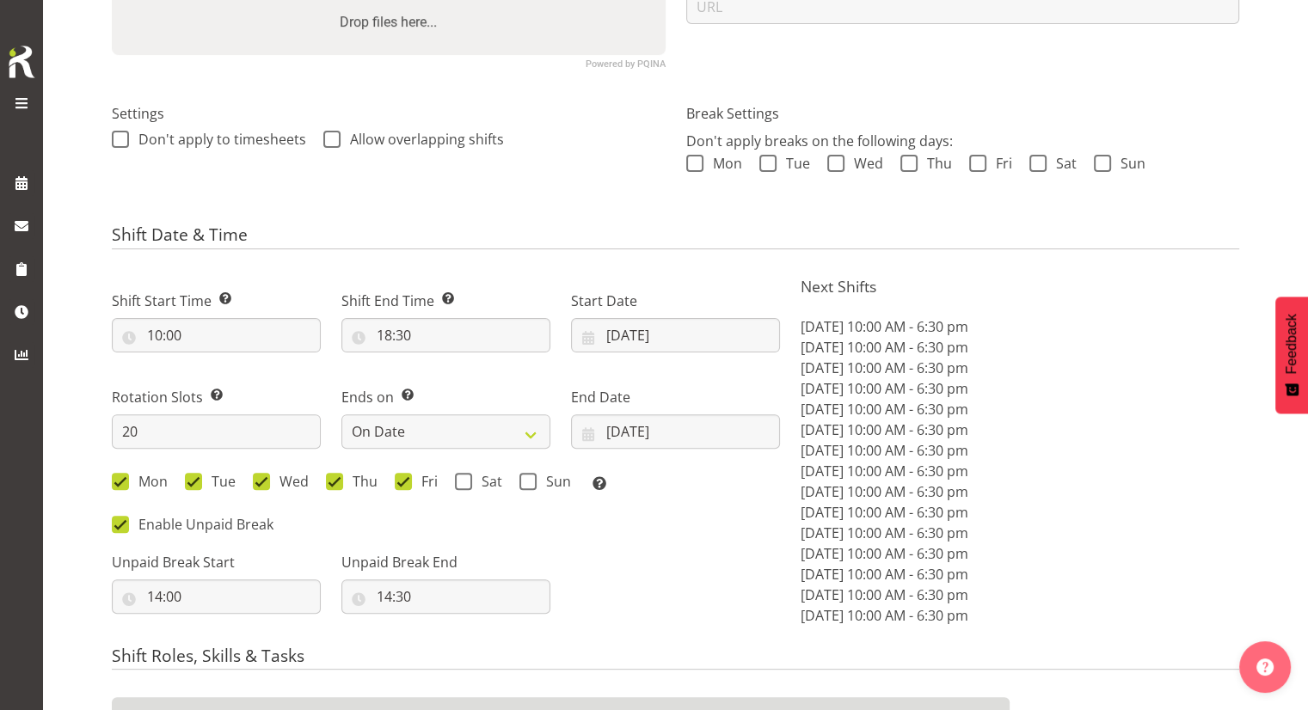
scroll to position [427, 0]
click at [505, 431] on select "Never On Date" at bounding box center [445, 431] width 209 height 34
click at [341, 414] on select "Never On Date" at bounding box center [445, 431] width 209 height 34
click at [626, 436] on input "[DATE]" at bounding box center [675, 431] width 209 height 34
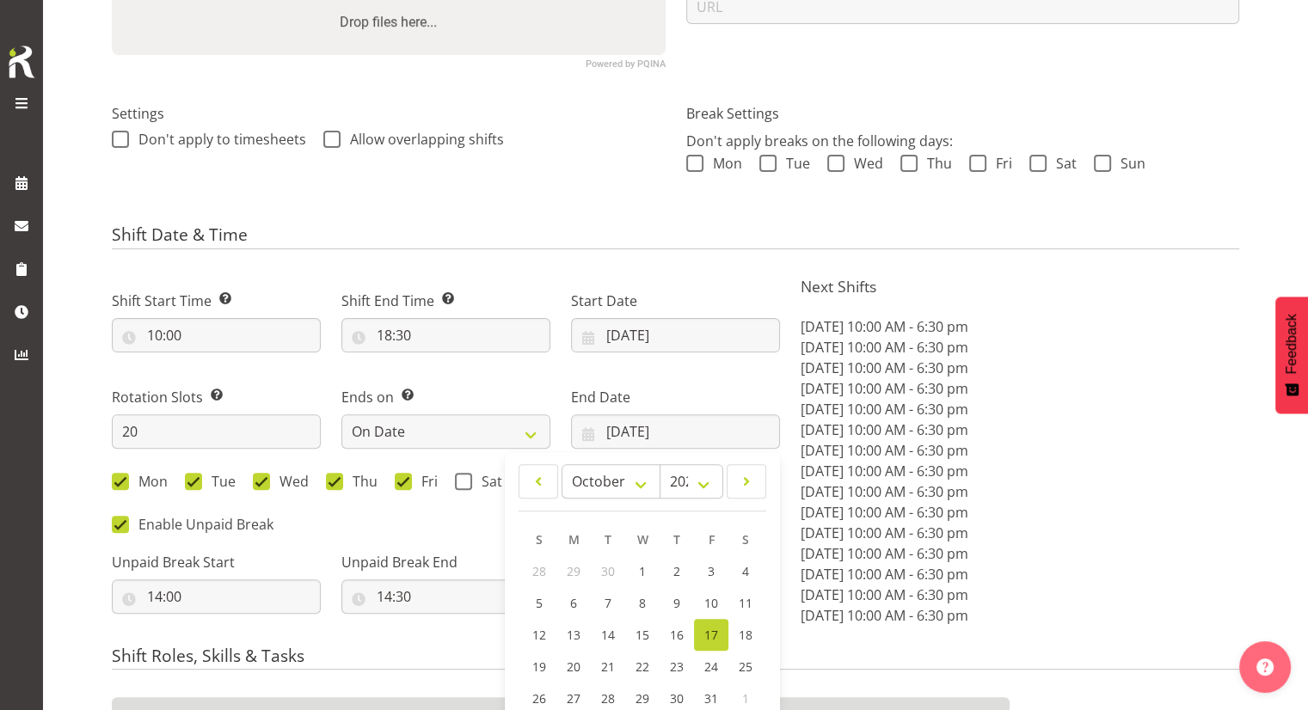
click at [703, 630] on link "17" at bounding box center [711, 635] width 34 height 32
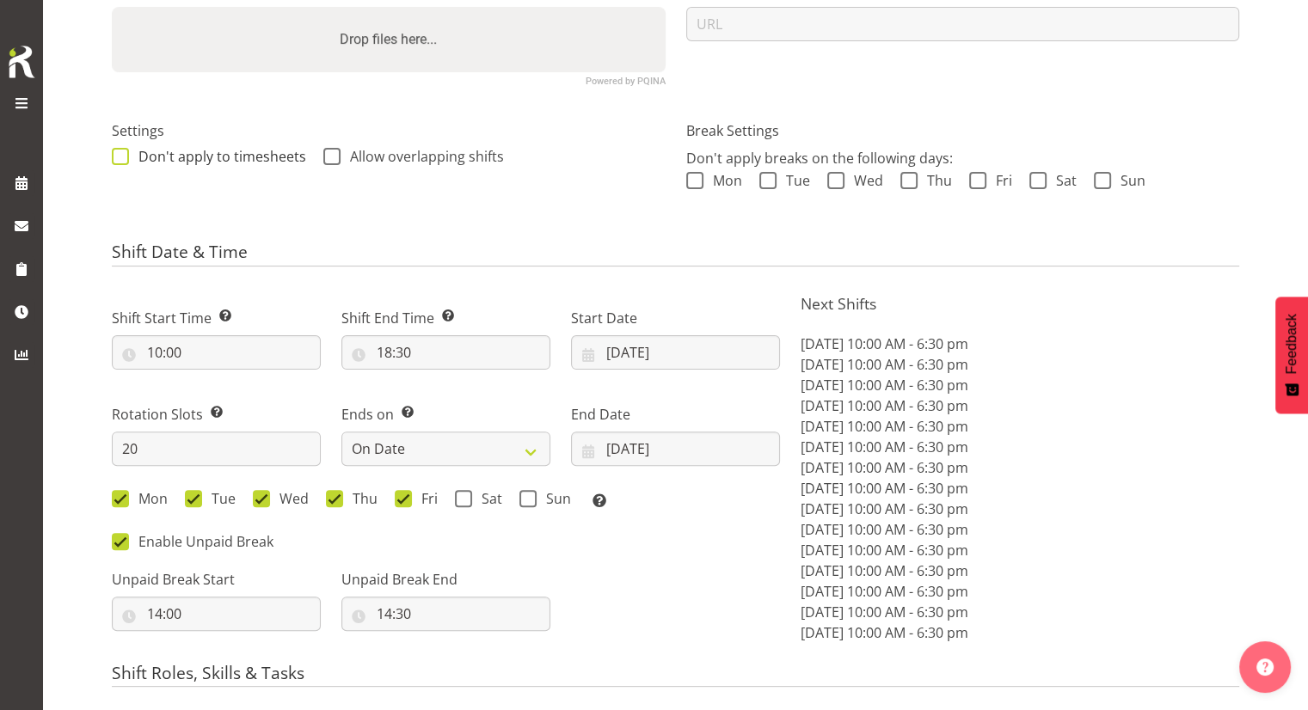
scroll to position [405, 0]
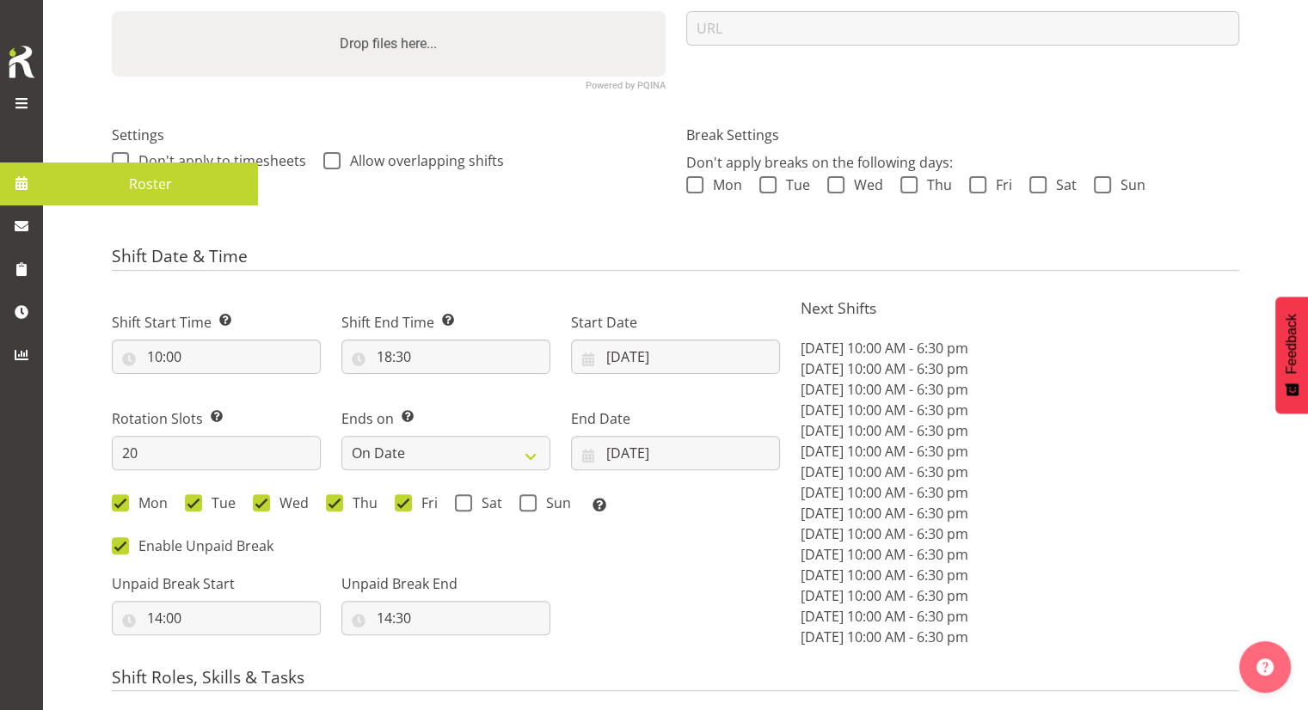
click at [21, 184] on span at bounding box center [22, 183] width 26 height 26
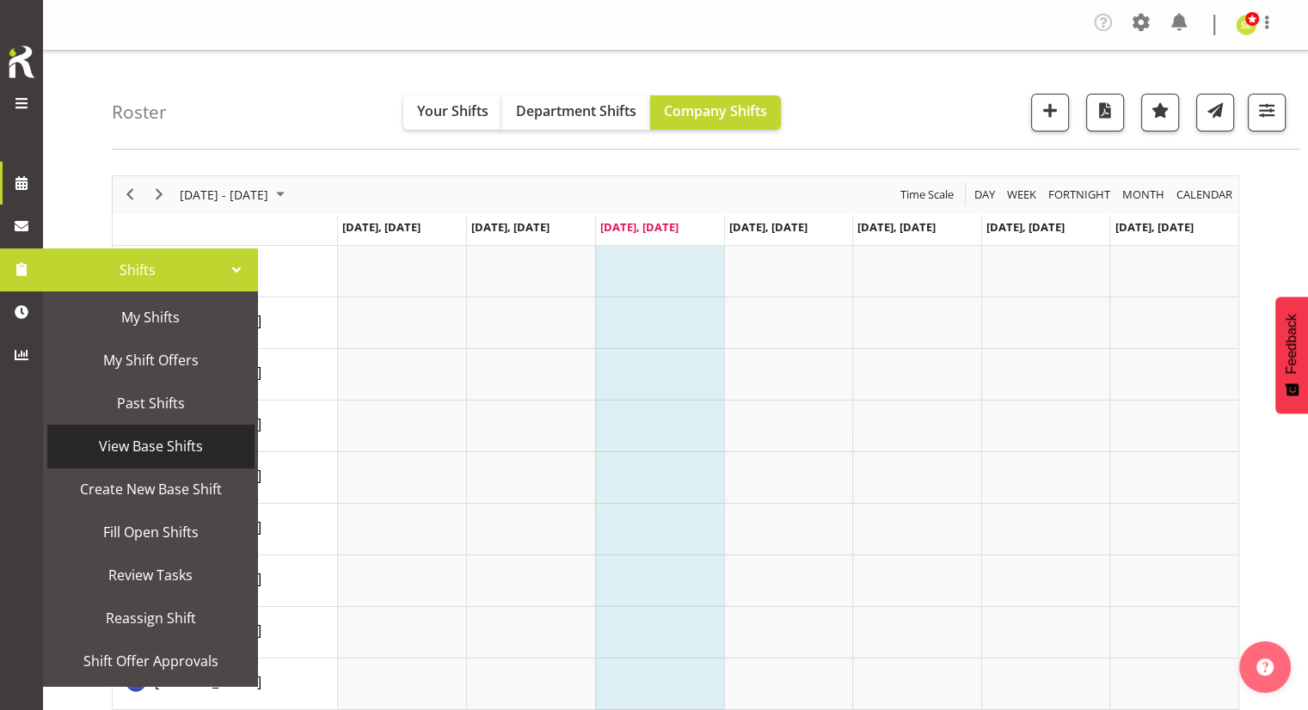
click at [129, 442] on span "View Base Shifts" at bounding box center [150, 446] width 189 height 26
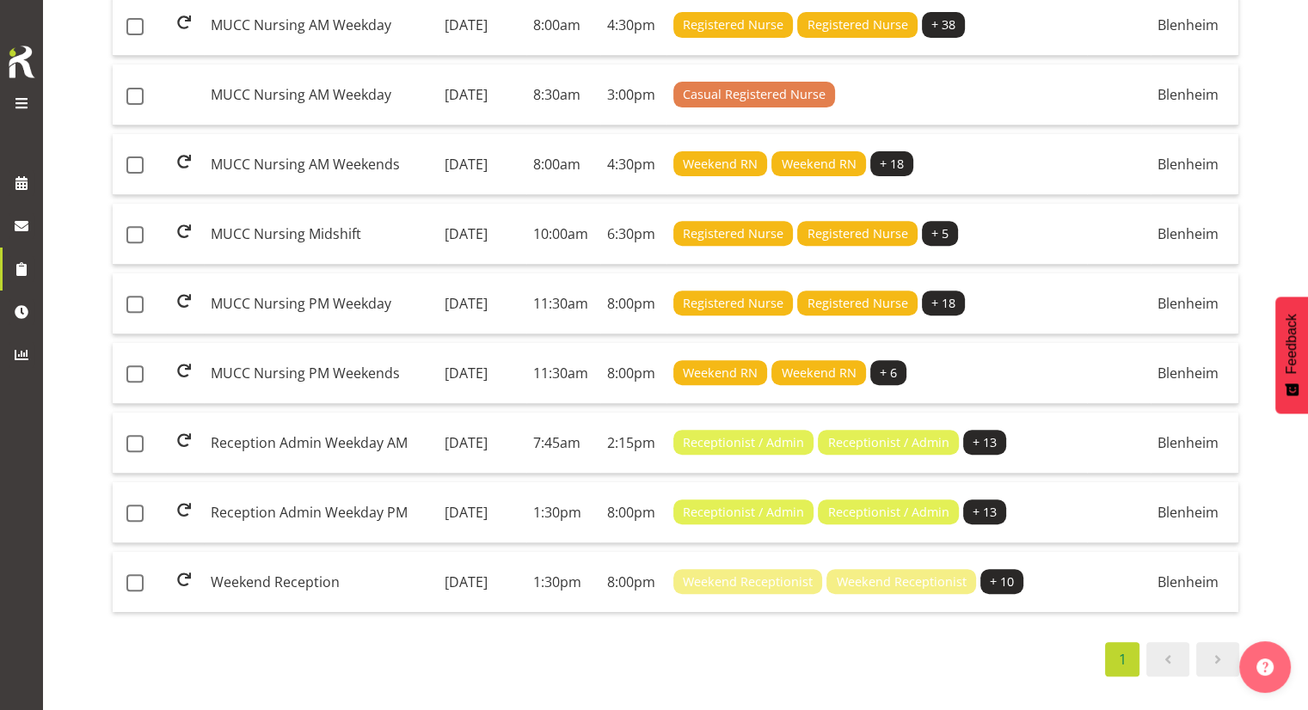
scroll to position [726, 0]
click at [310, 569] on td "Weekend Reception" at bounding box center [321, 582] width 234 height 60
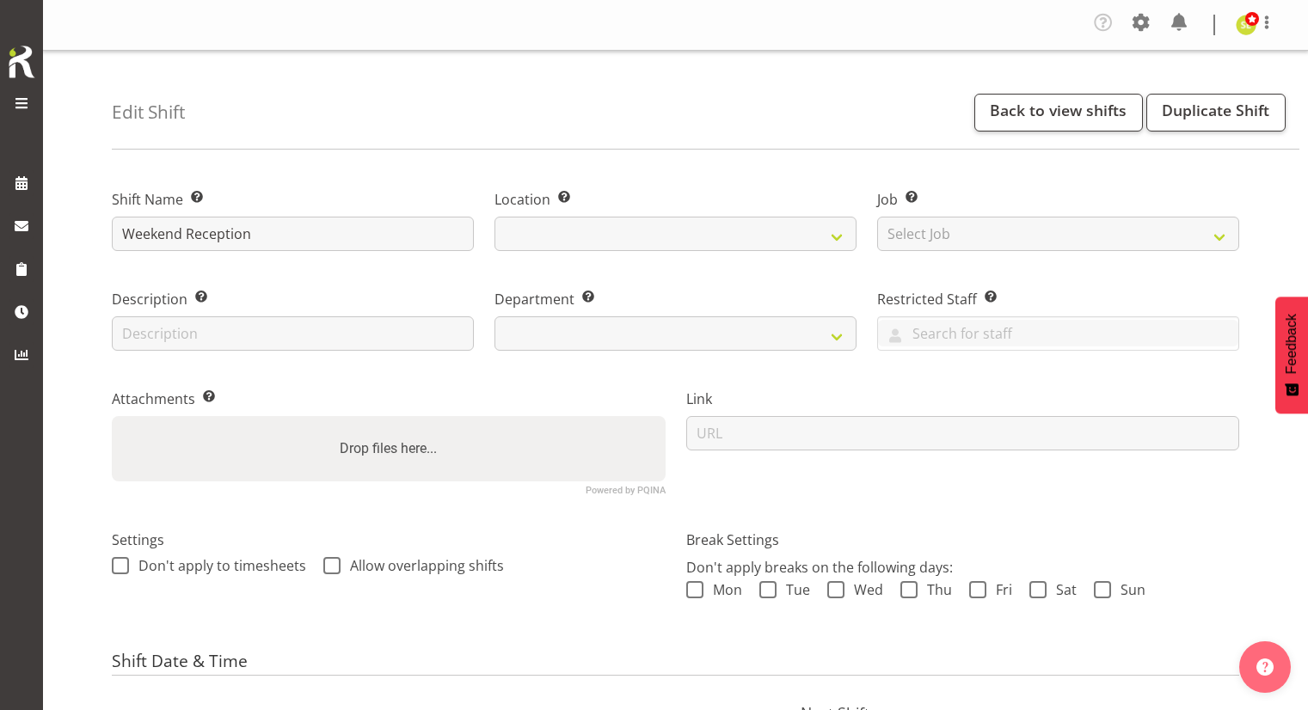
select select "date"
select select
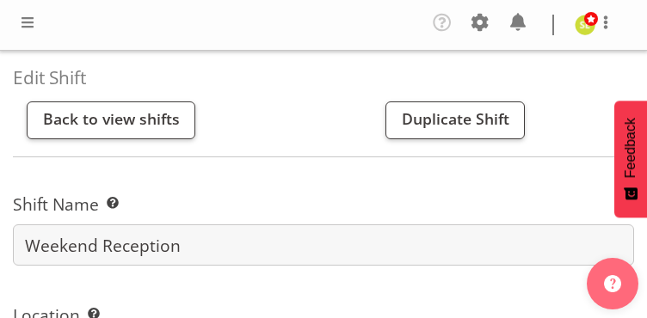
click at [292, 310] on label "Location Enter the location where the shift will occur." at bounding box center [323, 316] width 621 height 25
click at [279, 316] on label "Location Enter the location where the shift will occur." at bounding box center [323, 316] width 621 height 25
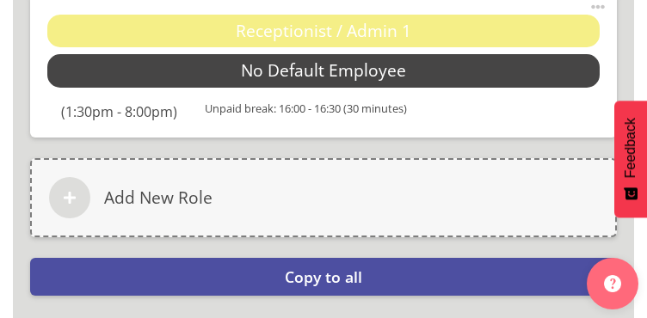
drag, startPoint x: 292, startPoint y: 310, endPoint x: 282, endPoint y: 424, distance: 114.8
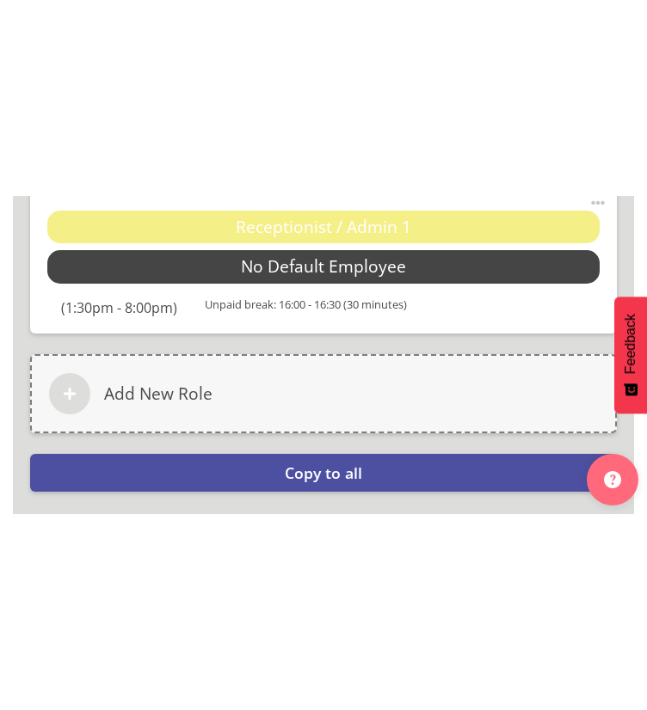
scroll to position [3087, 0]
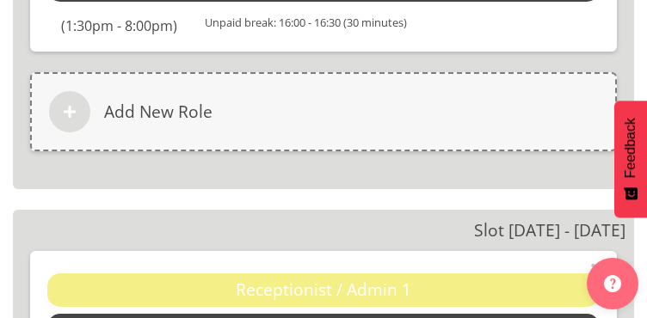
click at [38, 316] on div "Receptionist / Admin 1 No Default Employee Select Employee (7:45am - 2:15pm) Un…" at bounding box center [323, 323] width 586 height 145
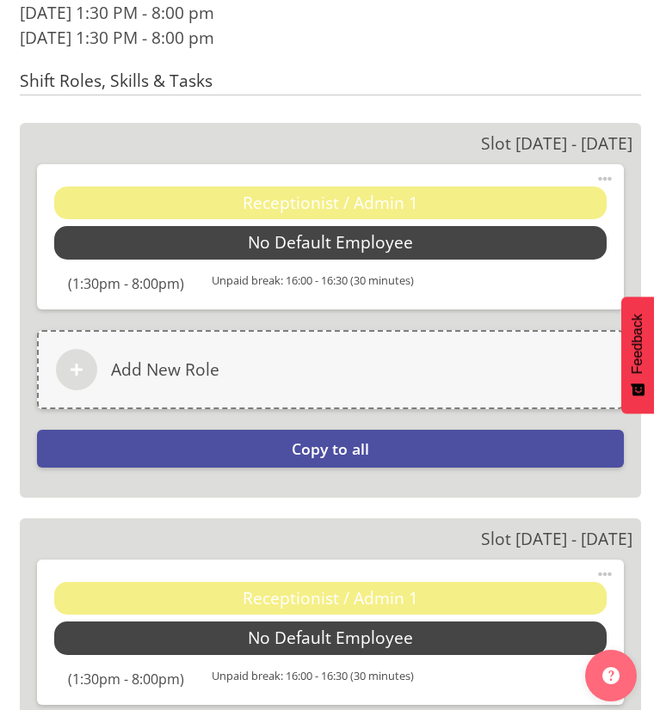
scroll to position [2442, 0]
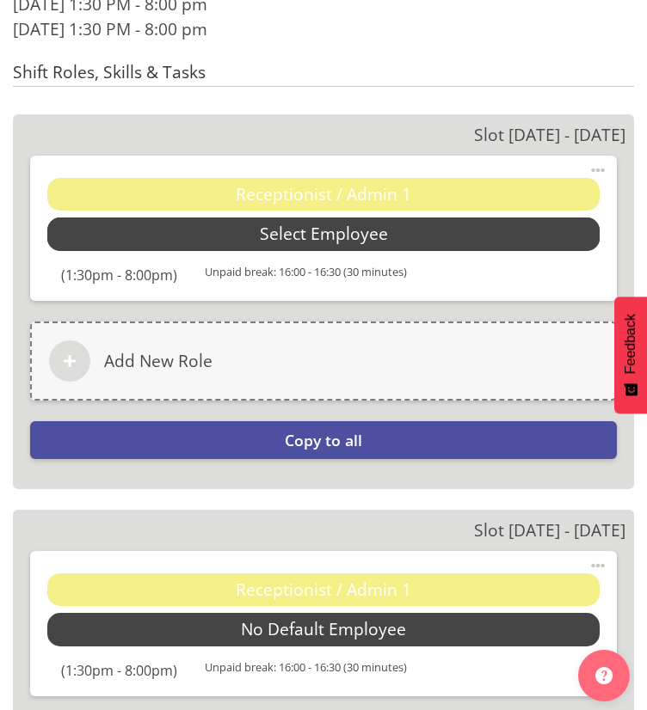
click at [151, 238] on span "Select Employee" at bounding box center [323, 234] width 552 height 33
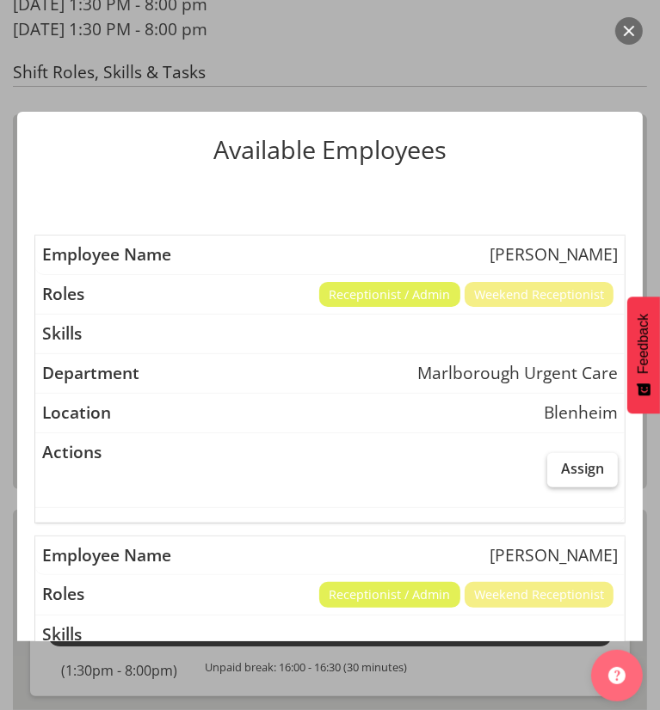
click at [547, 461] on label "Assign" at bounding box center [582, 470] width 71 height 34
click at [547, 463] on input "Assign" at bounding box center [552, 468] width 11 height 11
checkbox input "true"
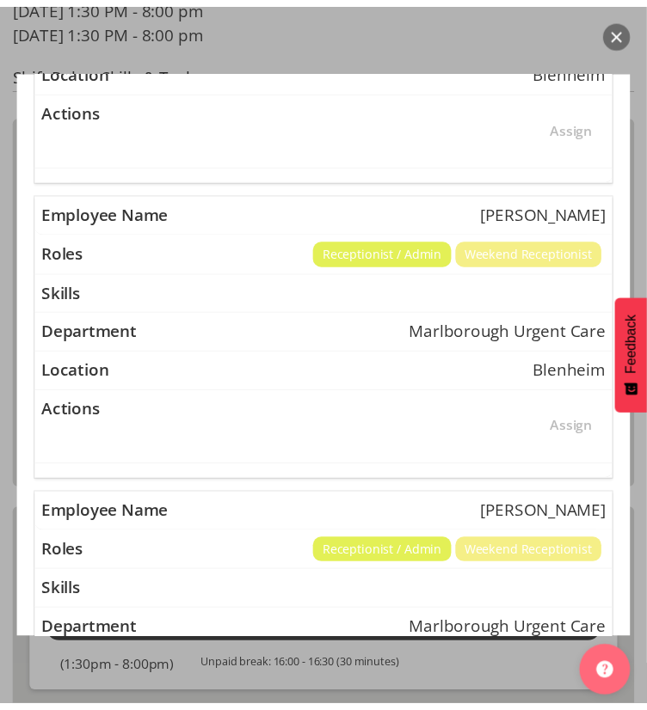
scroll to position [1291, 0]
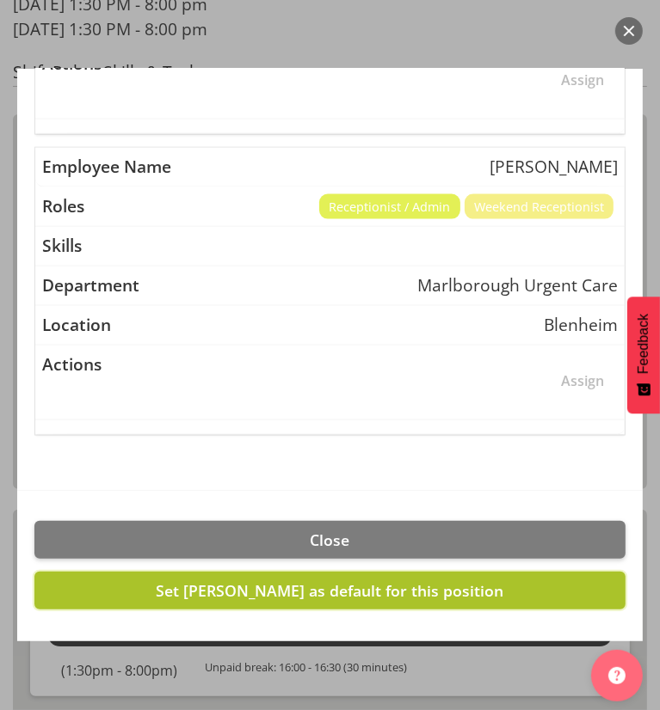
click at [313, 591] on span "Set Josephine Godinez as default for this position" at bounding box center [330, 590] width 347 height 21
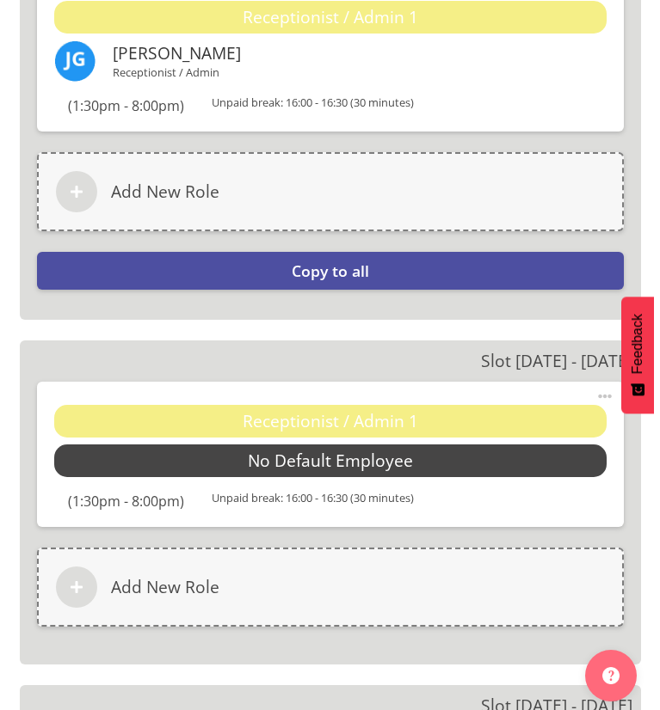
scroll to position [2620, 0]
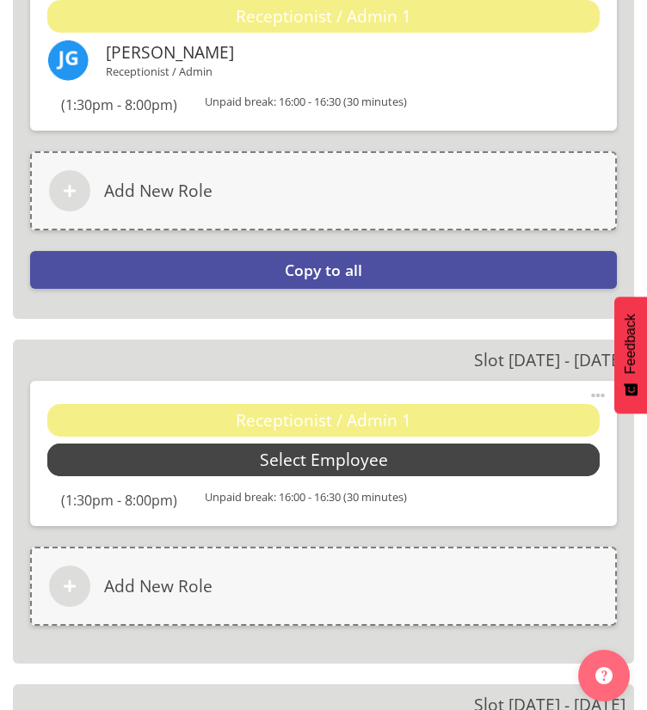
click at [310, 465] on span "Select Employee" at bounding box center [324, 460] width 128 height 25
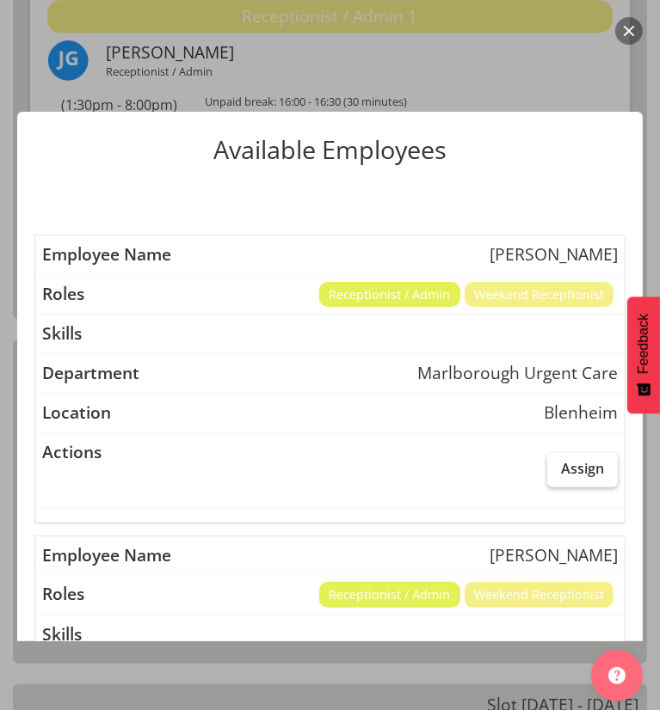
click at [561, 472] on span "Assign" at bounding box center [582, 468] width 43 height 17
click at [555, 472] on input "Assign" at bounding box center [552, 468] width 11 height 11
checkbox input "true"
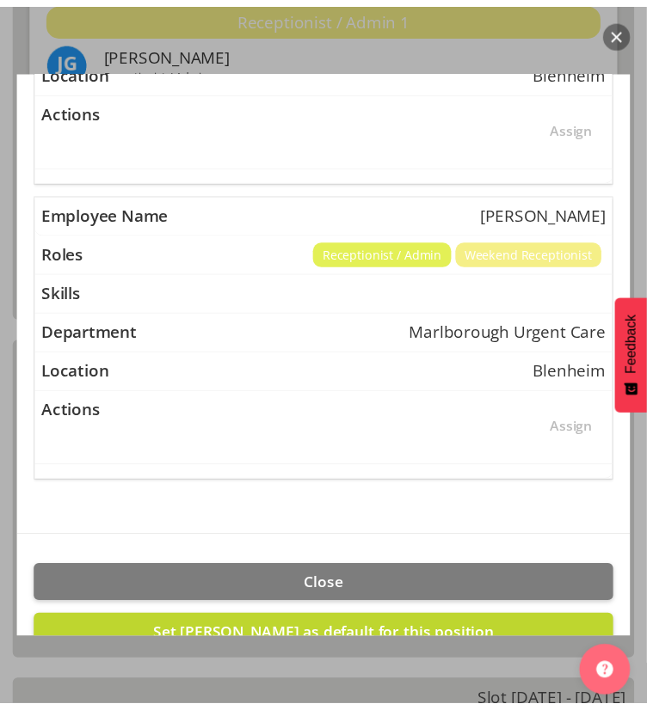
scroll to position [1291, 0]
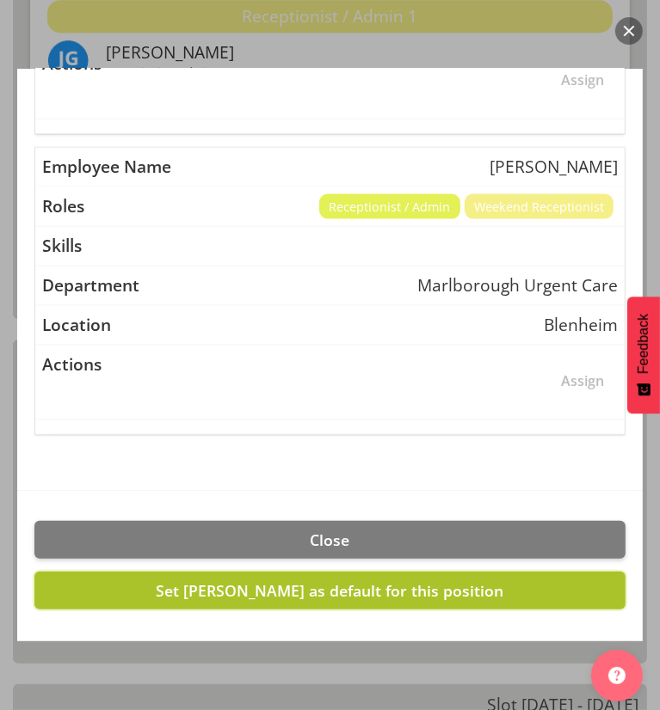
click at [234, 592] on span "Set Josephine Godinez as default for this position" at bounding box center [330, 590] width 347 height 21
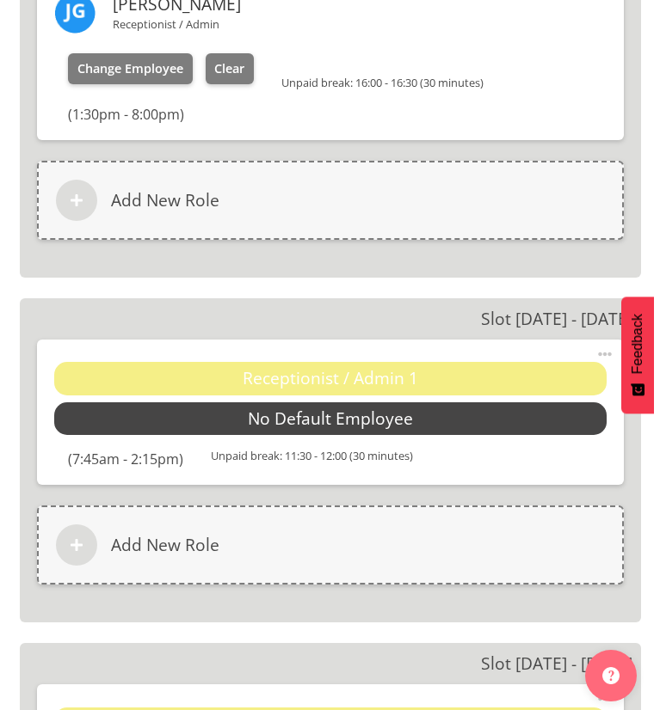
scroll to position [3073, 0]
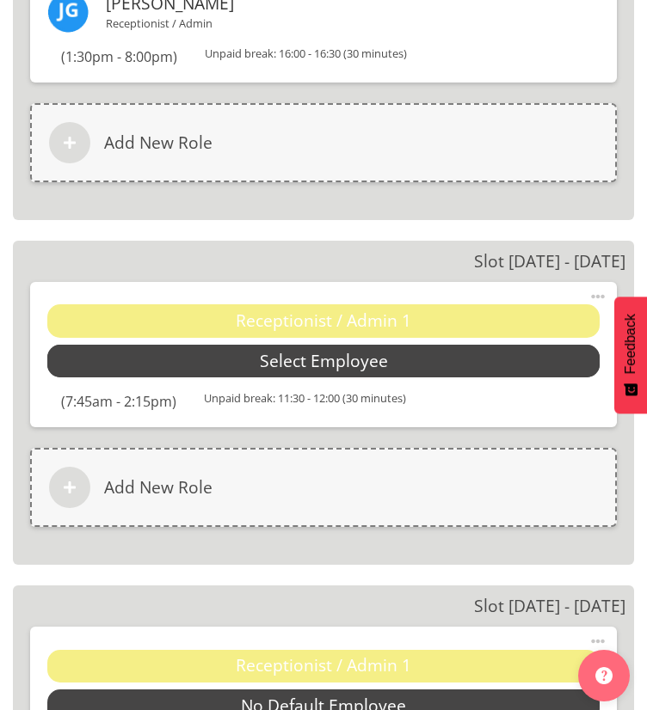
click at [295, 364] on span "Select Employee" at bounding box center [324, 361] width 128 height 25
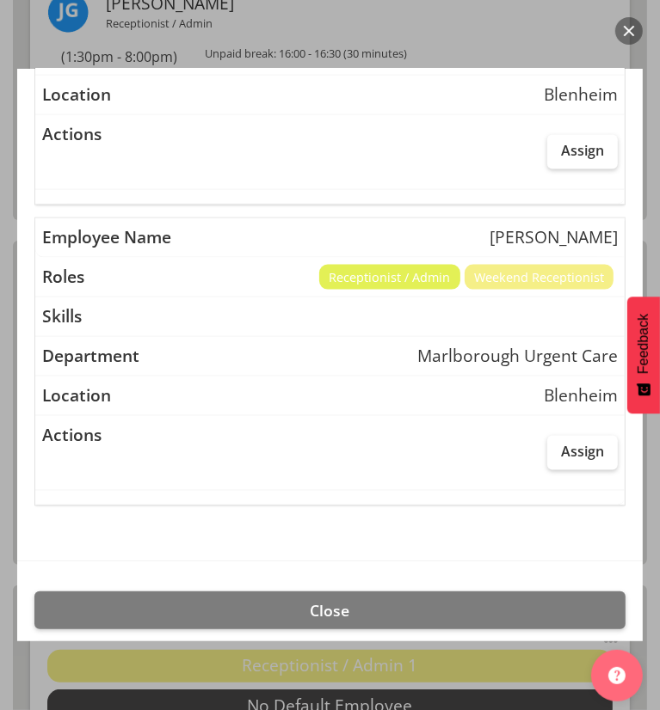
scroll to position [1225, 0]
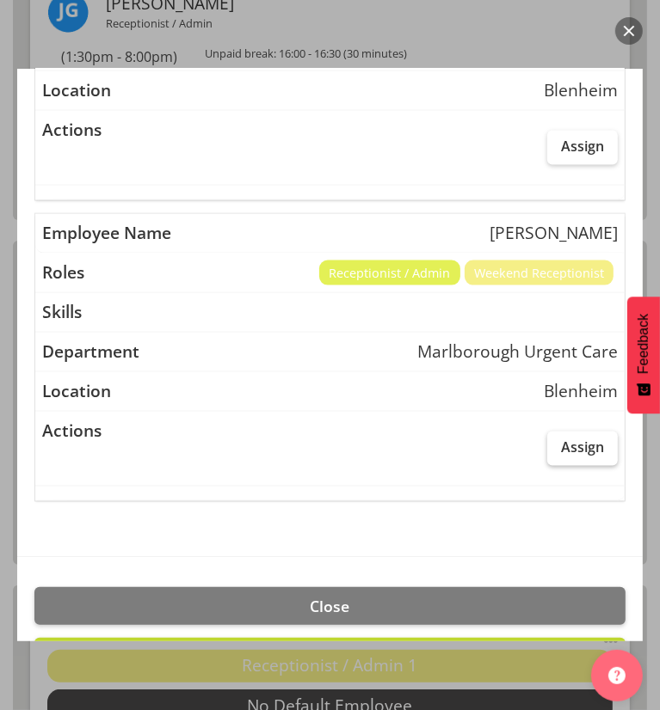
click at [561, 439] on span "Assign" at bounding box center [582, 447] width 43 height 17
click at [552, 442] on input "Assign" at bounding box center [552, 447] width 11 height 11
checkbox input "true"
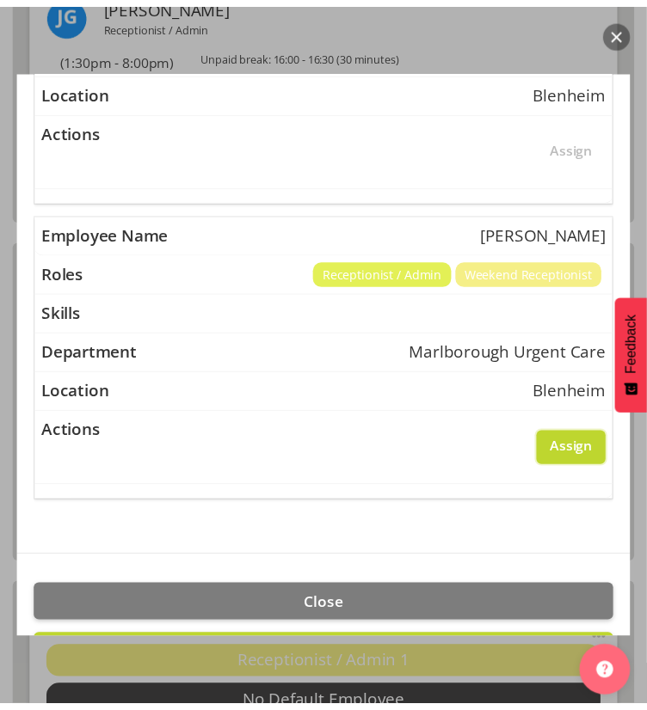
scroll to position [1291, 0]
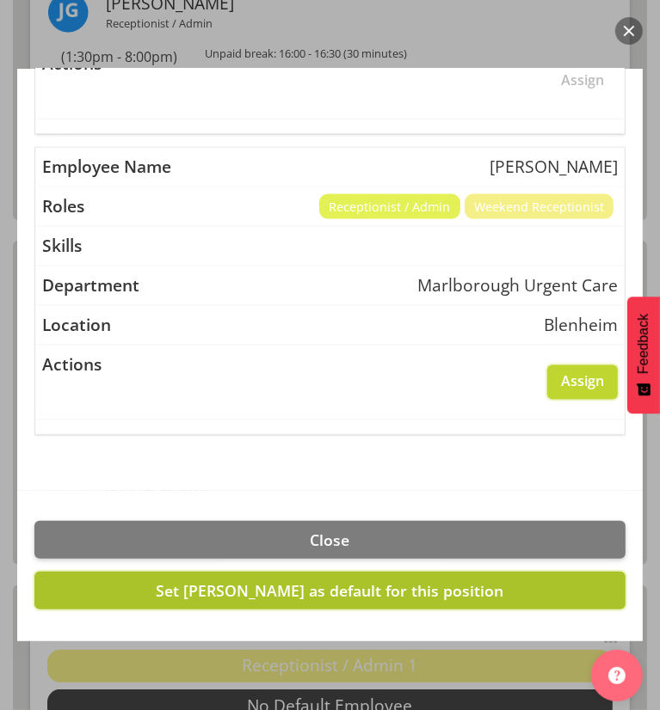
click at [212, 580] on span "Set Rochelle Harris as default for this position" at bounding box center [330, 590] width 347 height 21
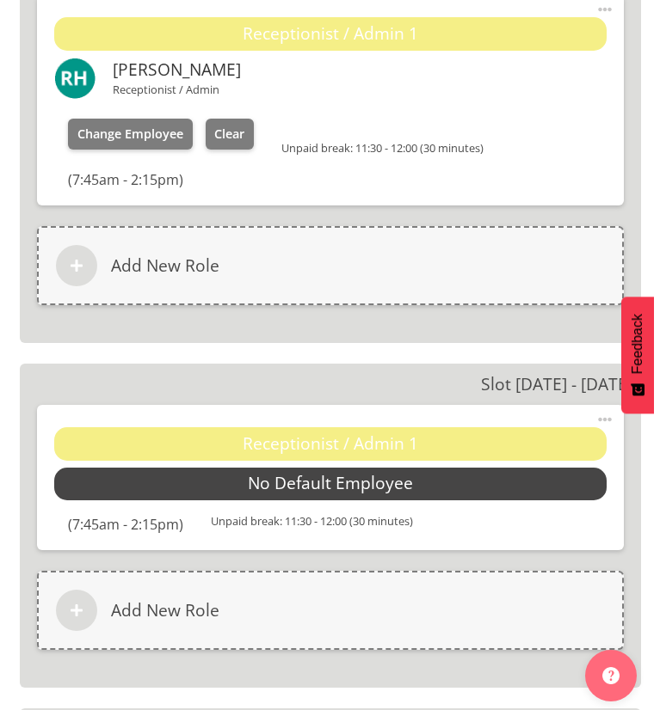
scroll to position [3361, 0]
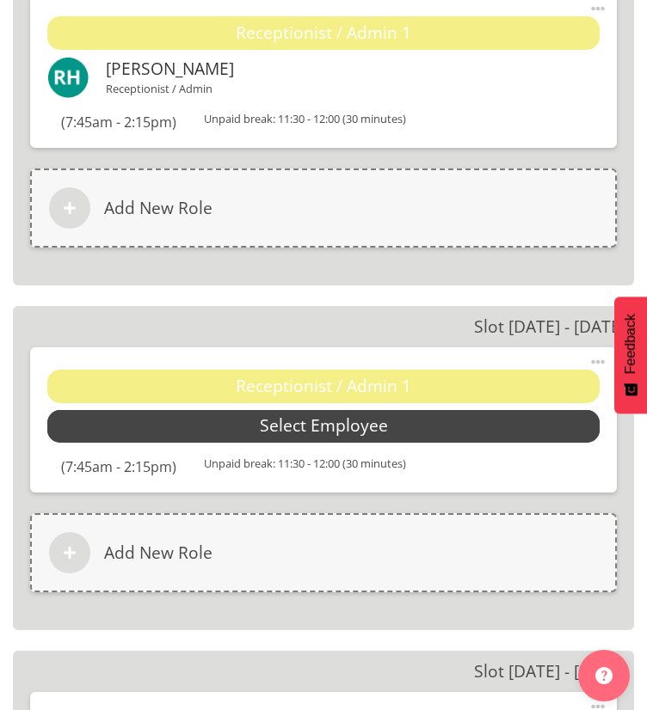
click at [291, 427] on span "Select Employee" at bounding box center [324, 426] width 128 height 25
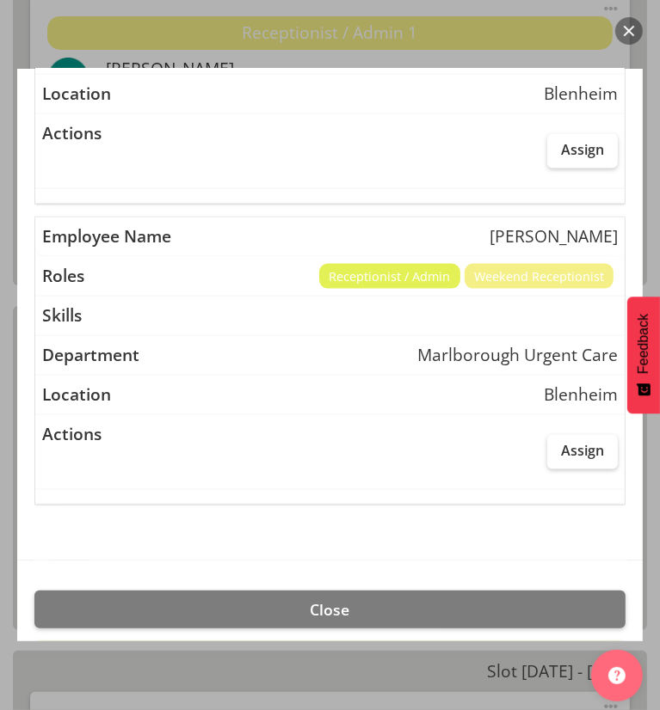
scroll to position [1223, 0]
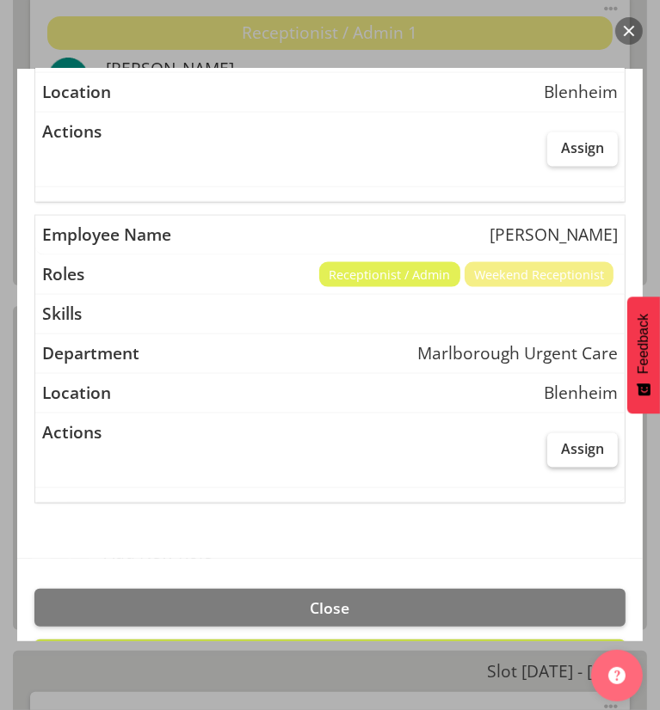
click at [564, 455] on label "Assign" at bounding box center [582, 450] width 71 height 34
click at [558, 455] on input "Assign" at bounding box center [552, 449] width 11 height 11
checkbox input "true"
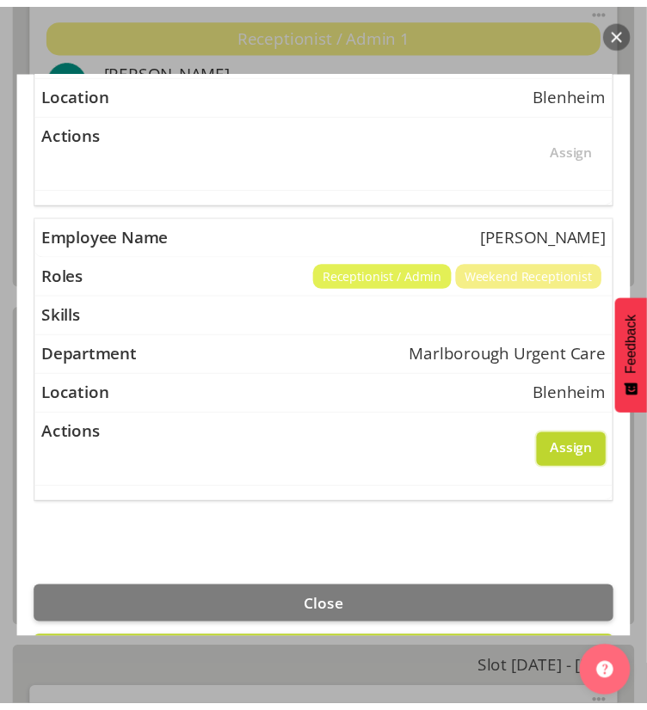
scroll to position [1291, 0]
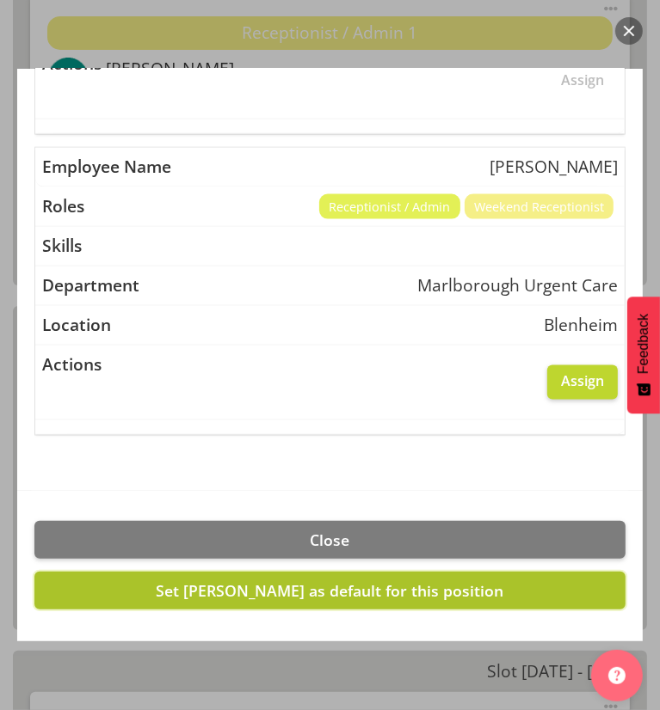
click at [194, 582] on span "Set Rochelle Harris as default for this position" at bounding box center [330, 590] width 347 height 21
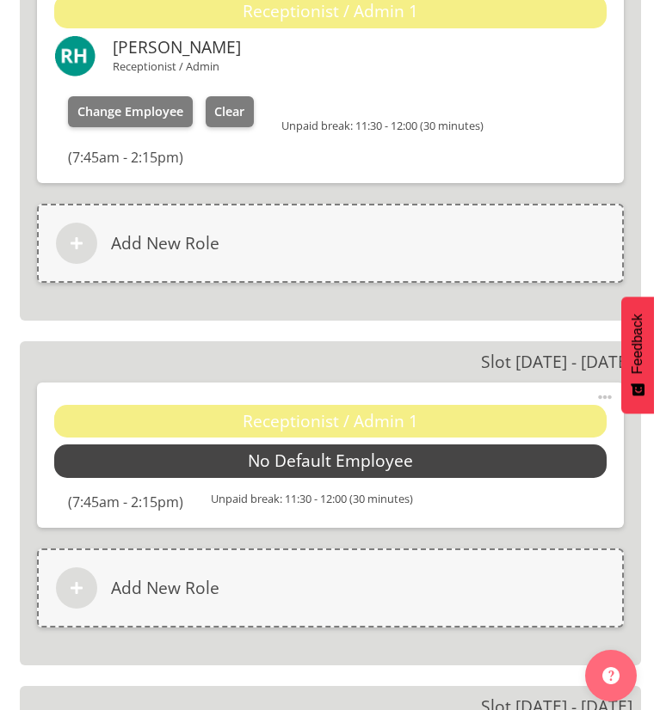
scroll to position [3736, 0]
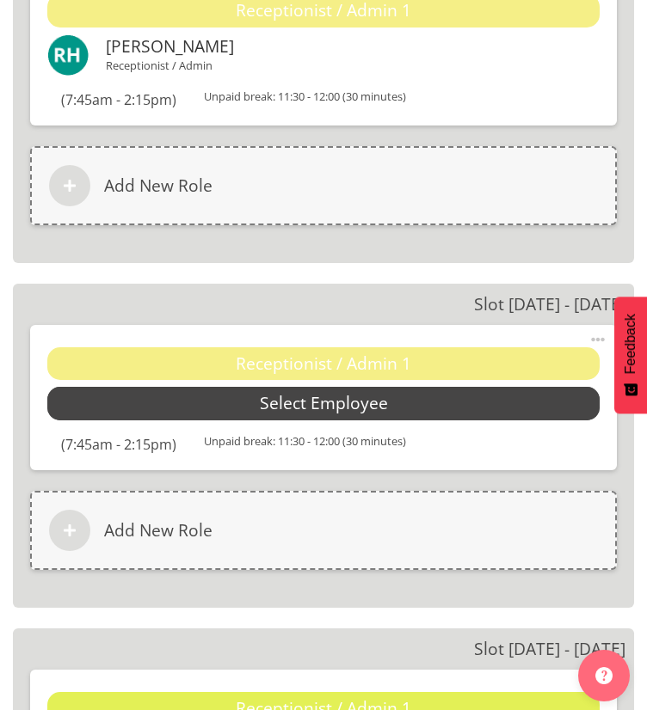
click at [251, 402] on span "Select Employee" at bounding box center [323, 403] width 552 height 33
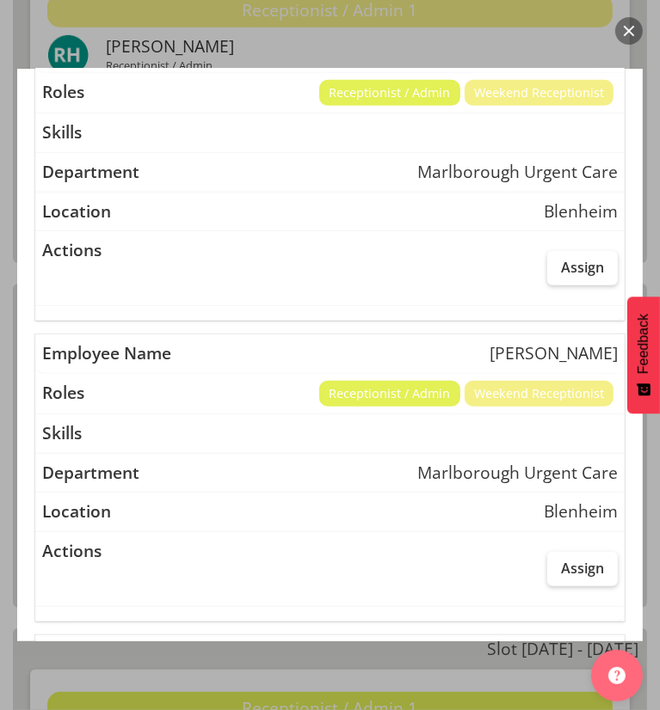
scroll to position [512, 0]
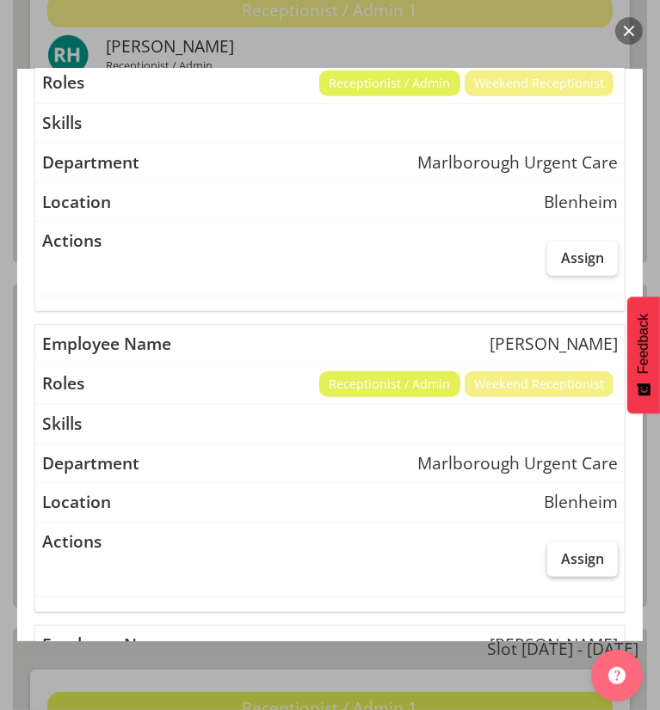
click at [564, 562] on span "Assign" at bounding box center [582, 558] width 43 height 17
click at [558, 562] on input "Assign" at bounding box center [552, 558] width 11 height 11
checkbox input "true"
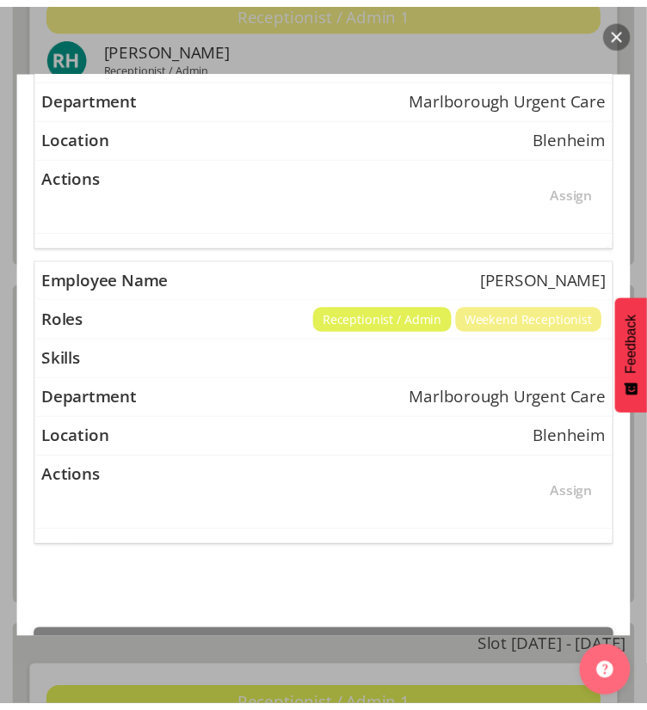
scroll to position [1291, 0]
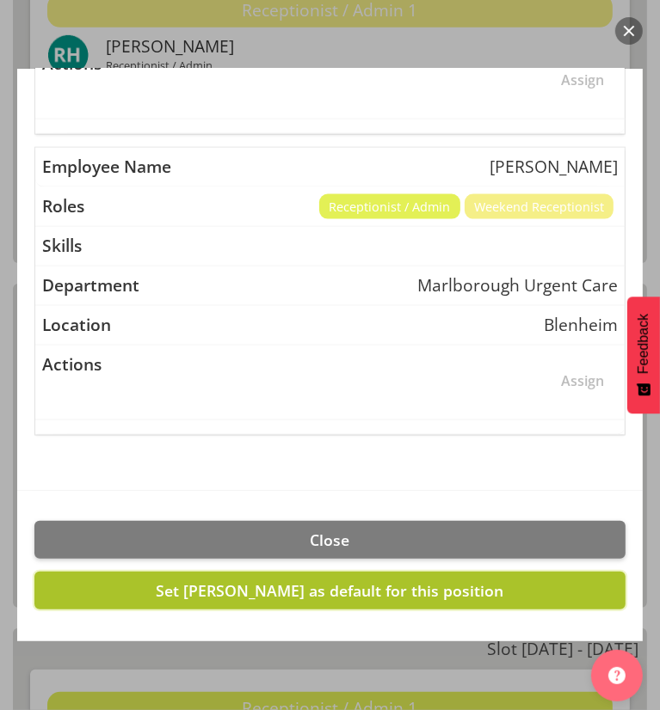
click at [206, 580] on span "Set Margret Hall as default for this position" at bounding box center [330, 590] width 347 height 21
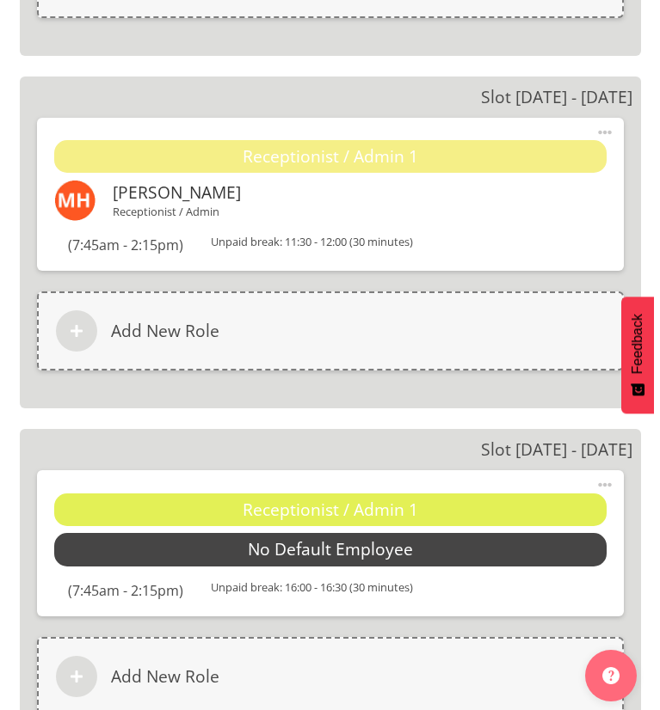
scroll to position [3949, 0]
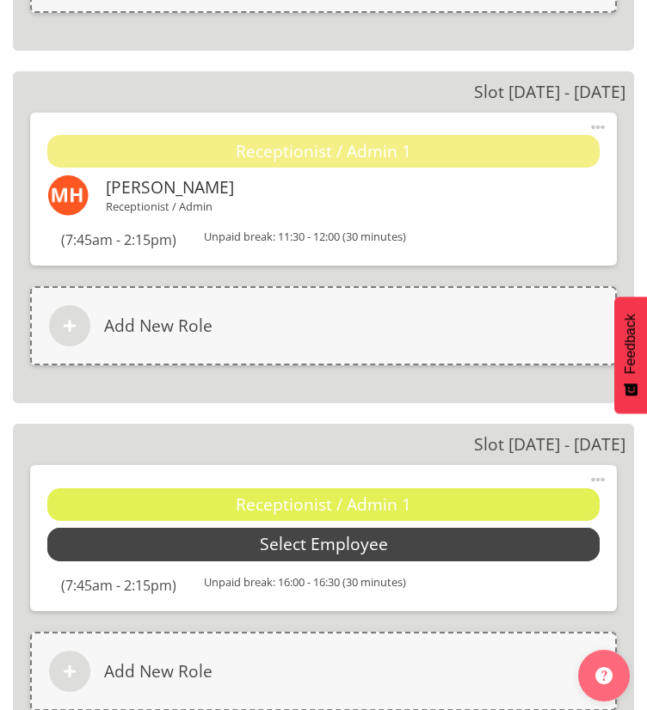
click at [206, 542] on span "Select Employee" at bounding box center [323, 544] width 552 height 33
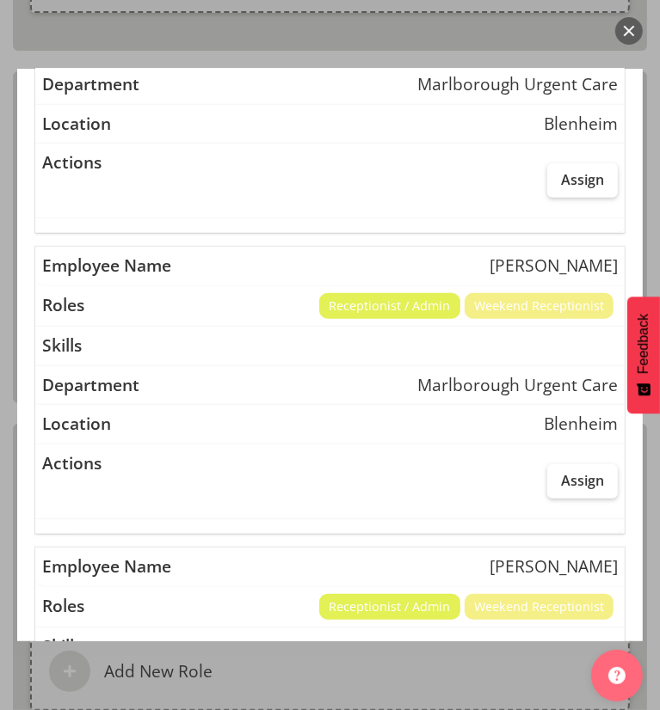
scroll to position [629, 0]
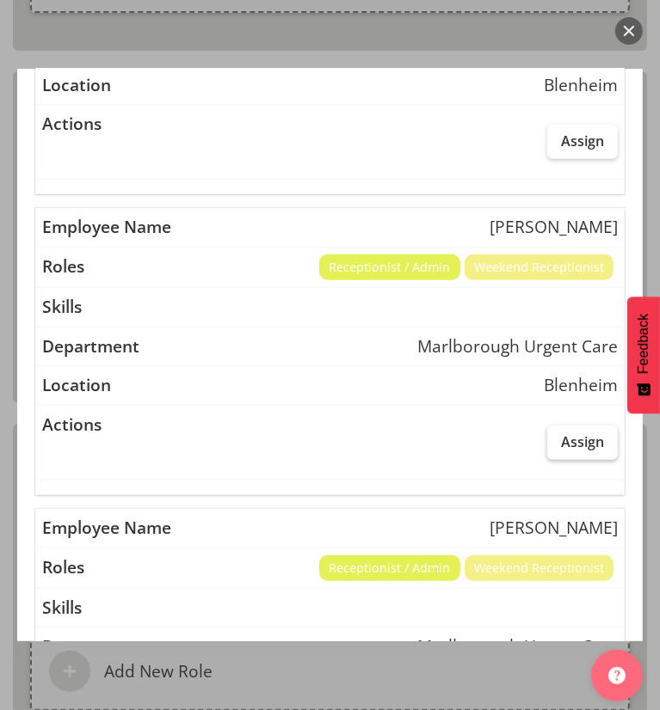
click at [561, 433] on span "Assign" at bounding box center [582, 441] width 43 height 17
click at [553, 436] on input "Assign" at bounding box center [552, 441] width 11 height 11
checkbox input "true"
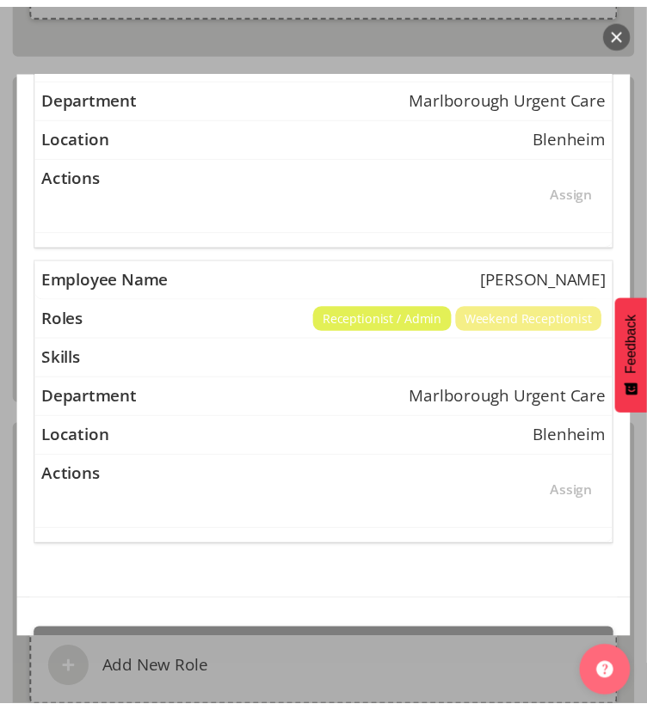
scroll to position [1291, 0]
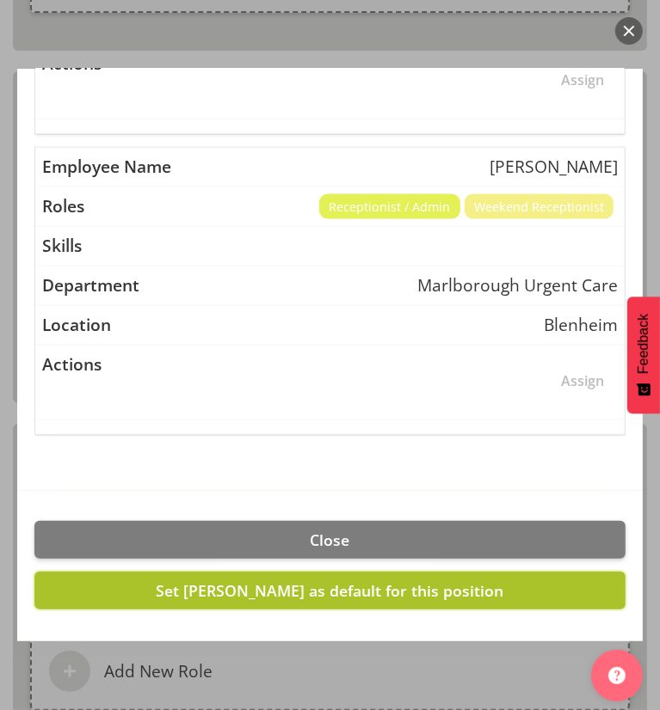
click at [255, 582] on span "Set Margret Hall as default for this position" at bounding box center [330, 590] width 347 height 21
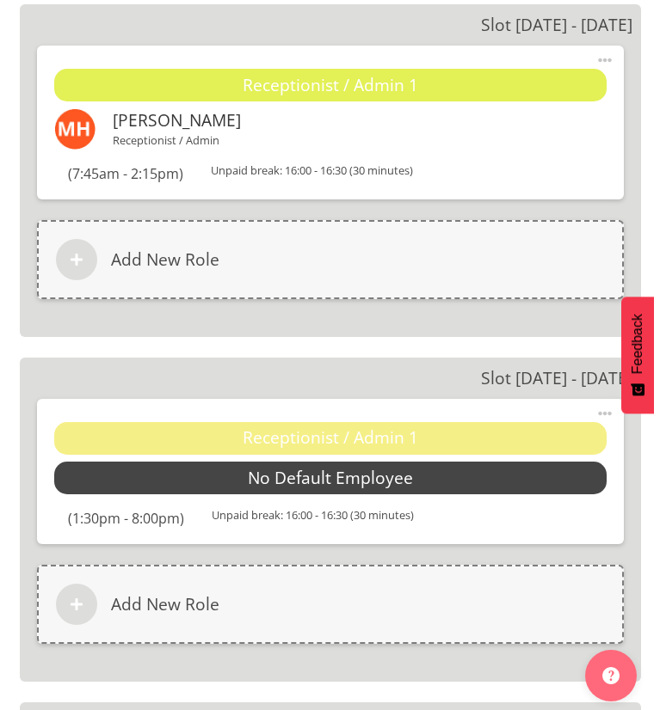
scroll to position [4487, 0]
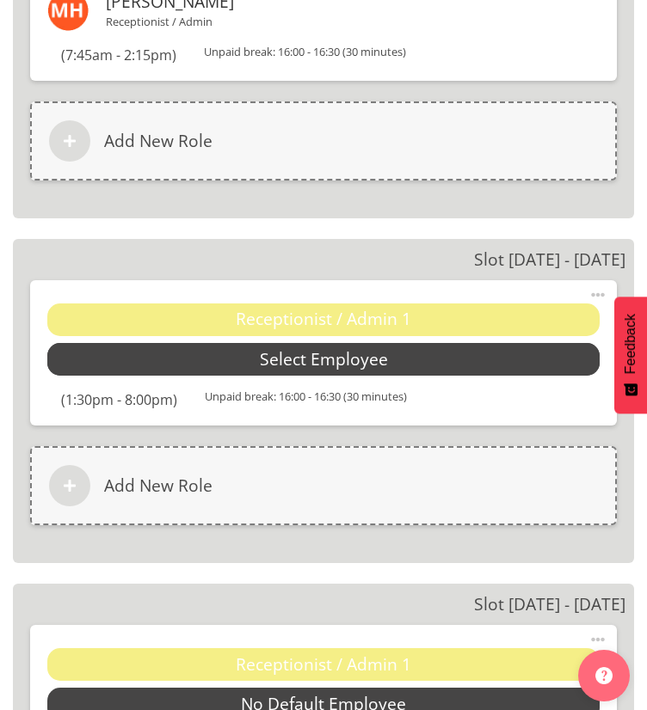
click at [230, 356] on span "Select Employee" at bounding box center [323, 359] width 552 height 33
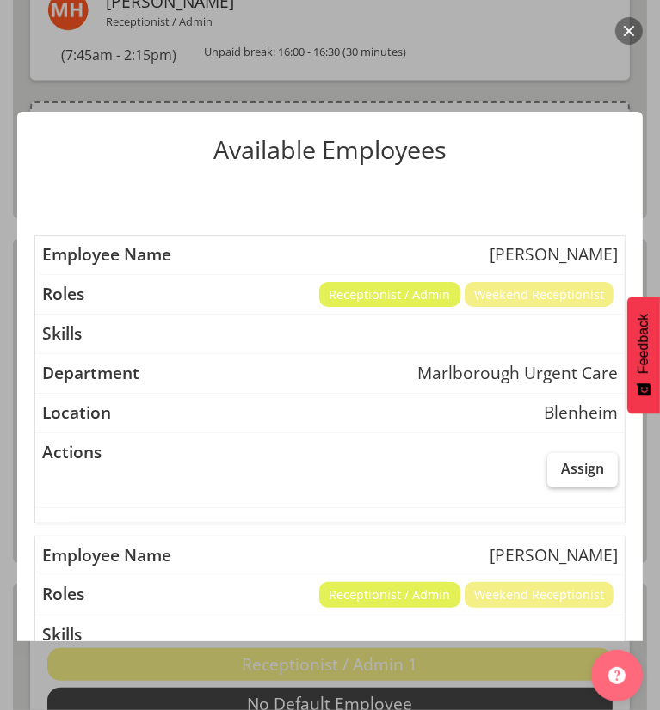
click at [573, 457] on label "Assign" at bounding box center [582, 470] width 71 height 34
click at [558, 463] on input "Assign" at bounding box center [552, 468] width 11 height 11
checkbox input "true"
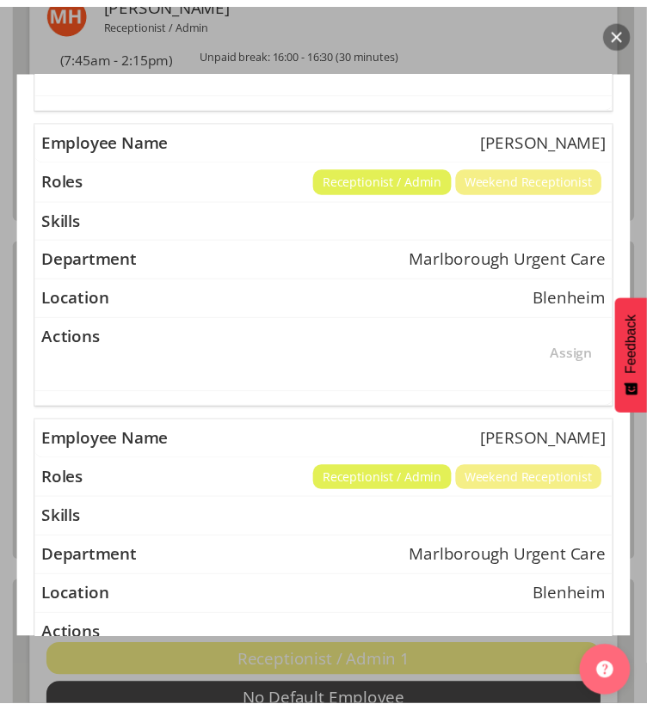
scroll to position [1291, 0]
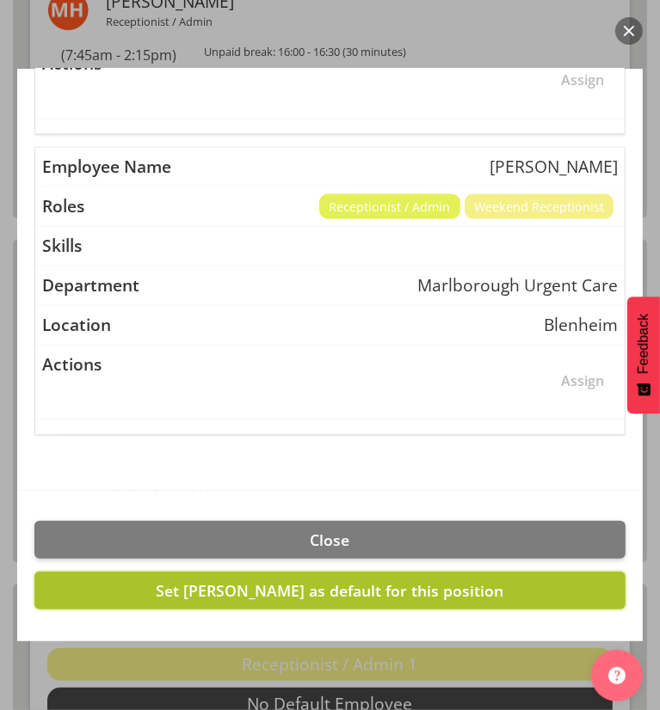
click at [209, 580] on span "Set Josephine Godinez as default for this position" at bounding box center [330, 590] width 347 height 21
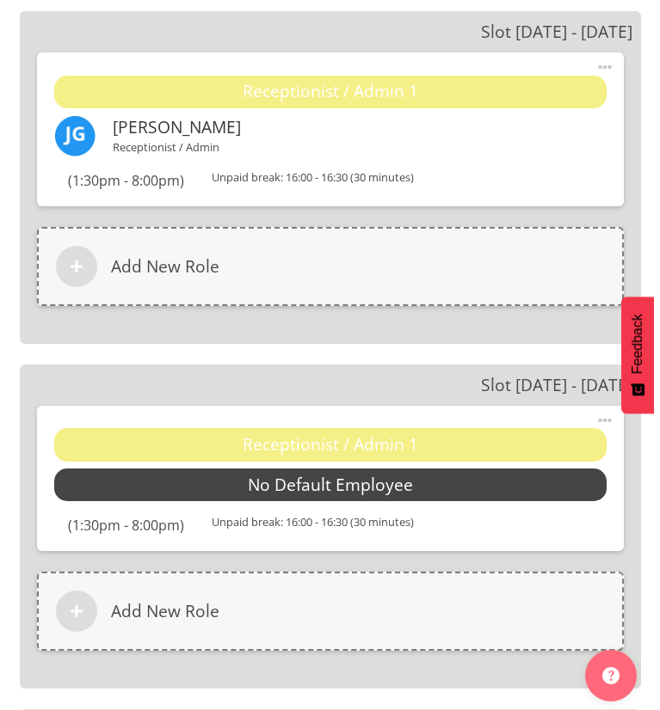
scroll to position [4718, 0]
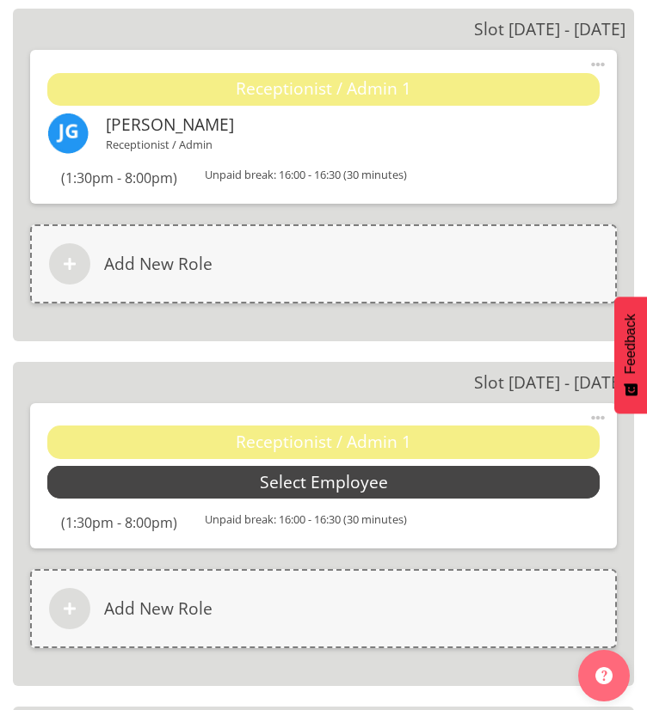
click at [279, 481] on span "Select Employee" at bounding box center [324, 482] width 128 height 25
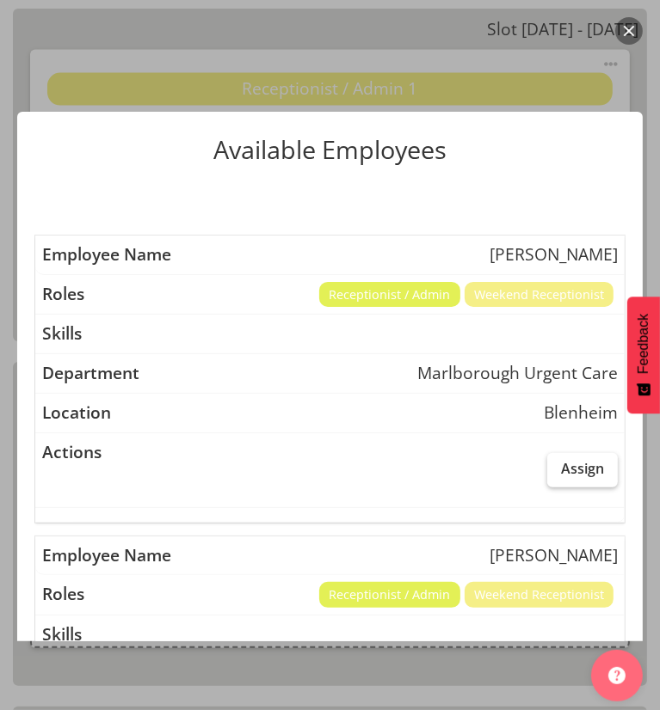
click at [562, 469] on span "Assign" at bounding box center [582, 468] width 43 height 17
click at [558, 469] on input "Assign" at bounding box center [552, 468] width 11 height 11
checkbox input "true"
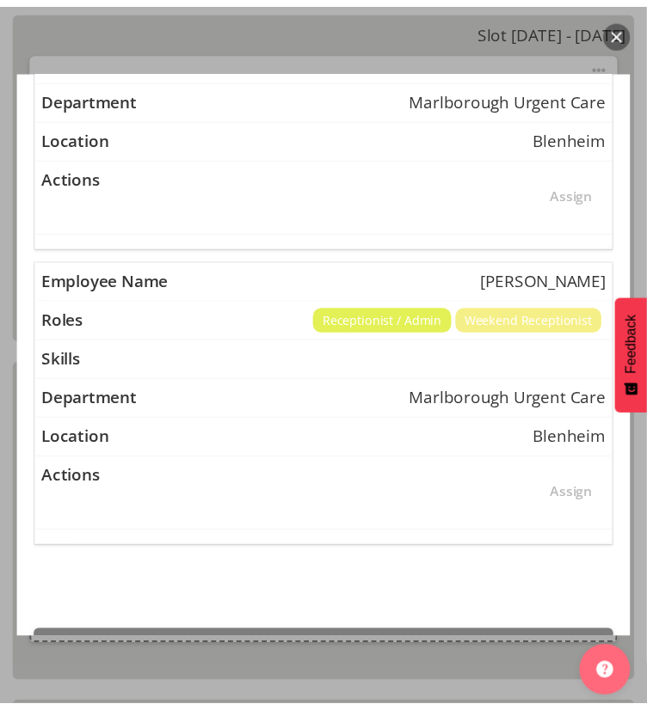
scroll to position [1291, 0]
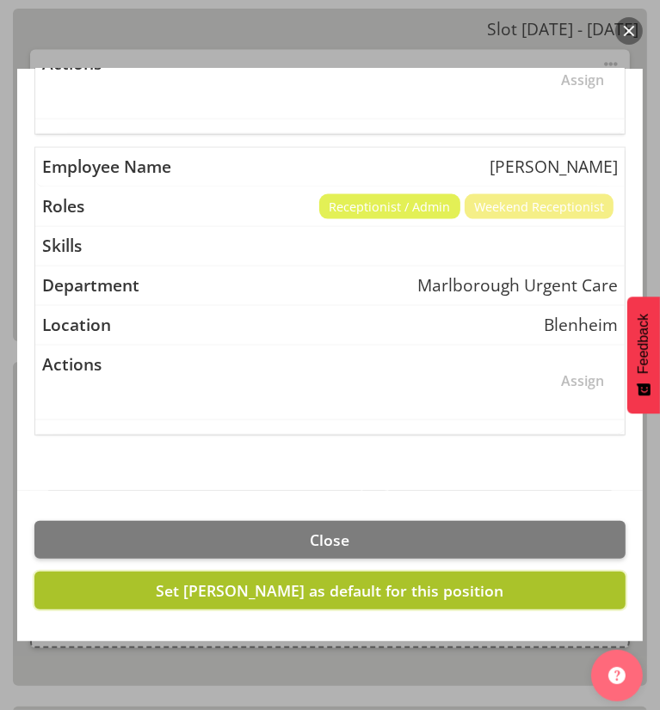
click at [227, 580] on span "Set Josephine Godinez as default for this position" at bounding box center [330, 590] width 347 height 21
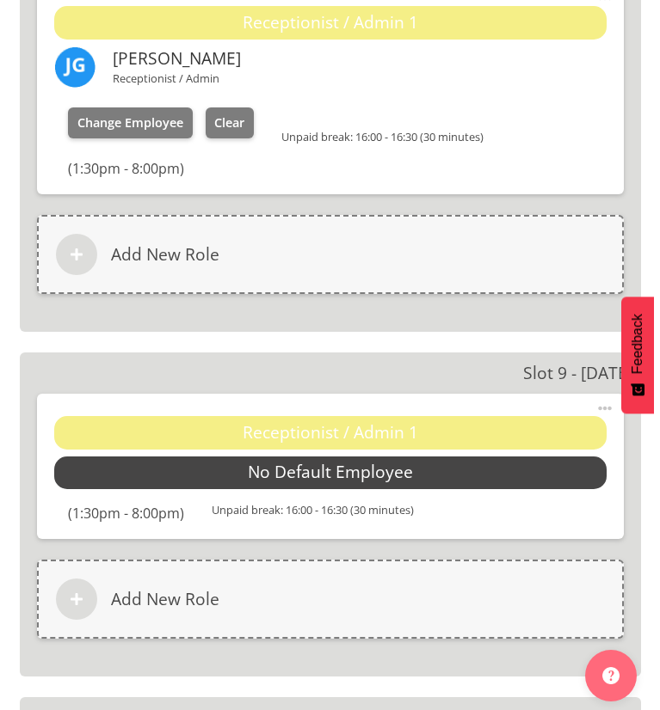
scroll to position [5161, 0]
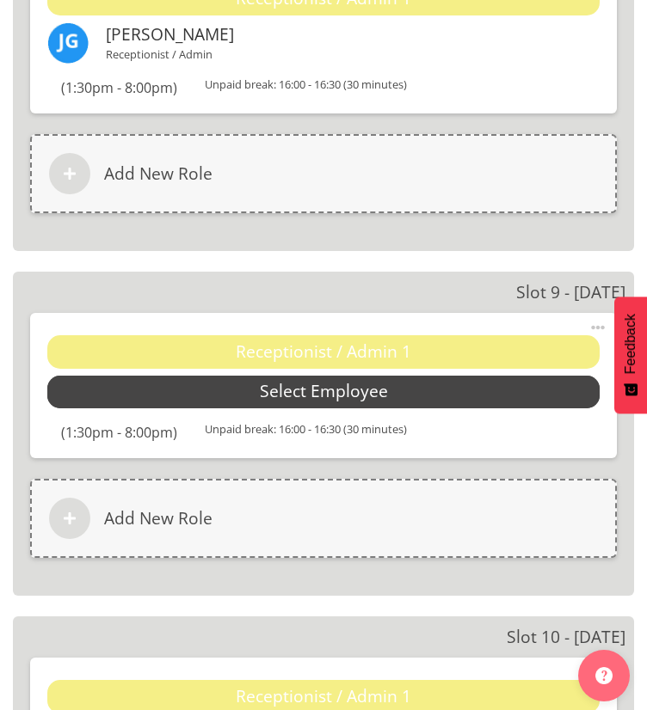
click at [256, 393] on span "Select Employee" at bounding box center [323, 392] width 552 height 33
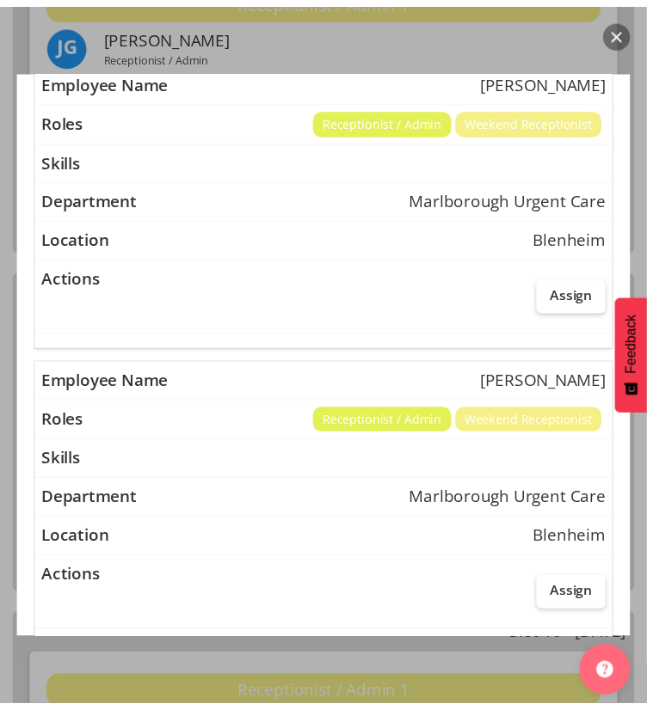
scroll to position [1291, 0]
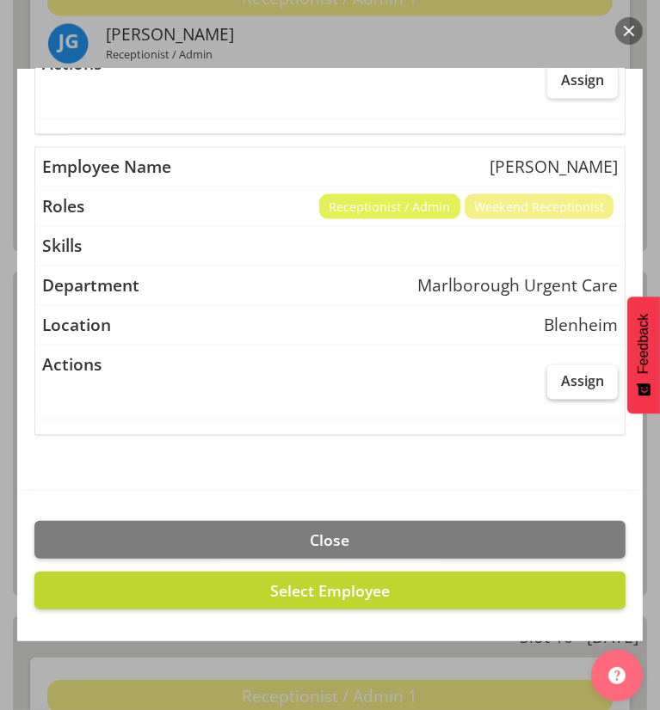
click at [568, 365] on label "Assign" at bounding box center [582, 382] width 71 height 34
click at [558, 376] on input "Assign" at bounding box center [552, 381] width 11 height 11
checkbox input "true"
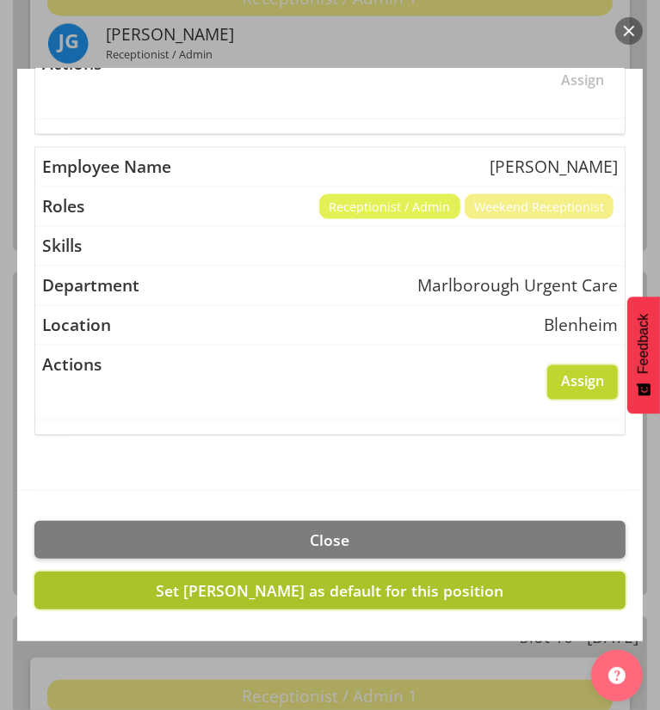
click at [251, 586] on span "Set Rochelle Harris as default for this position" at bounding box center [330, 590] width 347 height 21
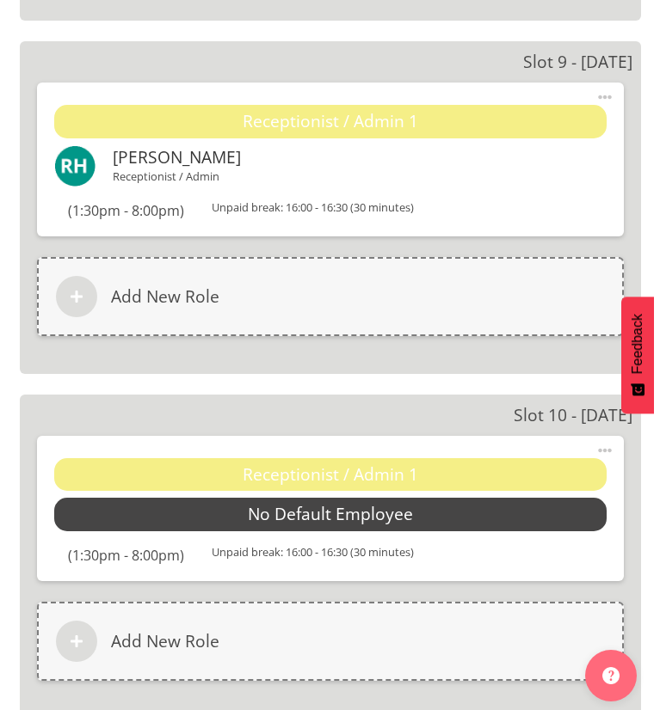
scroll to position [5393, 0]
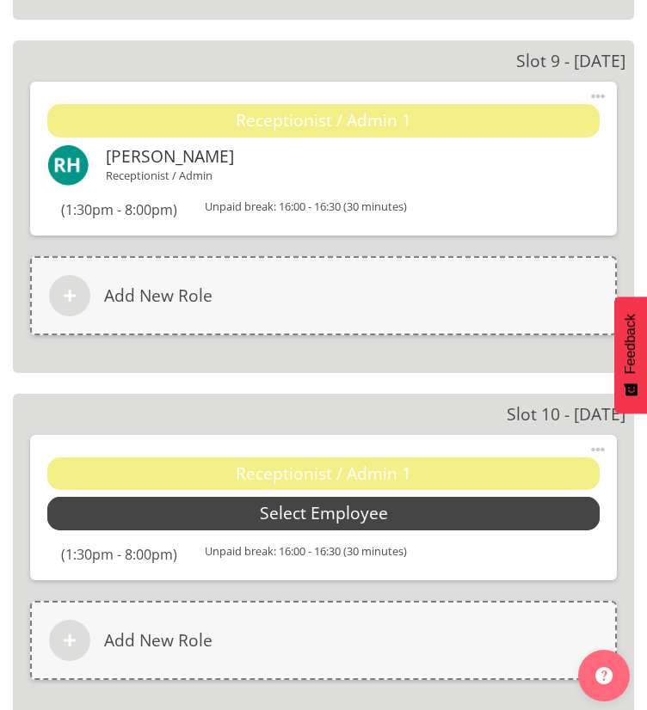
click at [255, 510] on span "Select Employee" at bounding box center [323, 513] width 552 height 33
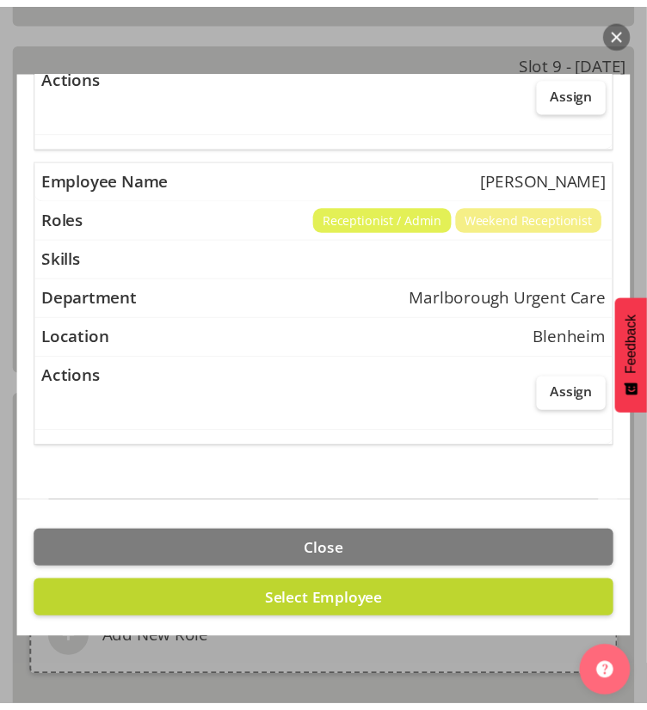
scroll to position [1291, 0]
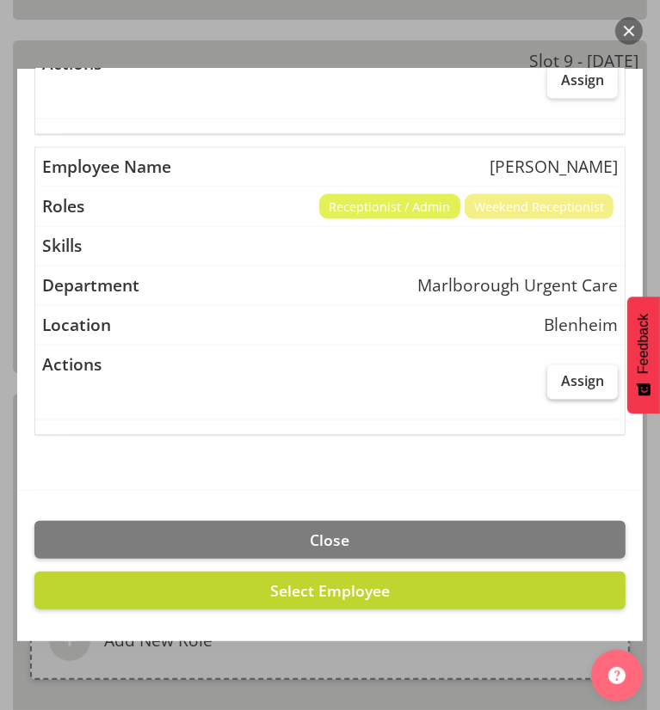
click at [547, 365] on label "Assign" at bounding box center [582, 382] width 71 height 34
click at [547, 376] on input "Assign" at bounding box center [552, 381] width 11 height 11
checkbox input "true"
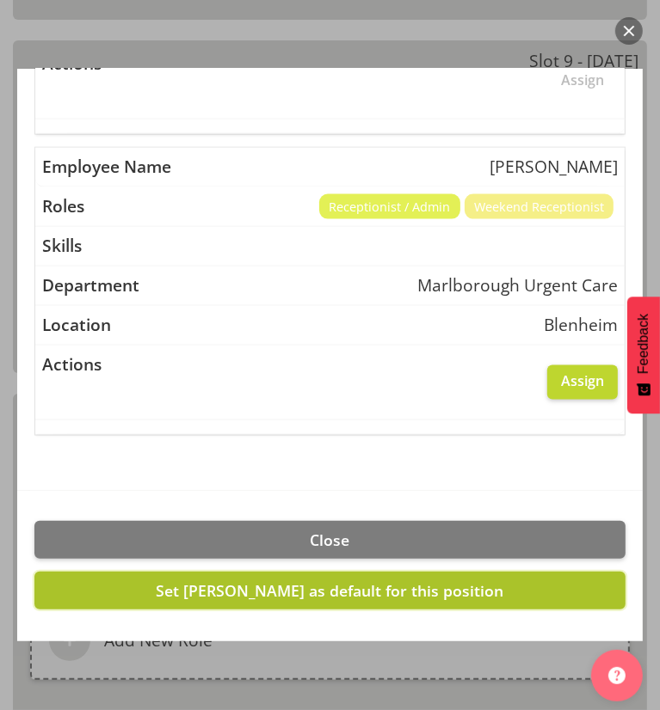
click at [239, 582] on span "Set Rochelle Harris as default for this position" at bounding box center [330, 590] width 347 height 21
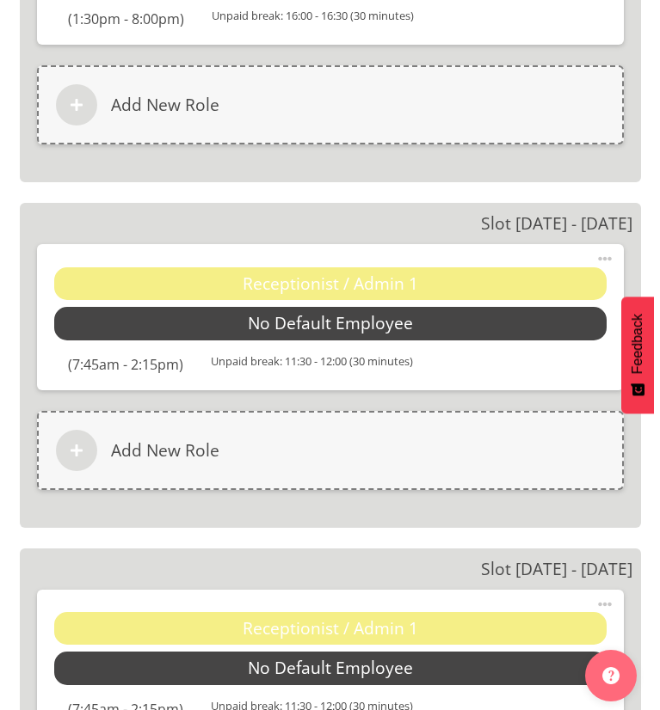
scroll to position [5937, 0]
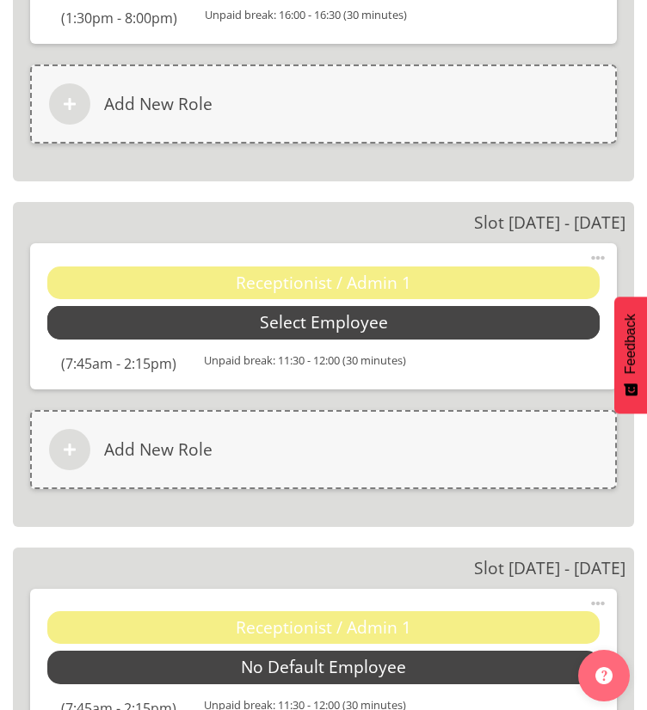
click at [276, 316] on span "Select Employee" at bounding box center [324, 322] width 128 height 25
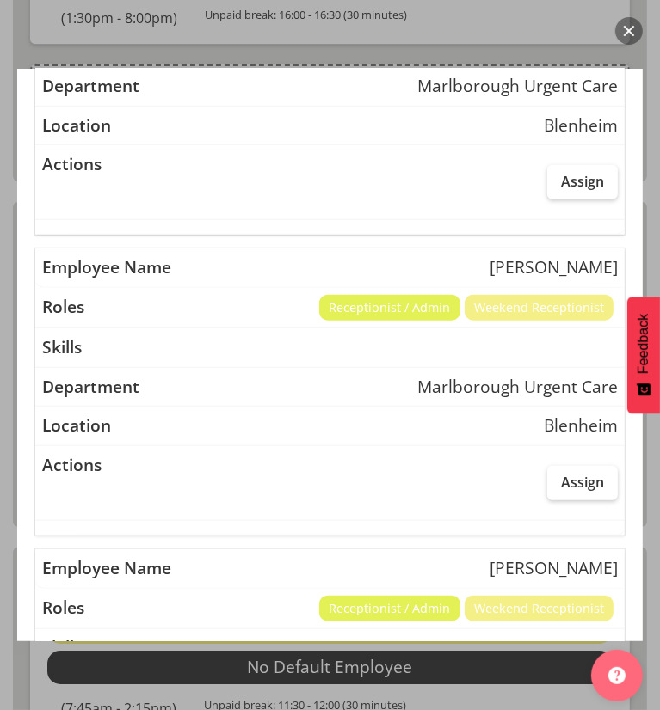
scroll to position [588, 0]
click at [562, 482] on span "Assign" at bounding box center [582, 482] width 43 height 17
click at [558, 482] on input "Assign" at bounding box center [552, 481] width 11 height 11
checkbox input "true"
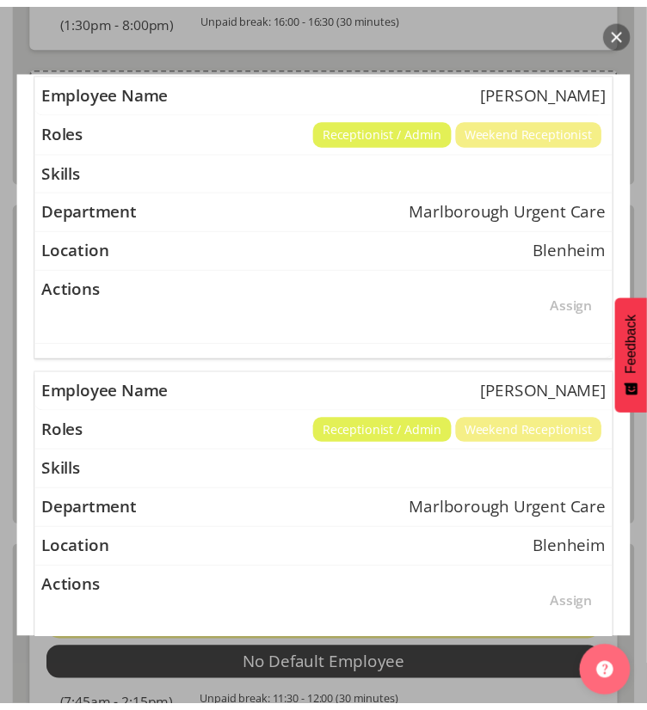
scroll to position [1291, 0]
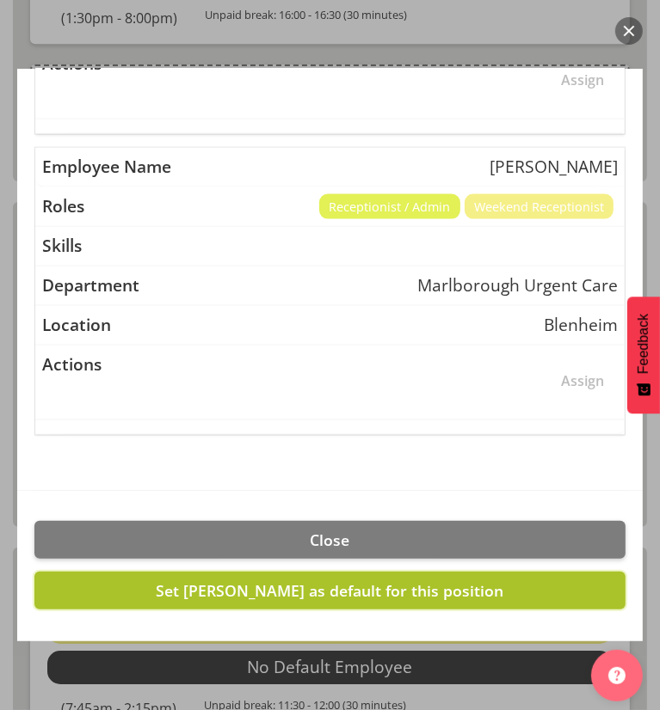
click at [256, 580] on span "Set Margret Hall as default for this position" at bounding box center [330, 590] width 347 height 21
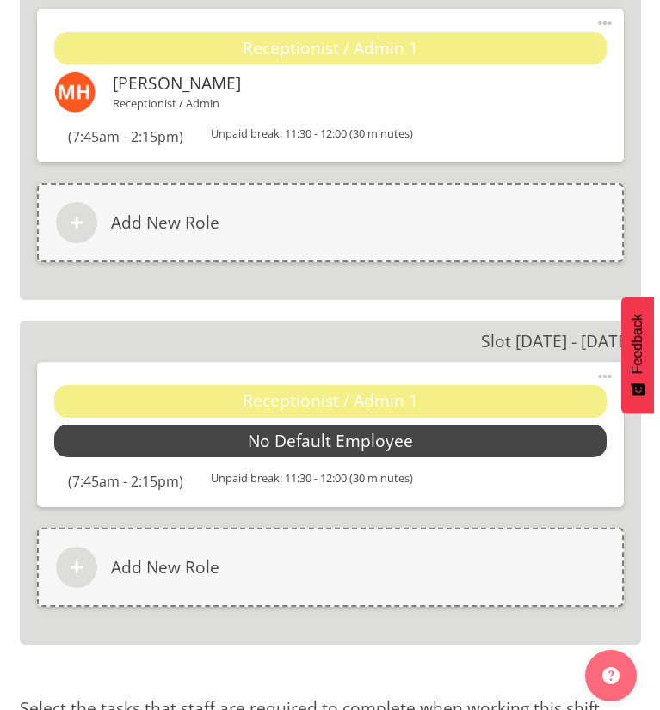
scroll to position [6171, 0]
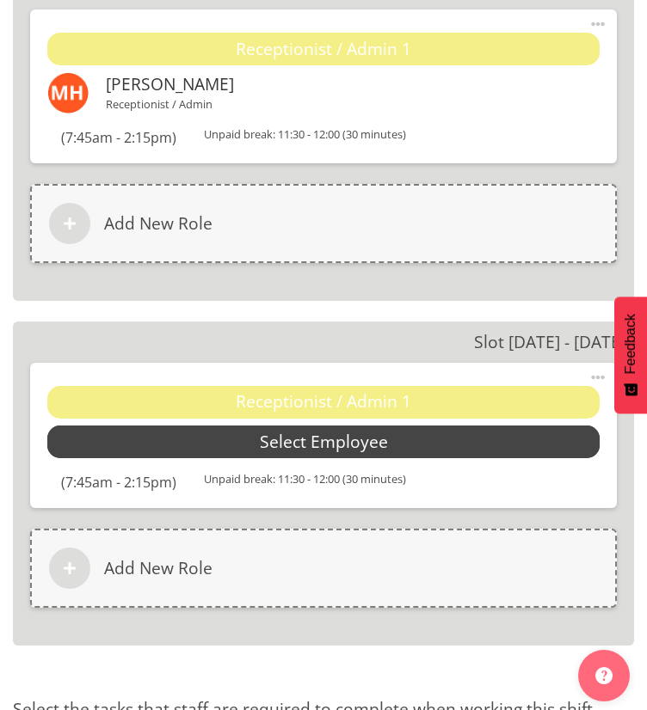
click at [277, 447] on span "Select Employee" at bounding box center [323, 442] width 552 height 33
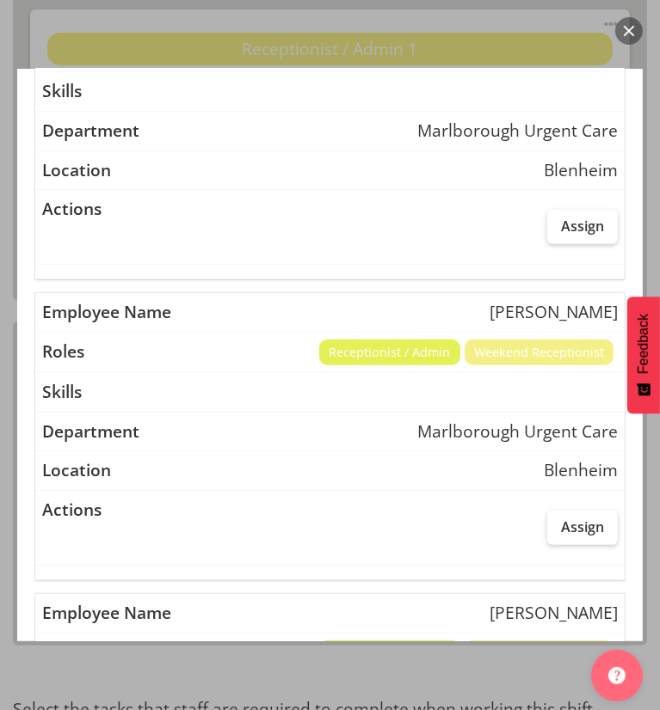
scroll to position [556, 0]
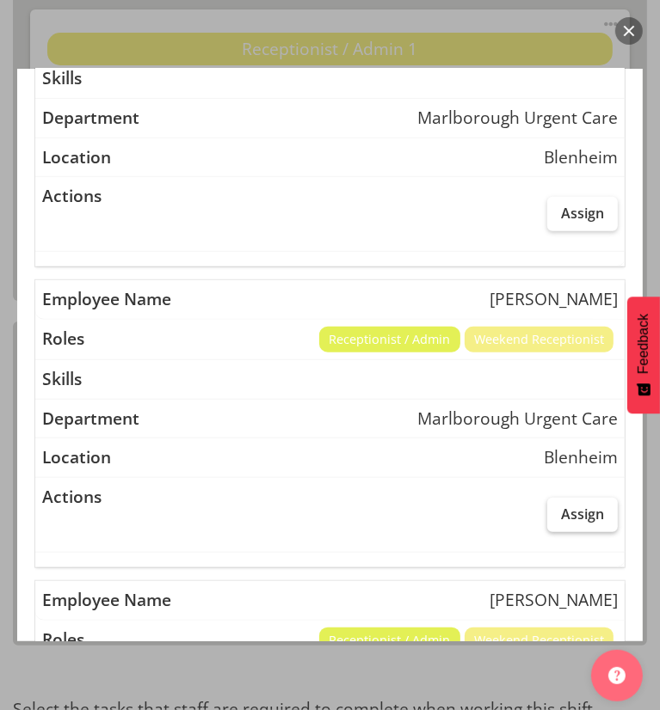
click at [578, 507] on span "Assign" at bounding box center [582, 514] width 43 height 17
click at [558, 508] on input "Assign" at bounding box center [552, 513] width 11 height 11
checkbox input "true"
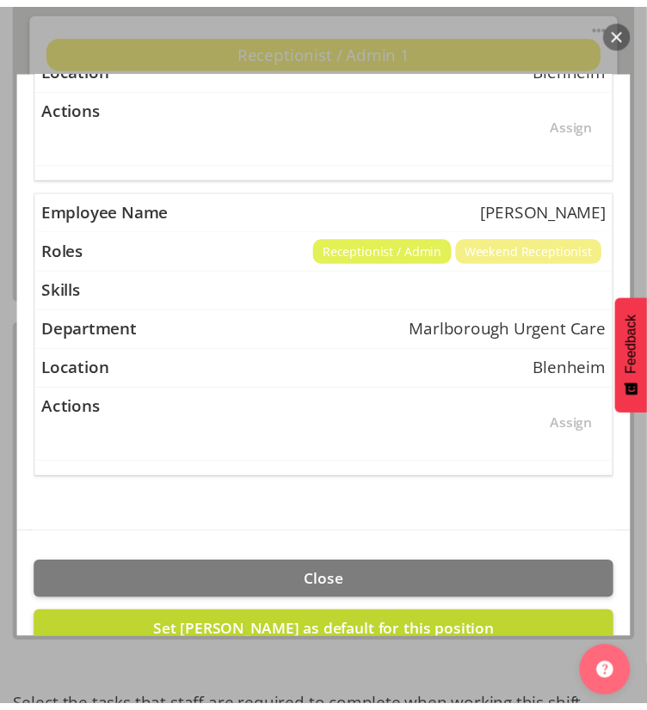
scroll to position [1291, 0]
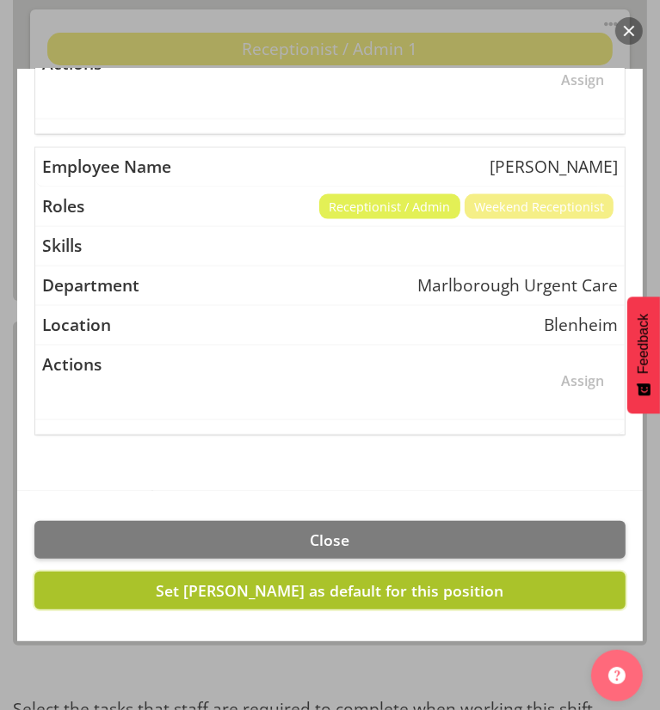
click at [194, 584] on span "Set Margret Hall as default for this position" at bounding box center [330, 590] width 347 height 21
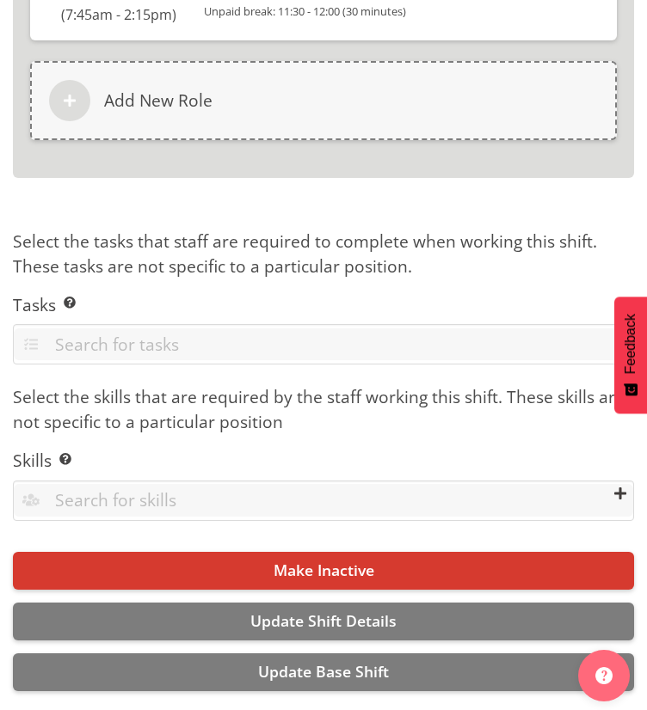
scroll to position [6659, 0]
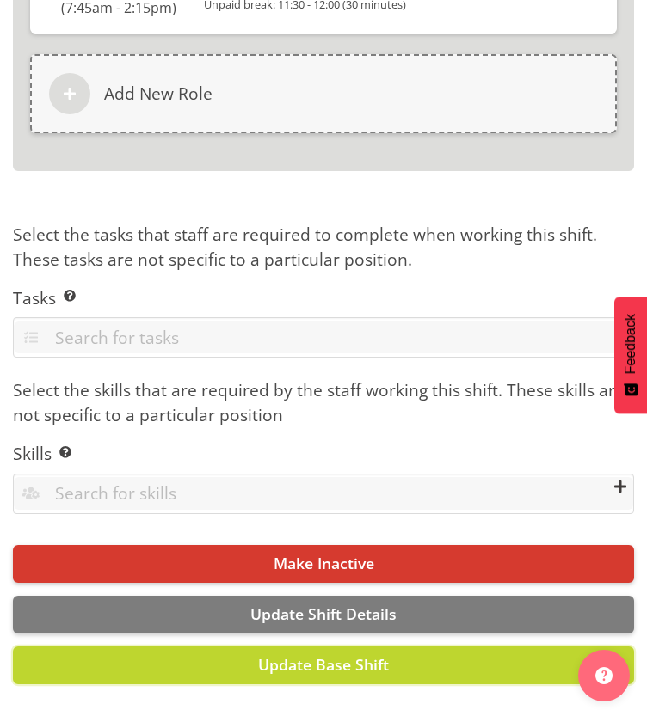
click at [193, 647] on button "Update Base Shift" at bounding box center [323, 666] width 621 height 38
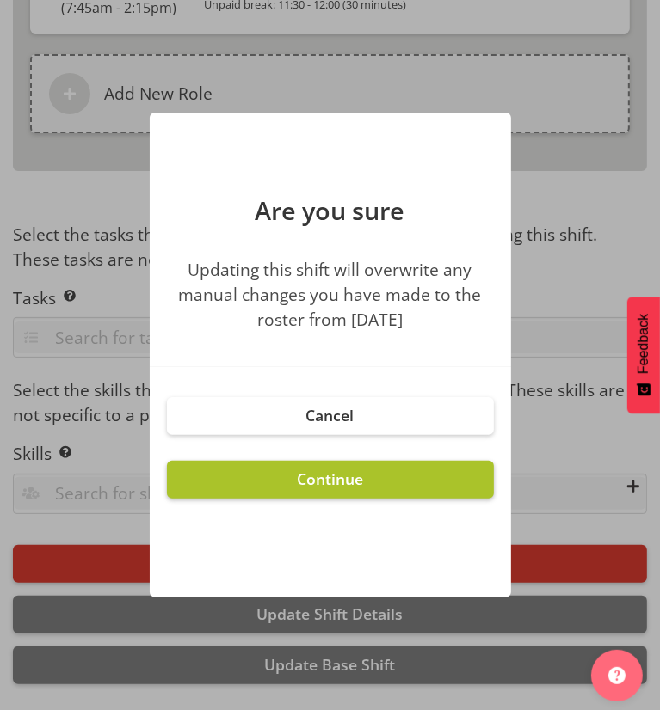
click at [280, 476] on button "Continue" at bounding box center [330, 480] width 327 height 38
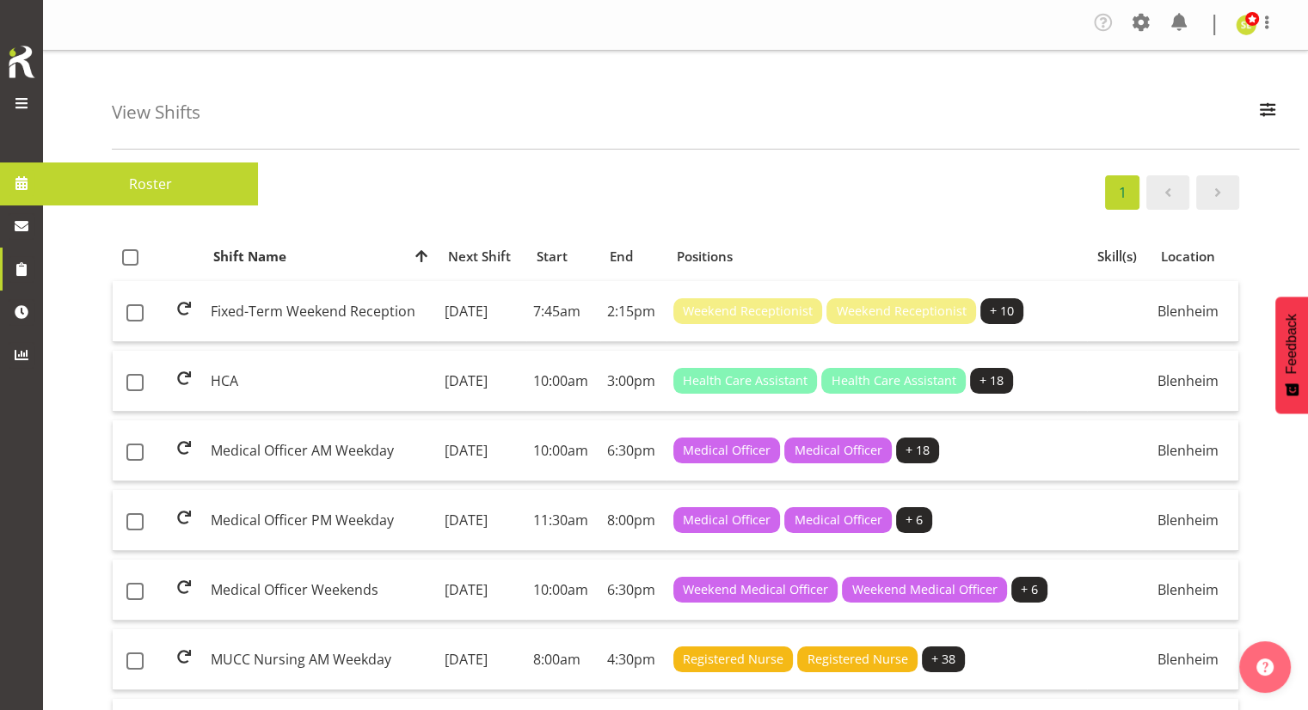
click at [95, 173] on span "Roster" at bounding box center [151, 184] width 198 height 26
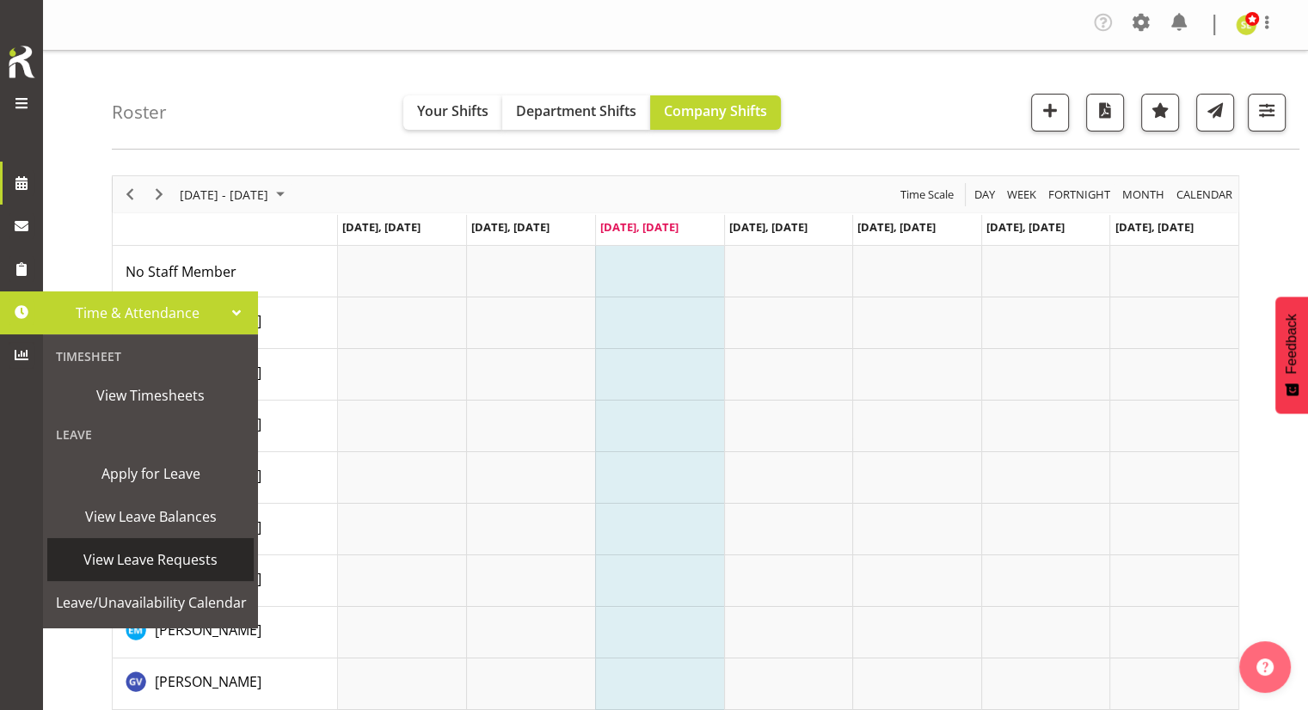
click at [148, 550] on span "View Leave Requests" at bounding box center [150, 560] width 189 height 26
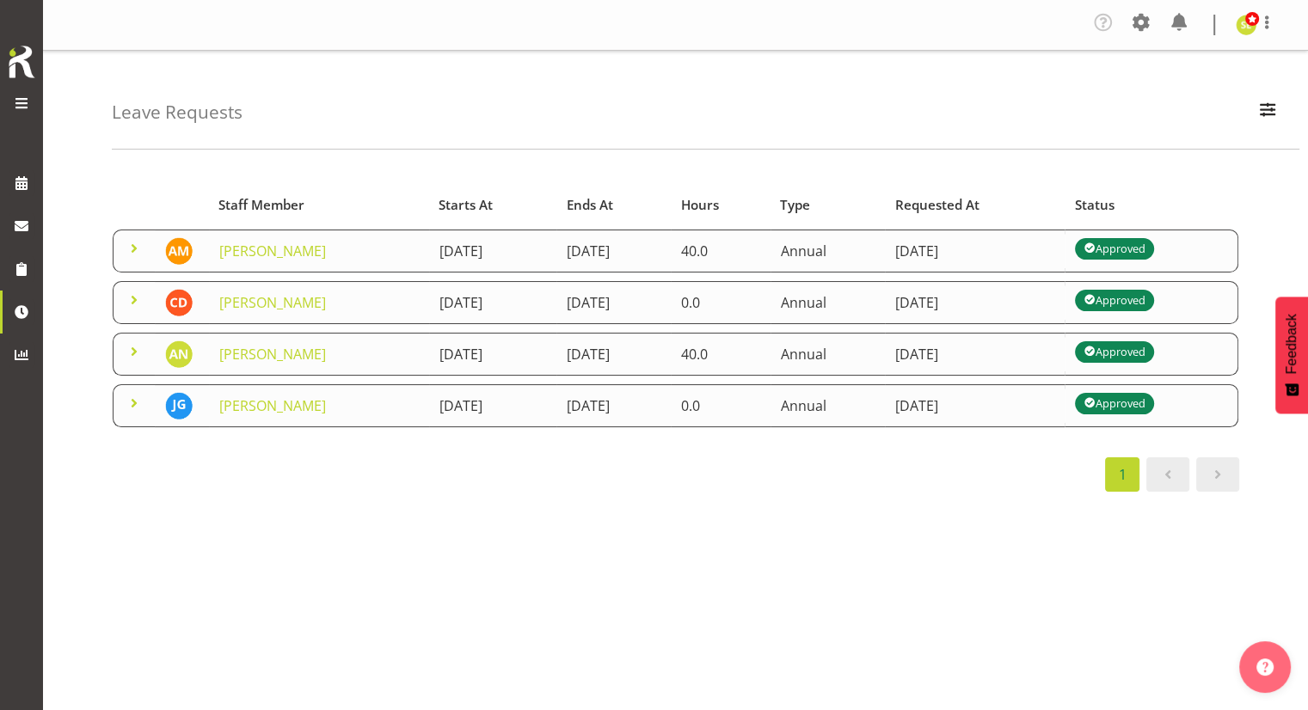
click at [135, 396] on span at bounding box center [134, 403] width 21 height 21
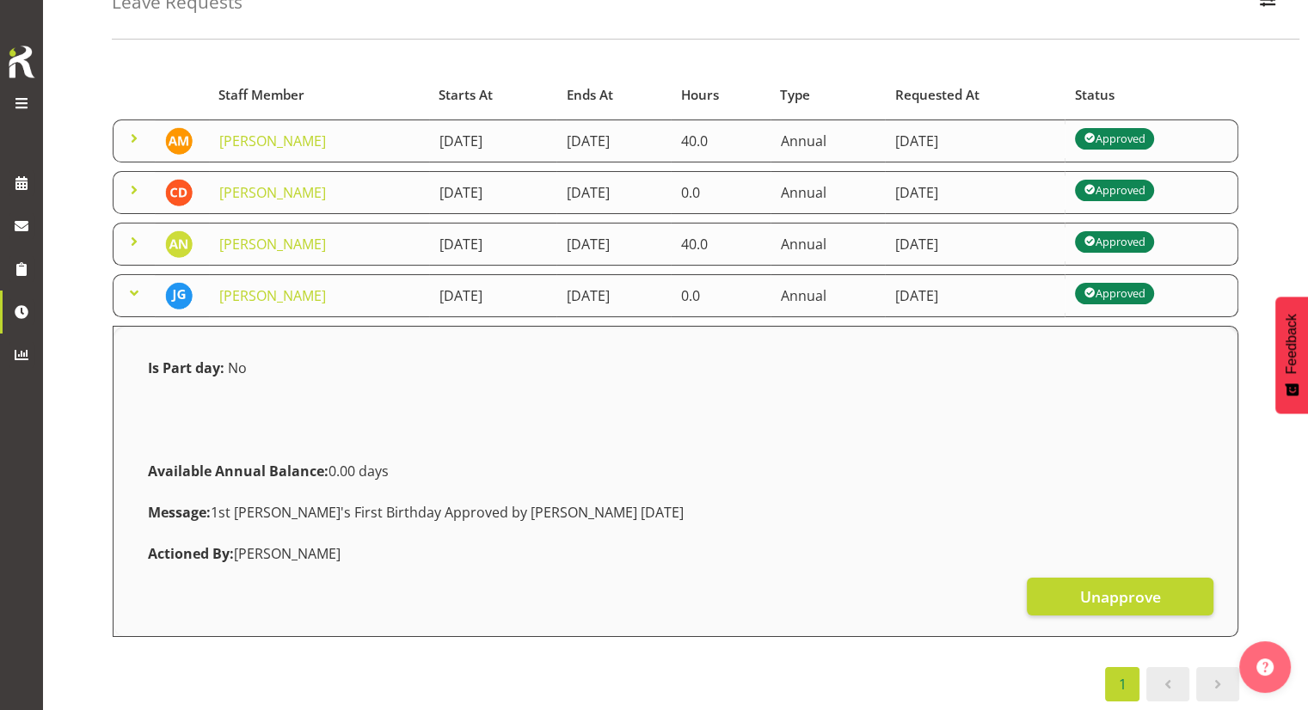
scroll to position [134, 0]
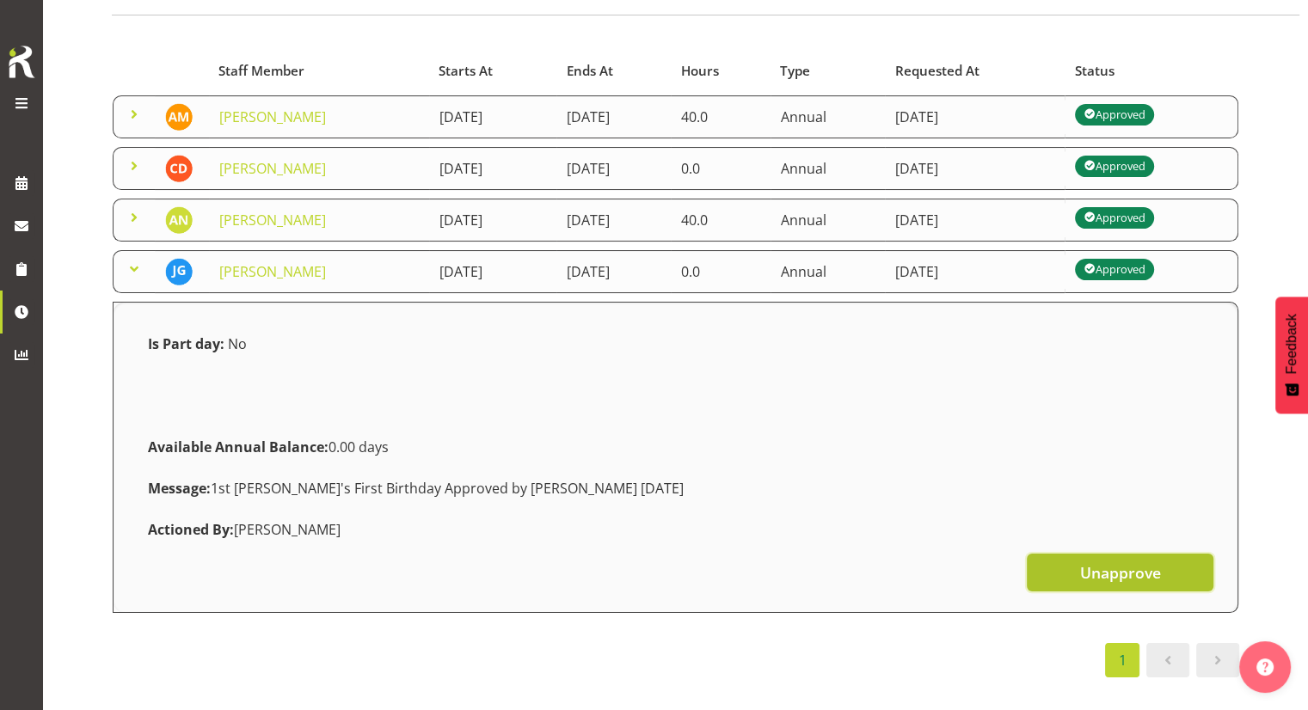
click at [1116, 570] on span "Unapprove" at bounding box center [1119, 573] width 81 height 22
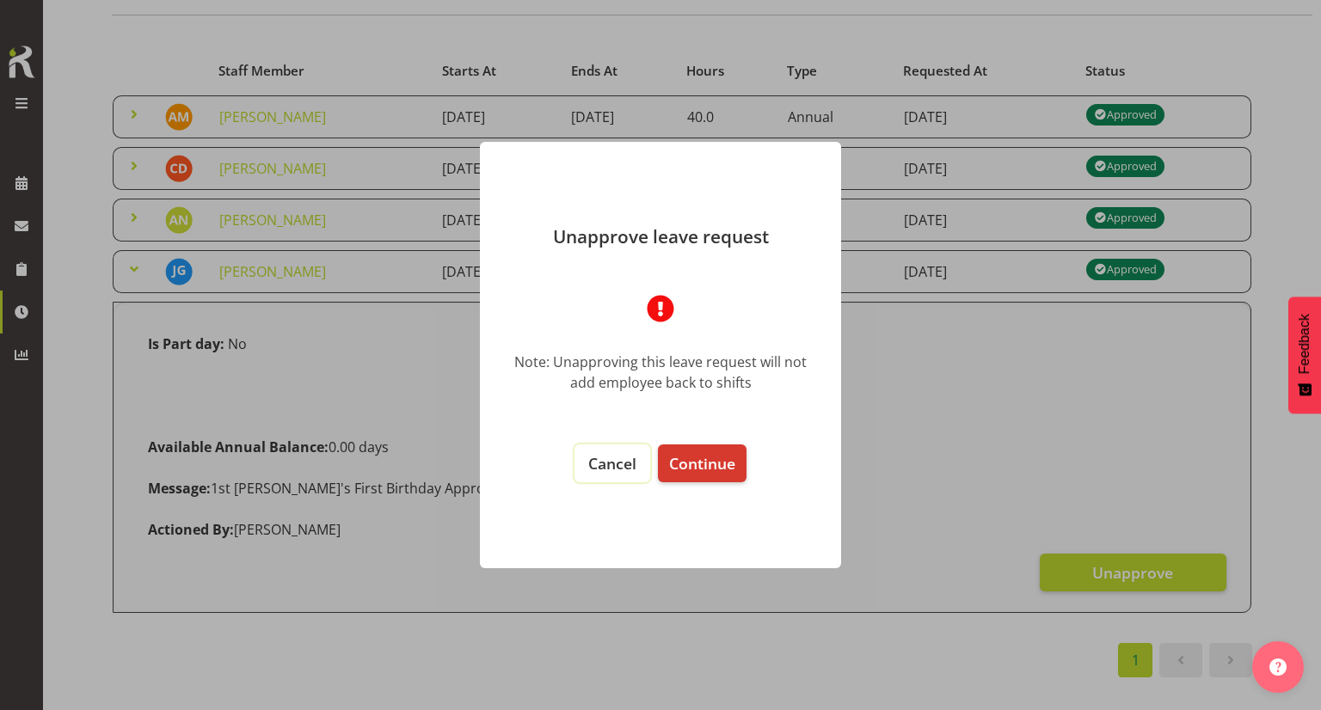
click at [605, 469] on span "Cancel" at bounding box center [612, 463] width 48 height 21
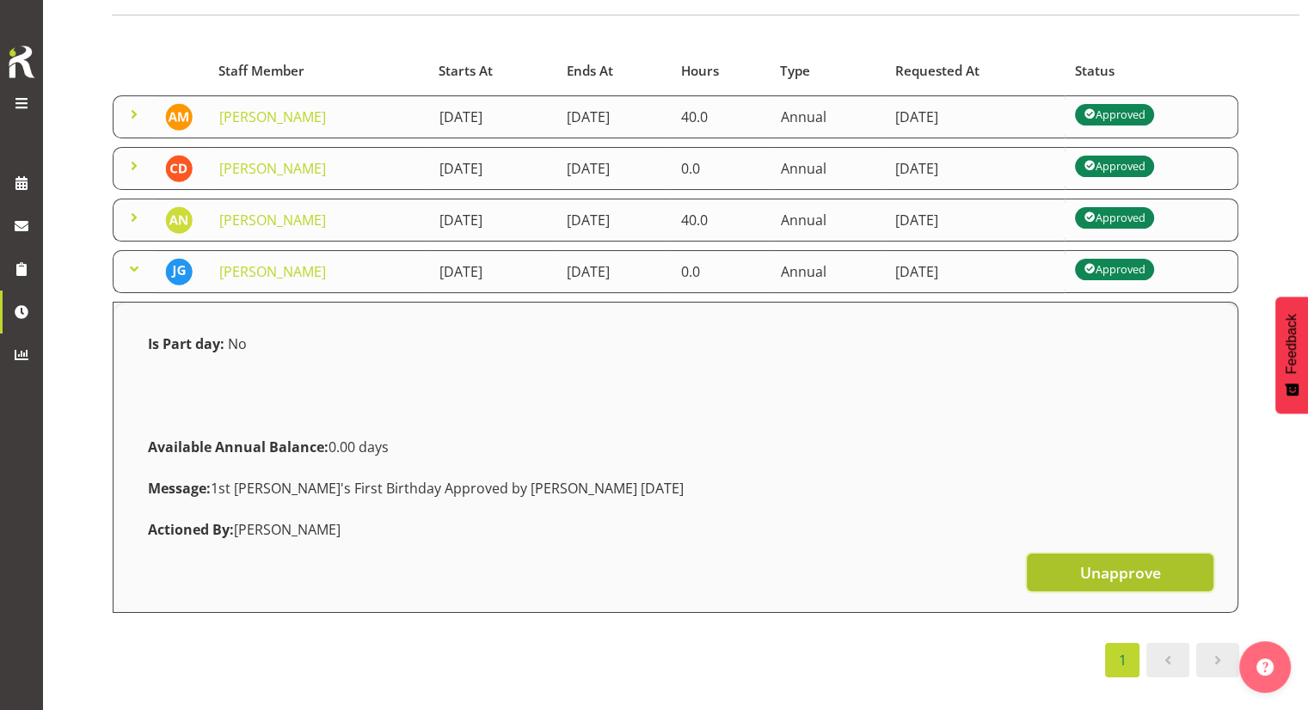
click at [1081, 577] on span "Unapprove" at bounding box center [1119, 573] width 81 height 22
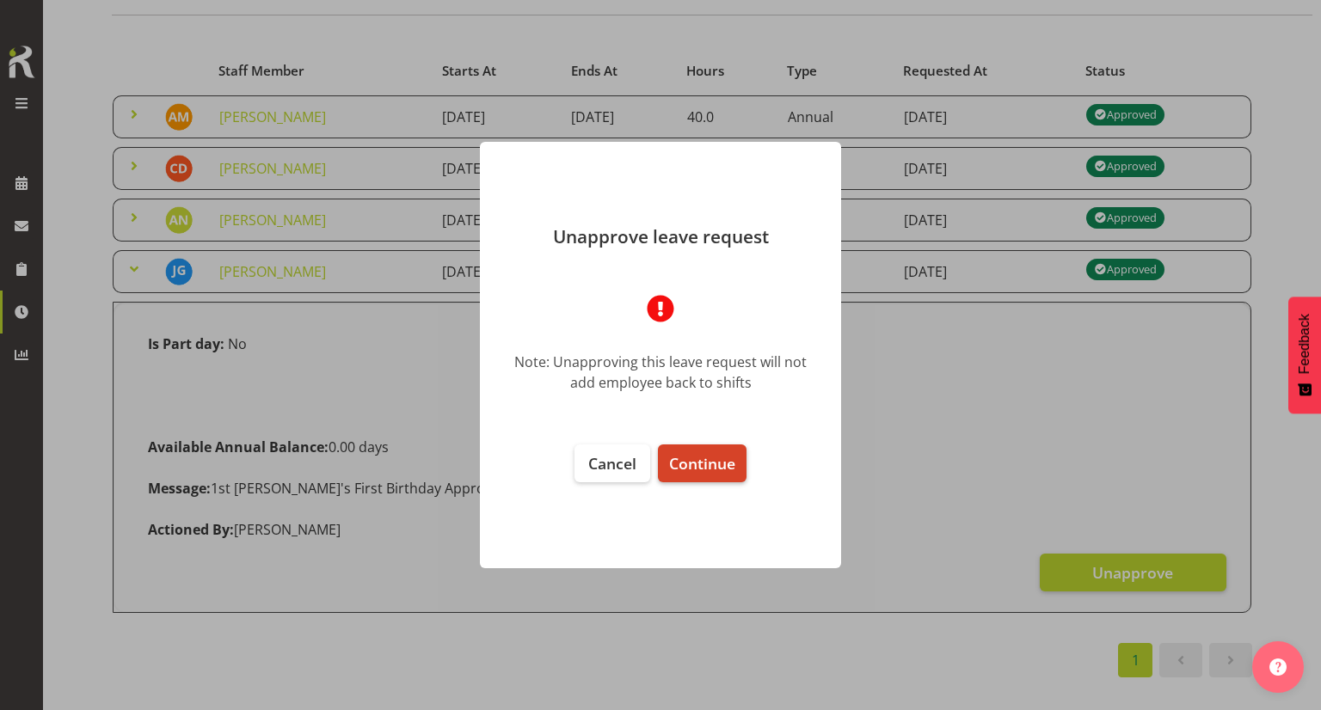
click at [720, 463] on span "Continue" at bounding box center [702, 463] width 66 height 21
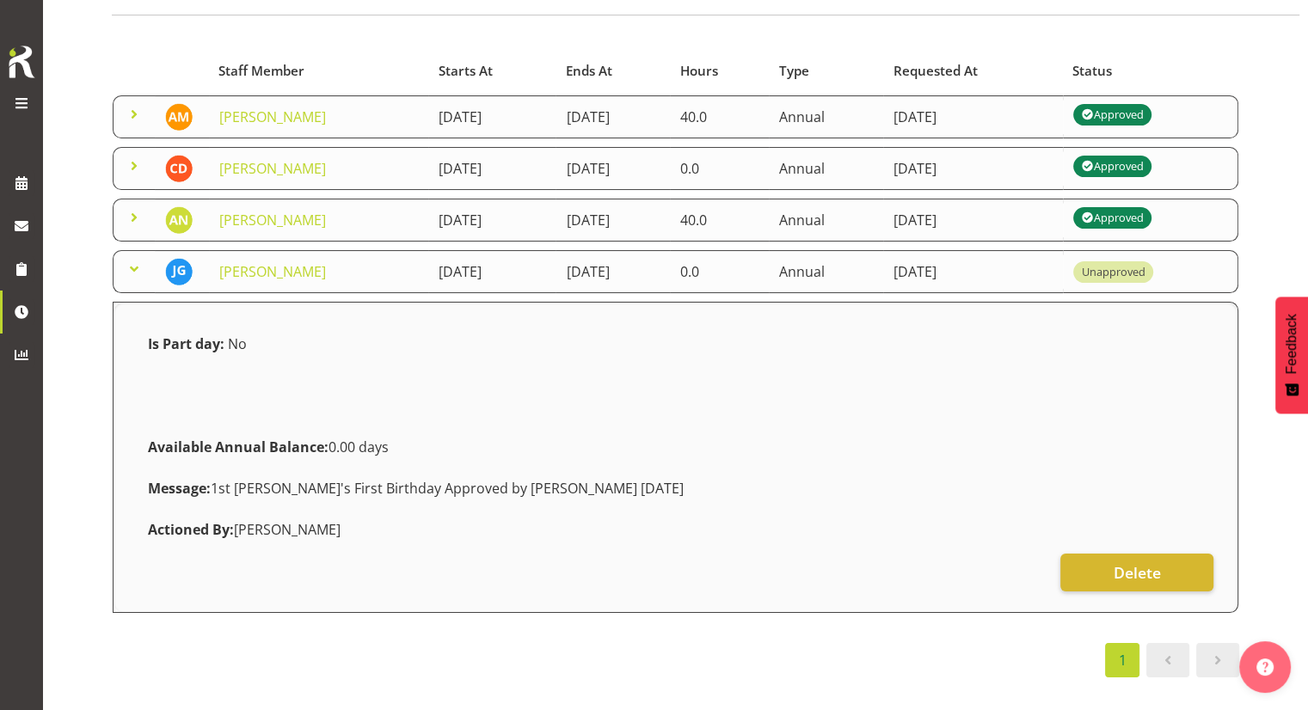
click at [1145, 266] on div "Unapproved" at bounding box center [1113, 272] width 64 height 16
click at [131, 268] on span at bounding box center [134, 269] width 21 height 21
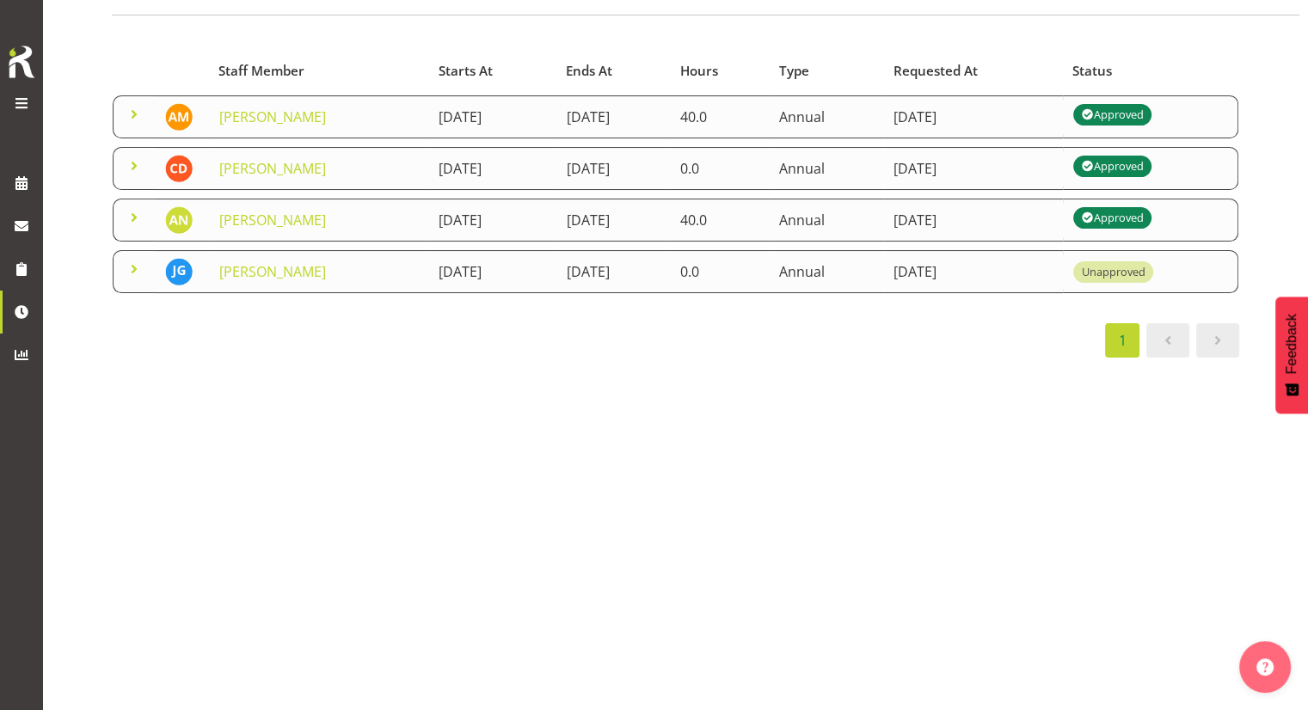
click at [131, 268] on span at bounding box center [134, 269] width 21 height 21
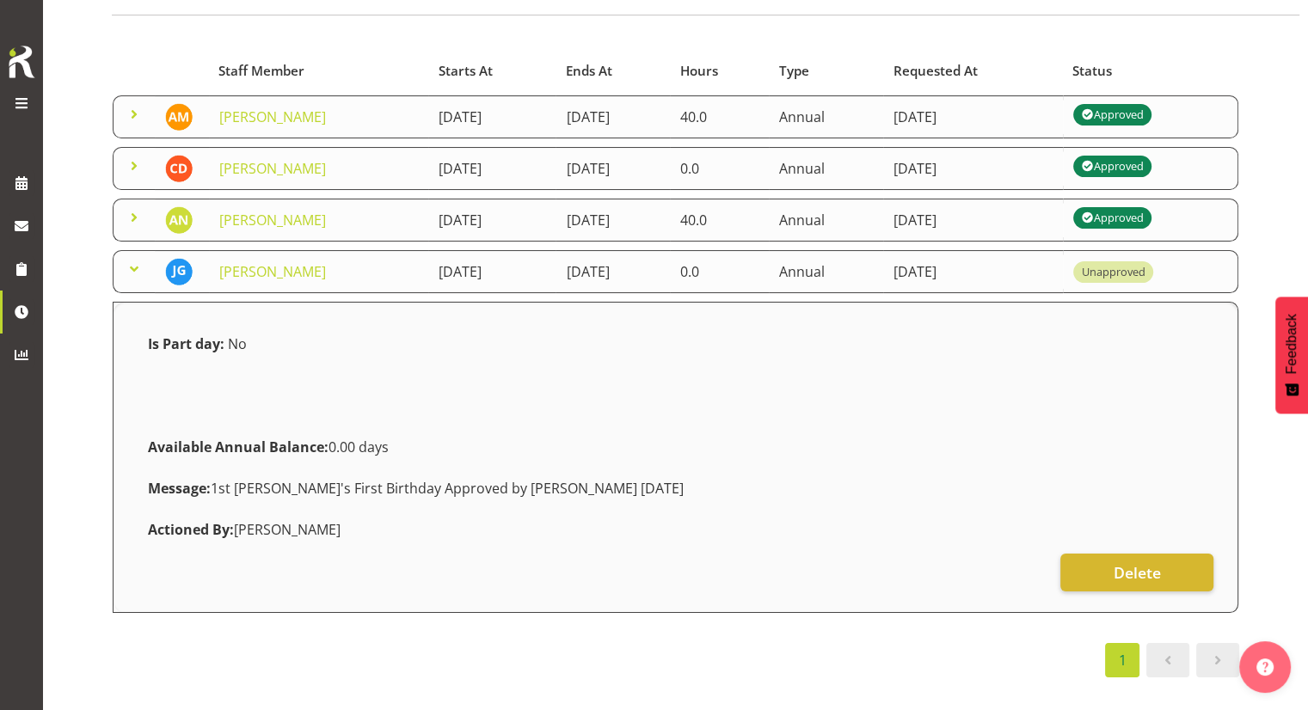
click at [1145, 267] on div "Unapproved" at bounding box center [1113, 272] width 64 height 16
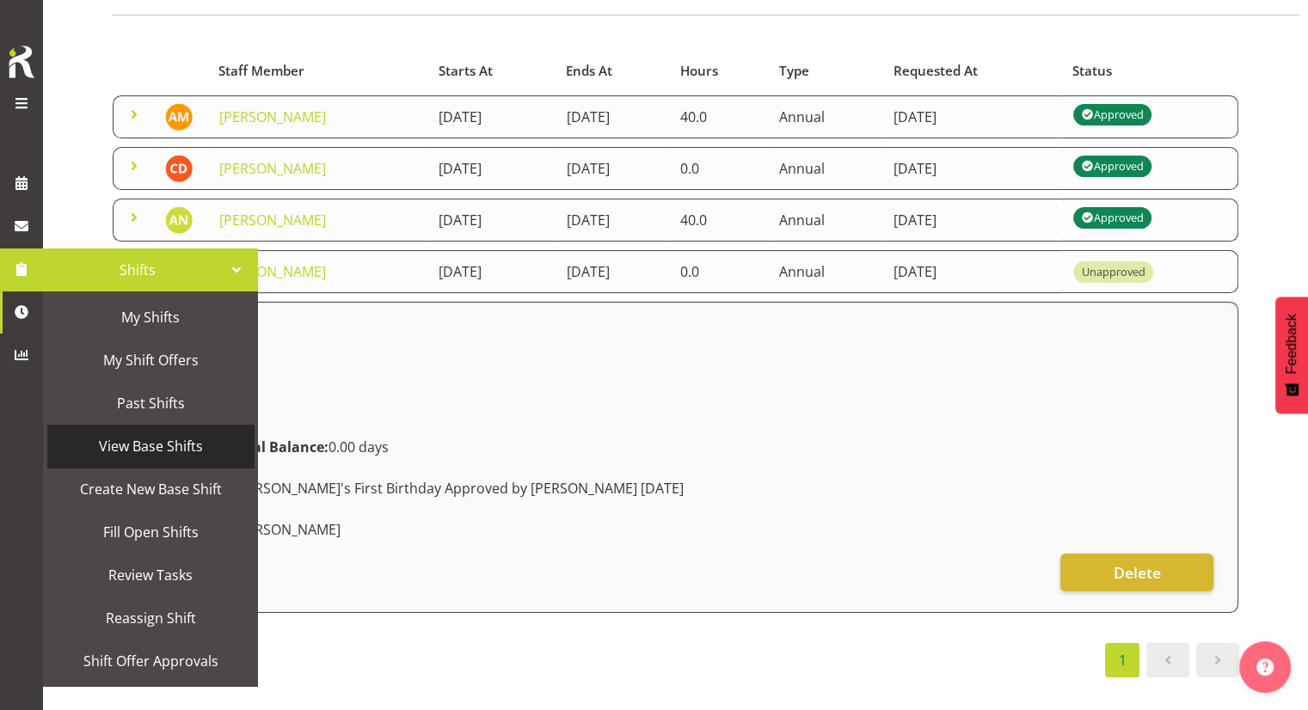
click at [139, 451] on span "View Base Shifts" at bounding box center [150, 446] width 189 height 26
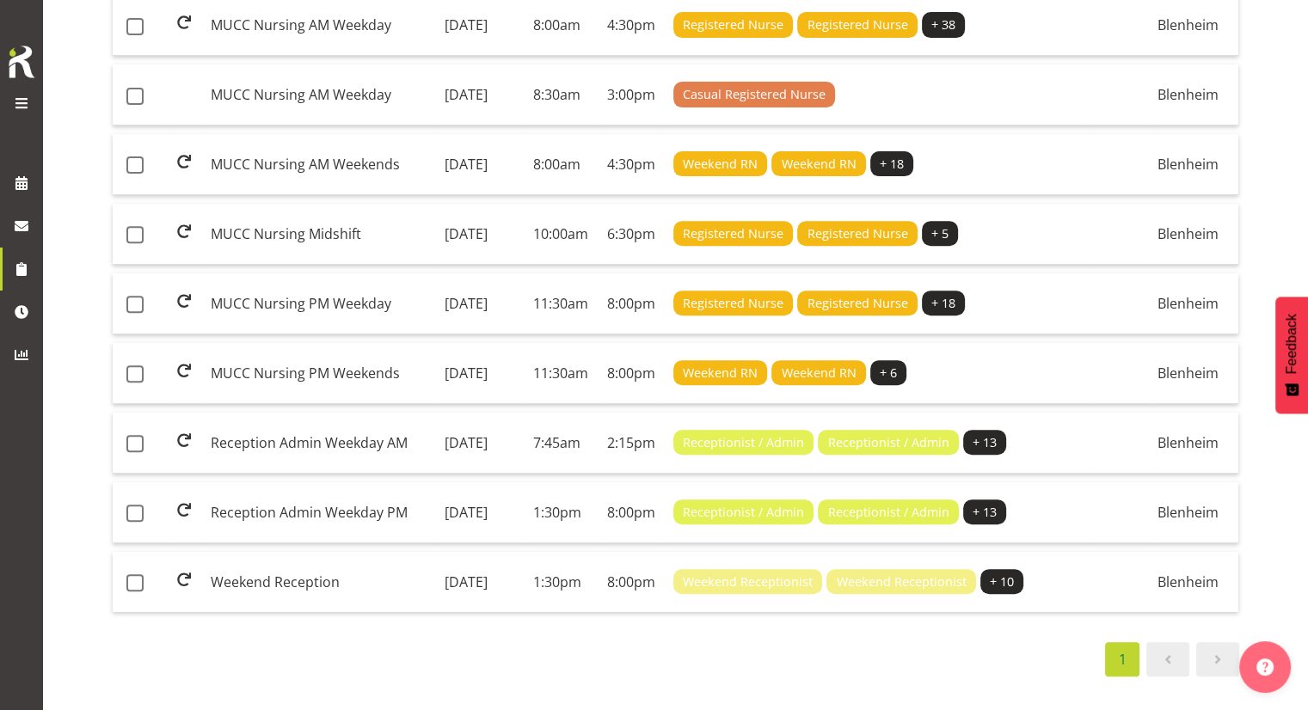
scroll to position [726, 0]
click at [305, 500] on td "Reception Admin Weekday PM" at bounding box center [321, 512] width 234 height 61
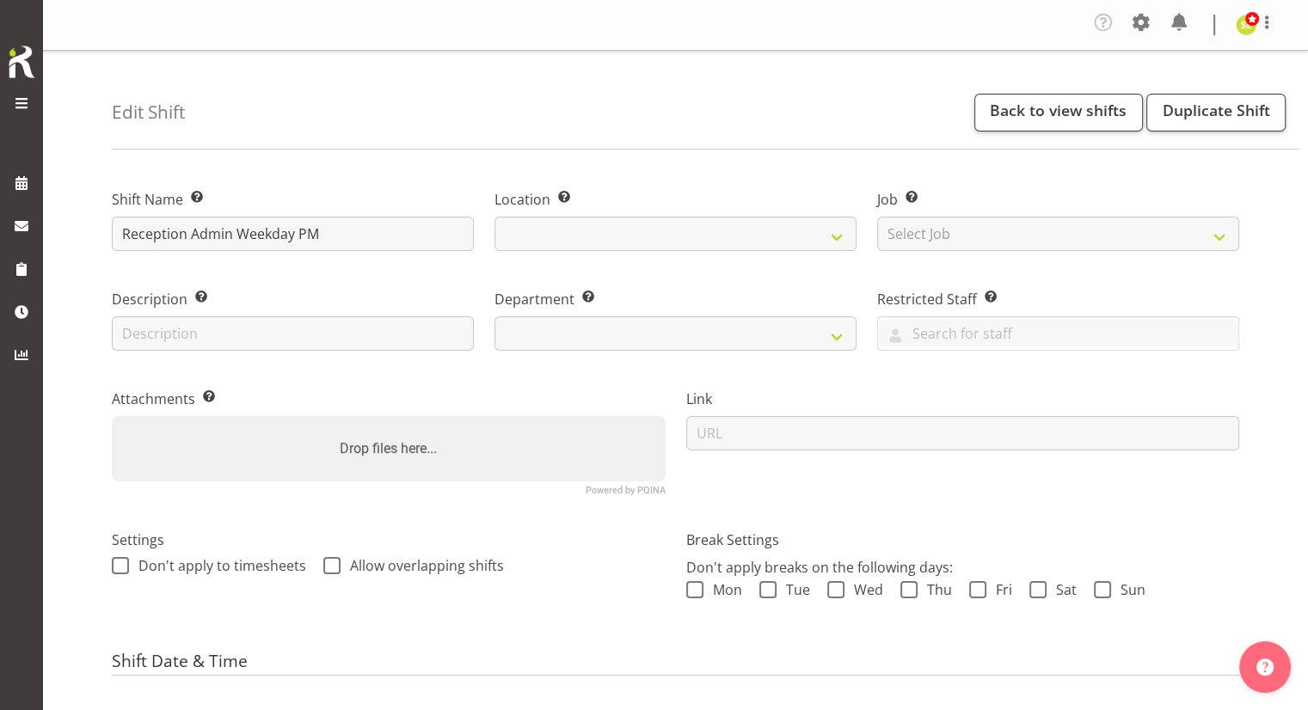
select select
click at [1033, 116] on link "Back to view shifts" at bounding box center [1058, 113] width 169 height 38
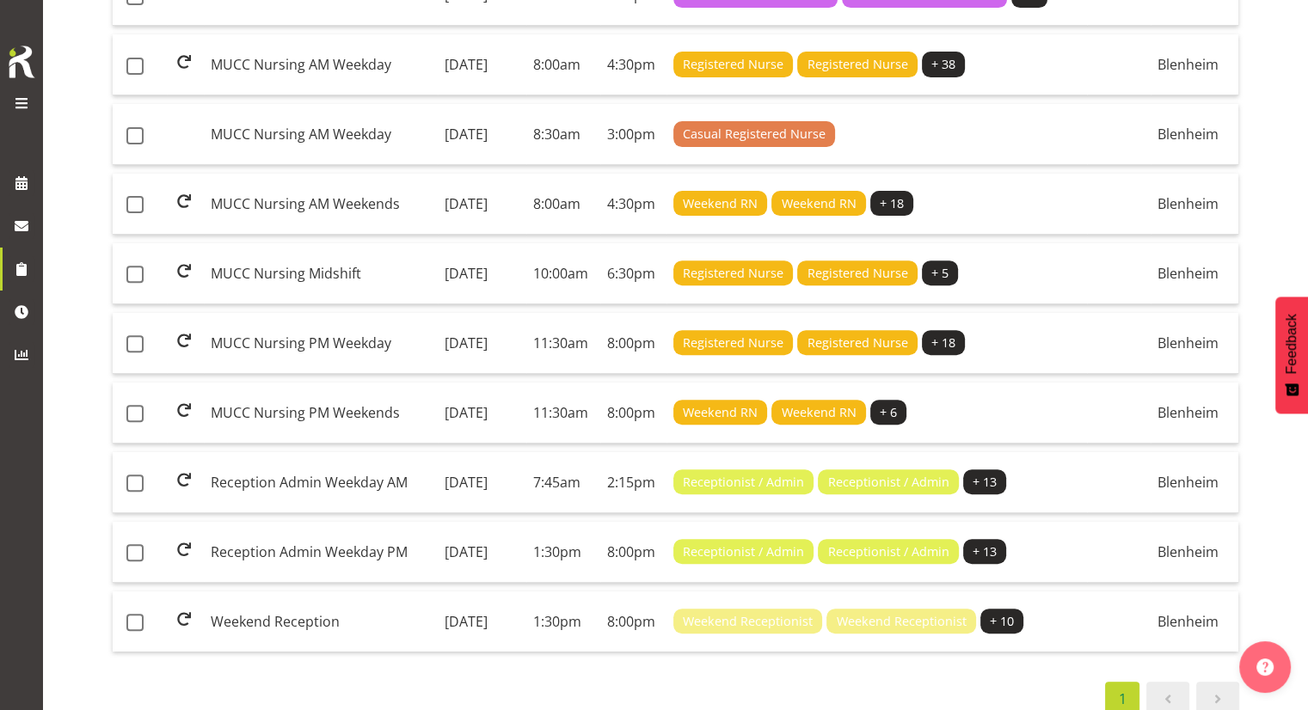
scroll to position [597, 0]
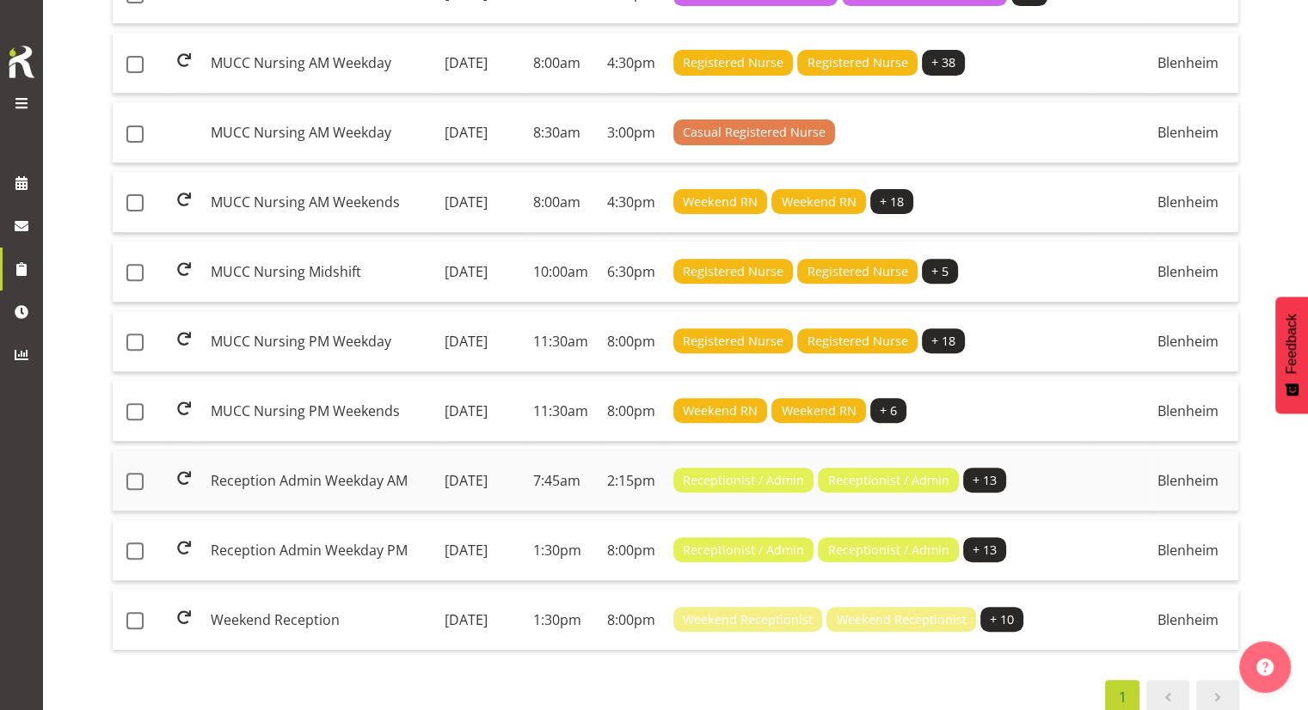
click at [272, 512] on td "Reception Admin Weekday AM" at bounding box center [321, 481] width 234 height 61
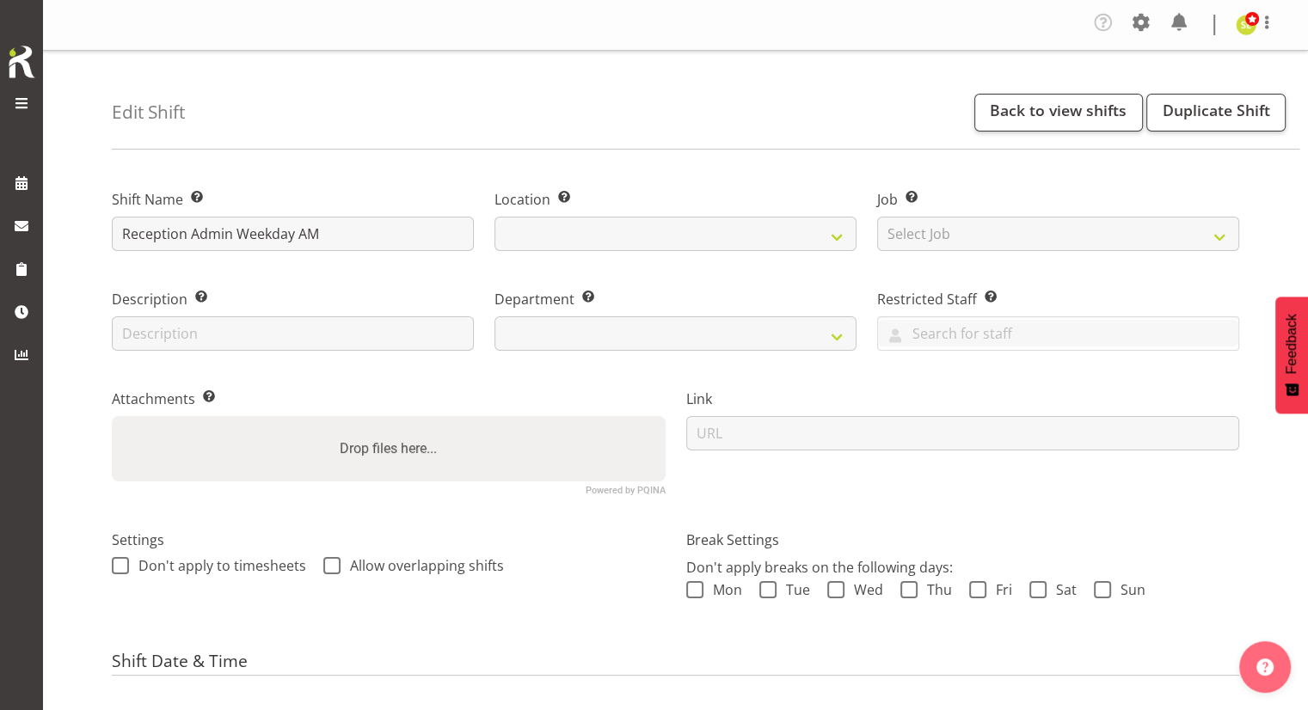
select select
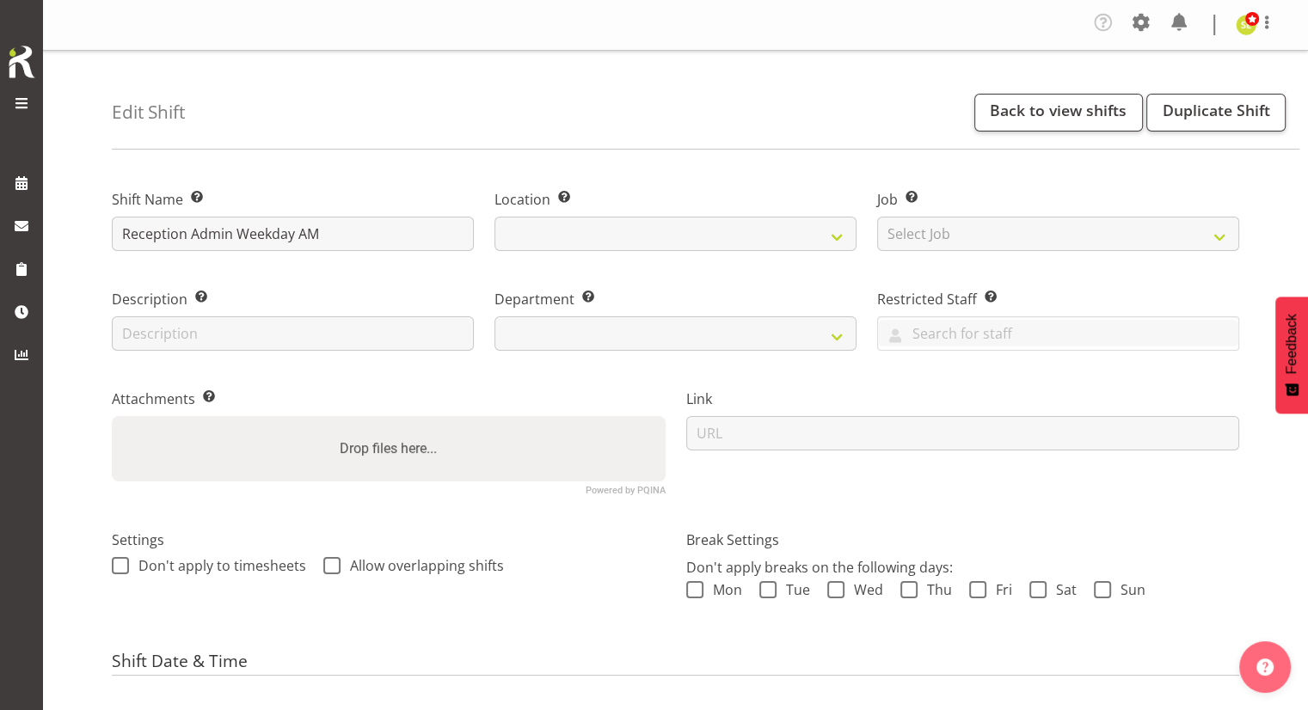
select select "925"
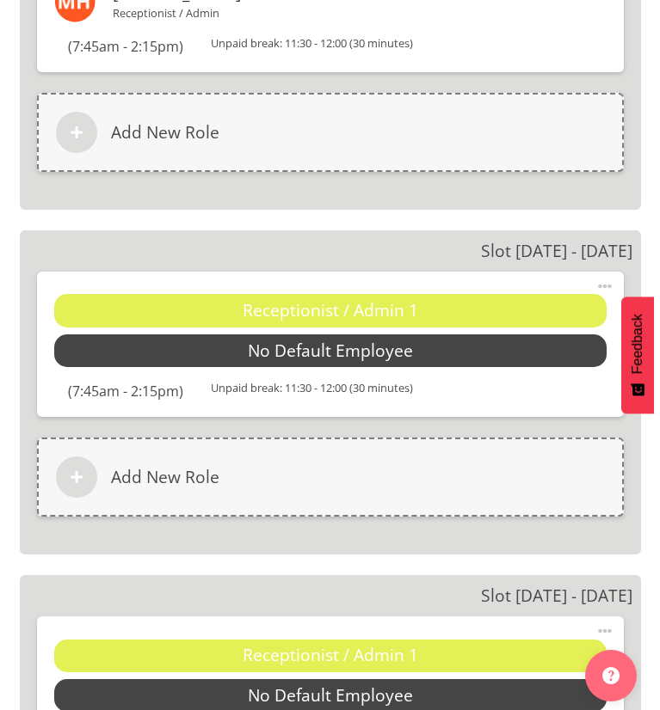
scroll to position [5869, 0]
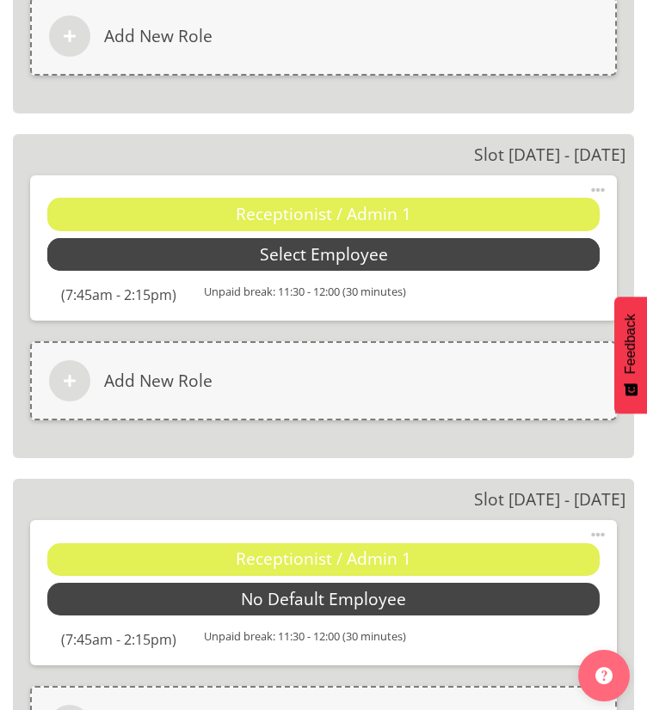
click at [299, 249] on span "Select Employee" at bounding box center [324, 255] width 128 height 25
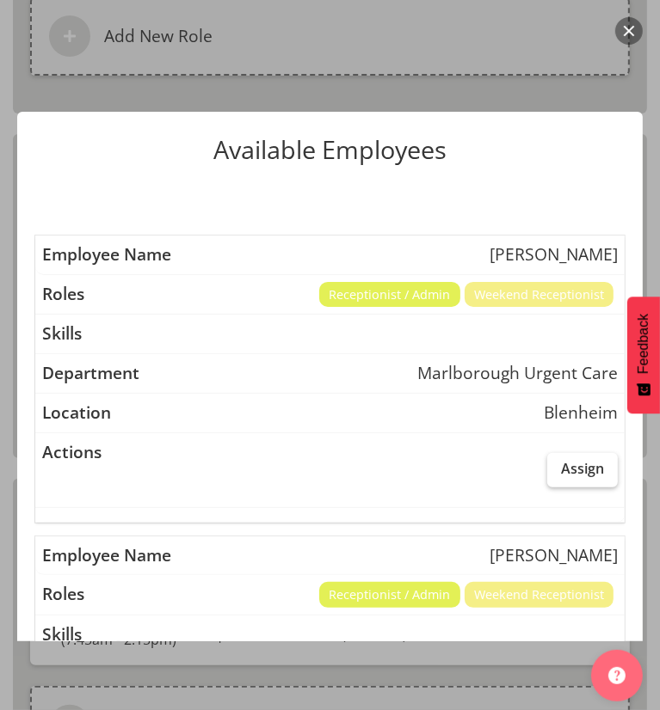
click at [547, 464] on label "Assign" at bounding box center [582, 470] width 71 height 34
click at [547, 464] on input "Assign" at bounding box center [552, 468] width 11 height 11
checkbox input "true"
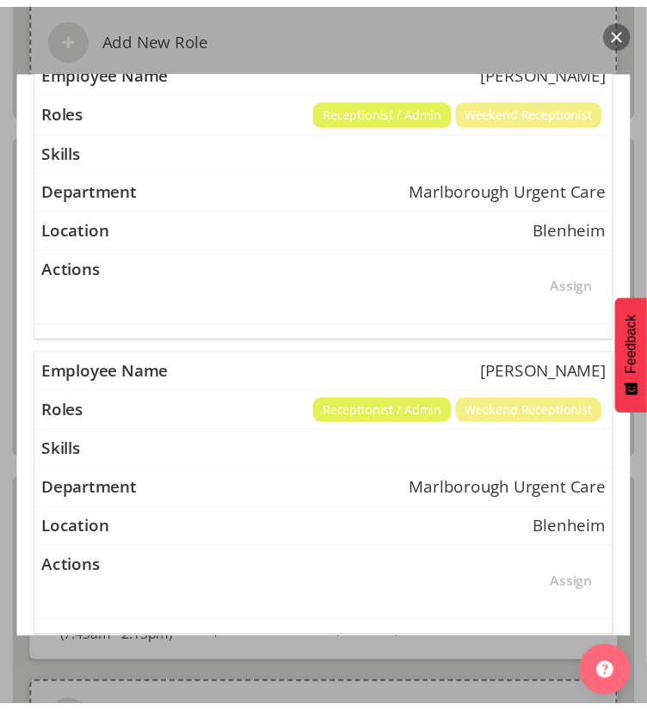
scroll to position [1291, 0]
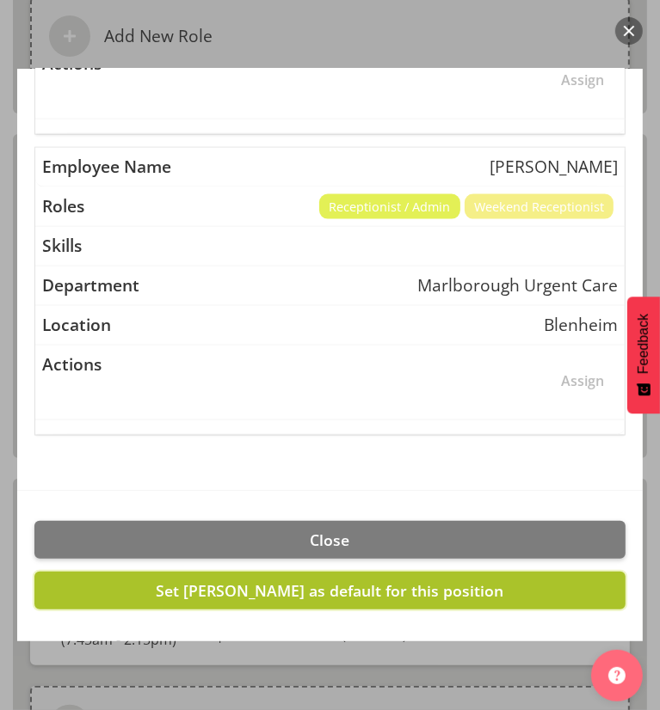
click at [323, 591] on span "Set Josephine Godinez as default for this position" at bounding box center [330, 590] width 347 height 21
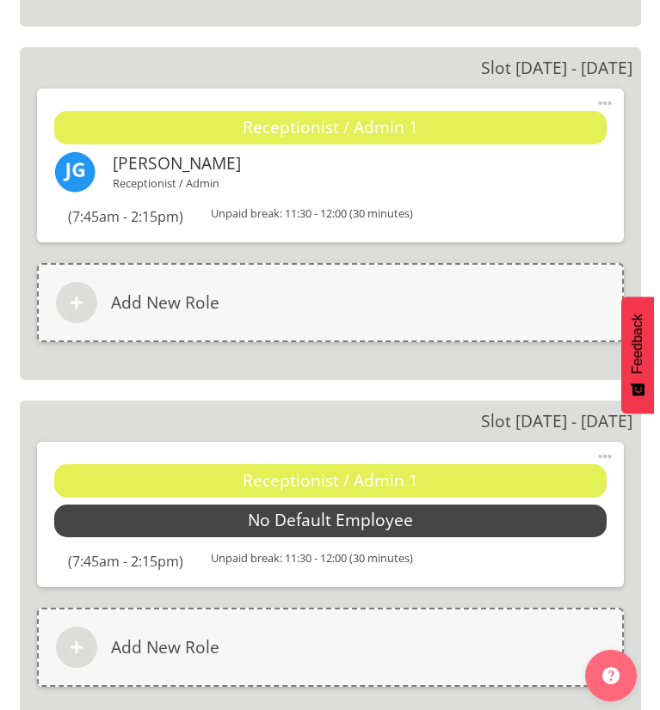
scroll to position [5959, 0]
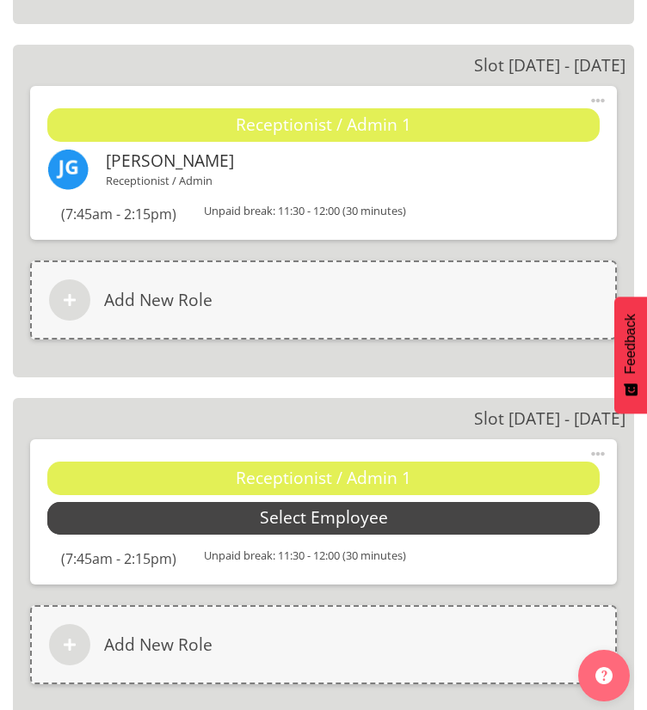
click at [337, 507] on span "Select Employee" at bounding box center [324, 518] width 128 height 25
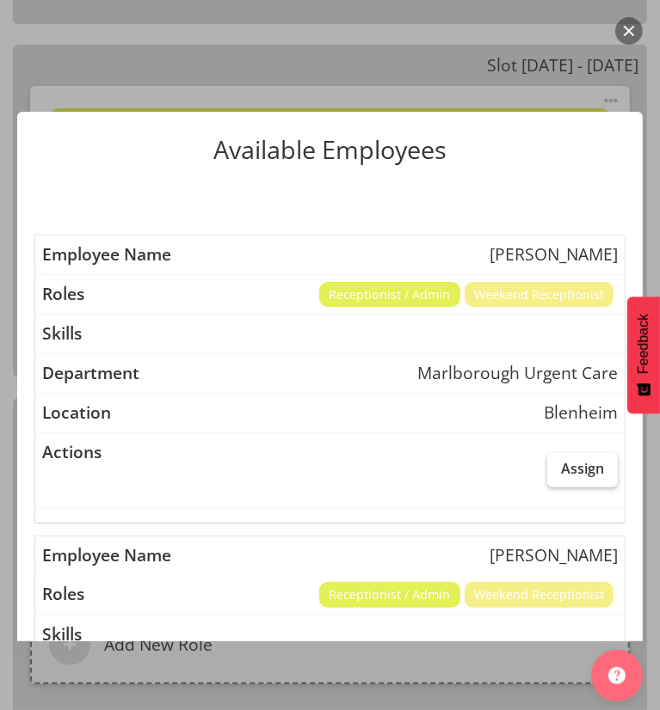
click at [561, 466] on span "Assign" at bounding box center [582, 468] width 43 height 17
click at [557, 466] on input "Assign" at bounding box center [552, 468] width 11 height 11
checkbox input "true"
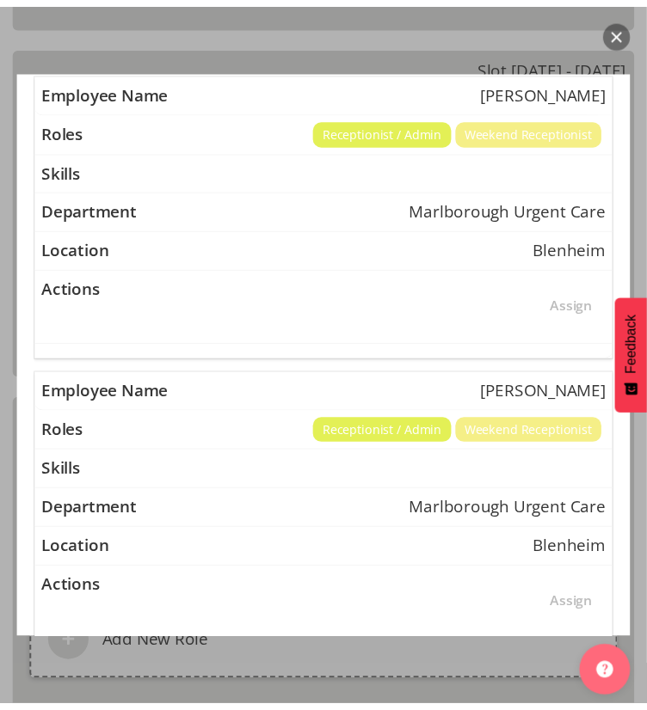
scroll to position [1291, 0]
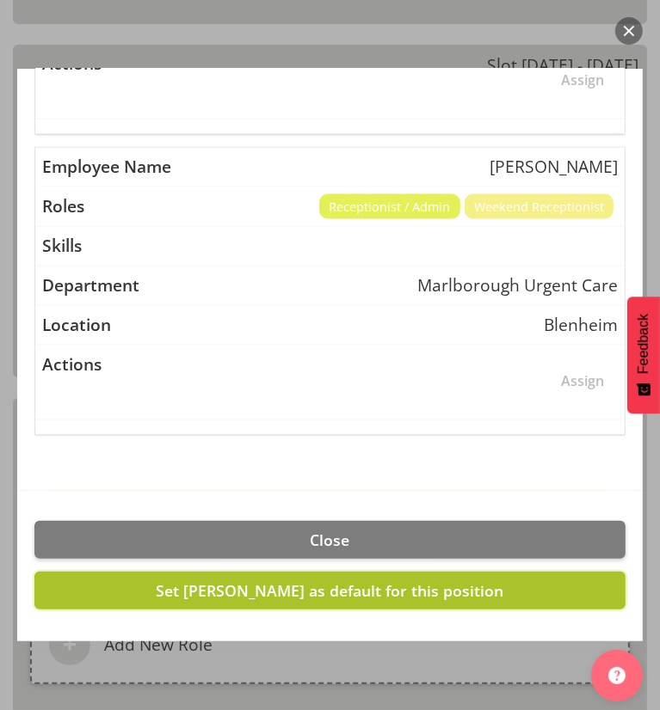
click at [328, 580] on span "Set Josephine Godinez as default for this position" at bounding box center [330, 590] width 347 height 21
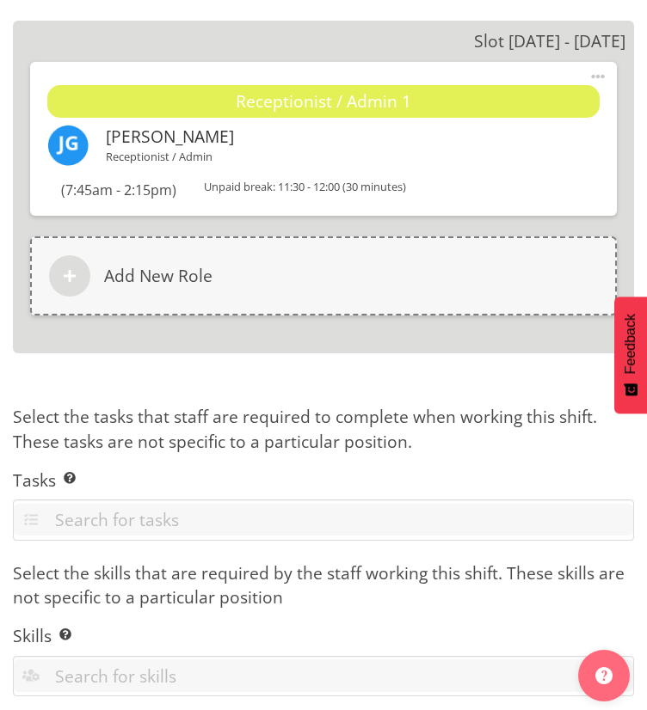
scroll to position [7227, 0]
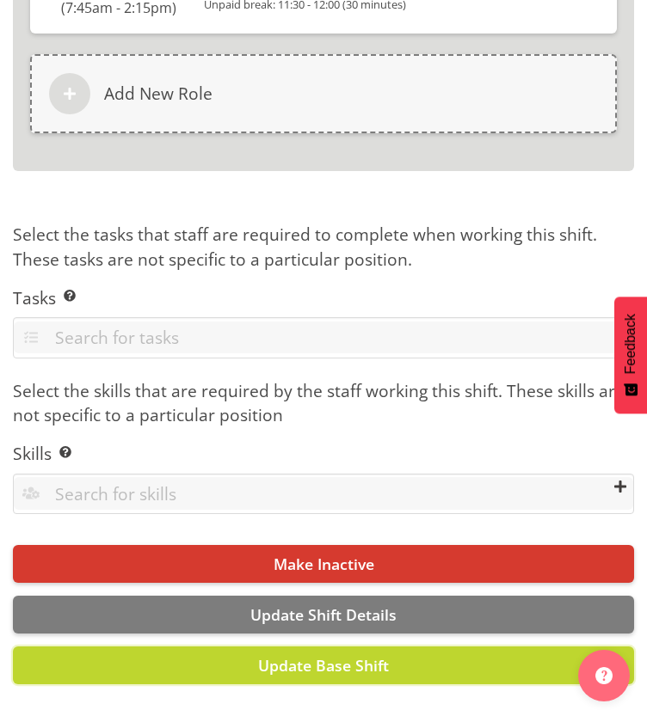
click at [346, 655] on span "Update Base Shift" at bounding box center [323, 665] width 131 height 21
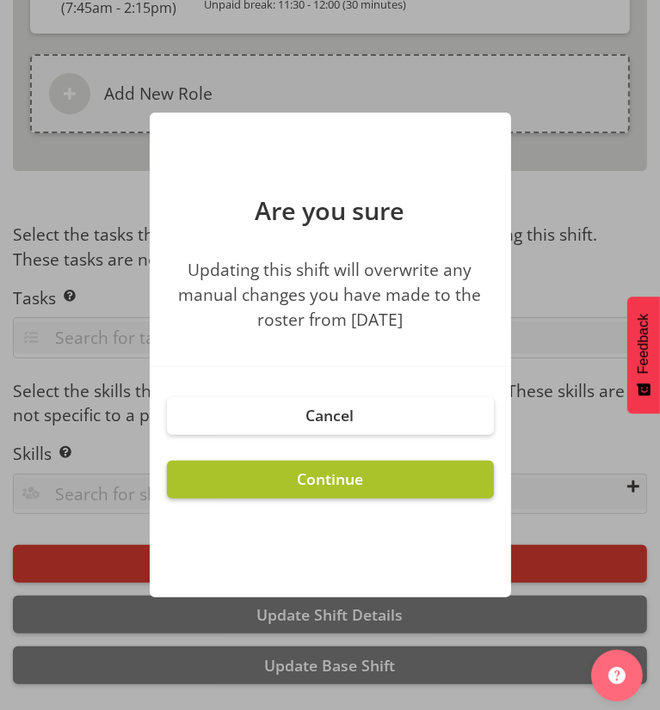
click at [354, 488] on span "Continue" at bounding box center [330, 479] width 66 height 21
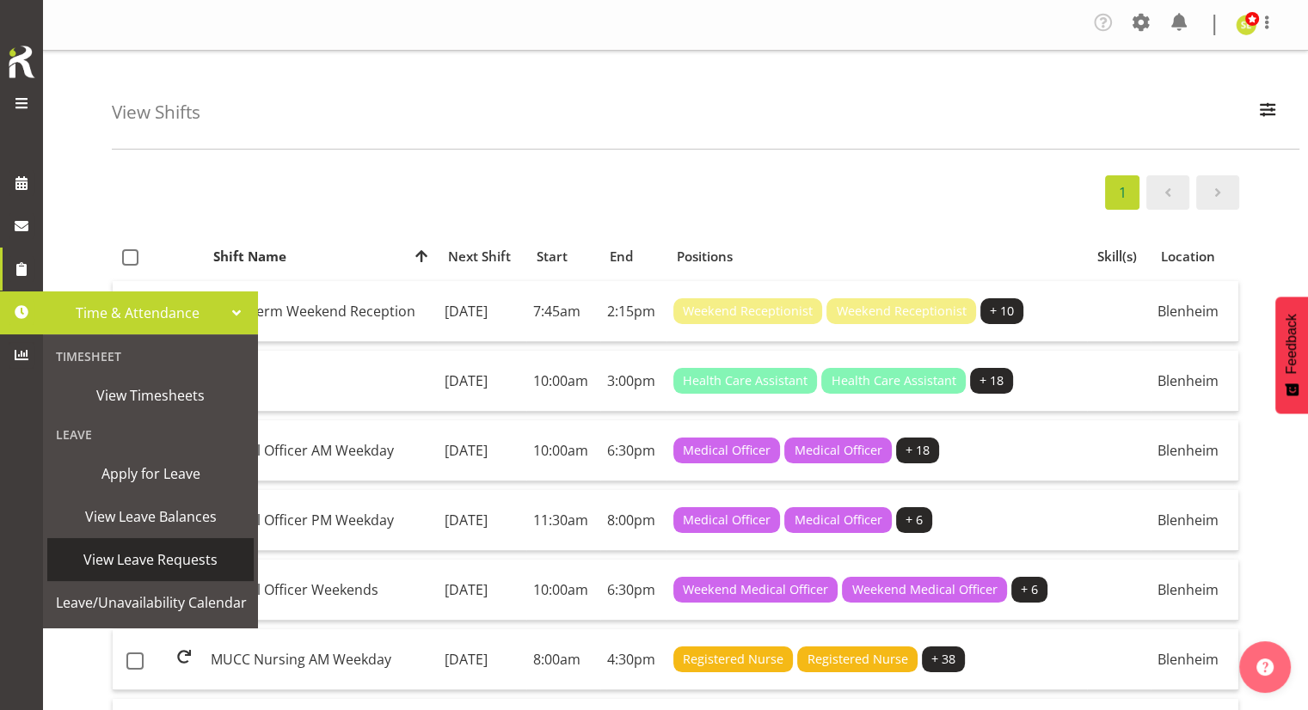
click at [158, 574] on link "View Leave Requests" at bounding box center [150, 559] width 206 height 43
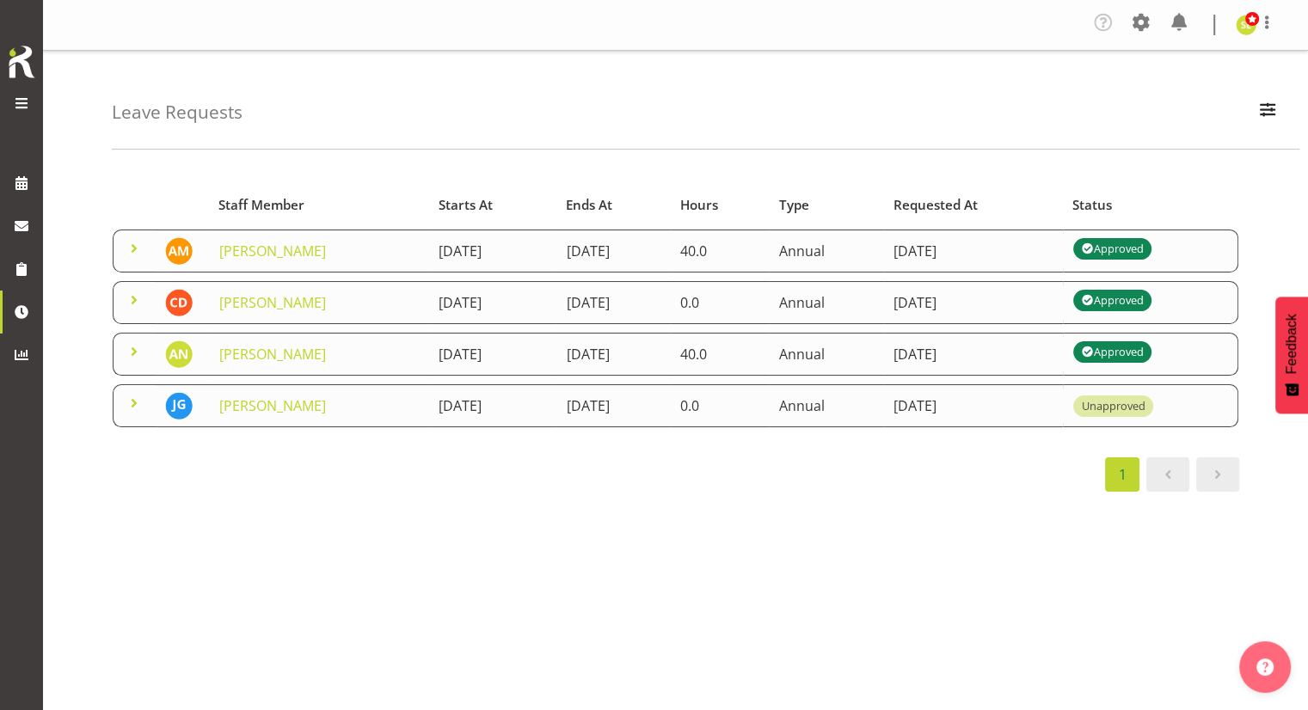
click at [1139, 402] on div "Unapproved" at bounding box center [1113, 406] width 64 height 16
click at [126, 406] on span at bounding box center [134, 403] width 21 height 21
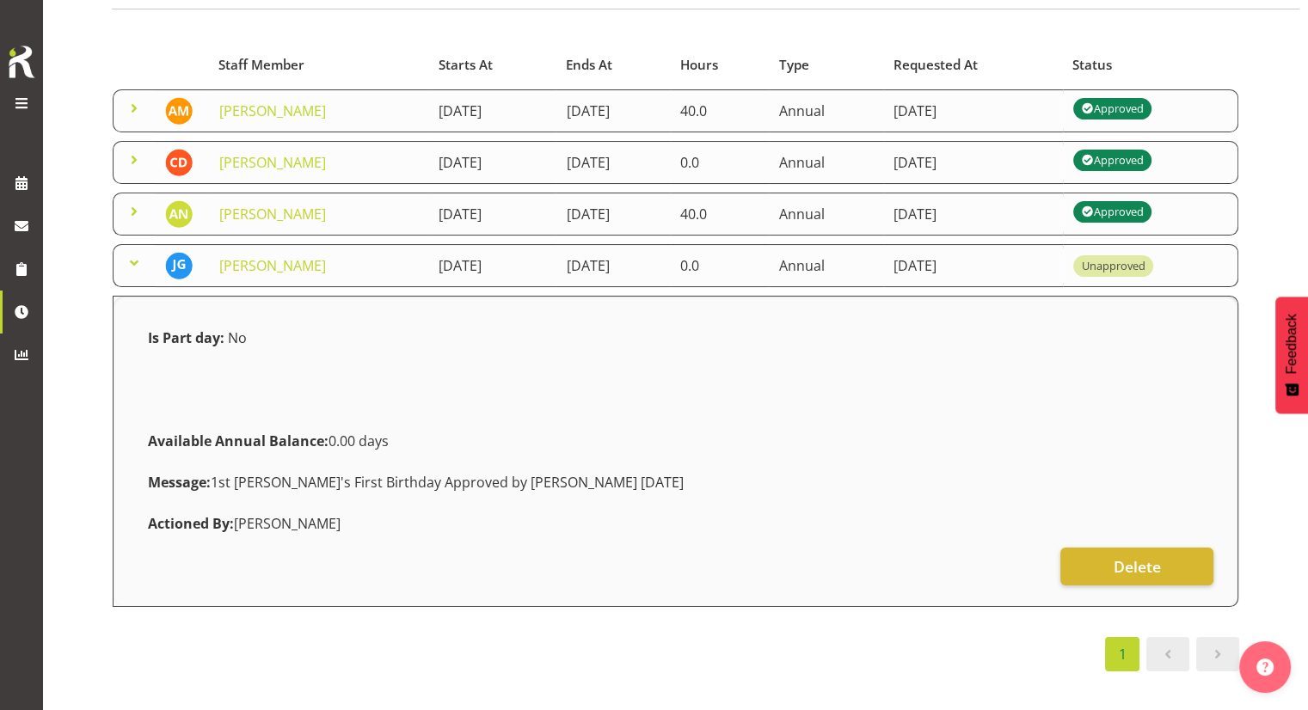
scroll to position [148, 0]
click at [1147, 266] on td "Unapproved" at bounding box center [1150, 265] width 175 height 43
click at [1143, 258] on div "Unapproved" at bounding box center [1113, 266] width 64 height 16
click at [296, 256] on link "[PERSON_NAME]" at bounding box center [272, 265] width 107 height 19
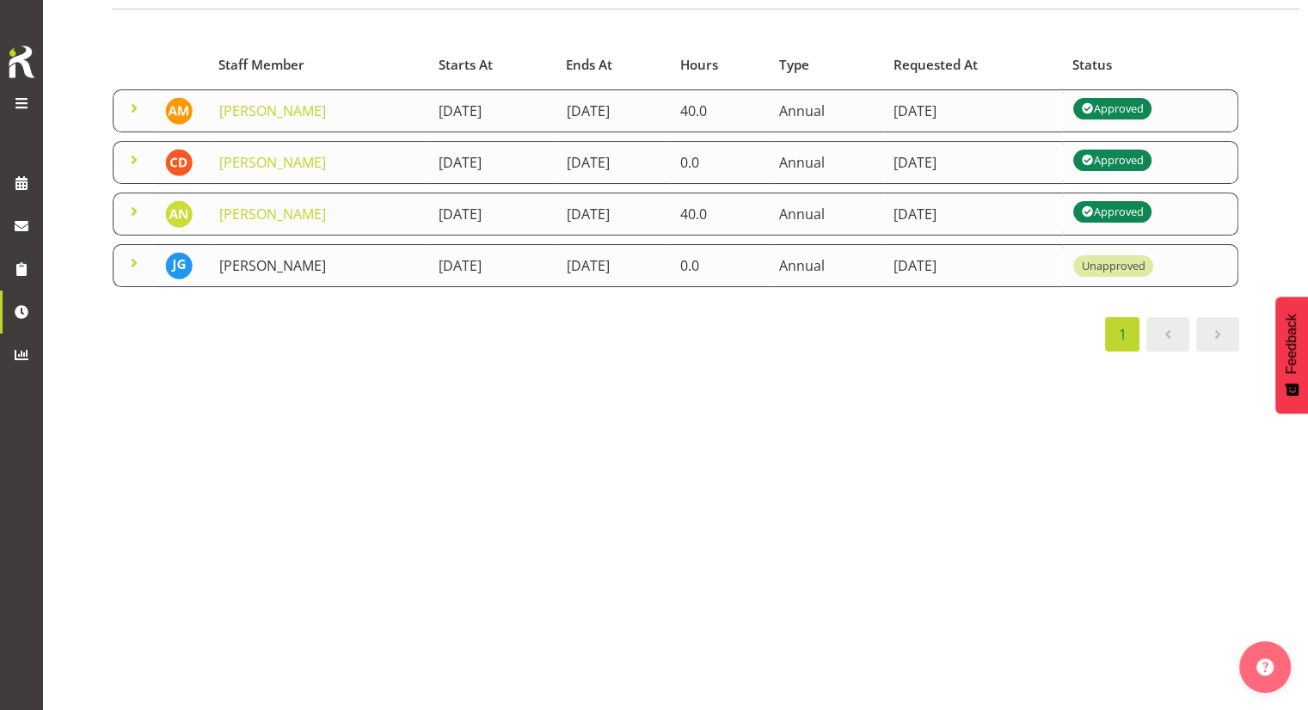
click at [296, 256] on link "[PERSON_NAME]" at bounding box center [272, 265] width 107 height 19
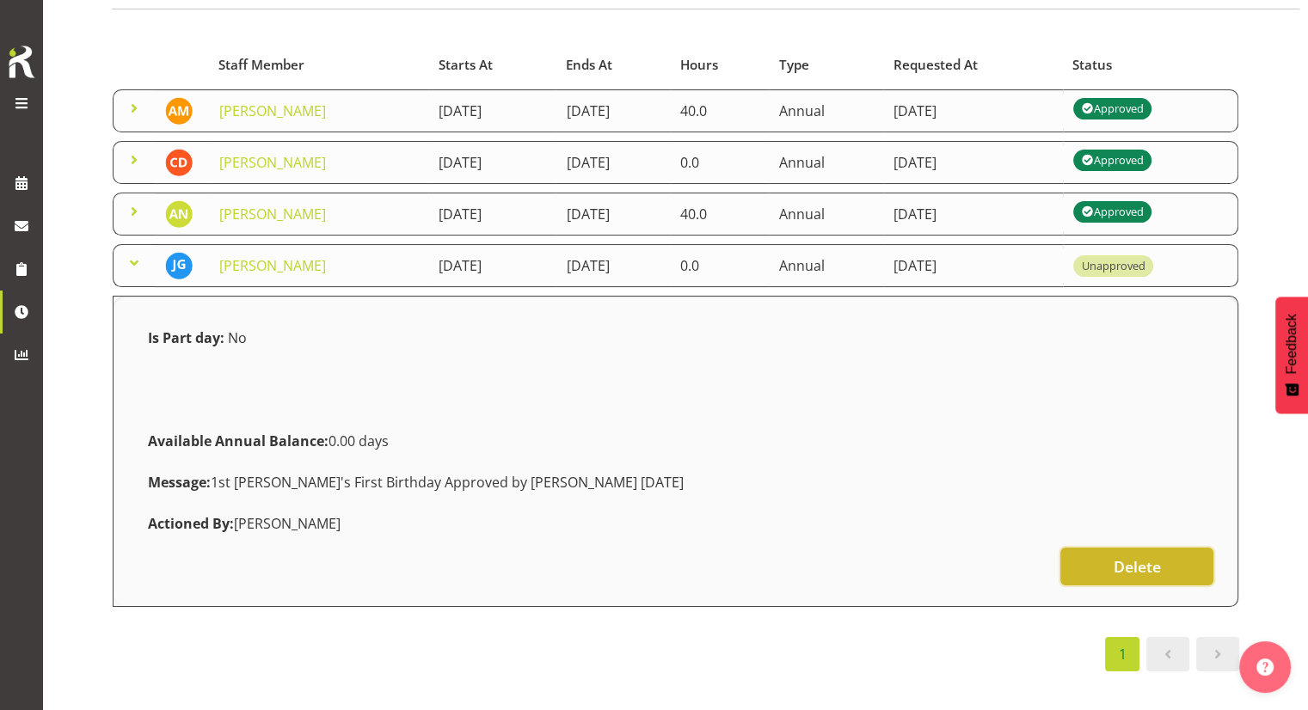
click at [1111, 563] on button "Delete" at bounding box center [1136, 567] width 153 height 38
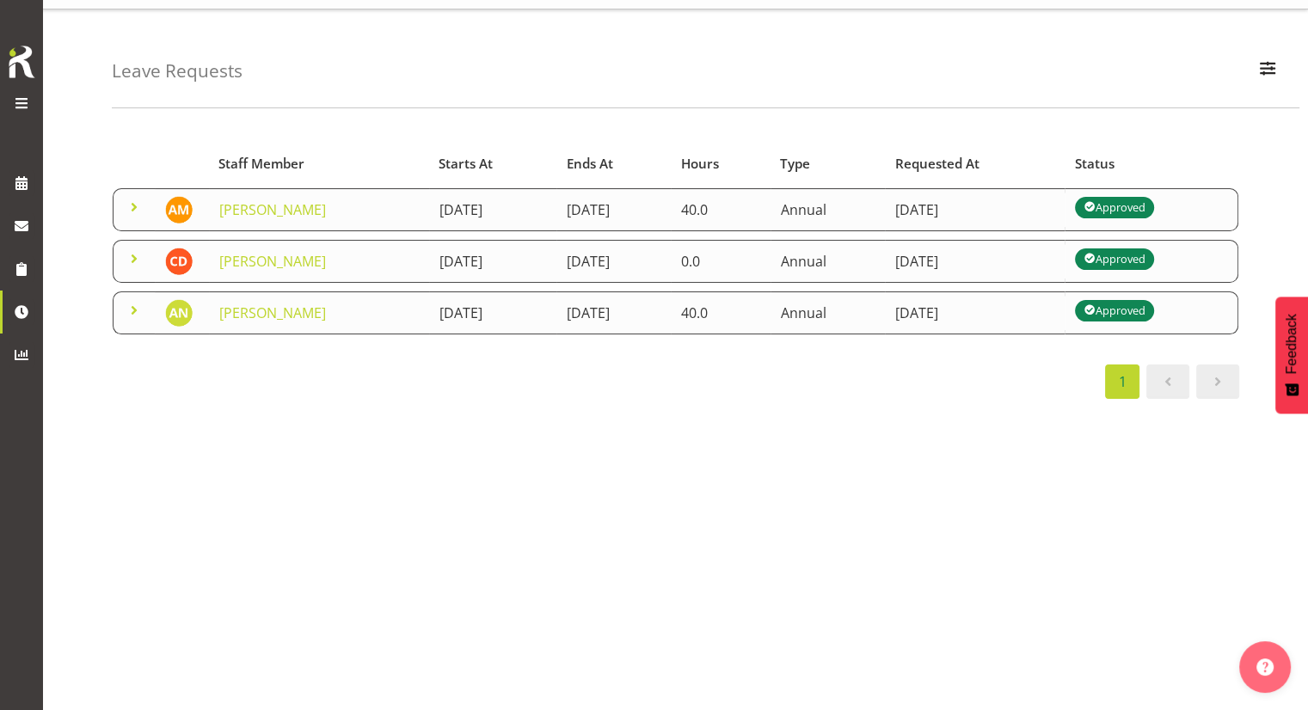
scroll to position [0, 0]
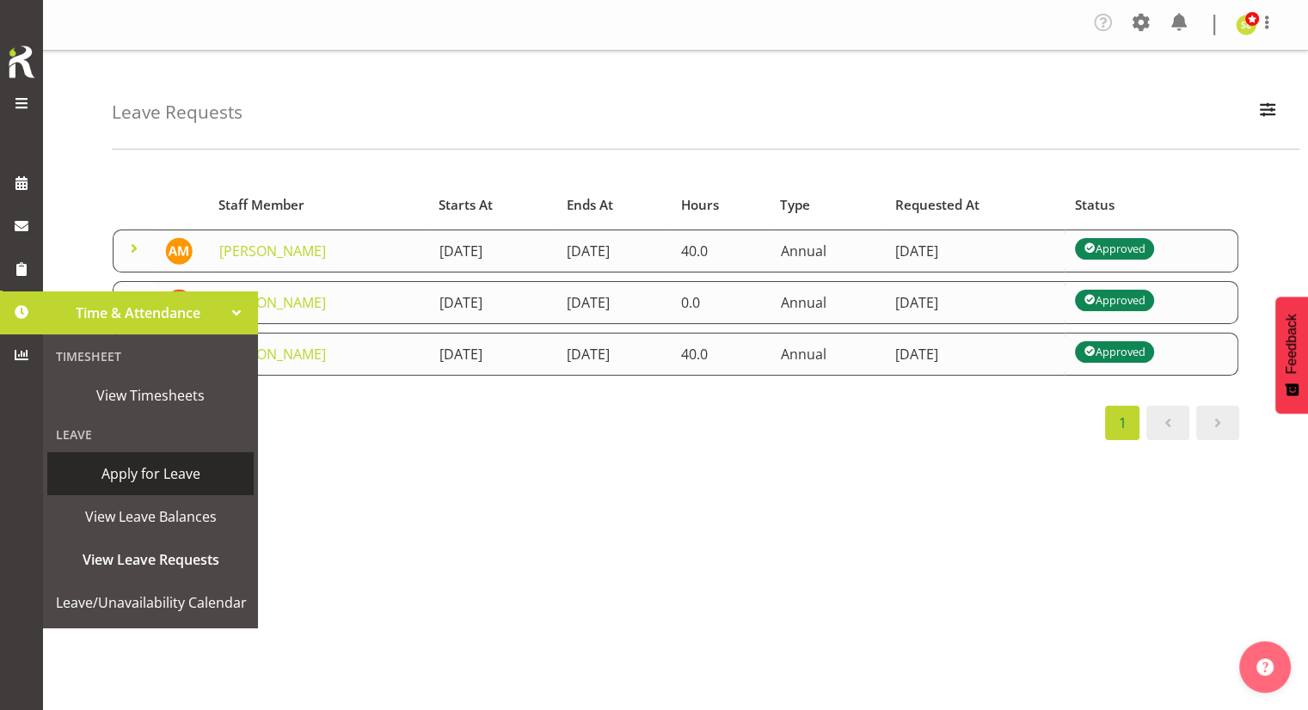
click at [132, 469] on span "Apply for Leave" at bounding box center [150, 474] width 189 height 26
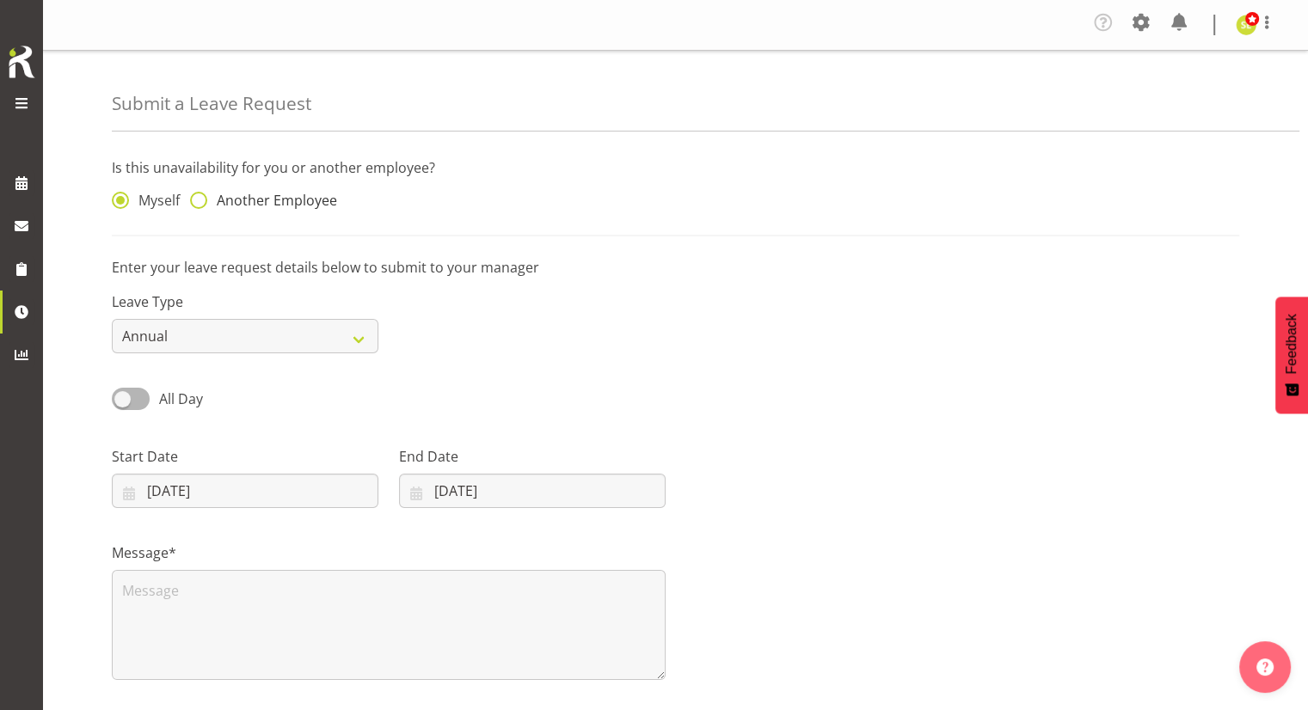
click at [268, 194] on span "Another Employee" at bounding box center [272, 200] width 130 height 17
click at [201, 195] on input "Another Employee" at bounding box center [195, 200] width 11 height 11
radio input "true"
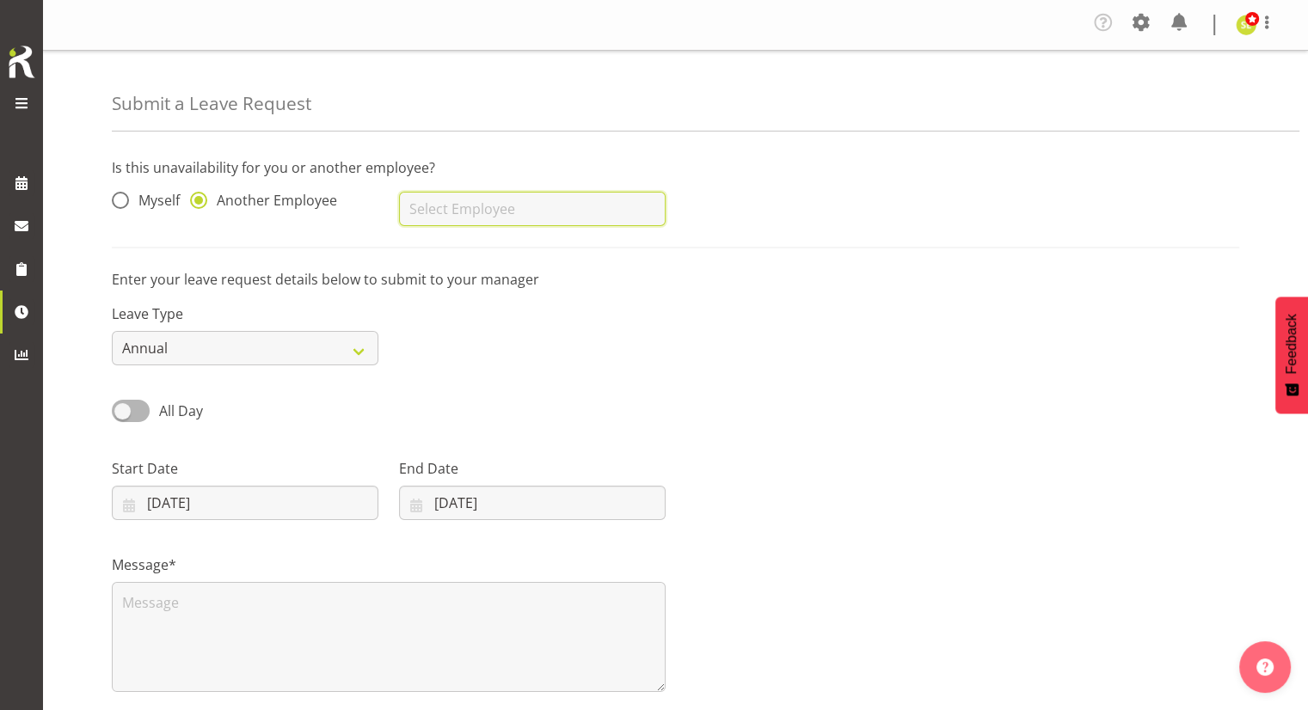
click at [444, 207] on input "text" at bounding box center [532, 209] width 267 height 34
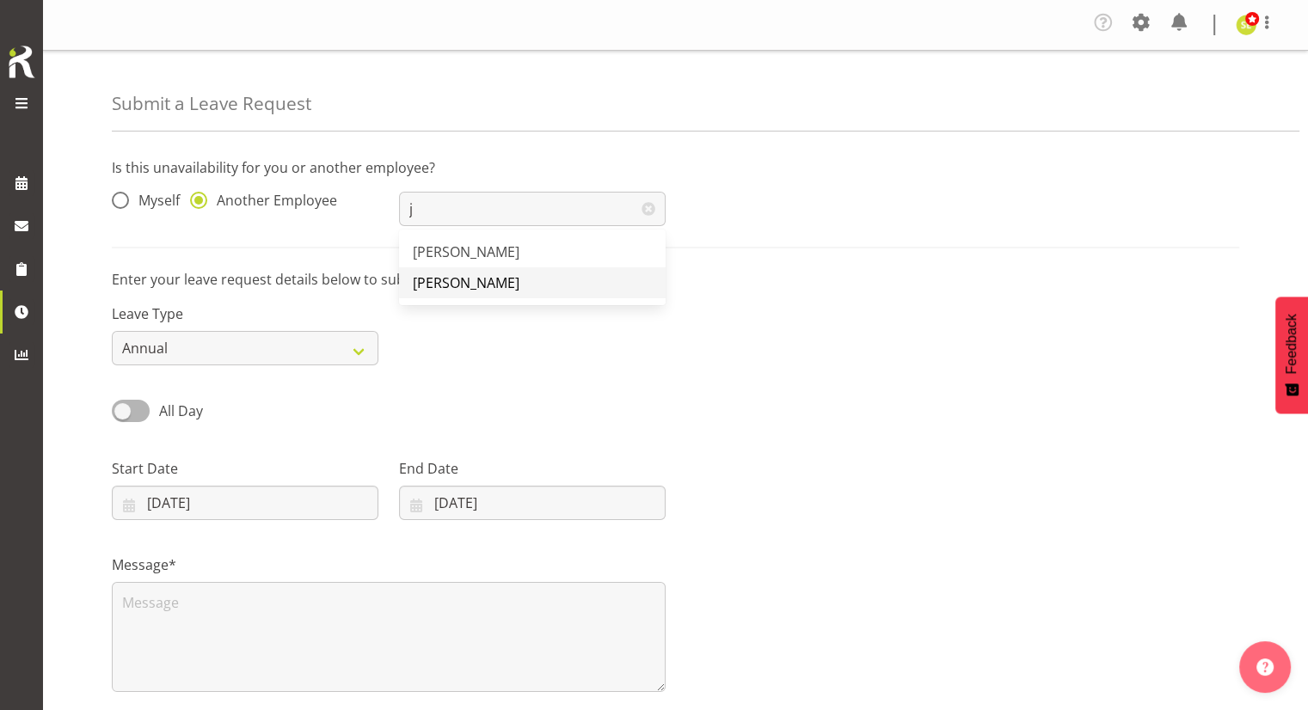
click at [447, 286] on span "[PERSON_NAME]" at bounding box center [466, 282] width 107 height 19
type input "[PERSON_NAME]"
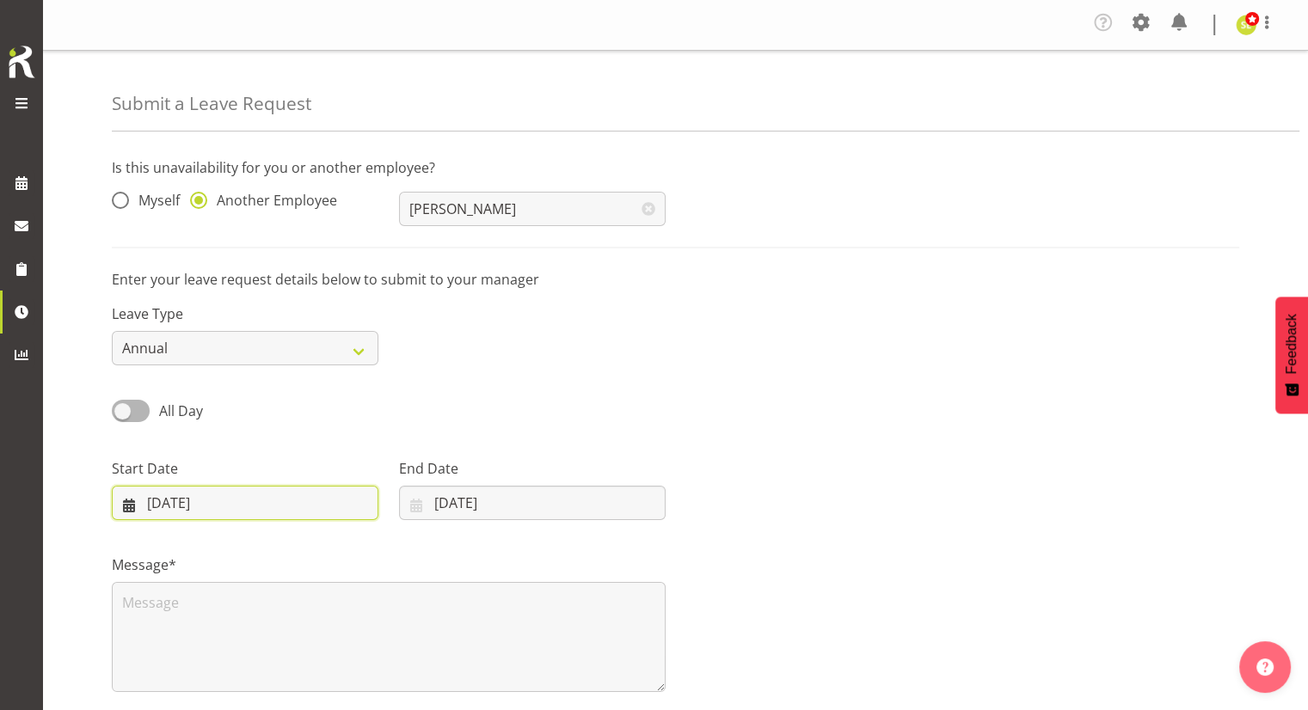
click at [185, 511] on input "[DATE]" at bounding box center [245, 503] width 267 height 34
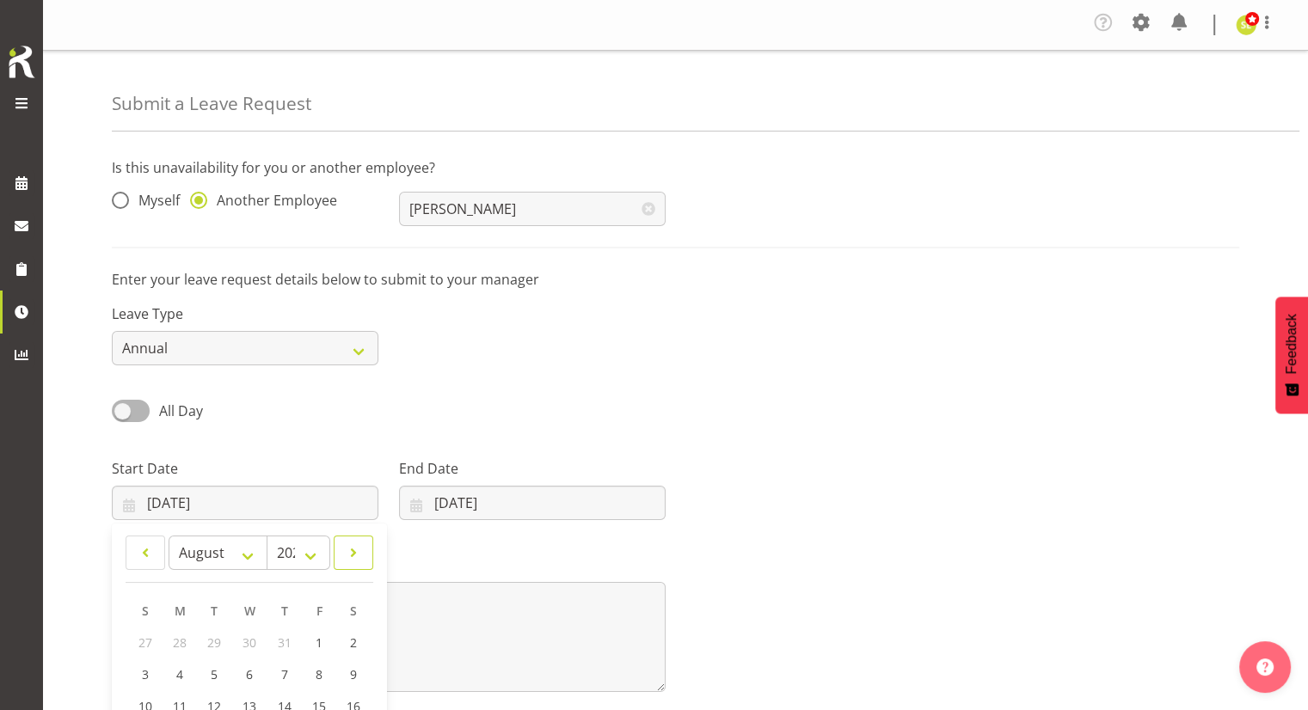
click at [351, 550] on span at bounding box center [353, 553] width 17 height 21
select select "8"
click at [357, 685] on link "13" at bounding box center [352, 675] width 34 height 32
type input "[DATE]"
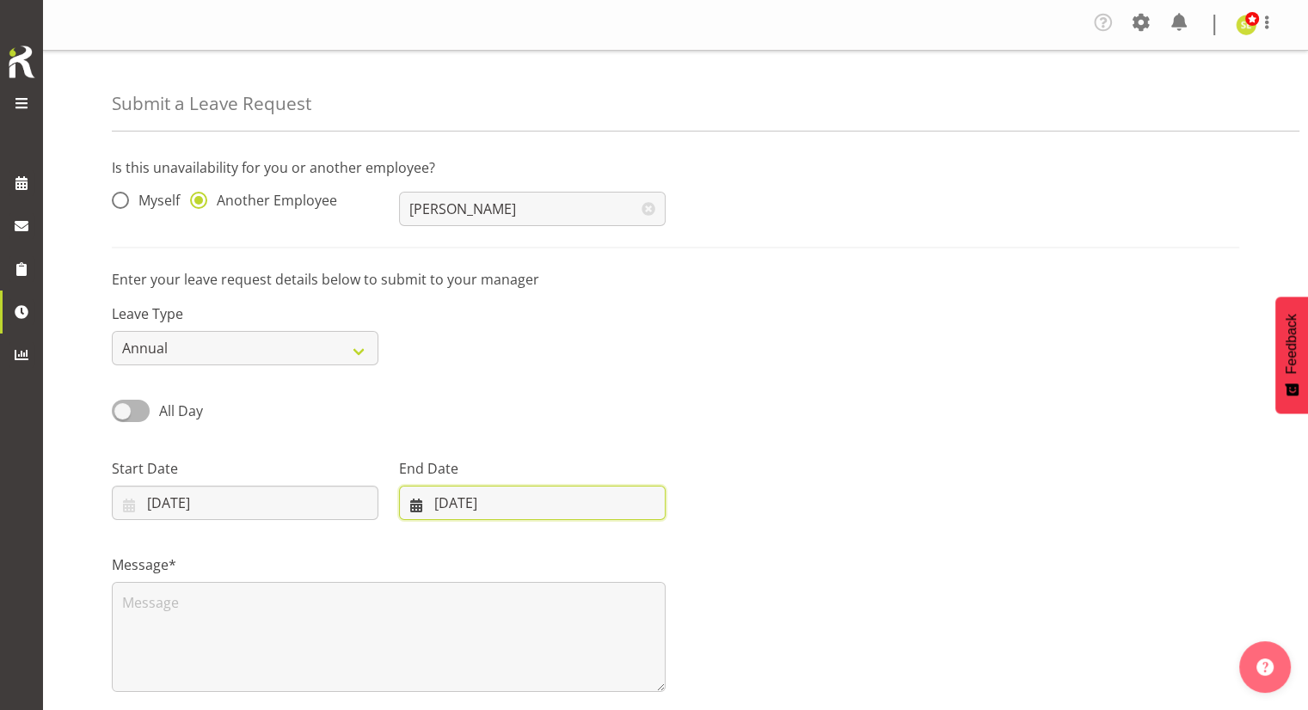
click at [487, 510] on input "[DATE]" at bounding box center [532, 503] width 267 height 34
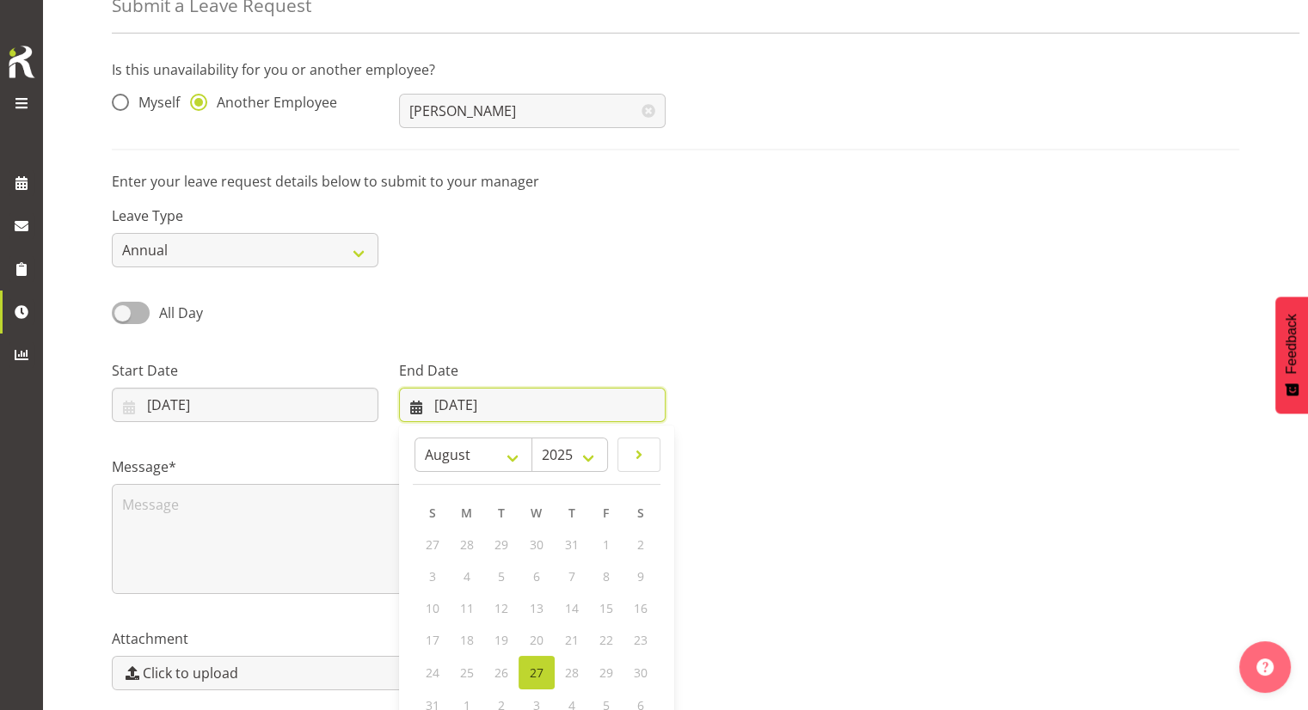
scroll to position [120, 0]
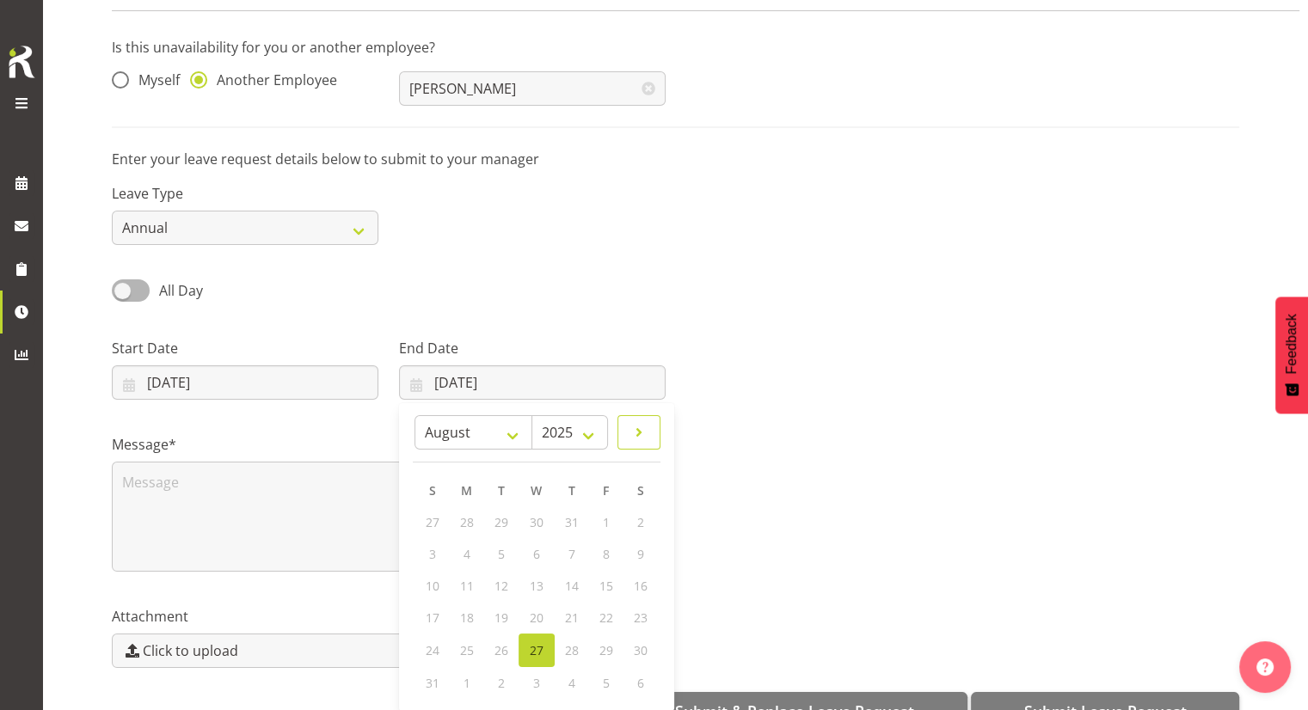
click at [623, 433] on link at bounding box center [638, 432] width 43 height 34
select select "8"
click at [533, 580] on span "17" at bounding box center [537, 586] width 14 height 16
type input "[DATE]"
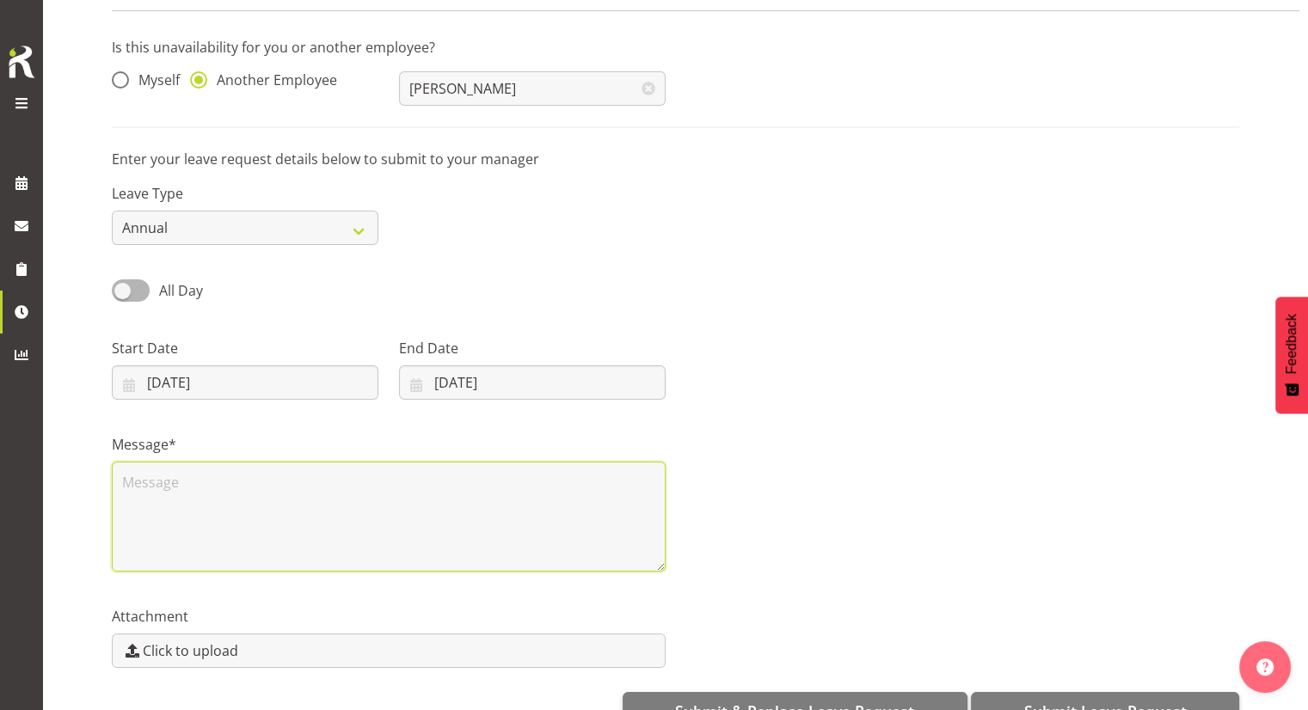
click at [309, 514] on textarea at bounding box center [389, 517] width 554 height 110
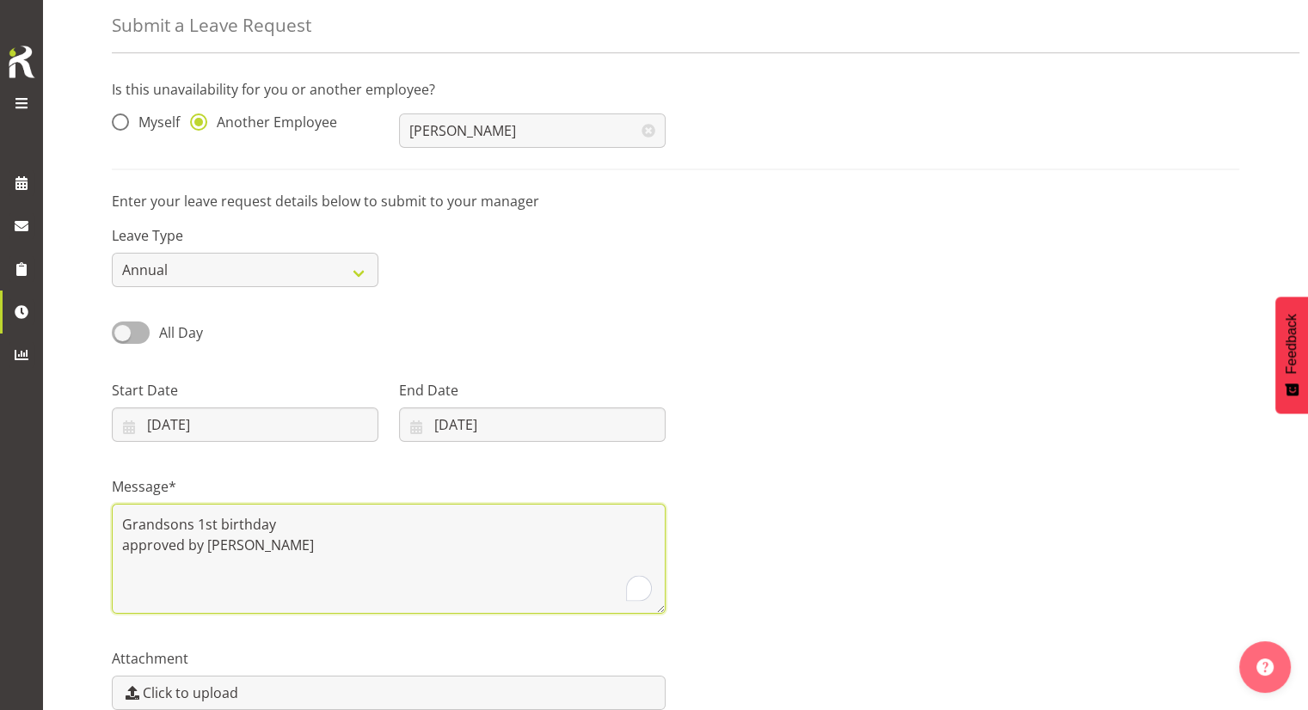
scroll to position [167, 0]
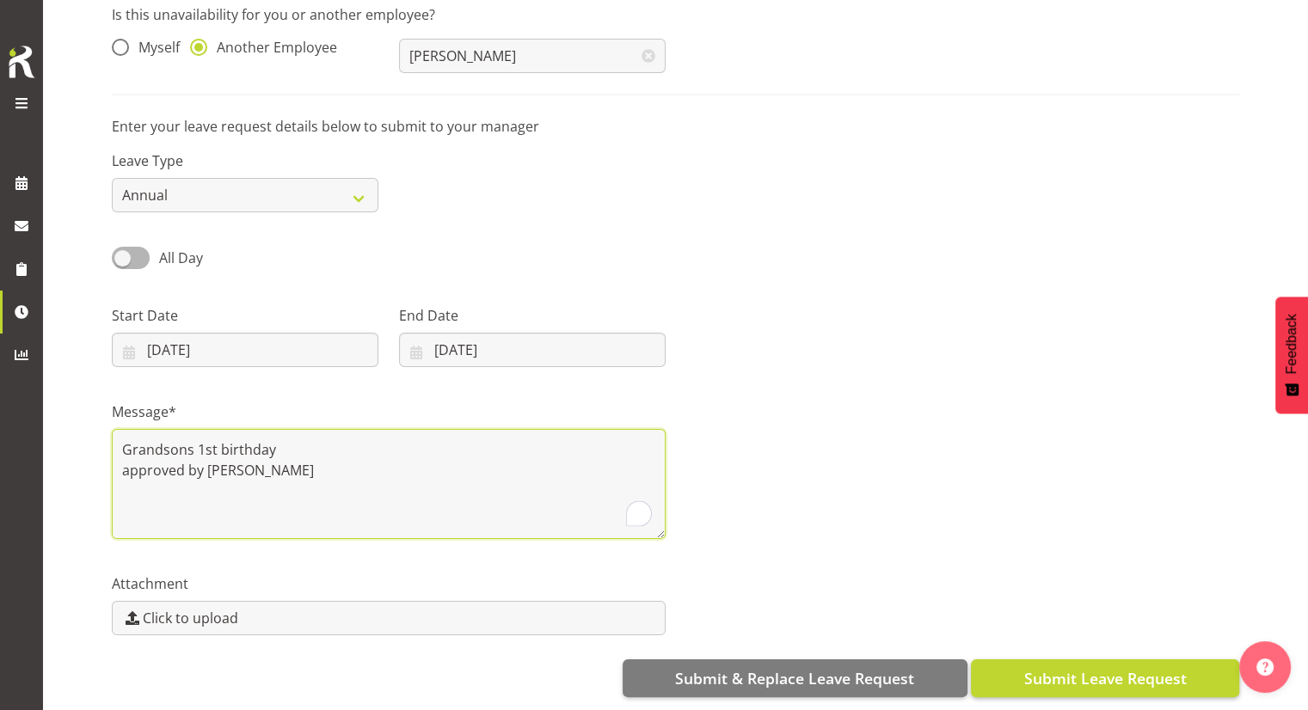
type textarea "Grandsons 1st birthday approved by [PERSON_NAME]"
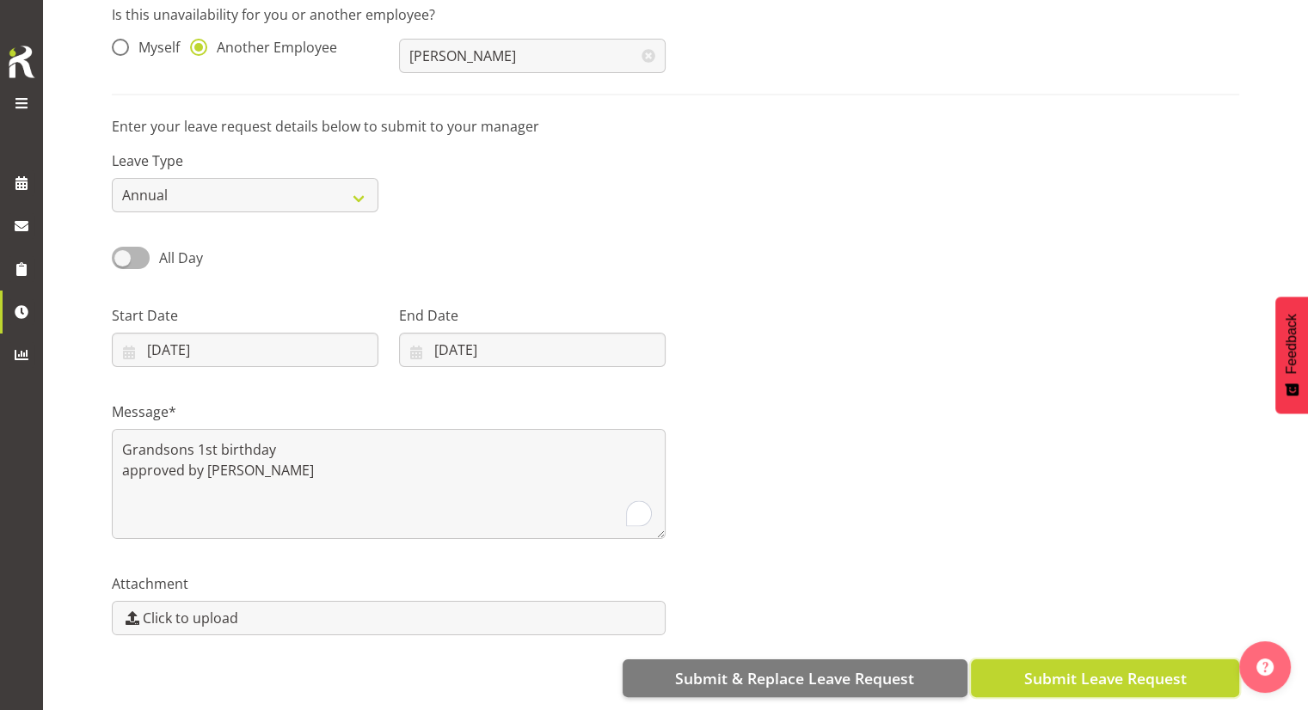
click at [1110, 660] on button "Submit Leave Request" at bounding box center [1105, 679] width 268 height 38
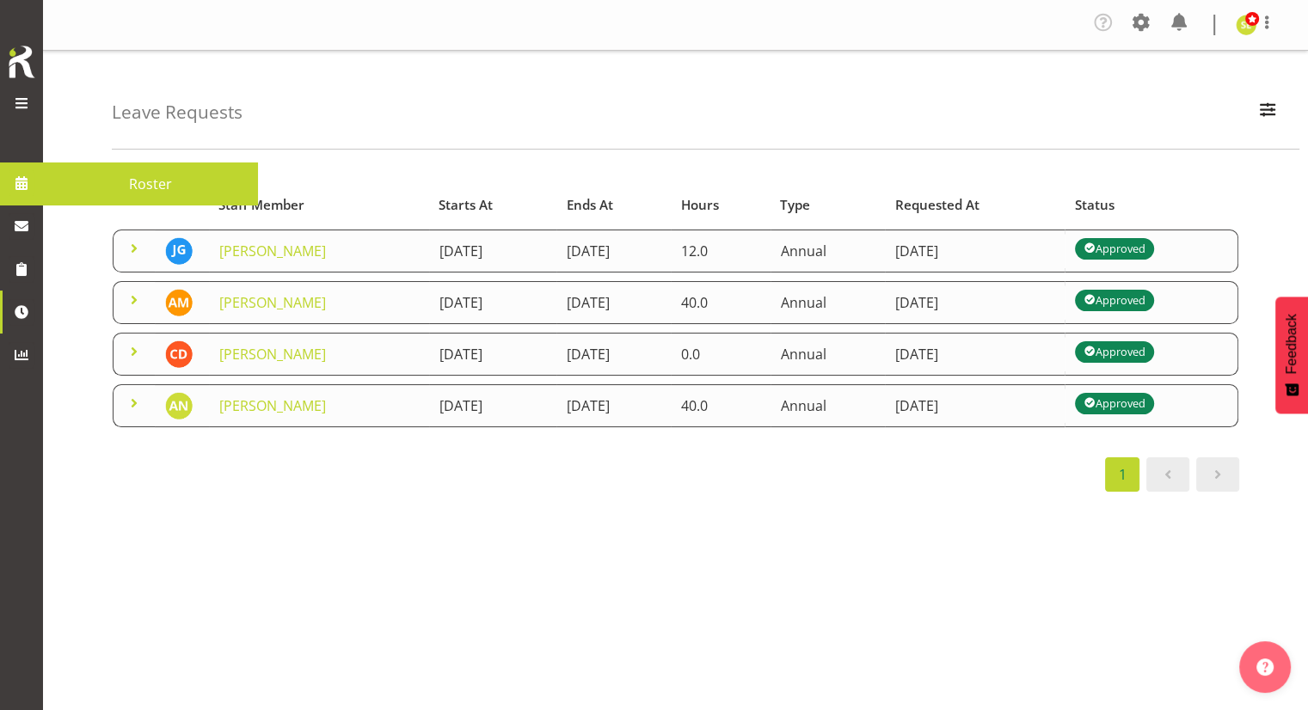
click at [104, 179] on span "Roster" at bounding box center [151, 184] width 198 height 26
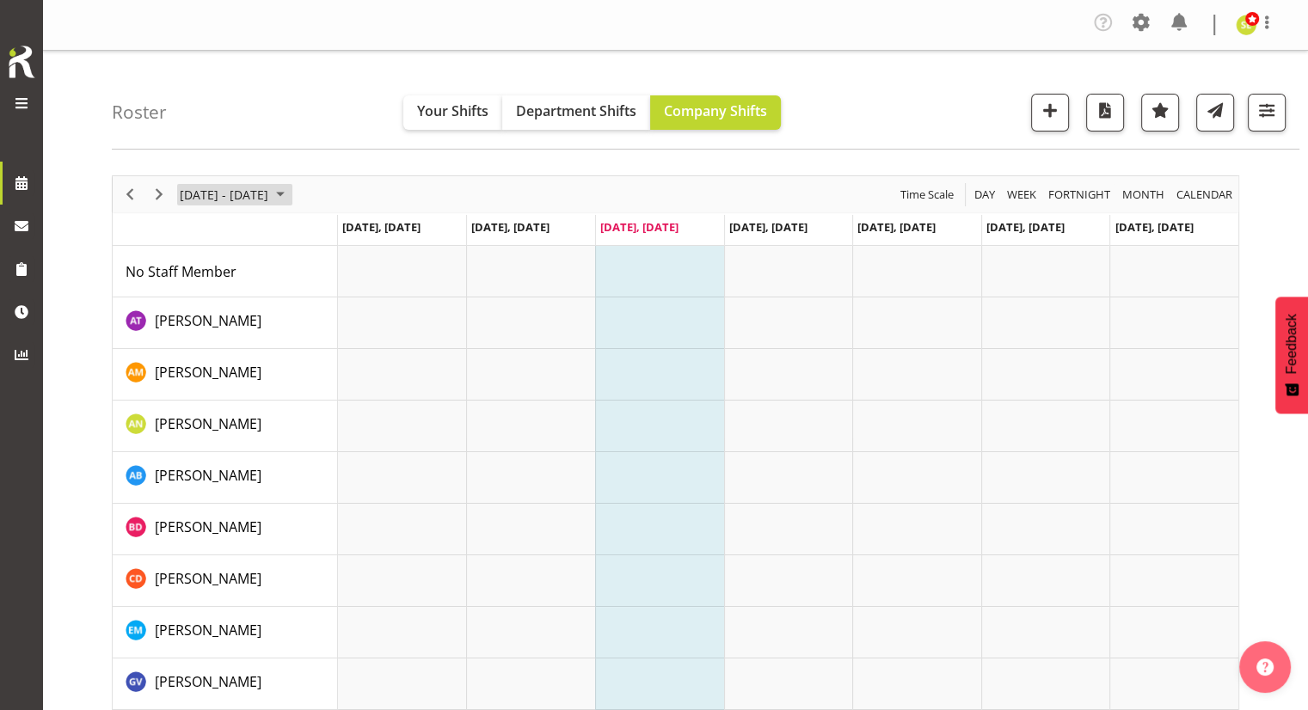
click at [270, 195] on span "[DATE] - [DATE]" at bounding box center [224, 194] width 92 height 21
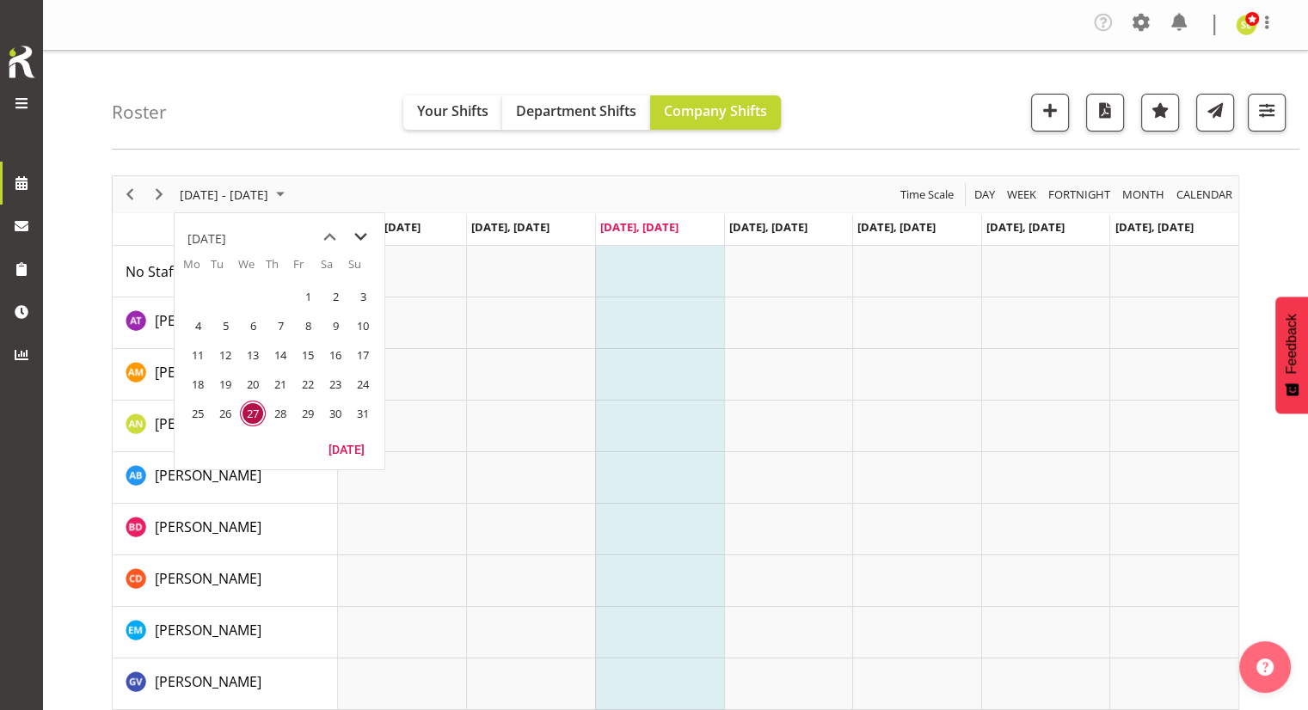
click at [364, 228] on span "next month" at bounding box center [361, 237] width 30 height 31
click at [194, 300] on span "1" at bounding box center [198, 297] width 26 height 26
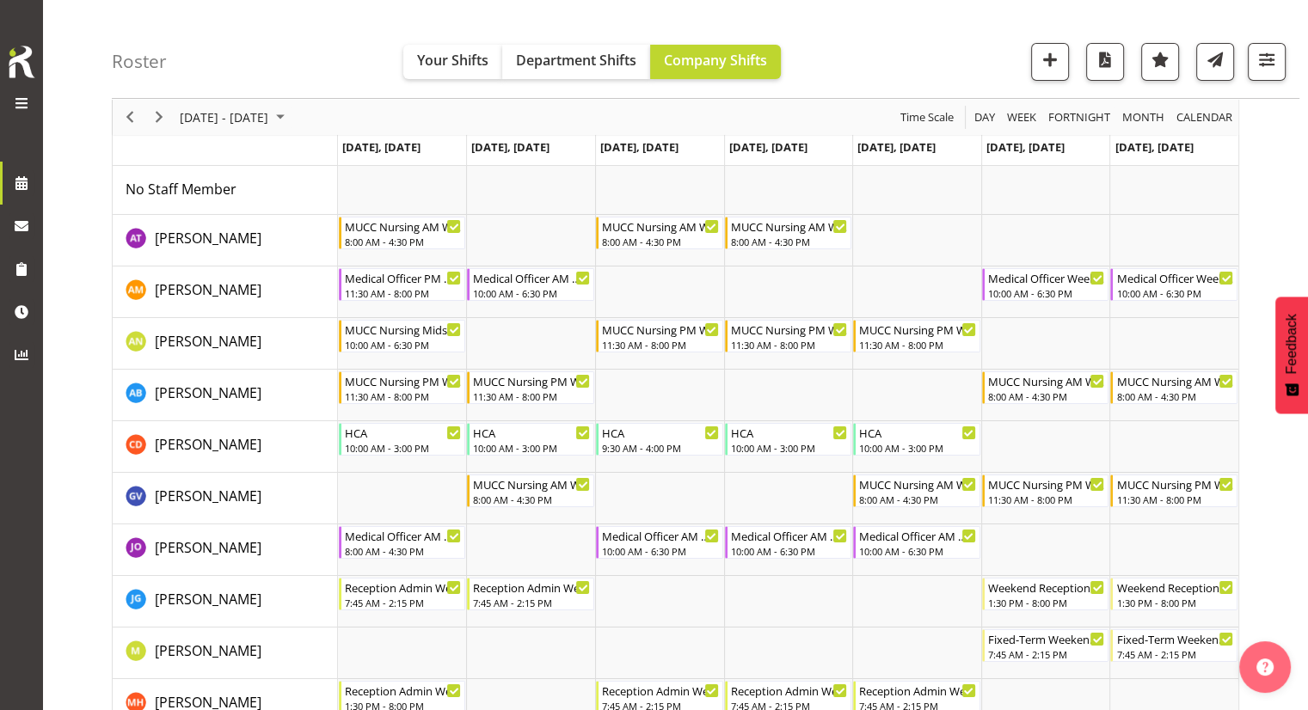
scroll to position [82, 0]
click at [168, 113] on span "Next" at bounding box center [159, 117] width 21 height 21
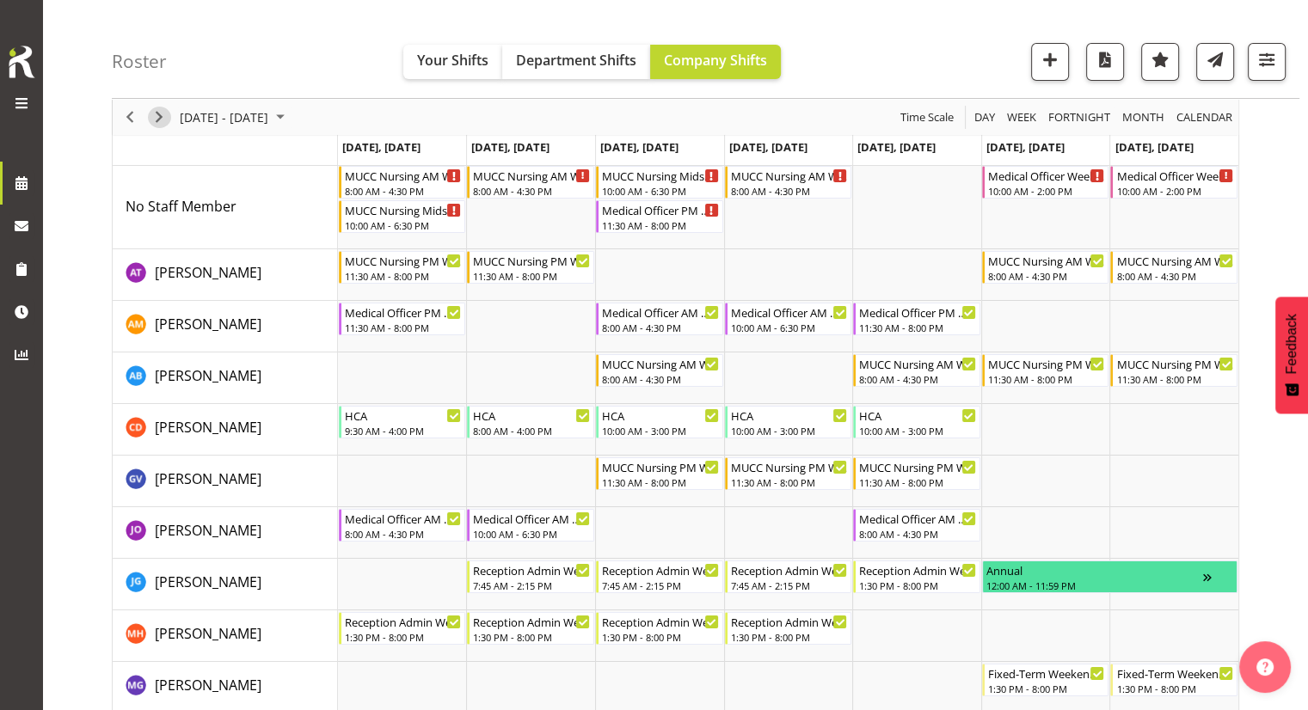
click at [162, 114] on span "Next" at bounding box center [159, 117] width 21 height 21
